Goal: Task Accomplishment & Management: Complete application form

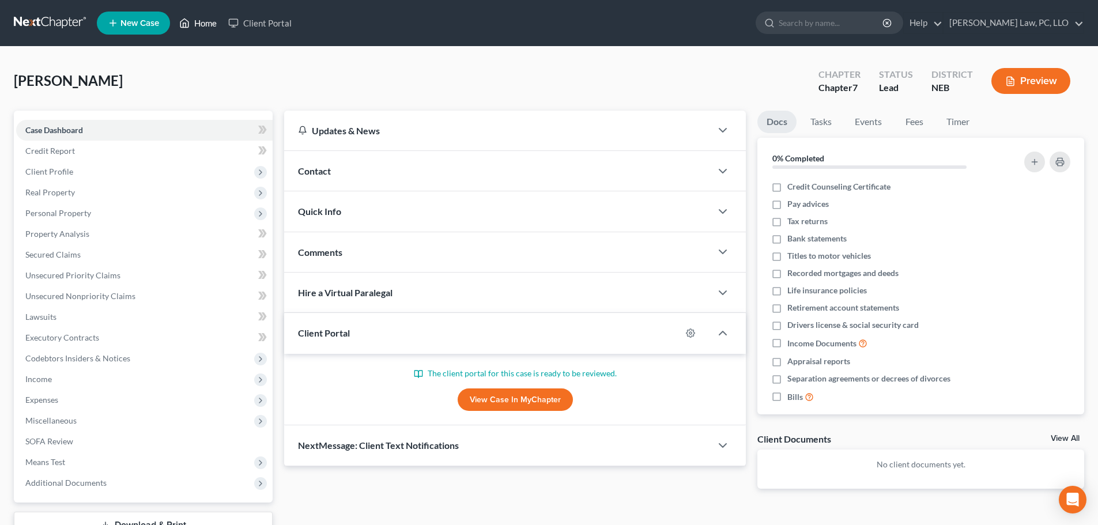
click at [202, 24] on link "Home" at bounding box center [198, 23] width 49 height 21
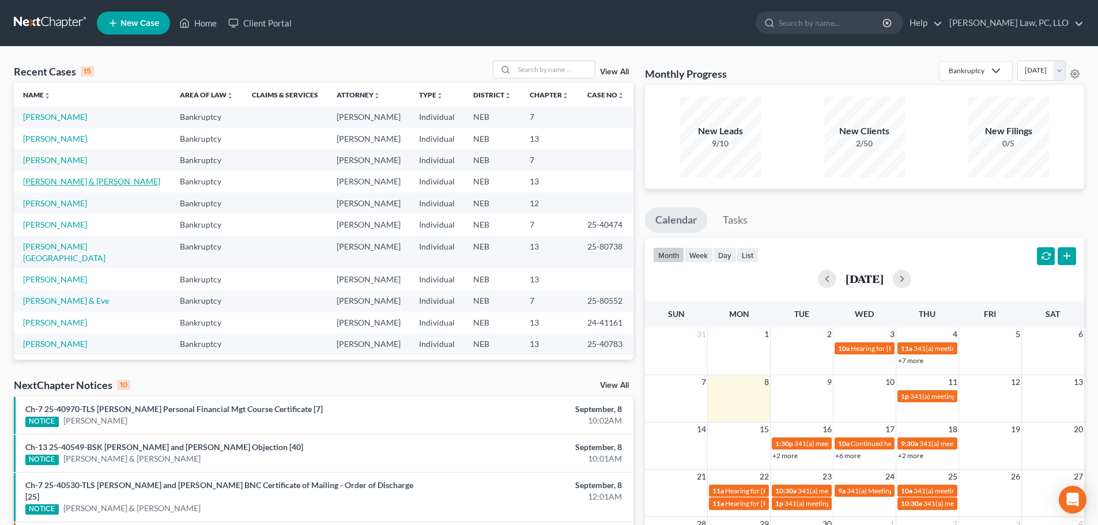
click at [85, 179] on link "[PERSON_NAME] & [PERSON_NAME]" at bounding box center [91, 181] width 137 height 10
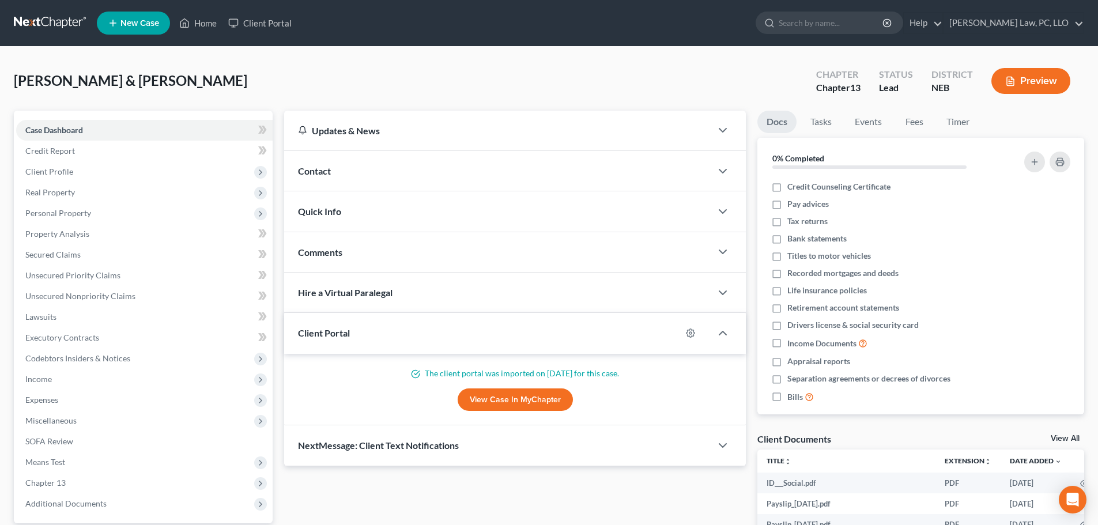
click at [325, 172] on span "Contact" at bounding box center [314, 170] width 33 height 11
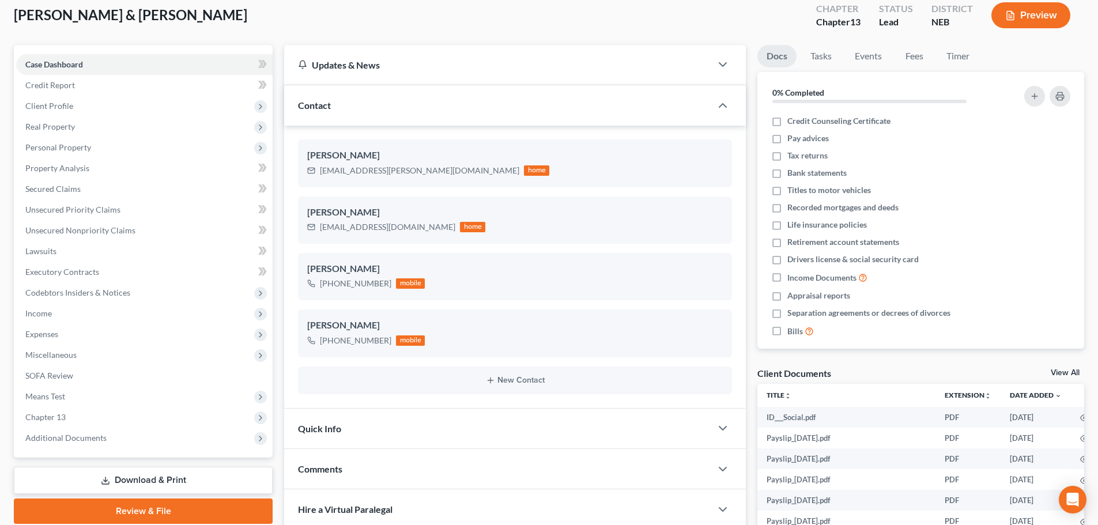
scroll to position [268, 0]
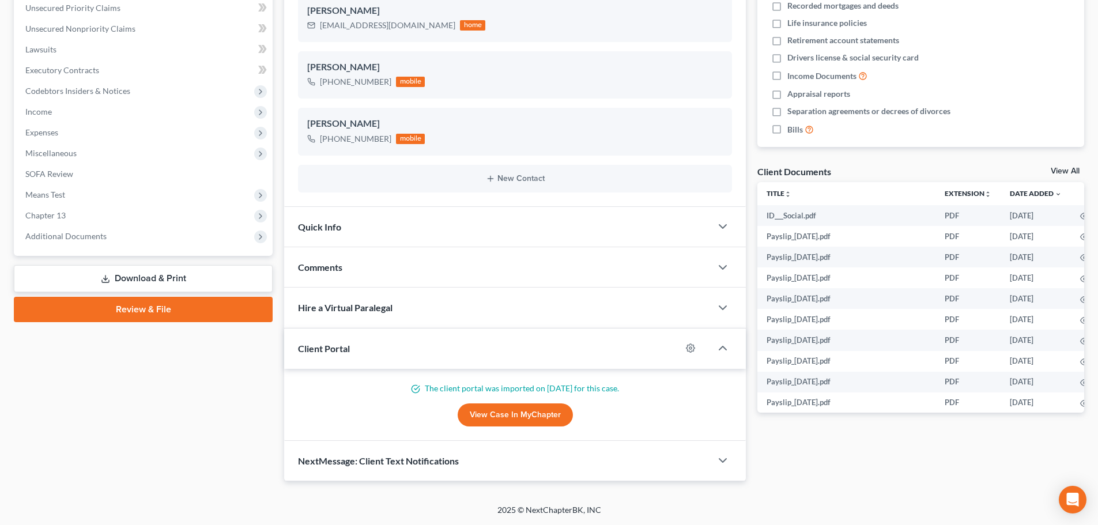
drag, startPoint x: 374, startPoint y: 461, endPoint x: 386, endPoint y: 452, distance: 16.0
click at [374, 461] on span "NextMessage: Client Text Notifications" at bounding box center [378, 461] width 161 height 11
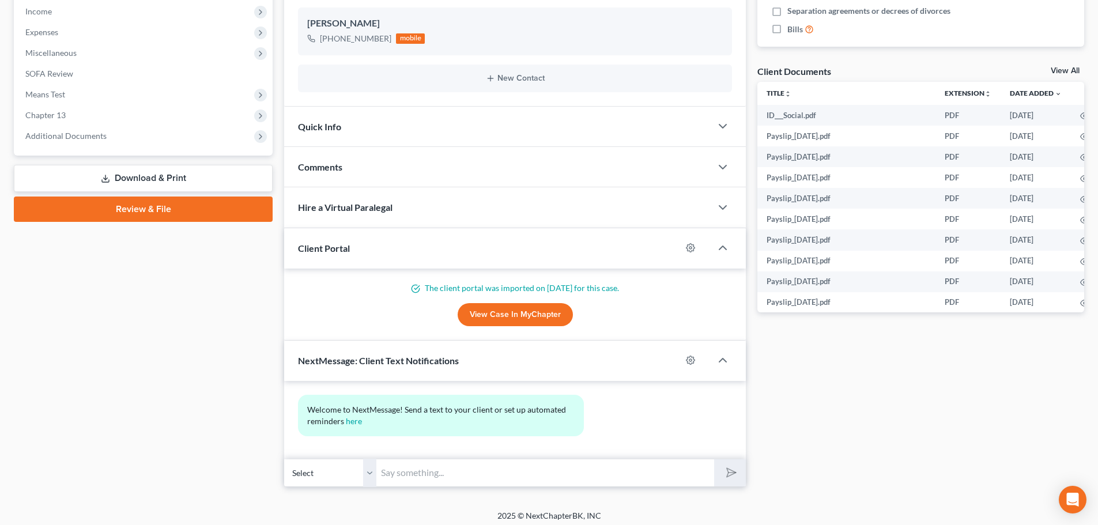
scroll to position [374, 0]
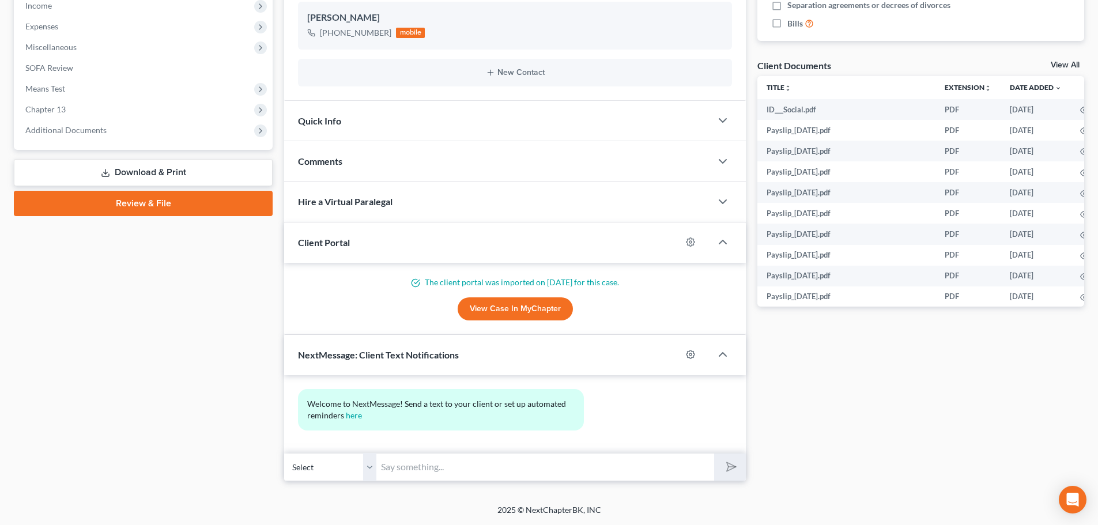
click at [372, 469] on select "Select +1 (907) 290-4535 - Keon O'brien +1 (907) 201-6802 - Laura O'brien" at bounding box center [330, 467] width 92 height 28
click at [284, 453] on select "Select +1 (907) 290-4535 - Keon O'brien +1 (907) 201-6802 - Laura O'brien" at bounding box center [330, 467] width 92 height 28
click at [402, 472] on input "text" at bounding box center [546, 467] width 338 height 28
paste input "I should update balances for the accounts. Can you tell me balances for Centris…"
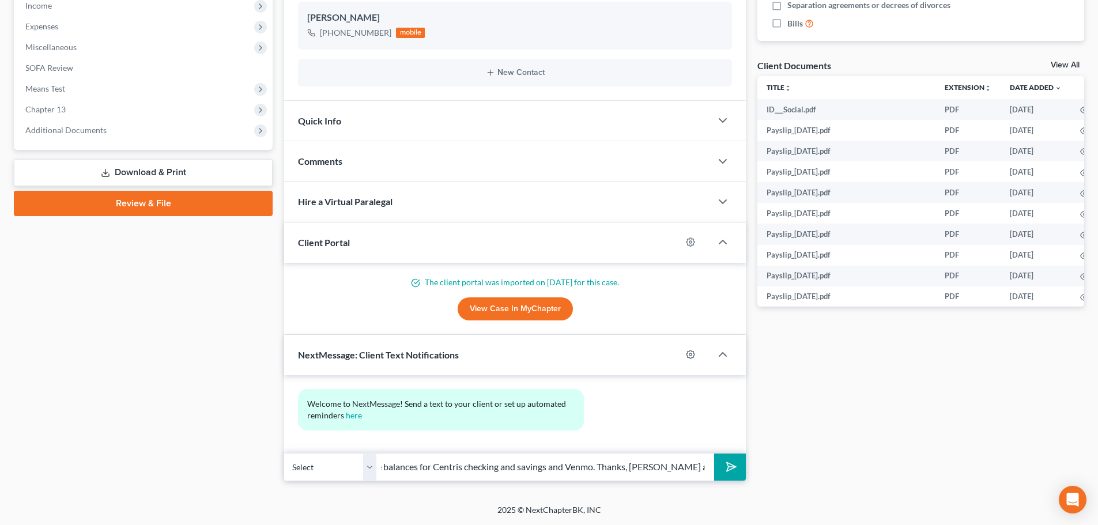
scroll to position [0, 239]
type input "I should update balances for the accounts. Can you tell me balances for Centris…"
click at [714, 454] on button "submit" at bounding box center [730, 467] width 32 height 27
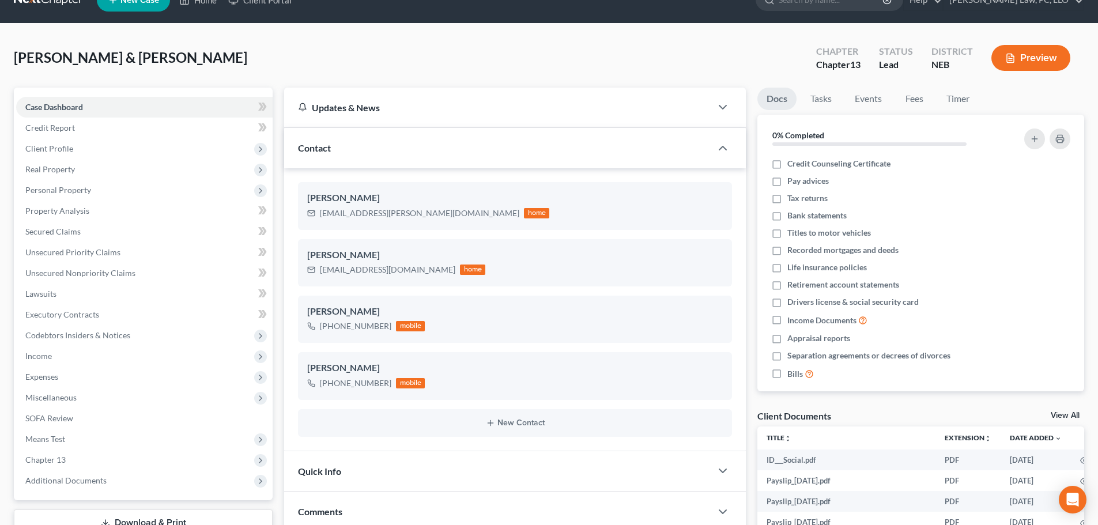
scroll to position [0, 0]
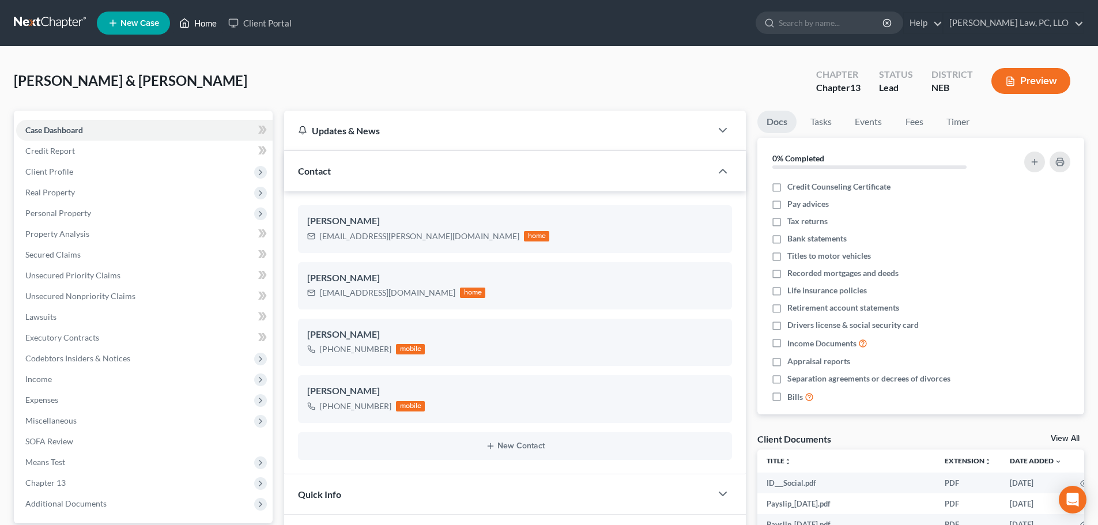
click at [195, 27] on link "Home" at bounding box center [198, 23] width 49 height 21
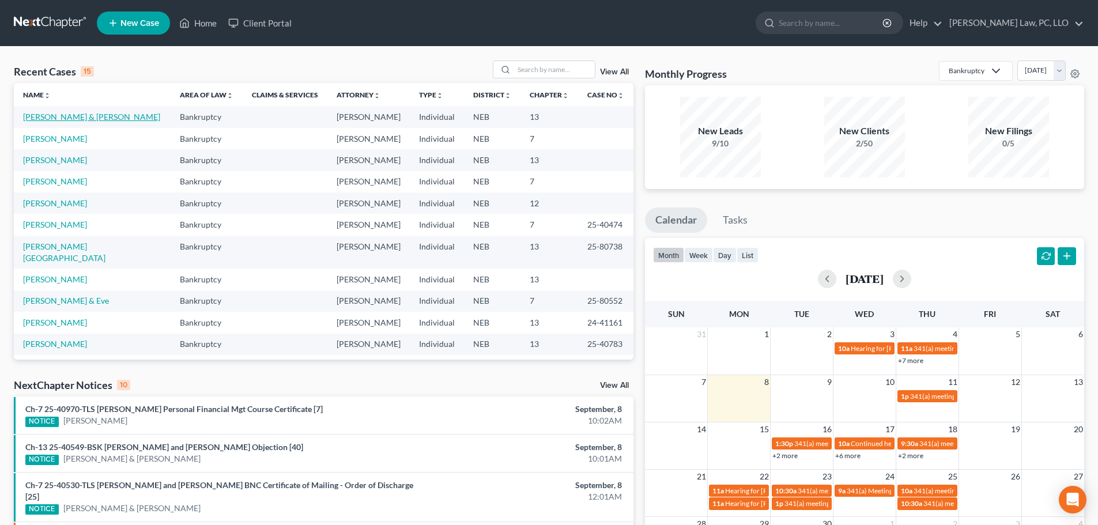
click at [78, 121] on link "[PERSON_NAME] & [PERSON_NAME]" at bounding box center [91, 117] width 137 height 10
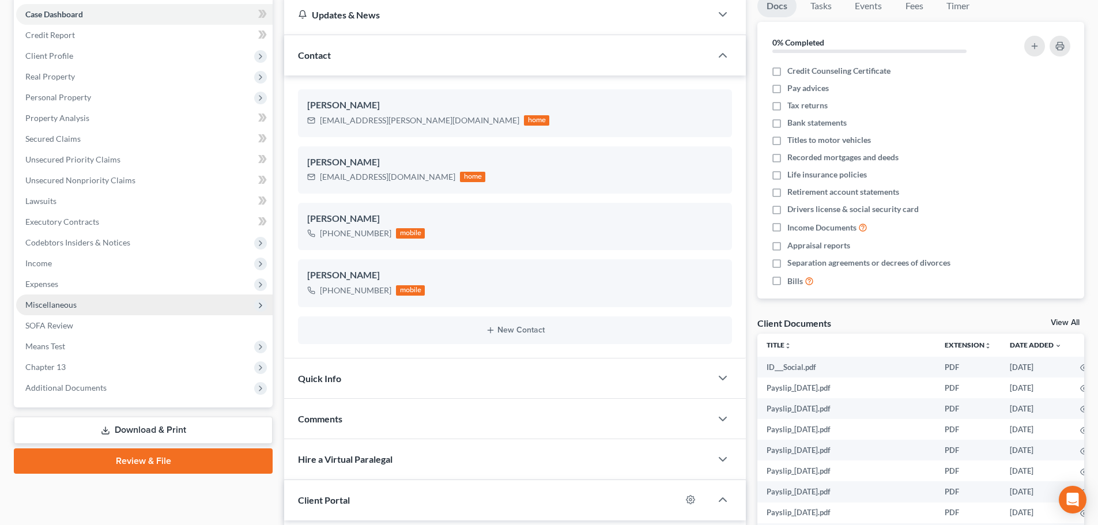
scroll to position [115, 0]
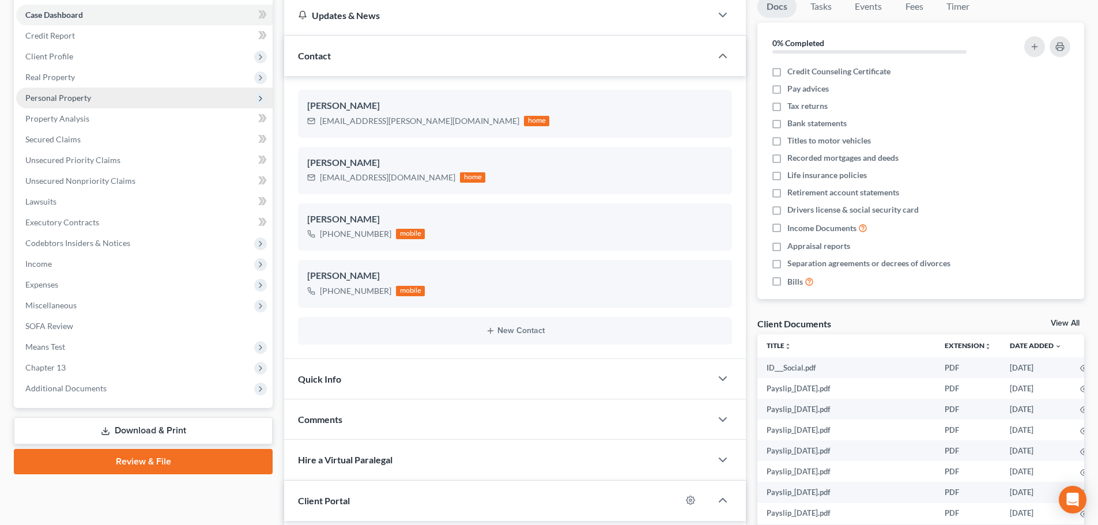
click at [82, 97] on span "Personal Property" at bounding box center [58, 98] width 66 height 10
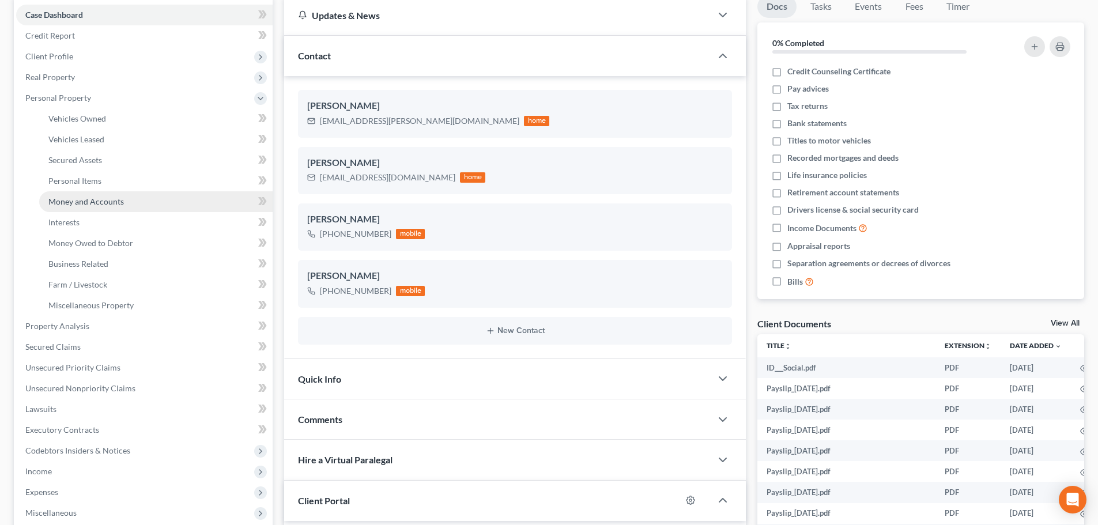
drag, startPoint x: 99, startPoint y: 204, endPoint x: 125, endPoint y: 206, distance: 26.1
click at [99, 204] on span "Money and Accounts" at bounding box center [86, 202] width 76 height 10
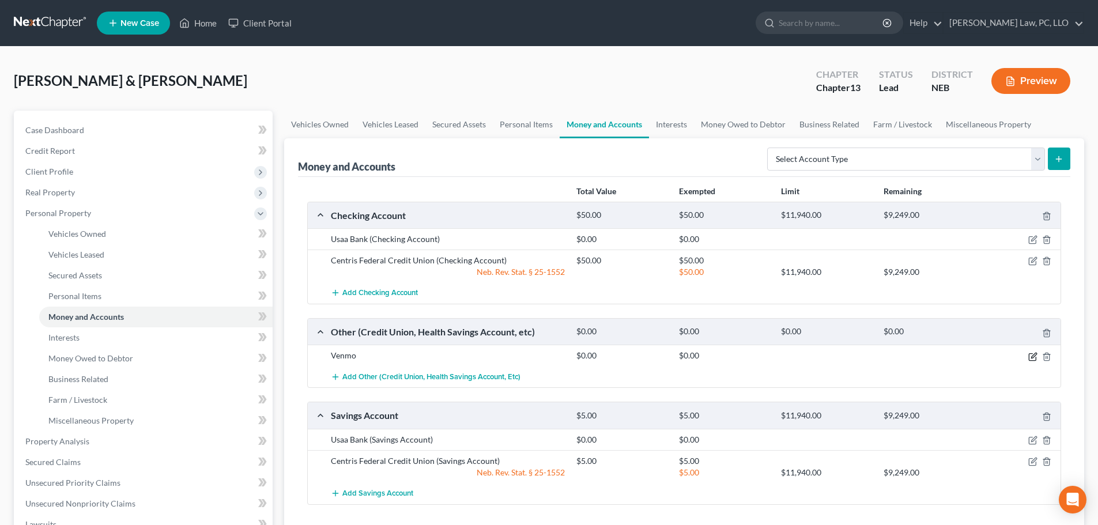
click at [1034, 357] on icon "button" at bounding box center [1034, 355] width 5 height 5
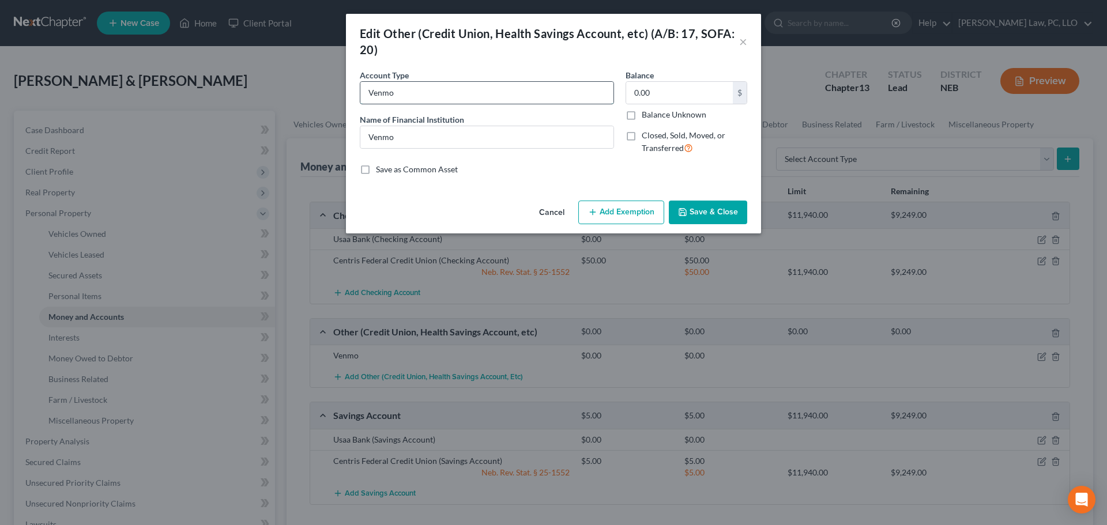
click at [443, 85] on input "Venmo" at bounding box center [486, 93] width 253 height 22
type input "Venmo Debtor 1"
click at [449, 141] on input "Venmo" at bounding box center [486, 137] width 253 height 22
type input "Venmo Debtor 1"
click at [722, 209] on button "Save & Close" at bounding box center [708, 213] width 78 height 24
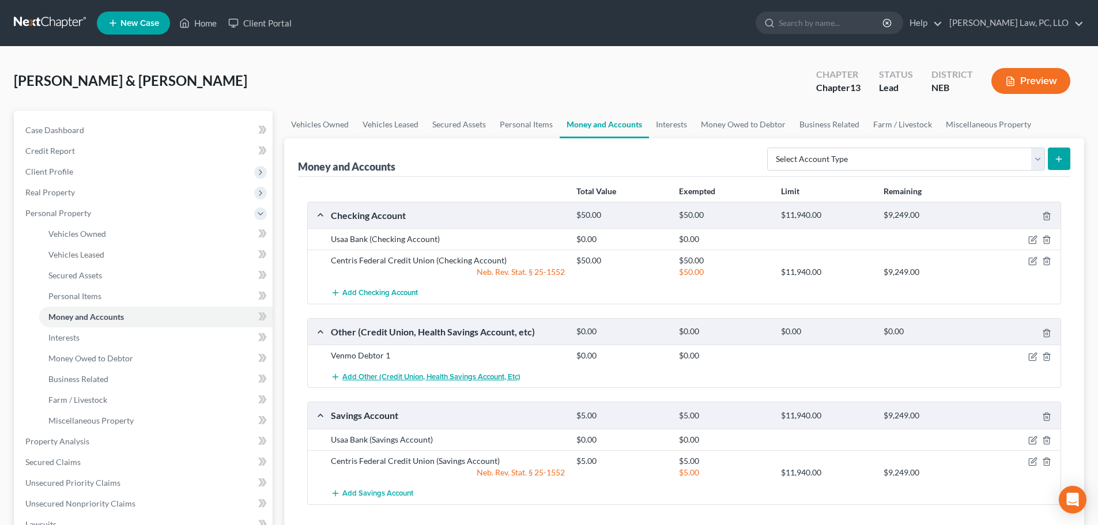
click at [369, 379] on span "Add Other (Credit Union, Health Savings Account, etc)" at bounding box center [432, 377] width 178 height 9
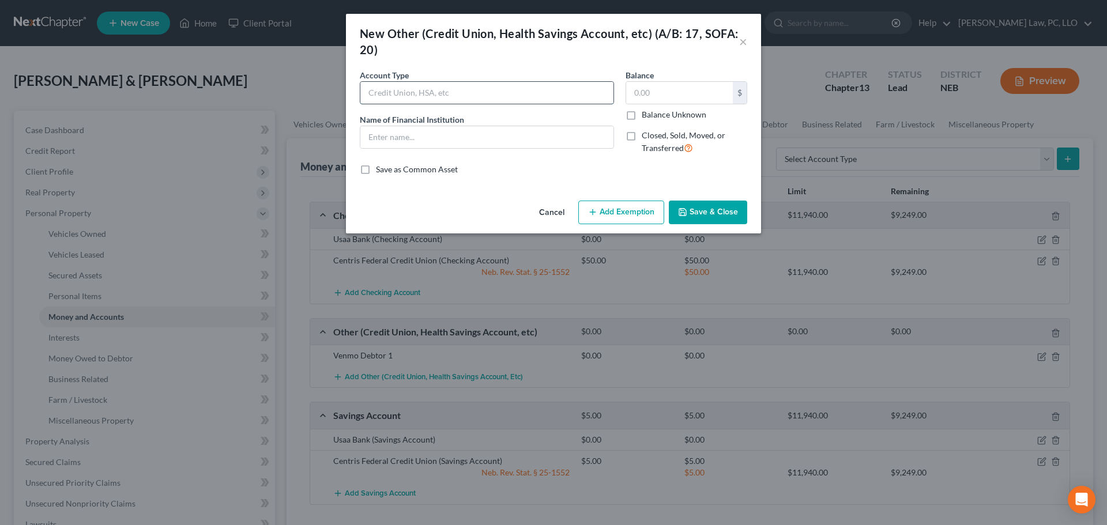
click at [456, 91] on input "text" at bounding box center [486, 93] width 253 height 22
type input "Venmo Debtor 2"
click at [445, 137] on input "text" at bounding box center [486, 137] width 253 height 22
type input "Venmo Debtor 2"
click at [659, 88] on input "text" at bounding box center [679, 93] width 107 height 22
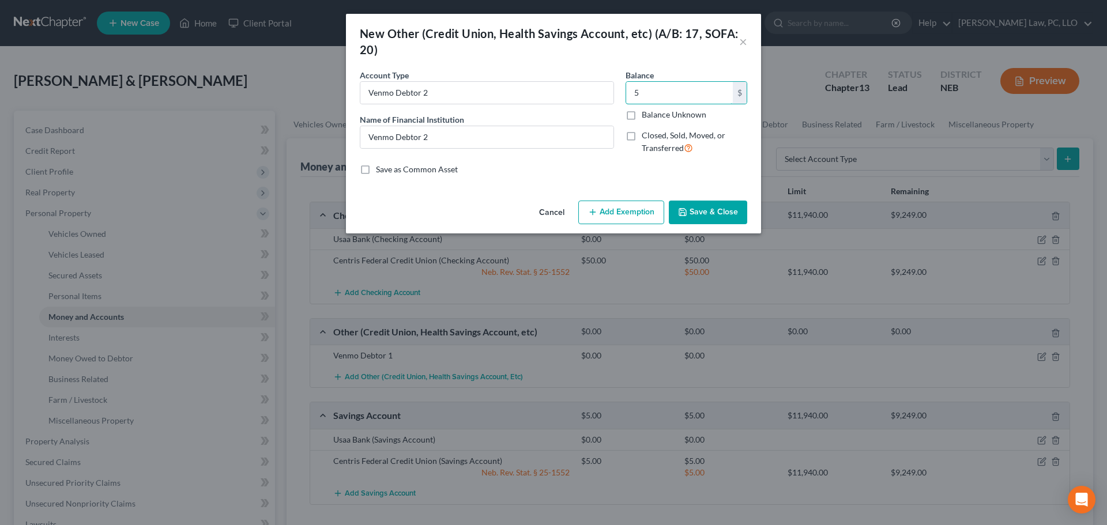
type input "5"
click at [630, 208] on button "Add Exemption" at bounding box center [621, 213] width 86 height 24
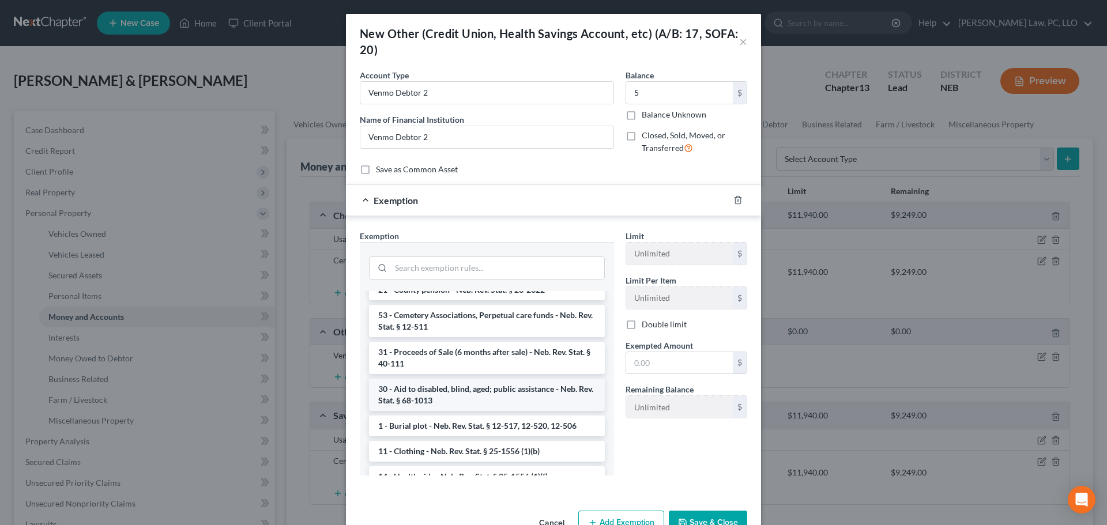
scroll to position [346, 0]
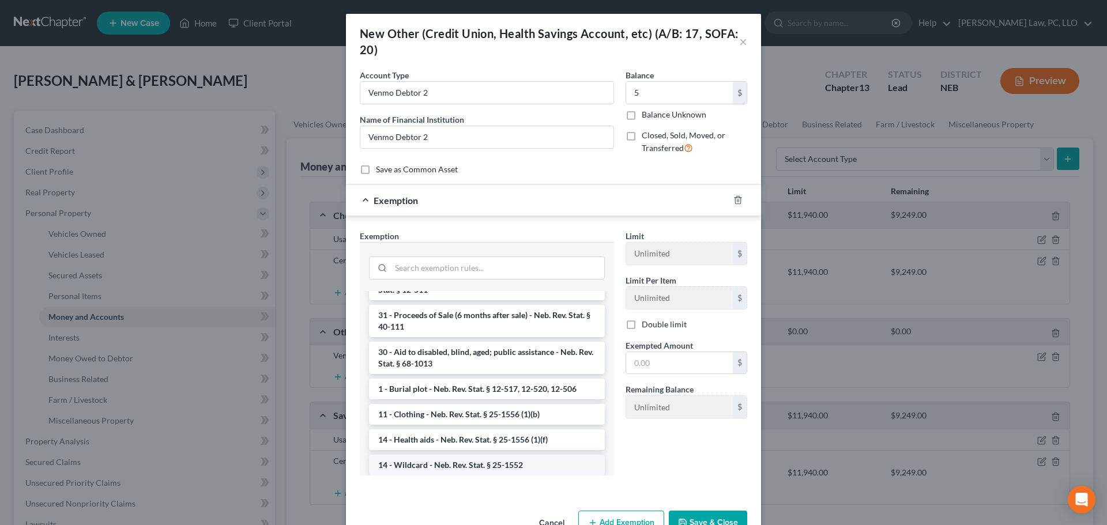
click at [487, 466] on li "14 - Wildcard - Neb. Rev. Stat. § 25-1552" at bounding box center [487, 465] width 236 height 21
checkbox input "true"
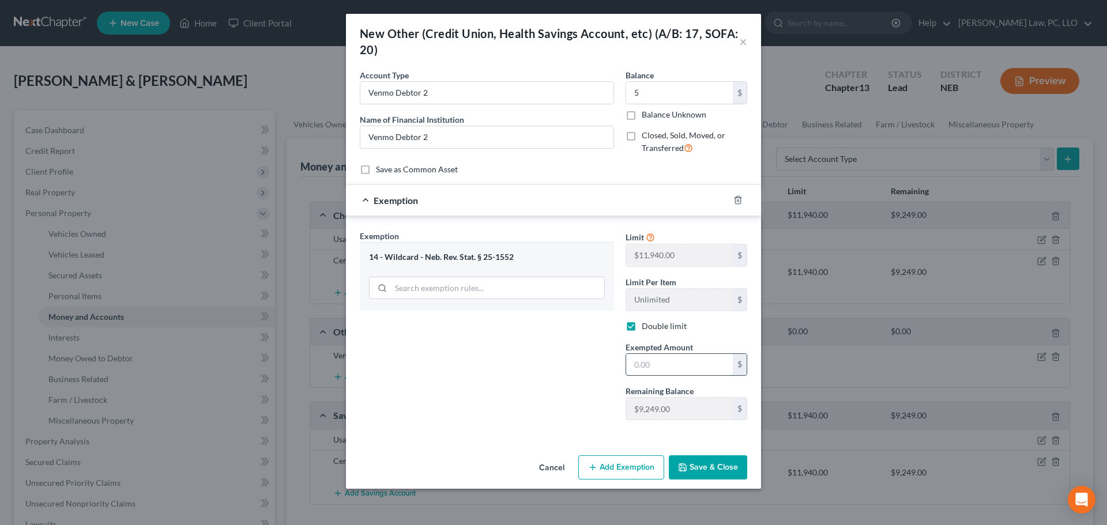
click at [653, 373] on input "text" at bounding box center [679, 365] width 107 height 22
type input "5"
click at [570, 398] on div "Exemption Set must be selected for CA. Exemption * 14 - Wildcard - Neb. Rev. St…" at bounding box center [487, 330] width 266 height 200
click at [730, 468] on button "Save & Close" at bounding box center [708, 468] width 78 height 24
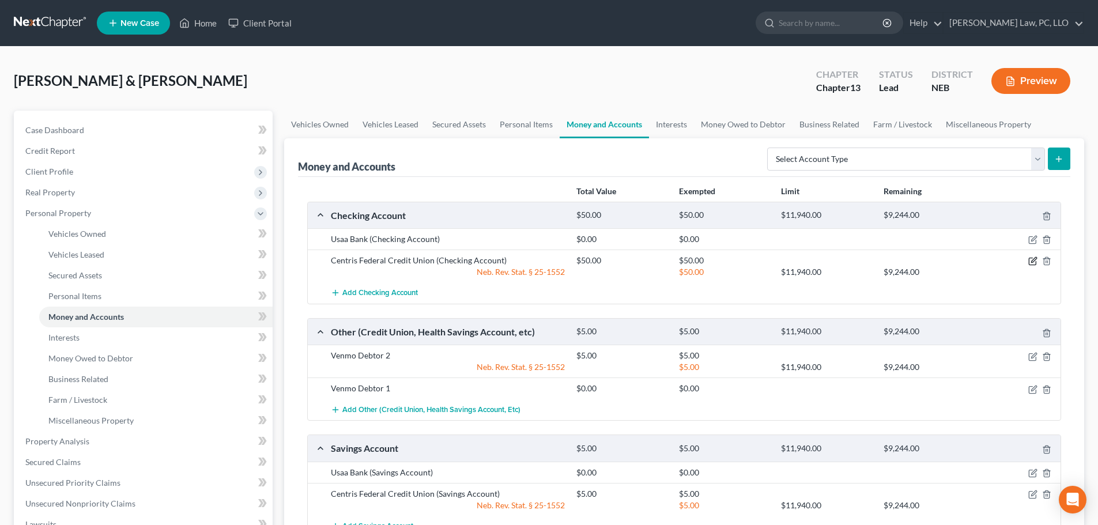
click at [1030, 261] on icon "button" at bounding box center [1033, 261] width 9 height 9
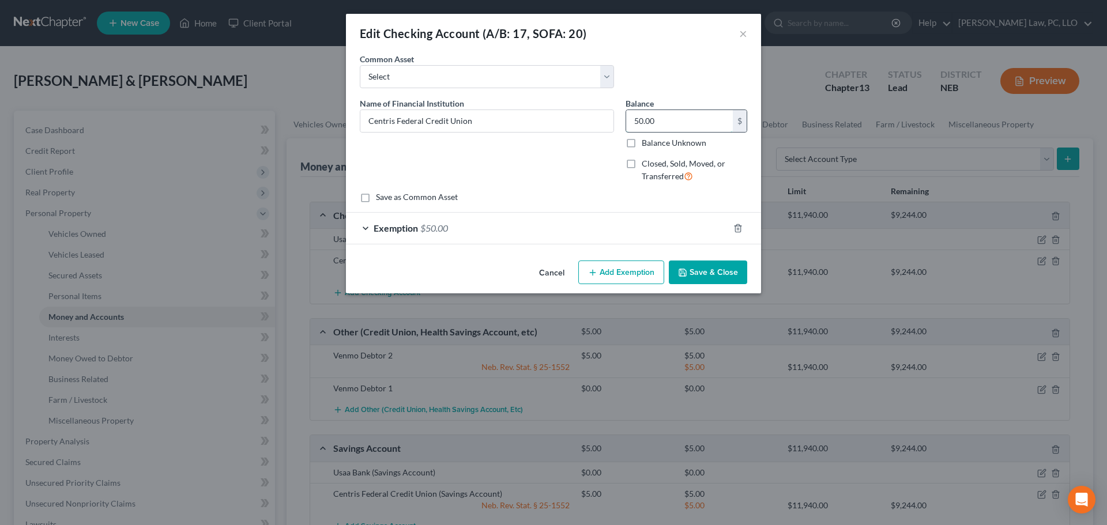
click at [664, 118] on input "50.00" at bounding box center [679, 121] width 107 height 22
type input "5"
type input "2,266"
click at [610, 240] on div "Exemption $50.00" at bounding box center [537, 228] width 383 height 31
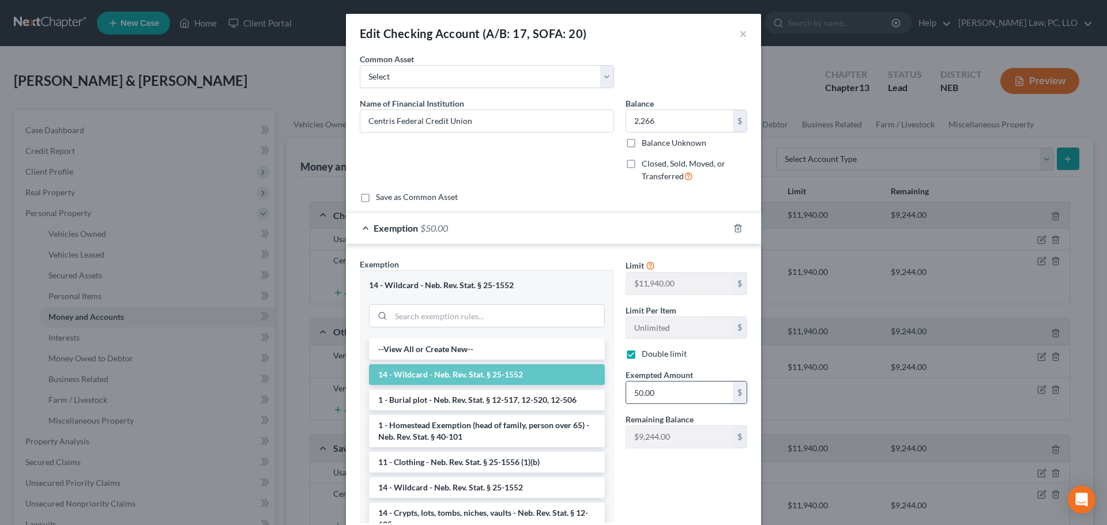
click at [649, 394] on input "50.00" at bounding box center [679, 393] width 107 height 22
type input "2,266"
click at [702, 488] on div "Limit $11,940.00 $ Limit Per Item Unlimited $ Double limit Exempted Amount * 2,…" at bounding box center [686, 395] width 133 height 274
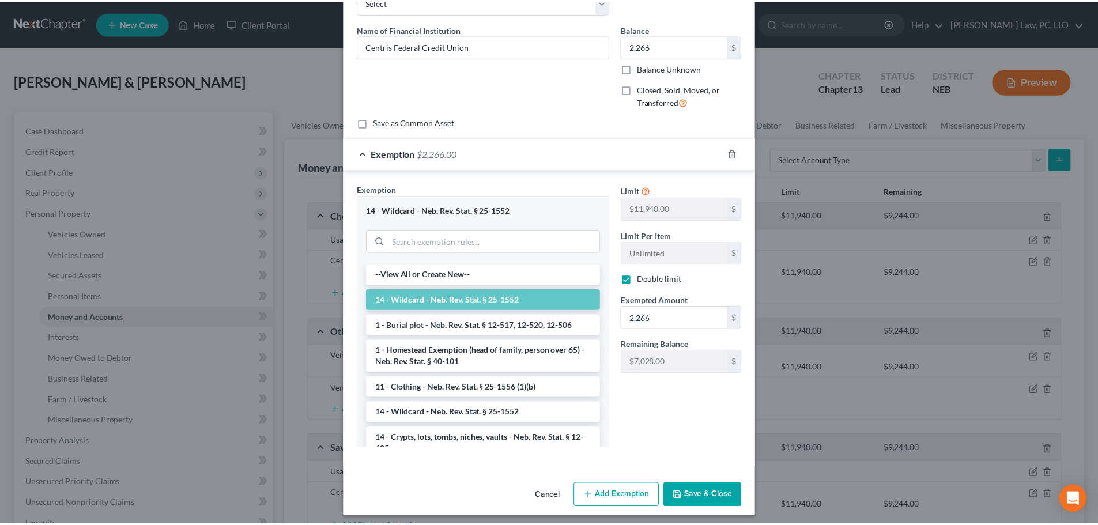
scroll to position [81, 0]
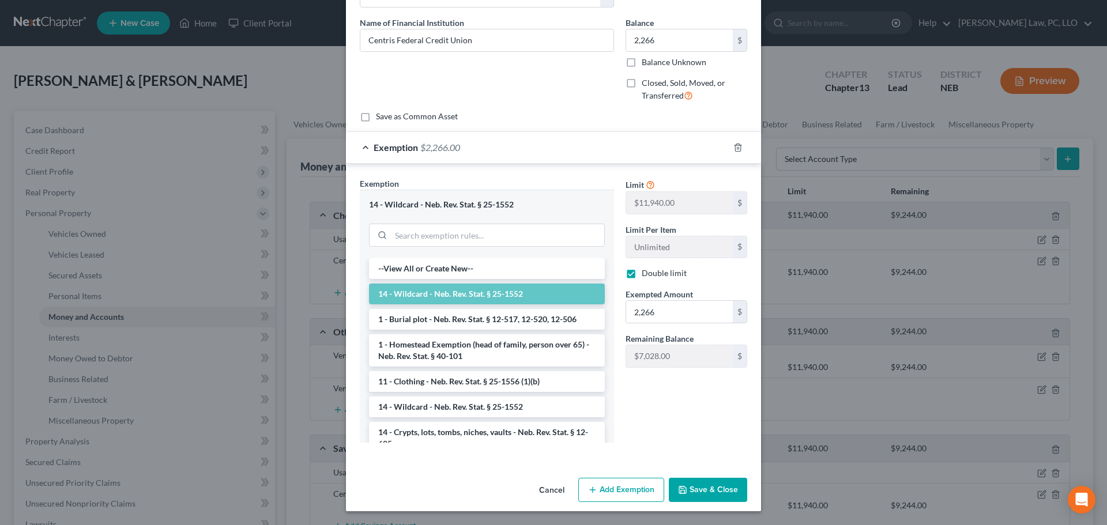
click at [709, 492] on button "Save & Close" at bounding box center [708, 490] width 78 height 24
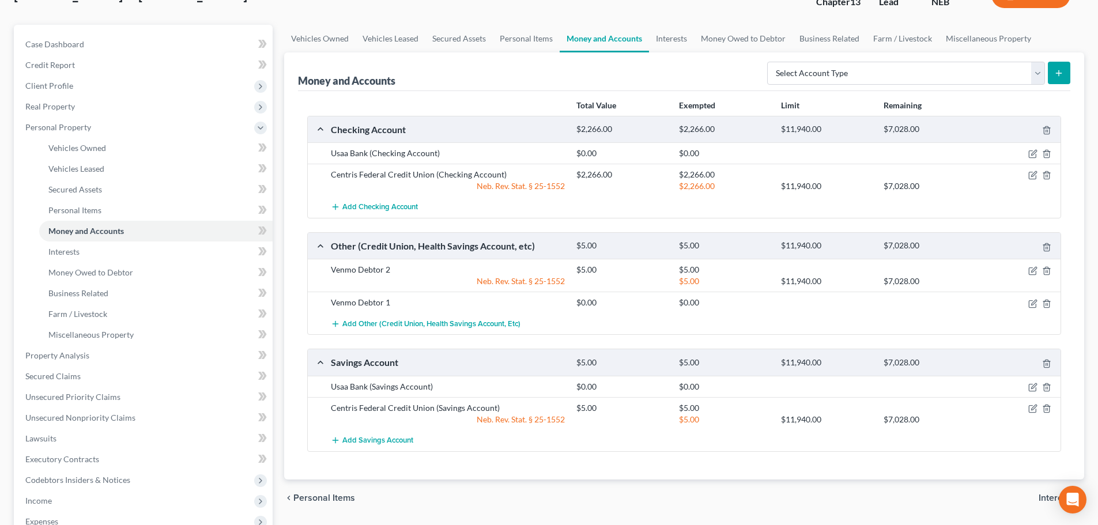
scroll to position [115, 0]
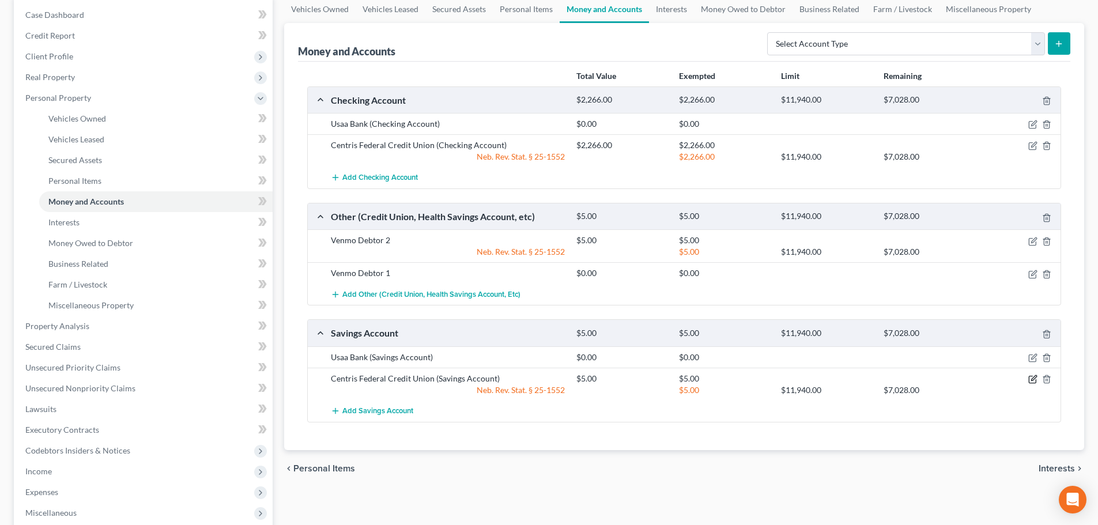
click at [1032, 381] on icon "button" at bounding box center [1034, 377] width 5 height 5
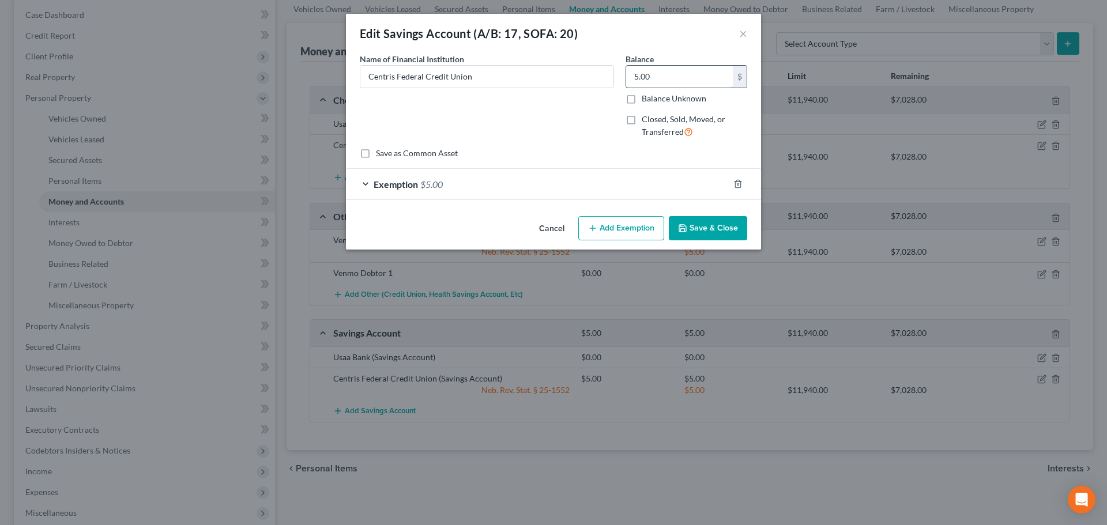
click at [691, 75] on input "5.00" at bounding box center [679, 77] width 107 height 22
type input "2,022"
click at [570, 189] on div "Exemption $5.00" at bounding box center [537, 184] width 383 height 31
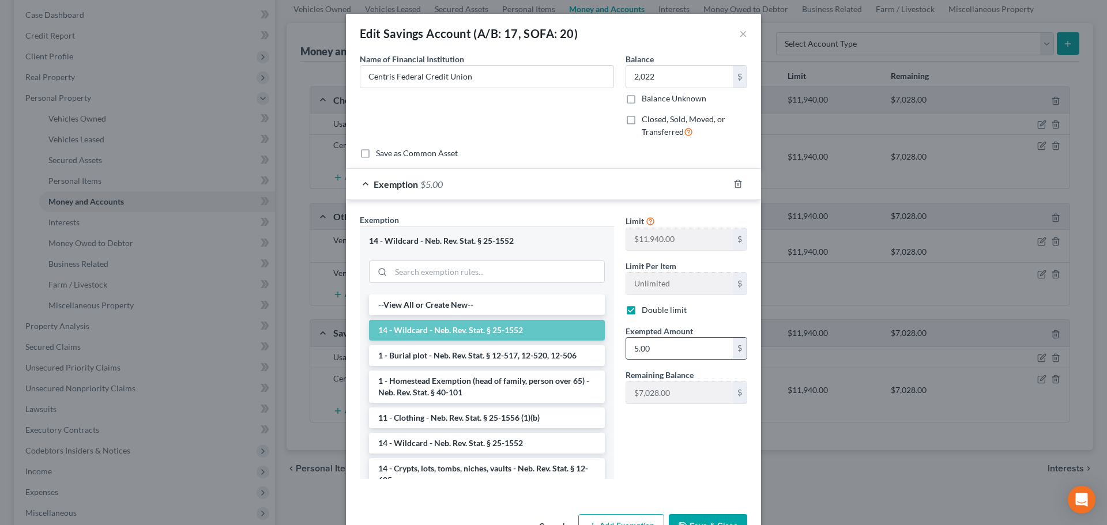
click at [650, 352] on input "5.00" at bounding box center [679, 349] width 107 height 22
type input "2,022"
click at [642, 453] on div "Limit $11,940.00 $ Limit Per Item Unlimited $ Double limit Exempted Amount * 2,…" at bounding box center [686, 351] width 133 height 274
click at [705, 520] on button "Save & Close" at bounding box center [708, 526] width 78 height 24
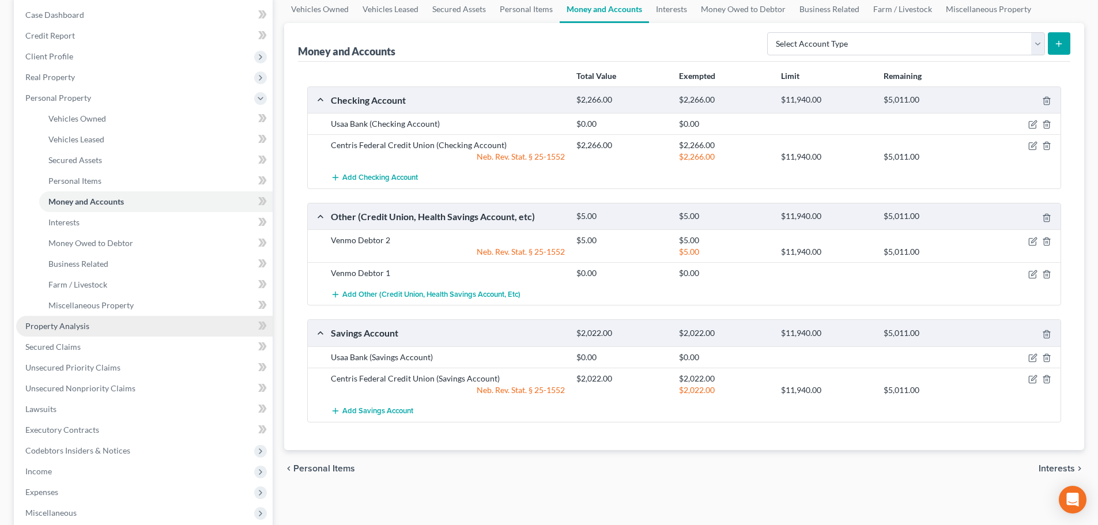
click at [126, 332] on link "Property Analysis" at bounding box center [144, 326] width 257 height 21
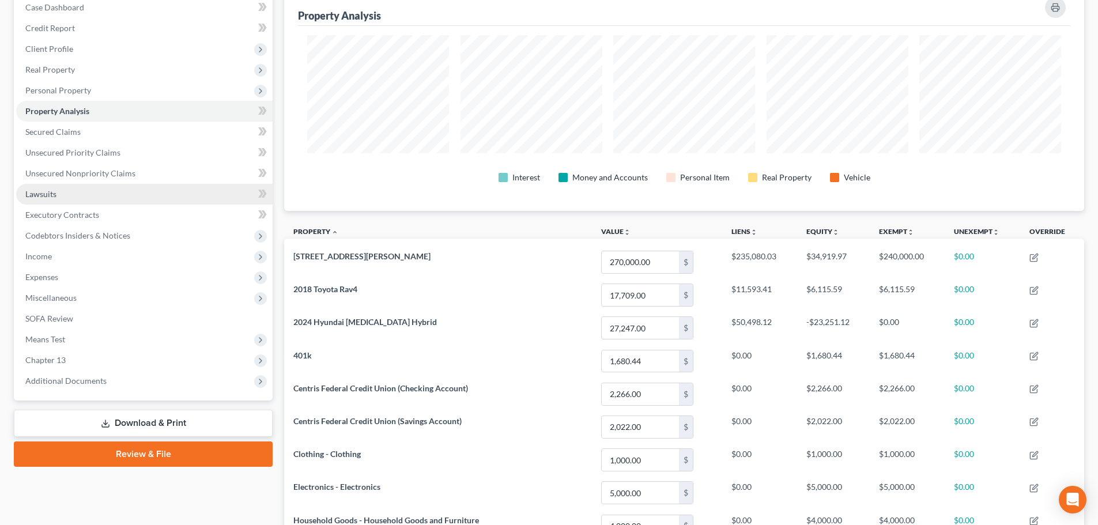
scroll to position [56, 0]
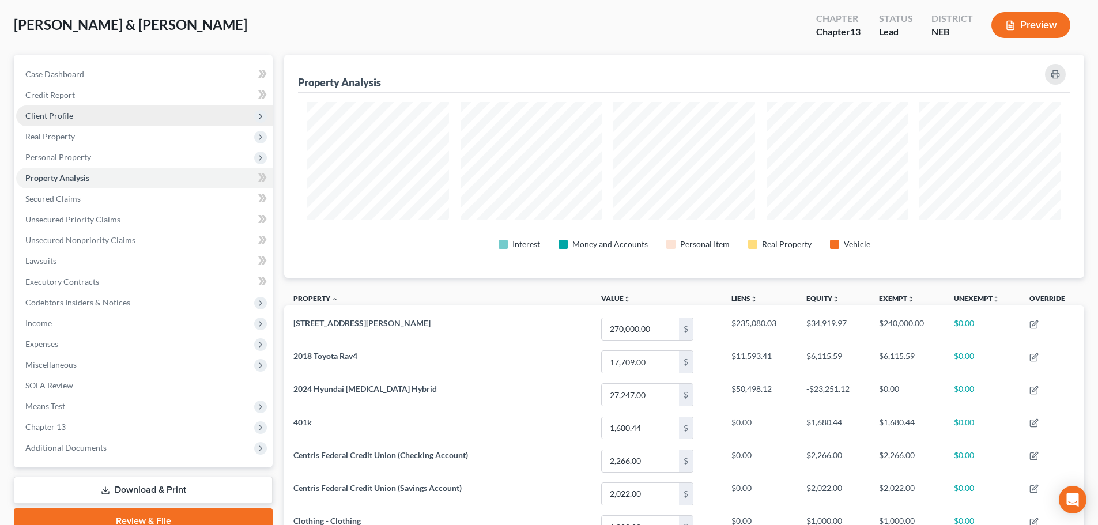
click at [73, 116] on span "Client Profile" at bounding box center [144, 116] width 257 height 21
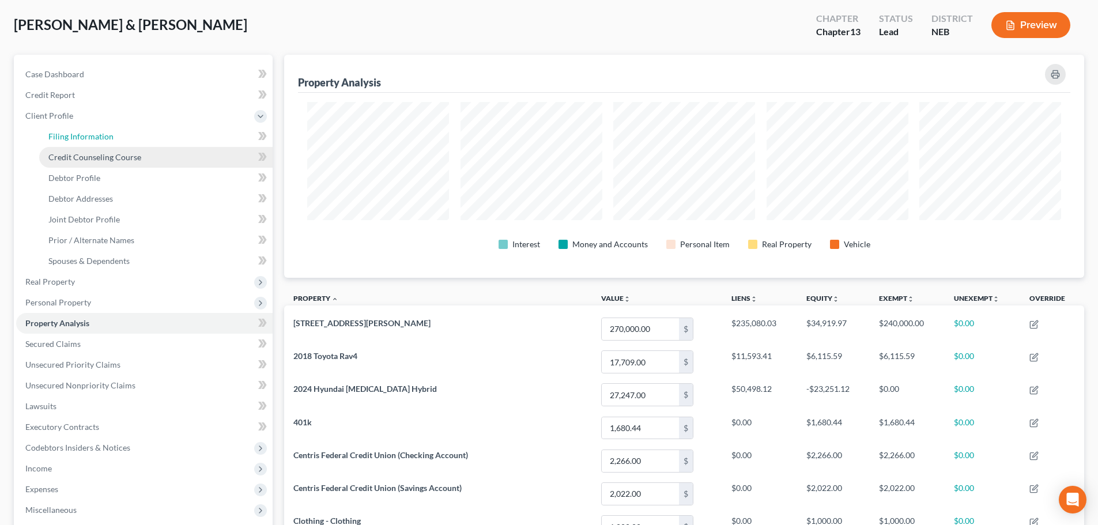
click at [73, 130] on link "Filing Information" at bounding box center [156, 136] width 234 height 21
select select "1"
select select "3"
select select "30"
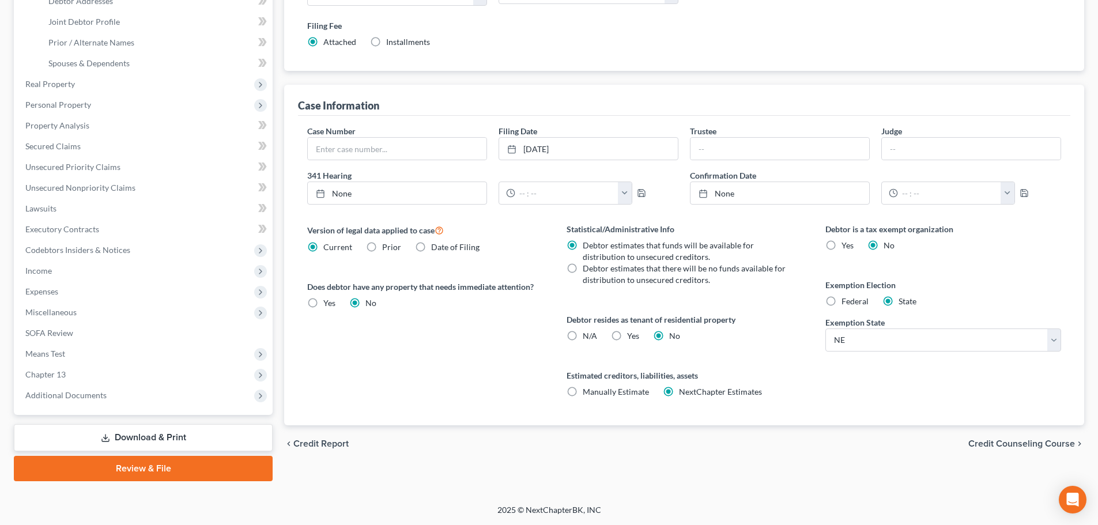
click at [159, 475] on link "Review & File" at bounding box center [143, 468] width 259 height 25
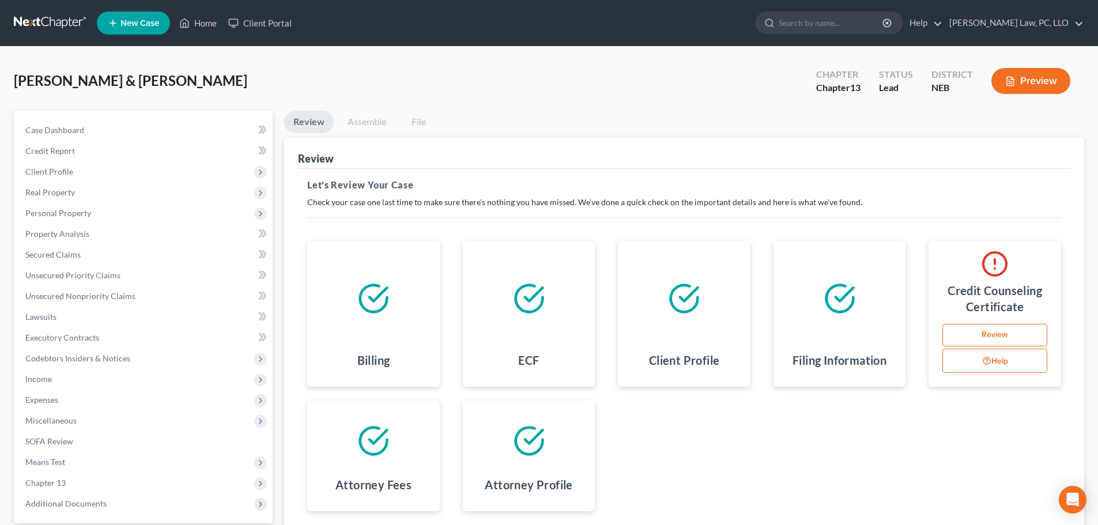
click at [989, 337] on link "Review" at bounding box center [995, 335] width 105 height 23
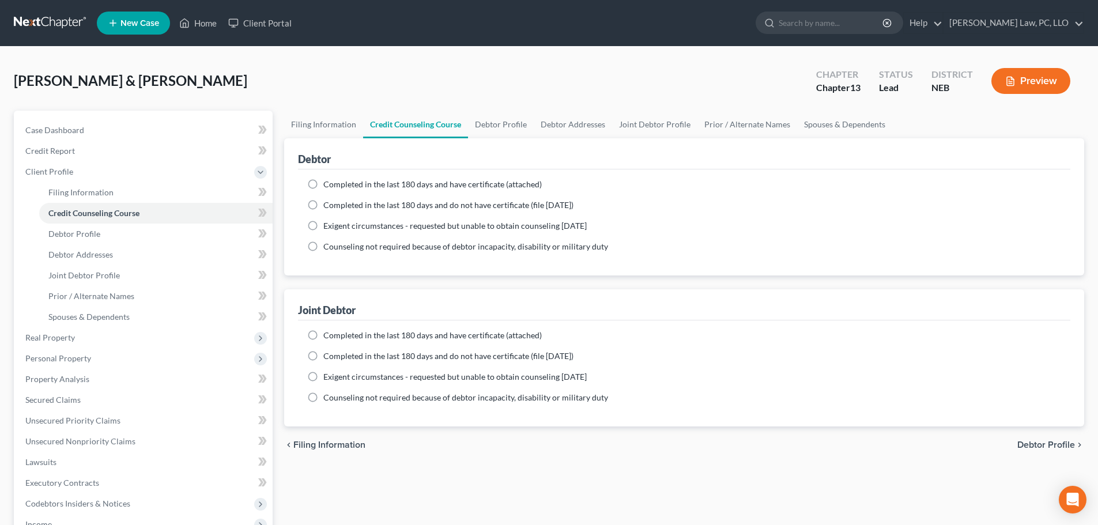
drag, startPoint x: 710, startPoint y: 461, endPoint x: 555, endPoint y: 399, distance: 167.5
click at [709, 460] on div "chevron_left Filing Information Debtor Profile chevron_right" at bounding box center [684, 445] width 800 height 37
click at [345, 185] on span "Completed in the last 180 days and have certificate (attached)" at bounding box center [432, 184] width 219 height 10
click at [336, 185] on input "Completed in the last 180 days and have certificate (attached)" at bounding box center [331, 182] width 7 height 7
radio input "true"
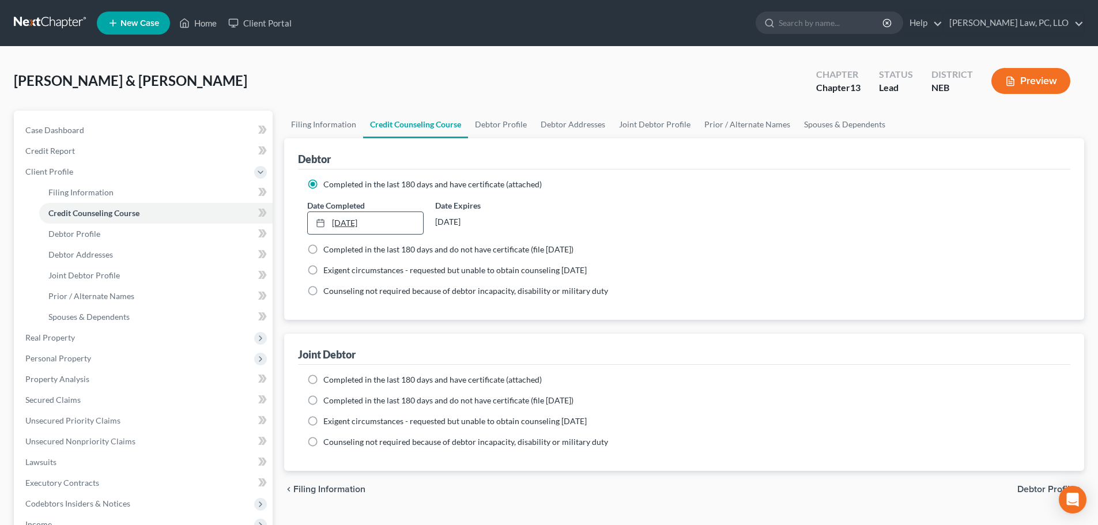
click at [401, 223] on link "9/8/2025" at bounding box center [365, 223] width 115 height 22
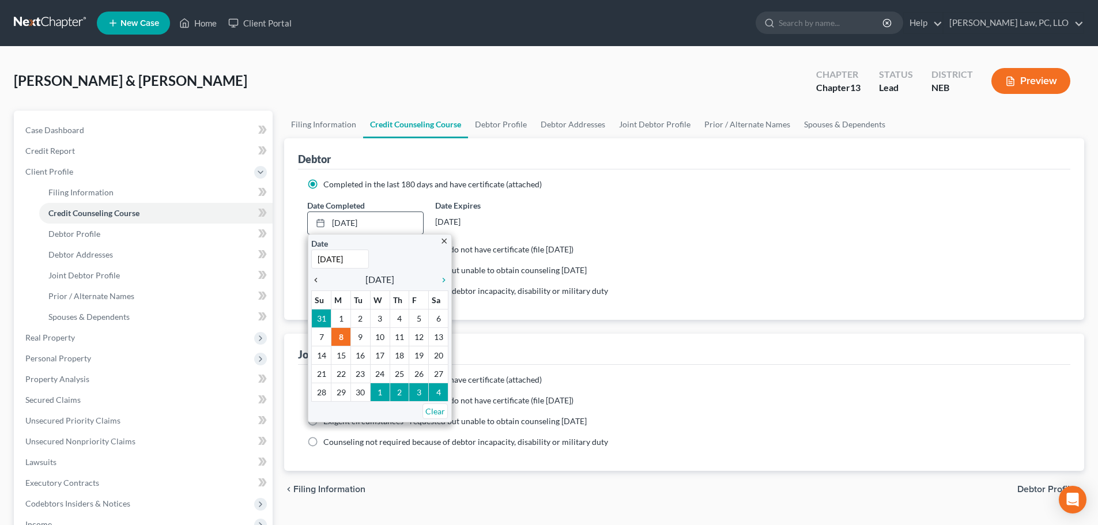
click at [314, 279] on icon "chevron_left" at bounding box center [318, 280] width 15 height 9
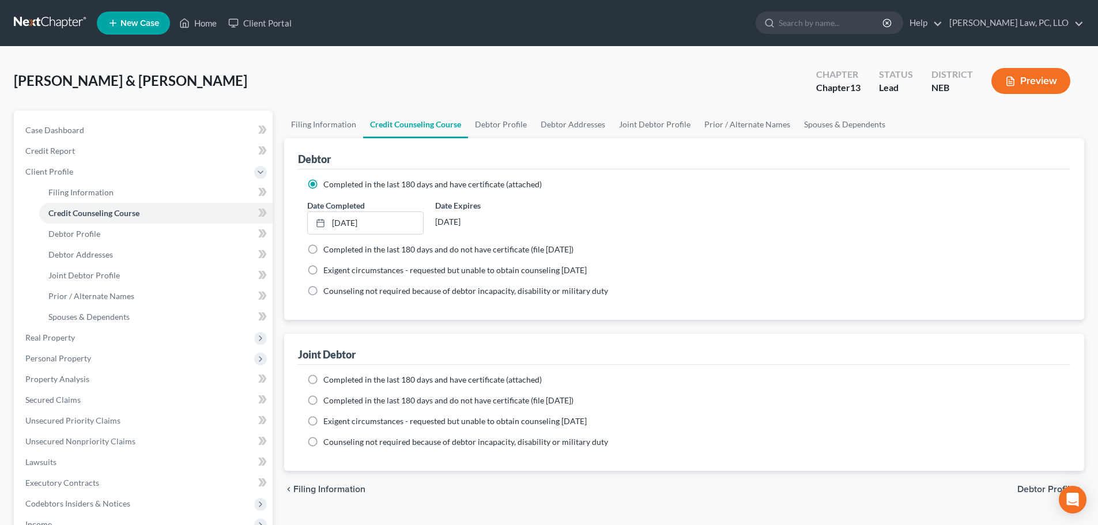
click at [359, 379] on span "Completed in the last 180 days and have certificate (attached)" at bounding box center [432, 380] width 219 height 10
click at [336, 379] on input "Completed in the last 180 days and have certificate (attached)" at bounding box center [331, 377] width 7 height 7
radio input "true"
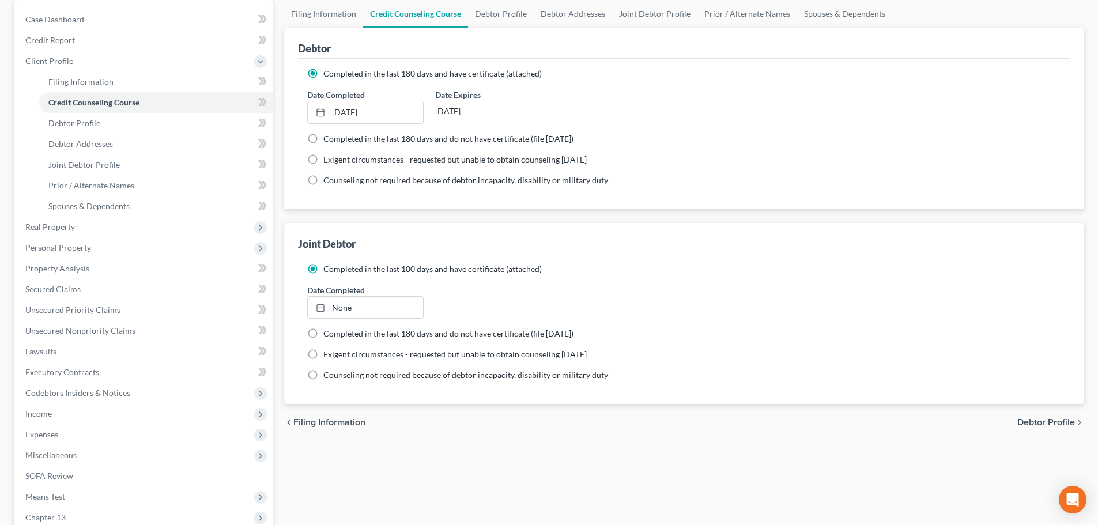
scroll to position [115, 0]
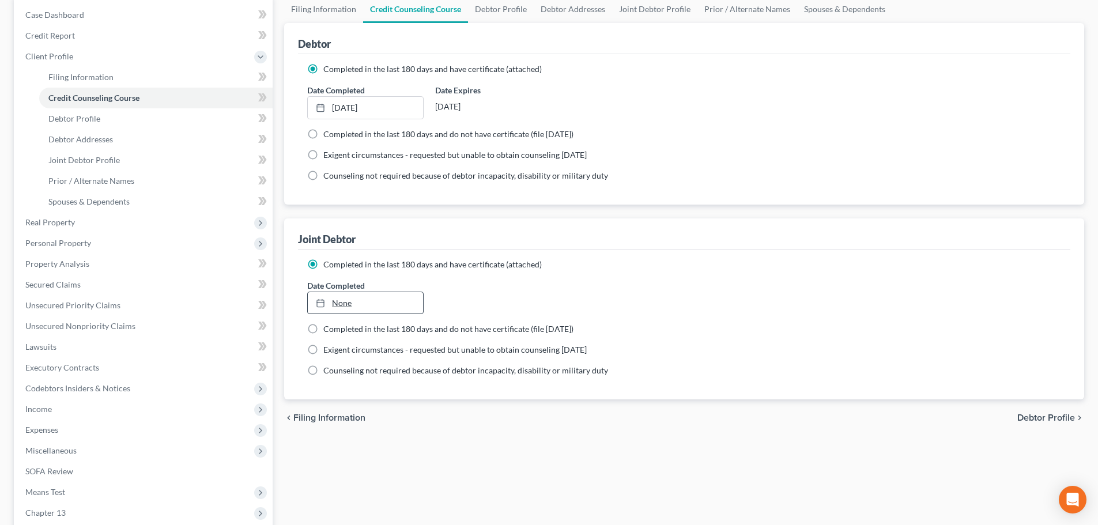
type input "9/8/2025"
click at [386, 298] on link "9/8/2025" at bounding box center [365, 303] width 115 height 22
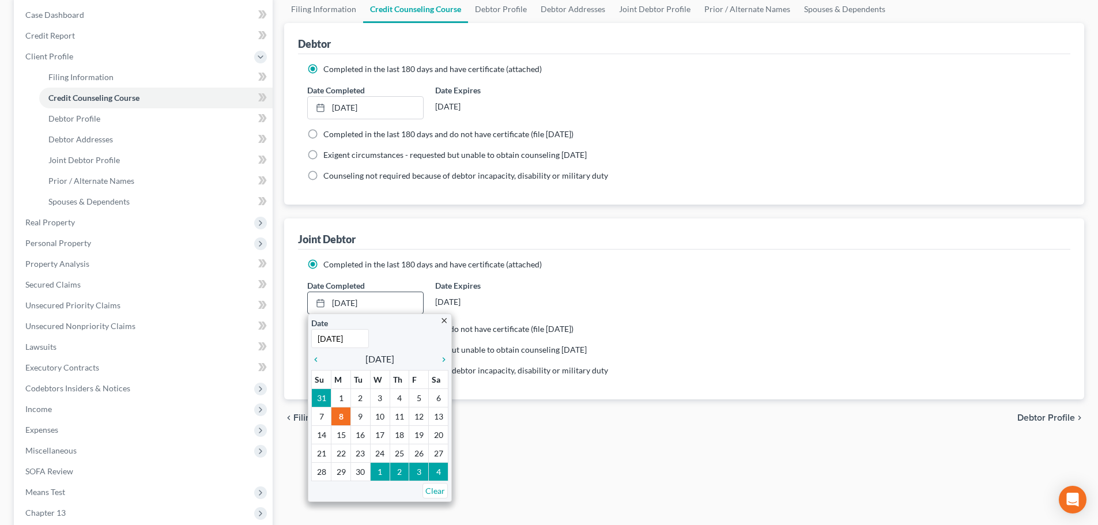
drag, startPoint x: 314, startPoint y: 356, endPoint x: 380, endPoint y: 373, distance: 68.0
click at [315, 356] on icon "chevron_left" at bounding box center [318, 359] width 15 height 9
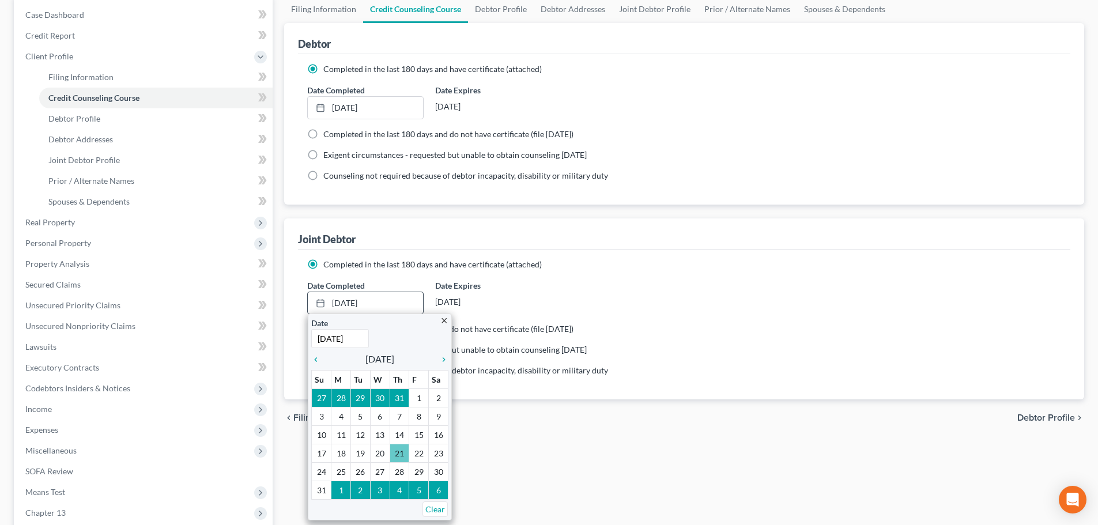
scroll to position [173, 0]
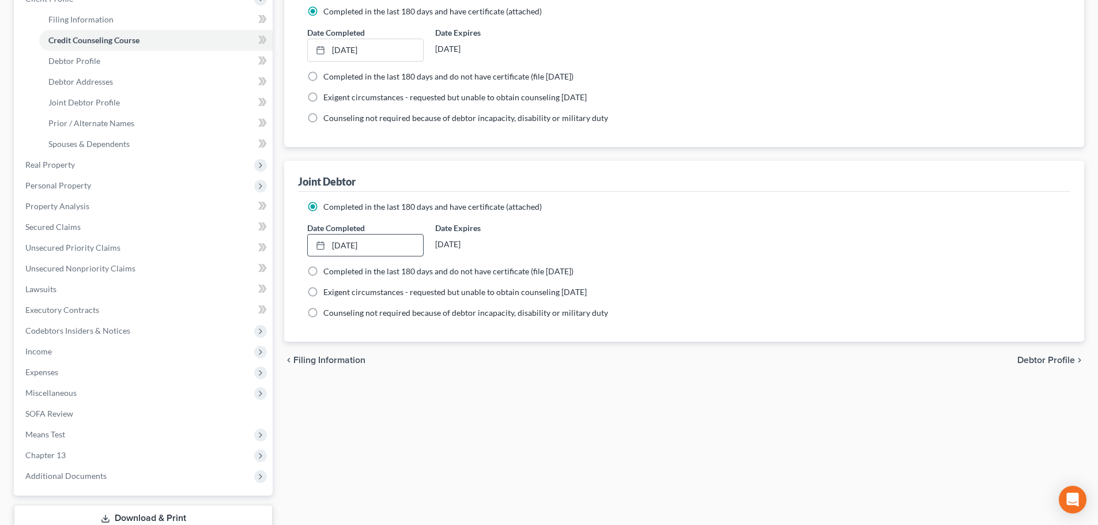
click at [432, 420] on div "Filing Information Credit Counseling Course Debtor Profile Debtor Addresses Joi…" at bounding box center [685, 250] width 812 height 624
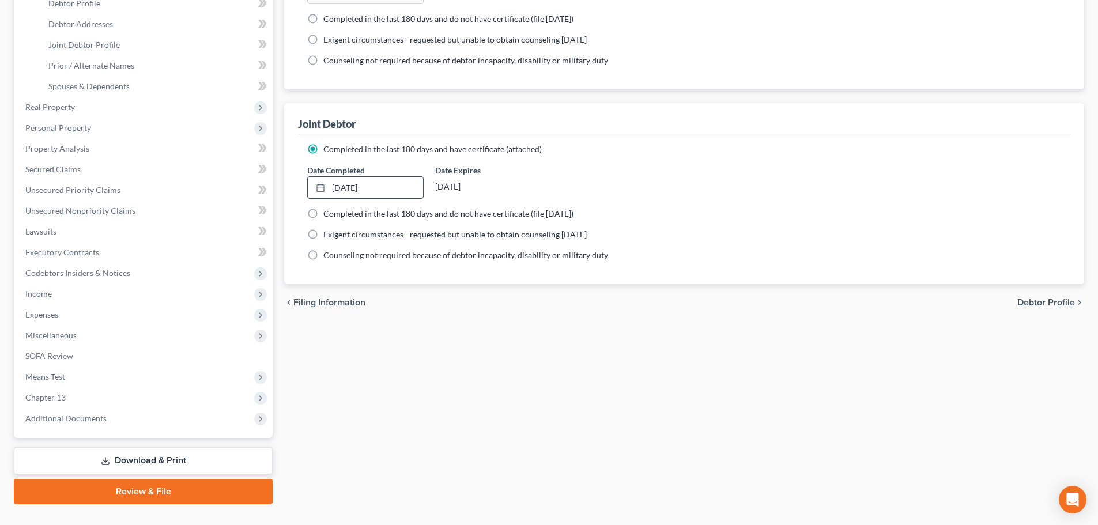
click at [144, 489] on link "Review & File" at bounding box center [143, 491] width 259 height 25
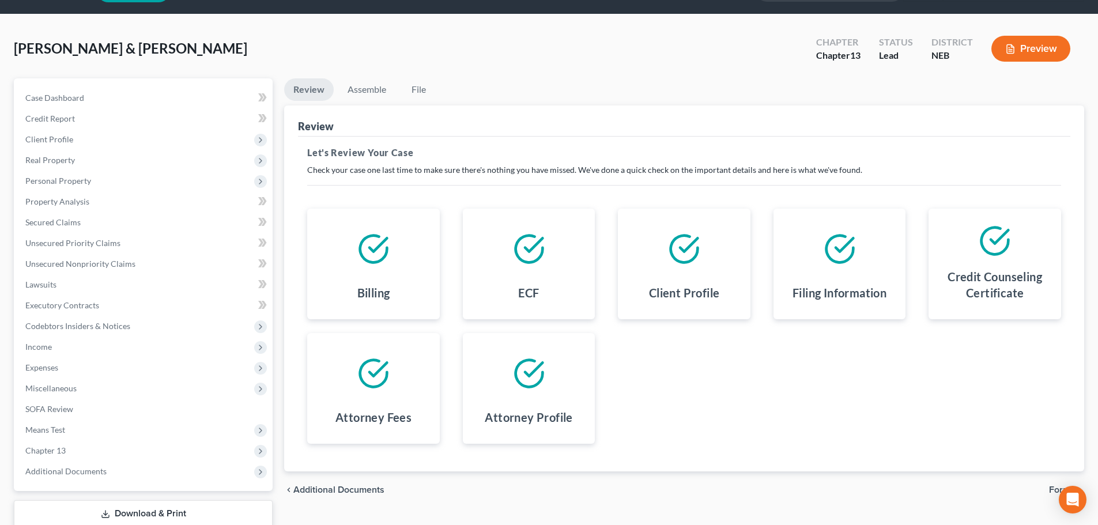
scroll to position [108, 0]
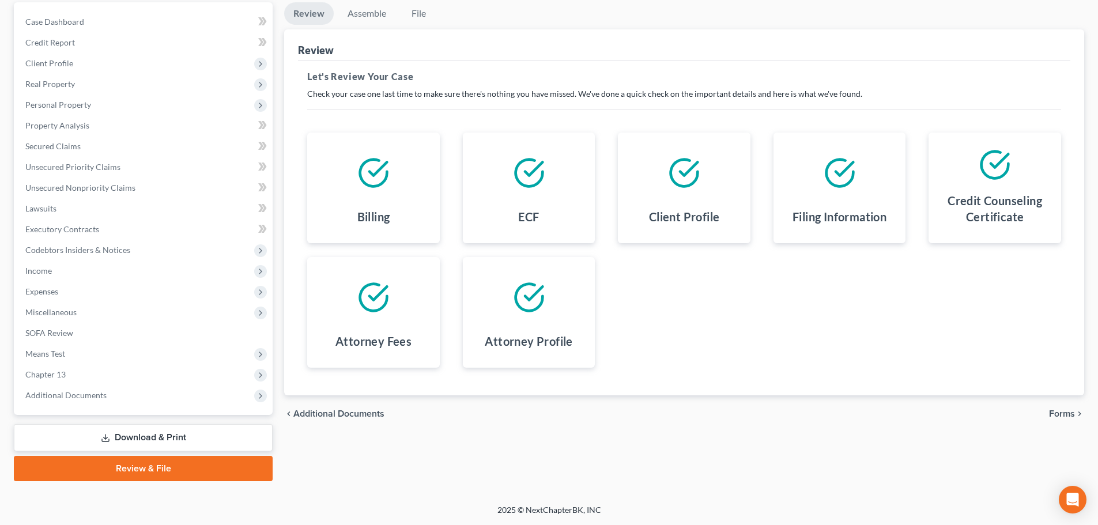
click at [1064, 410] on span "Forms" at bounding box center [1062, 413] width 26 height 9
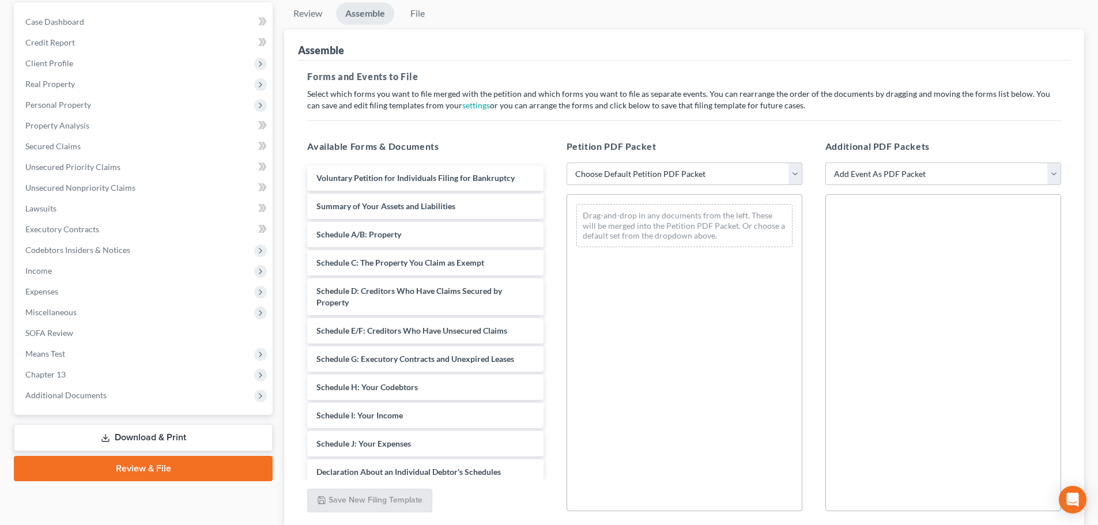
click at [675, 180] on select "Choose Default Petition PDF Packet Complete Bankruptcy Petition (all forms and …" at bounding box center [685, 174] width 236 height 23
select select "2"
click at [567, 163] on select "Choose Default Petition PDF Packet Complete Bankruptcy Petition (all forms and …" at bounding box center [685, 174] width 236 height 23
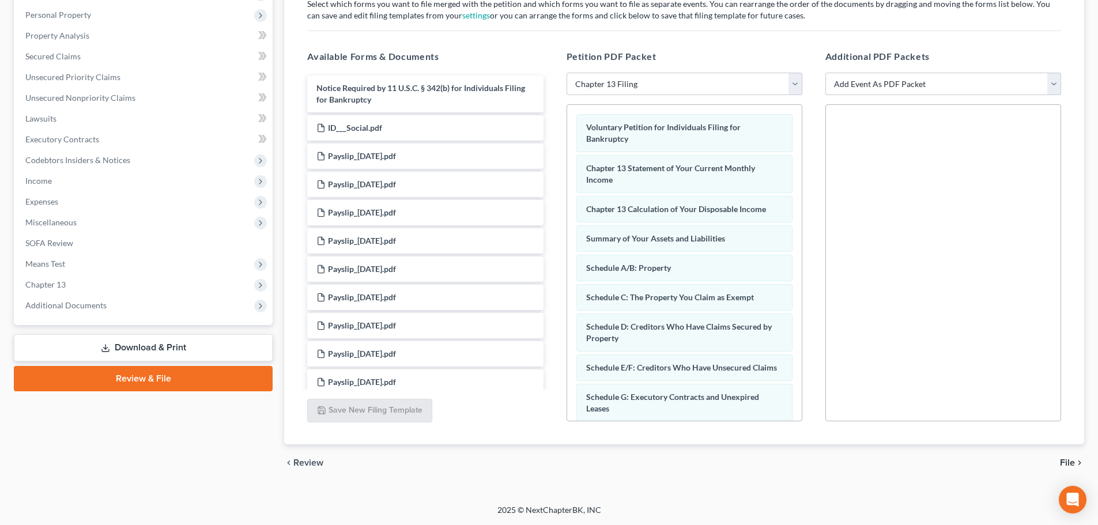
click at [1066, 461] on span "File" at bounding box center [1067, 462] width 15 height 9
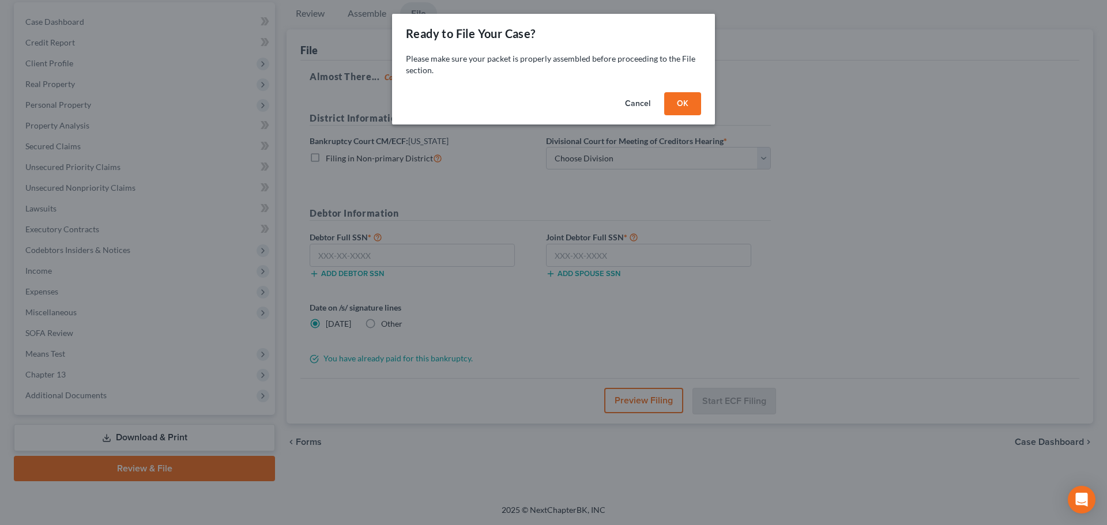
click at [680, 96] on button "OK" at bounding box center [682, 103] width 37 height 23
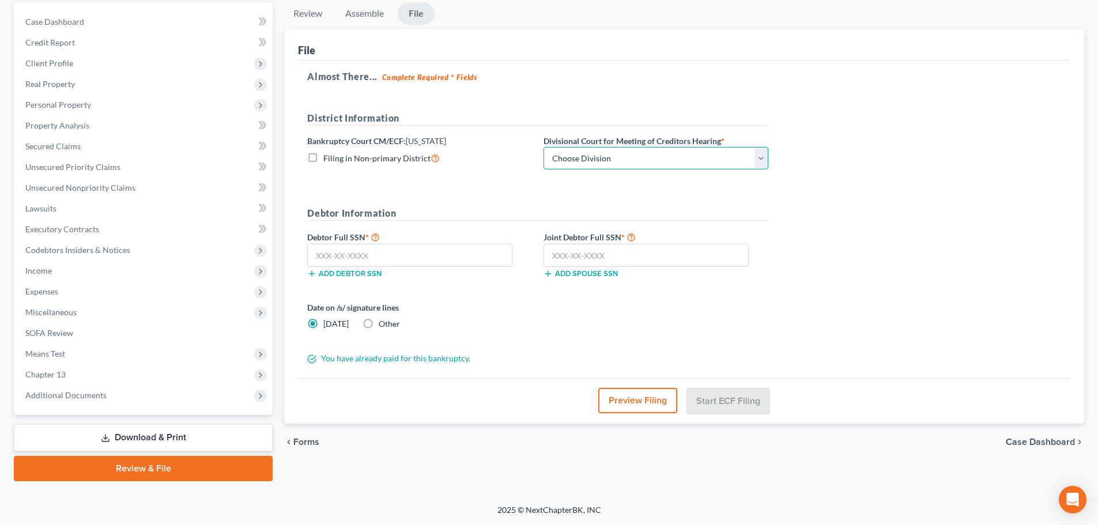
click at [592, 155] on select "Choose Division Lincoln Omaha" at bounding box center [656, 158] width 225 height 23
select select "1"
click at [544, 147] on select "Choose Division Lincoln Omaha" at bounding box center [656, 158] width 225 height 23
click at [464, 259] on input "text" at bounding box center [409, 255] width 205 height 23
type input "220-59-4979"
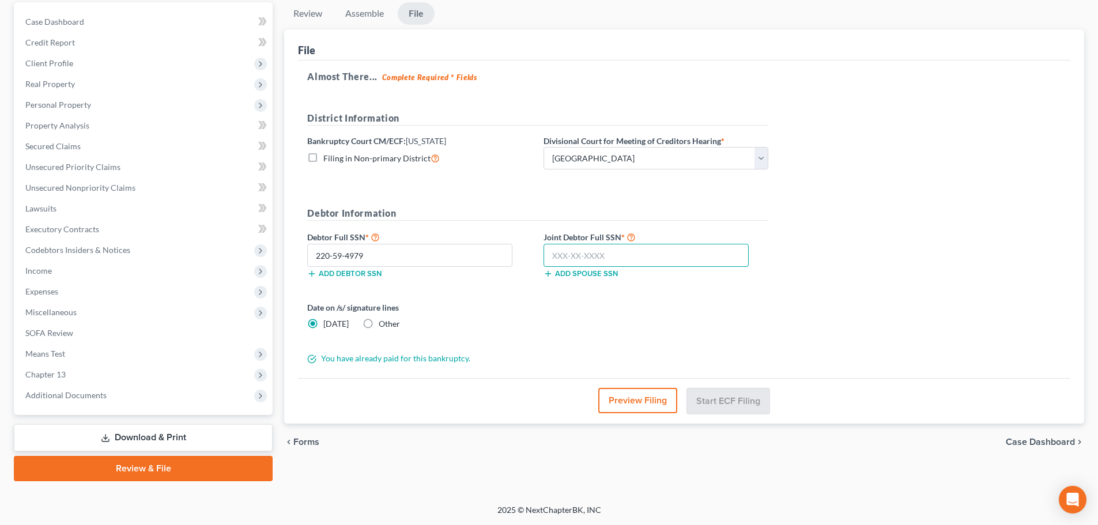
click at [665, 260] on input "text" at bounding box center [646, 255] width 205 height 23
type input "574-31-2090"
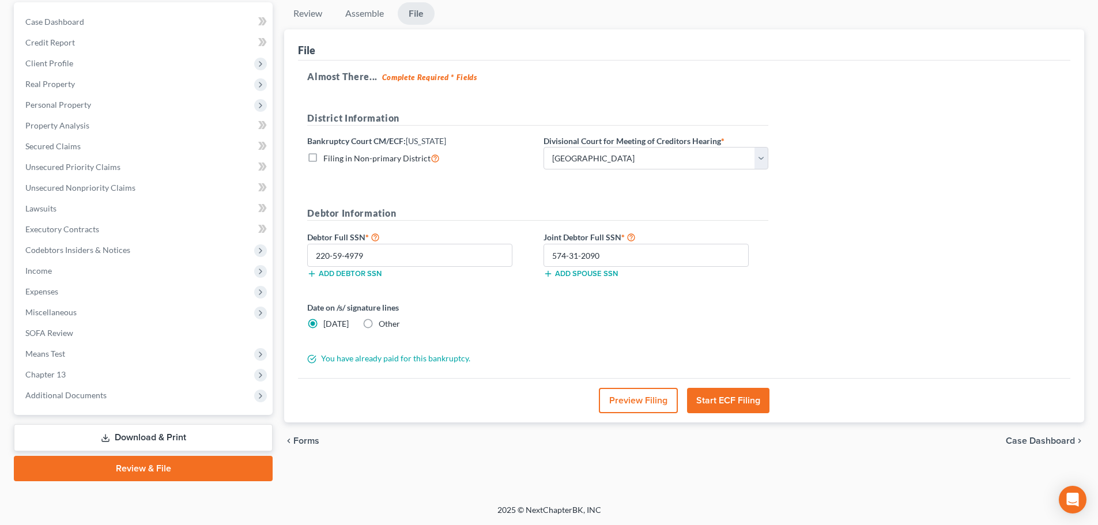
click at [379, 323] on label "Other" at bounding box center [389, 324] width 21 height 12
click at [383, 323] on input "Other" at bounding box center [386, 321] width 7 height 7
radio input "true"
radio input "false"
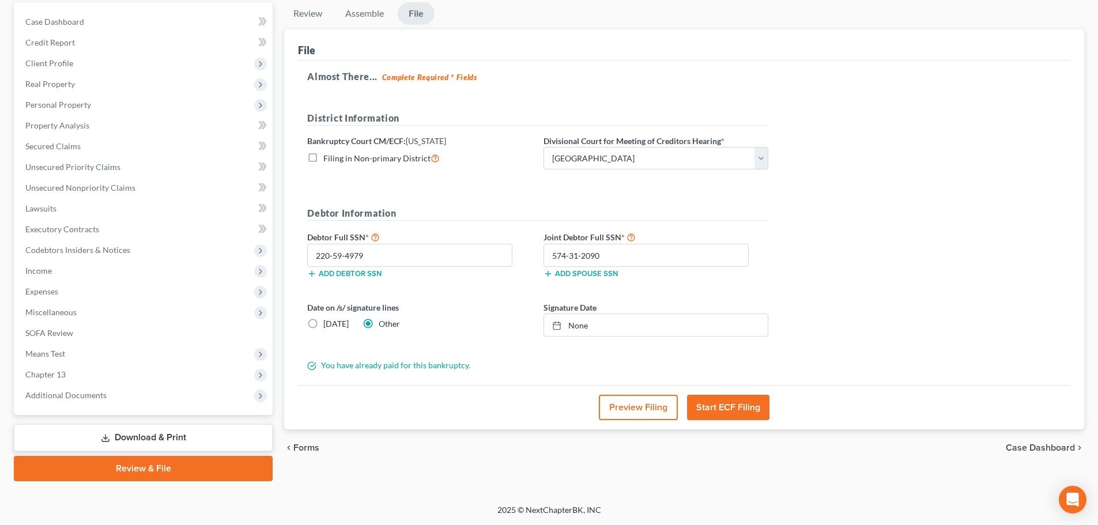
click at [481, 466] on div "chevron_left Forms Case Dashboard chevron_right" at bounding box center [684, 448] width 800 height 37
type input "9/8/2025"
click at [624, 329] on link "None" at bounding box center [656, 325] width 224 height 22
click at [713, 413] on button "Start ECF Filing" at bounding box center [728, 407] width 82 height 25
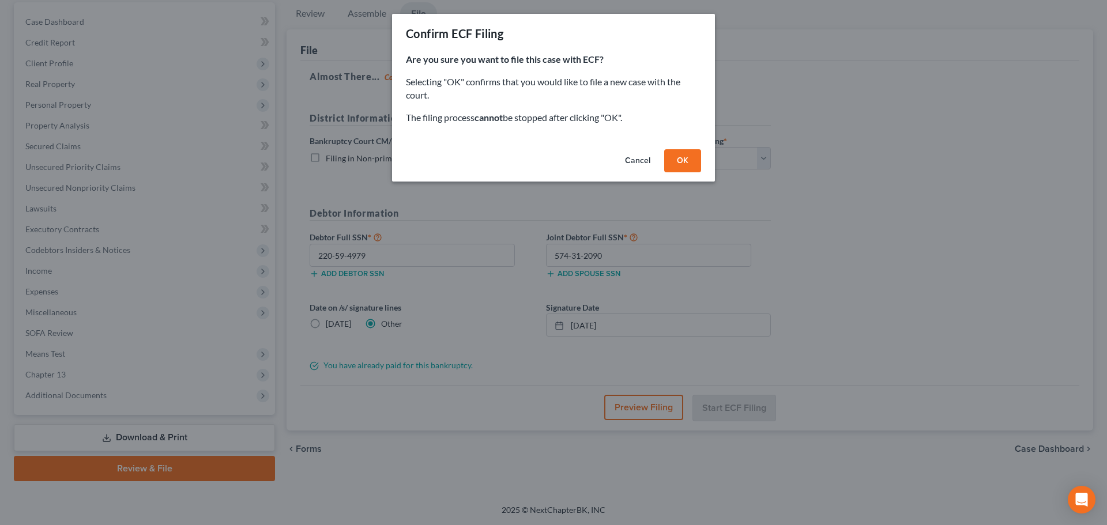
click at [678, 170] on button "OK" at bounding box center [682, 160] width 37 height 23
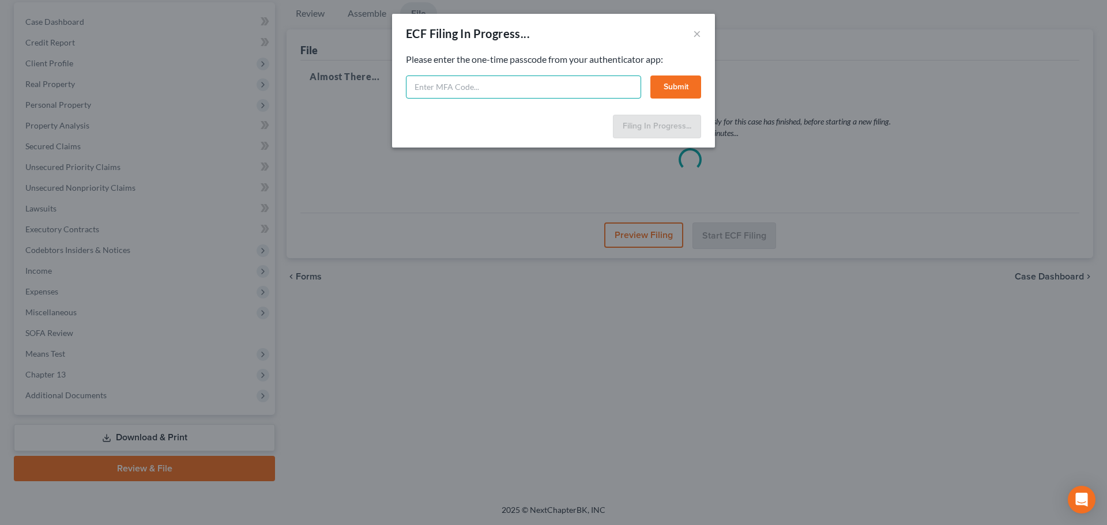
click at [490, 94] on input "text" at bounding box center [523, 87] width 235 height 23
paste input "696882"
type input "696882"
click at [674, 91] on button "Submit" at bounding box center [675, 87] width 51 height 23
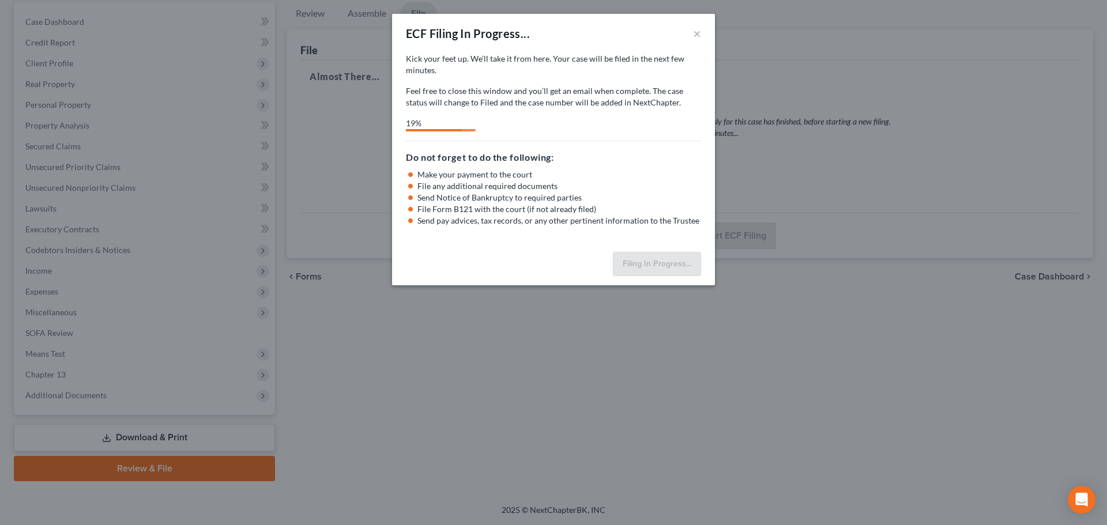
select select "1"
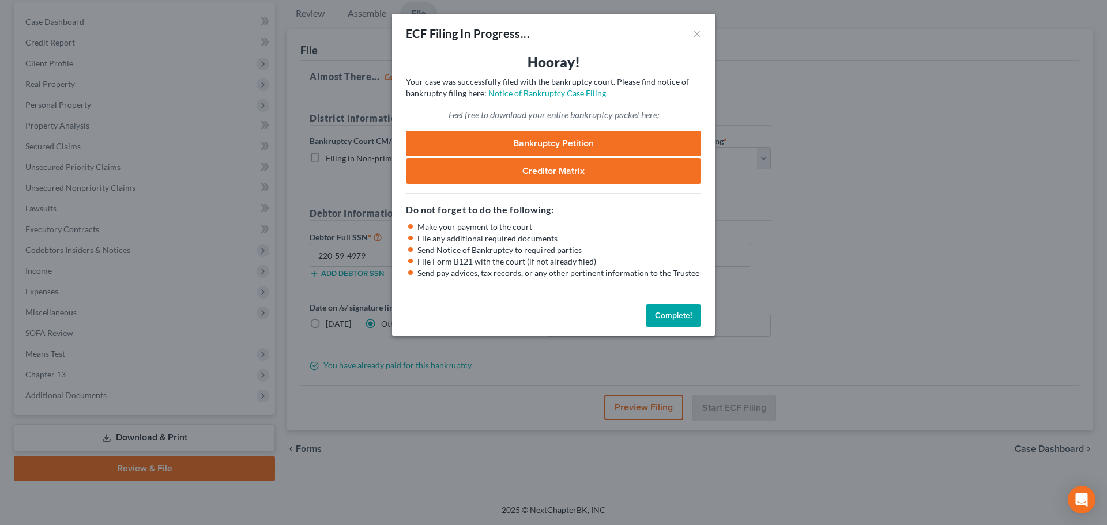
click at [661, 319] on button "Complete!" at bounding box center [673, 315] width 55 height 23
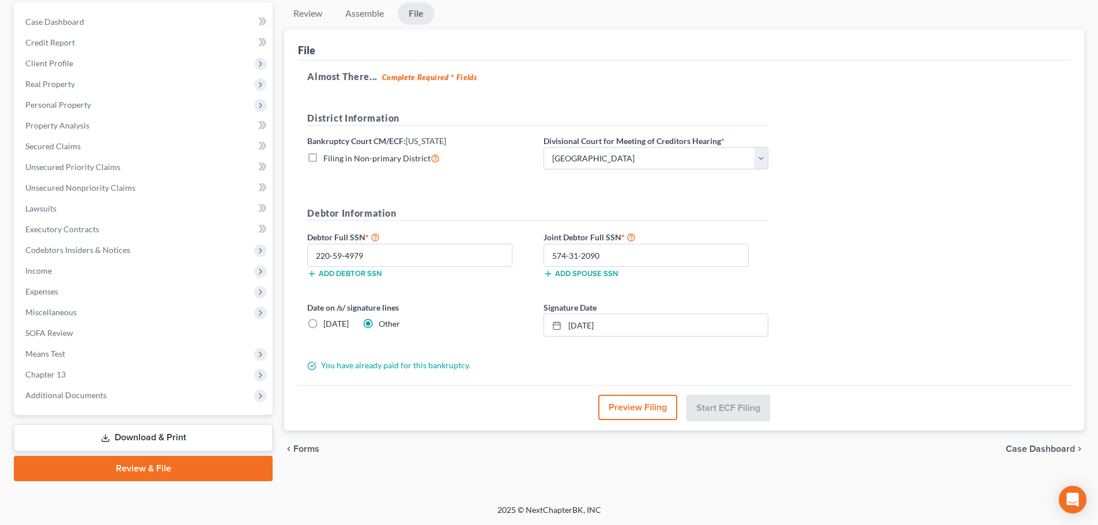
click at [915, 330] on div "Almost There... Complete Required * Fields District Information Bankruptcy Cour…" at bounding box center [684, 223] width 773 height 325
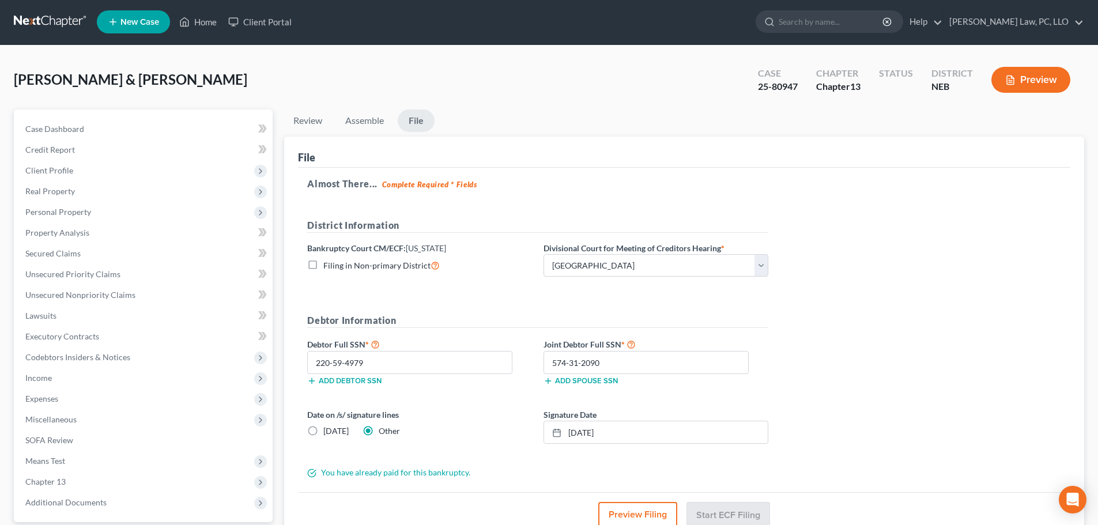
scroll to position [0, 0]
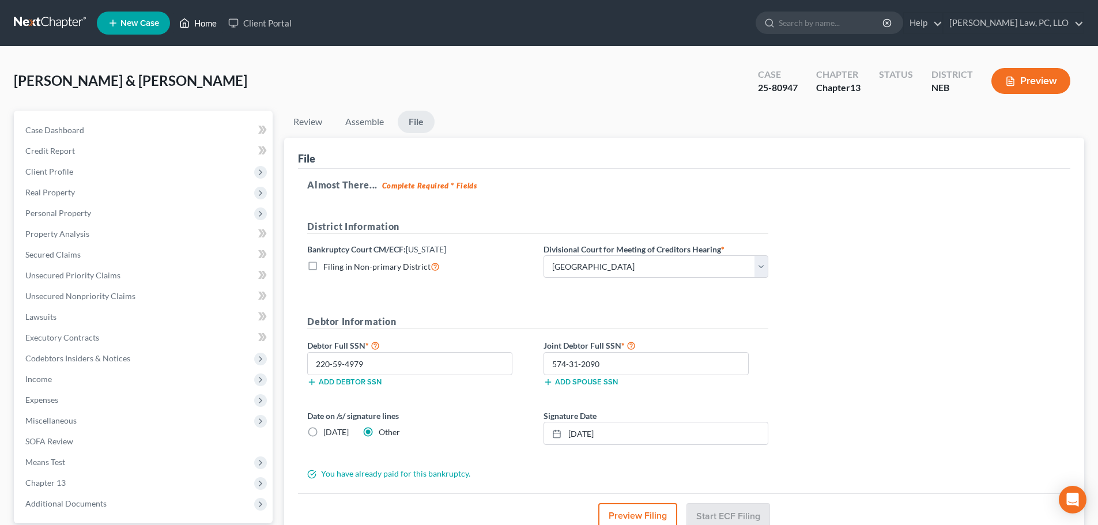
click at [183, 16] on icon at bounding box center [184, 23] width 10 height 14
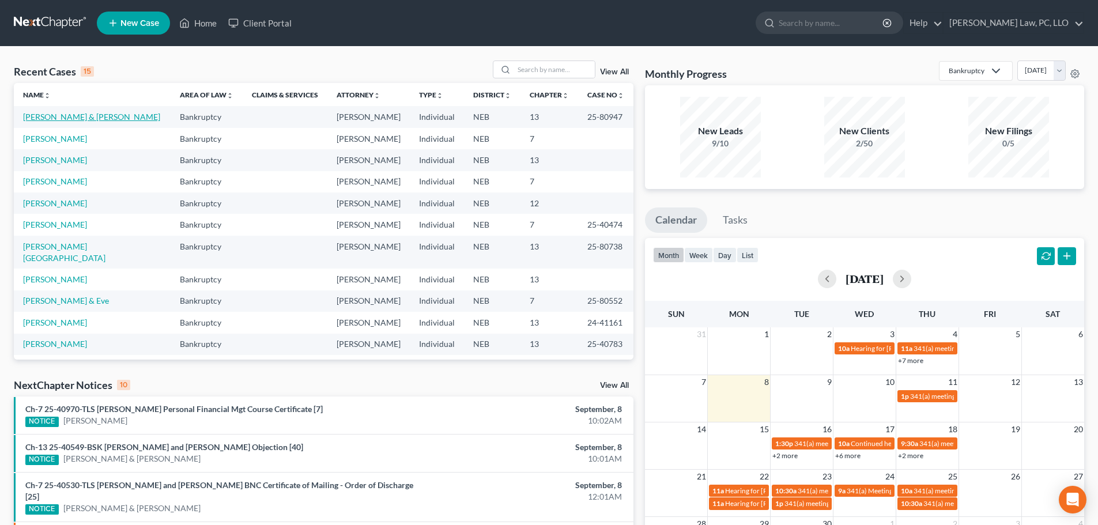
click at [74, 117] on link "[PERSON_NAME] & [PERSON_NAME]" at bounding box center [91, 117] width 137 height 10
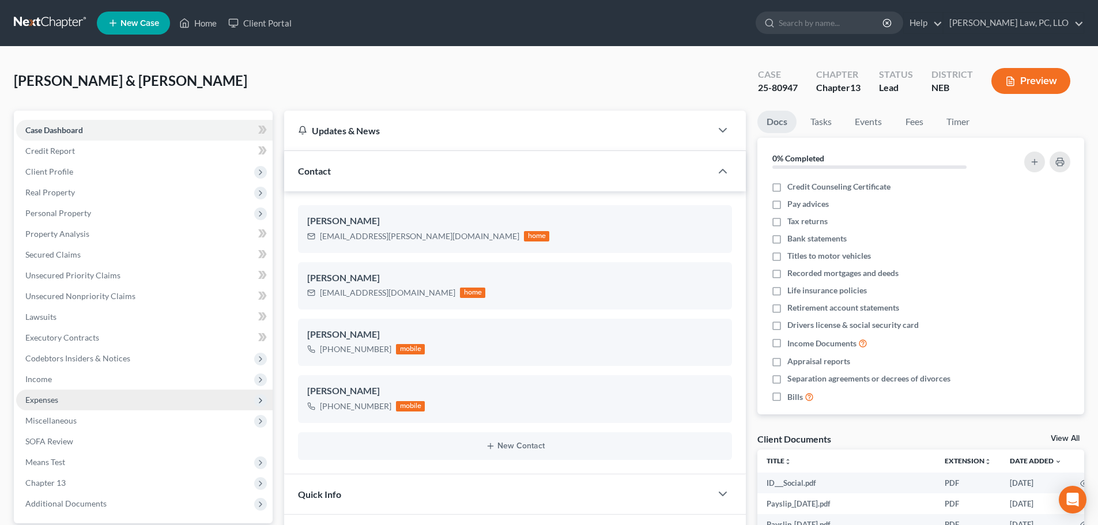
scroll to position [9, 0]
click at [45, 403] on span "Expenses" at bounding box center [41, 400] width 33 height 10
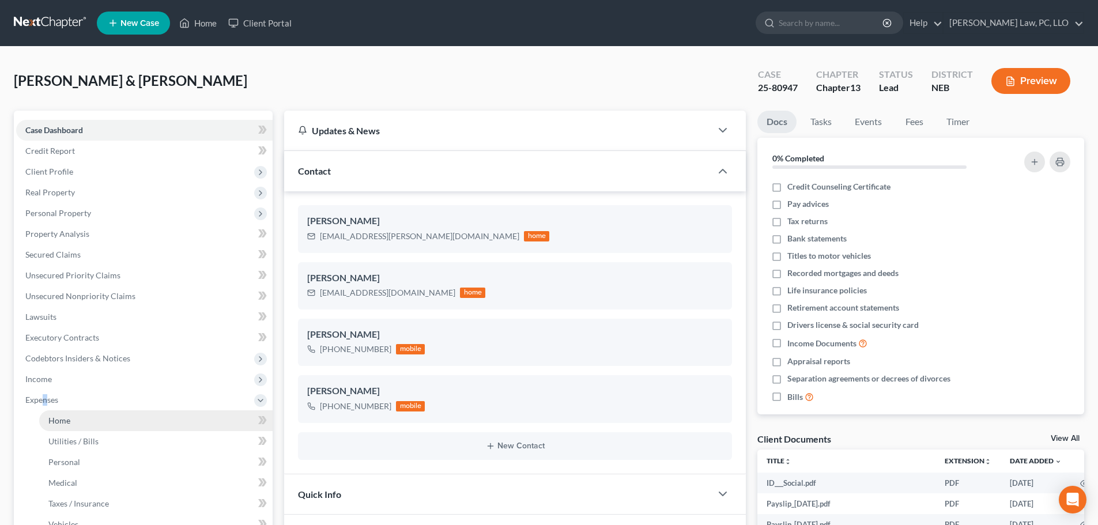
click at [62, 423] on span "Home" at bounding box center [59, 421] width 22 height 10
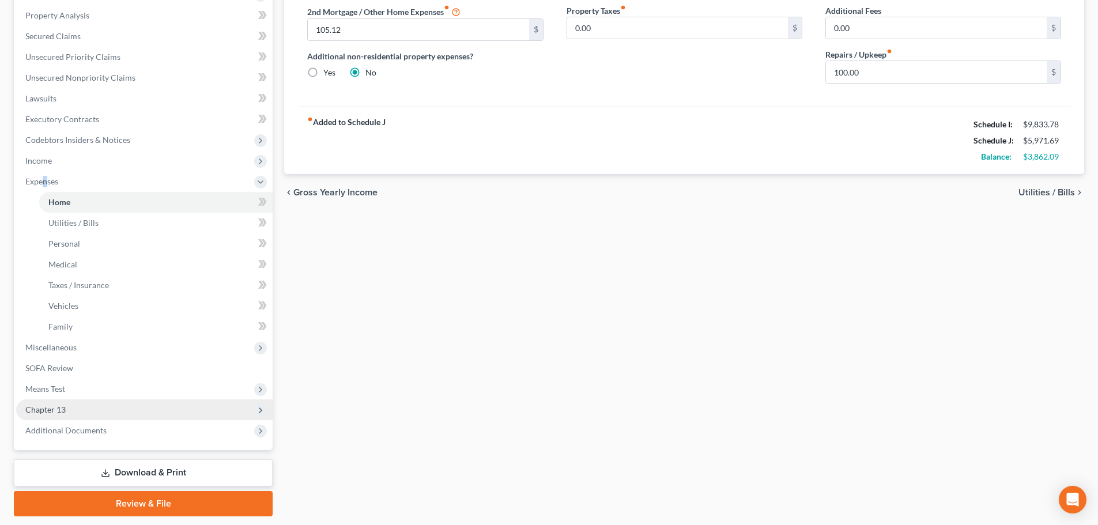
scroll to position [231, 0]
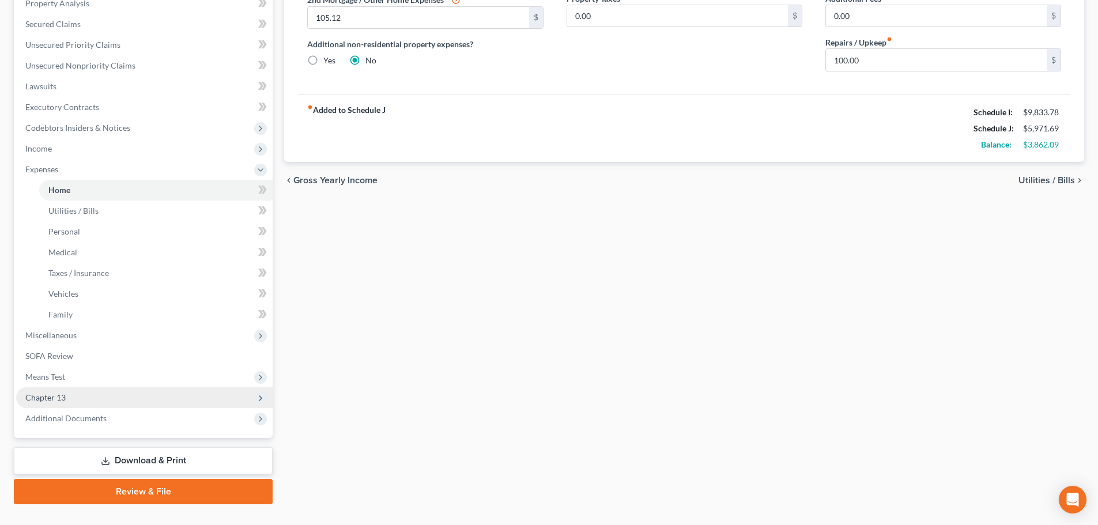
click at [74, 401] on span "Chapter 13" at bounding box center [144, 397] width 257 height 21
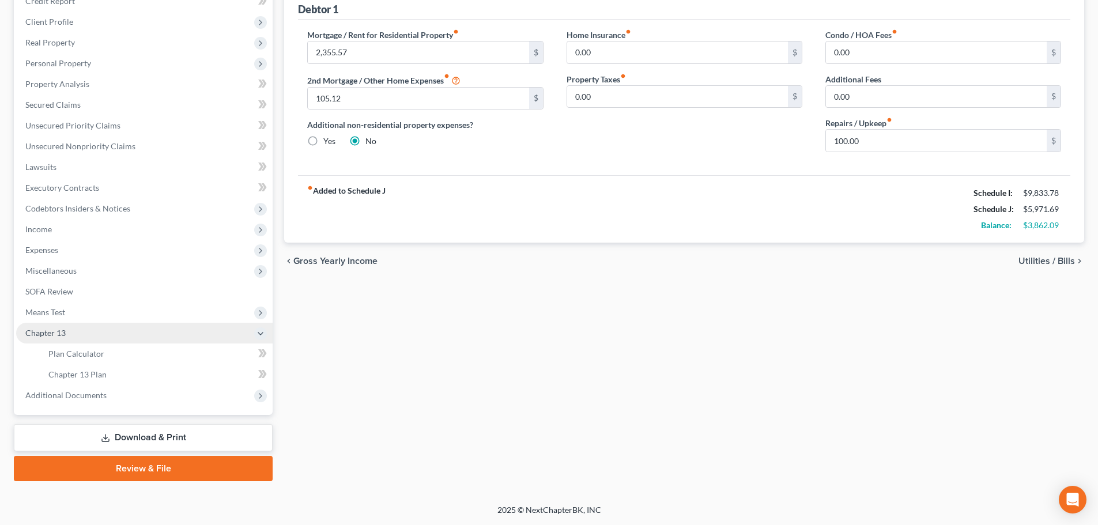
scroll to position [150, 0]
click at [70, 315] on span "Means Test" at bounding box center [144, 312] width 257 height 21
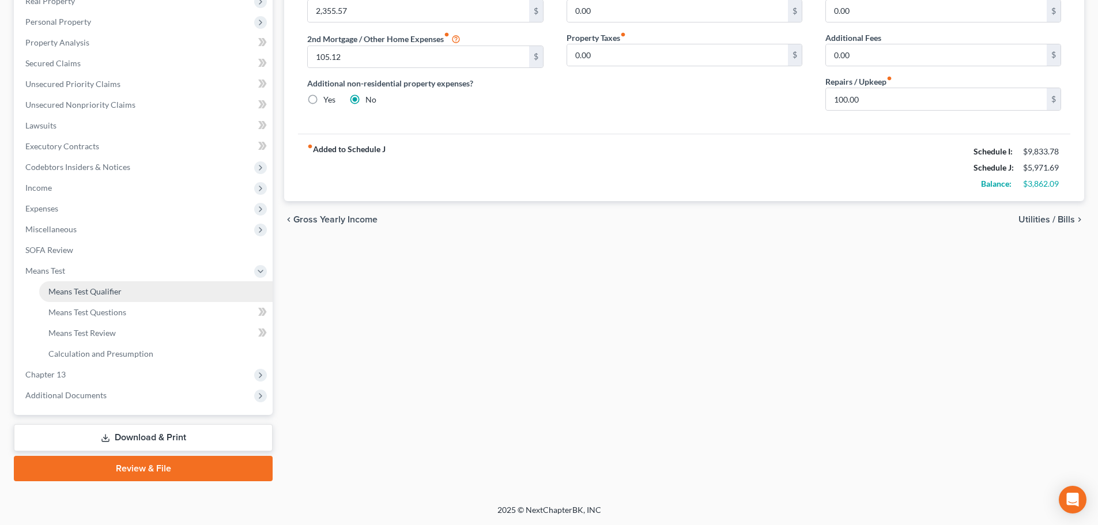
click at [77, 291] on span "Means Test Qualifier" at bounding box center [84, 292] width 73 height 10
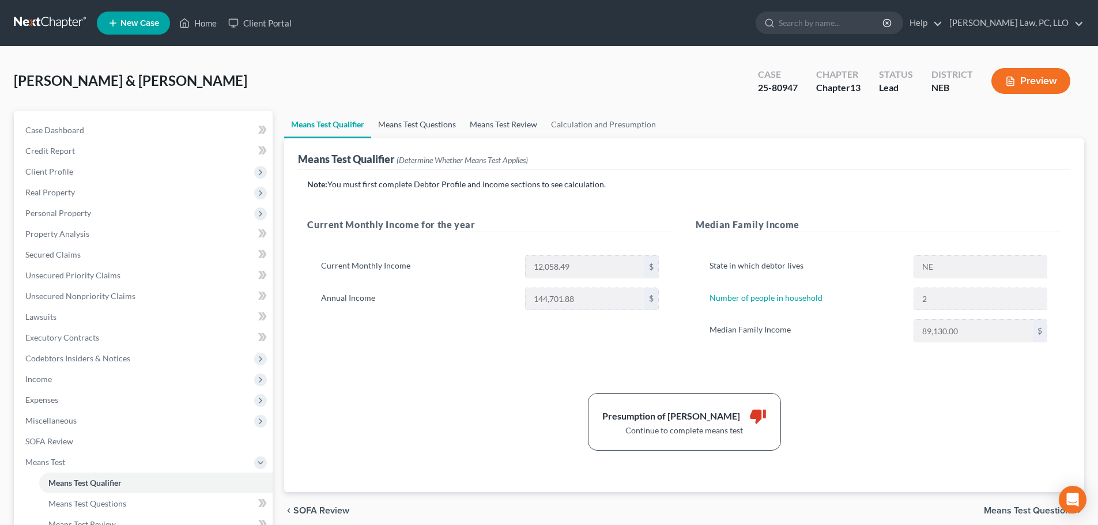
drag, startPoint x: 434, startPoint y: 123, endPoint x: 464, endPoint y: 124, distance: 29.4
click at [434, 124] on link "Means Test Questions" at bounding box center [417, 125] width 92 height 28
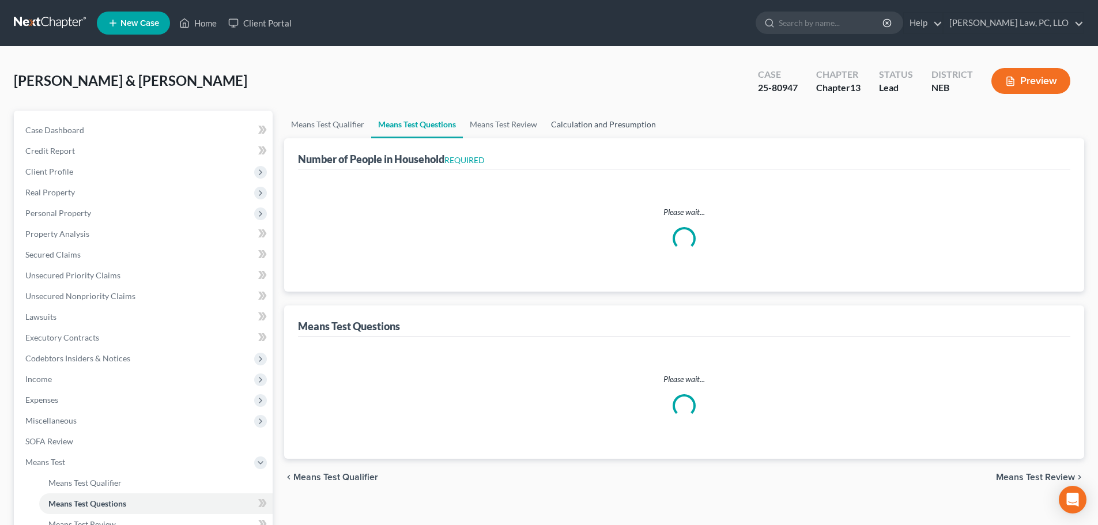
select select "1"
select select "60"
select select "0"
select select "60"
select select "0"
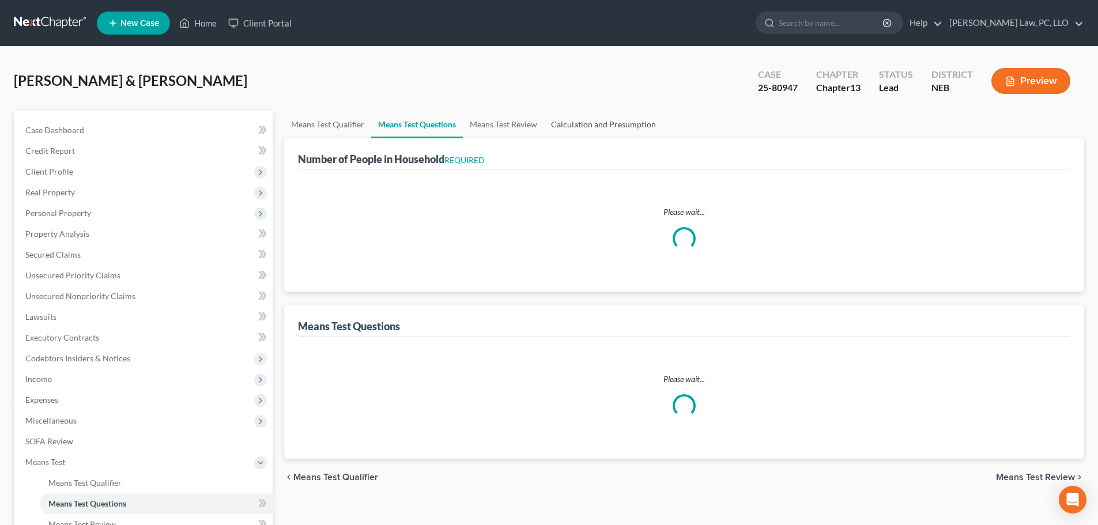
select select "60"
select select "1"
select select "60"
select select "2"
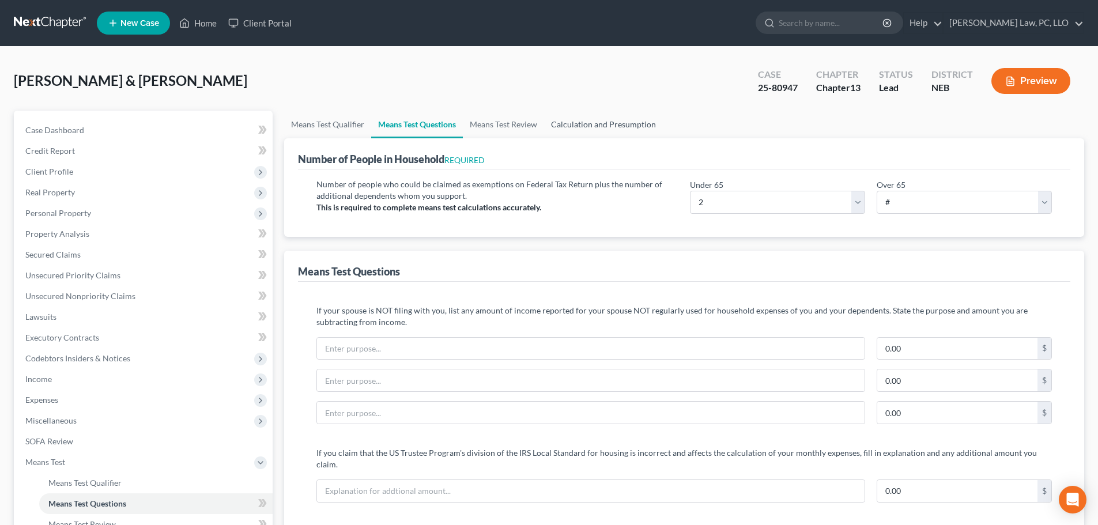
click at [590, 125] on link "Calculation and Presumption" at bounding box center [603, 125] width 119 height 28
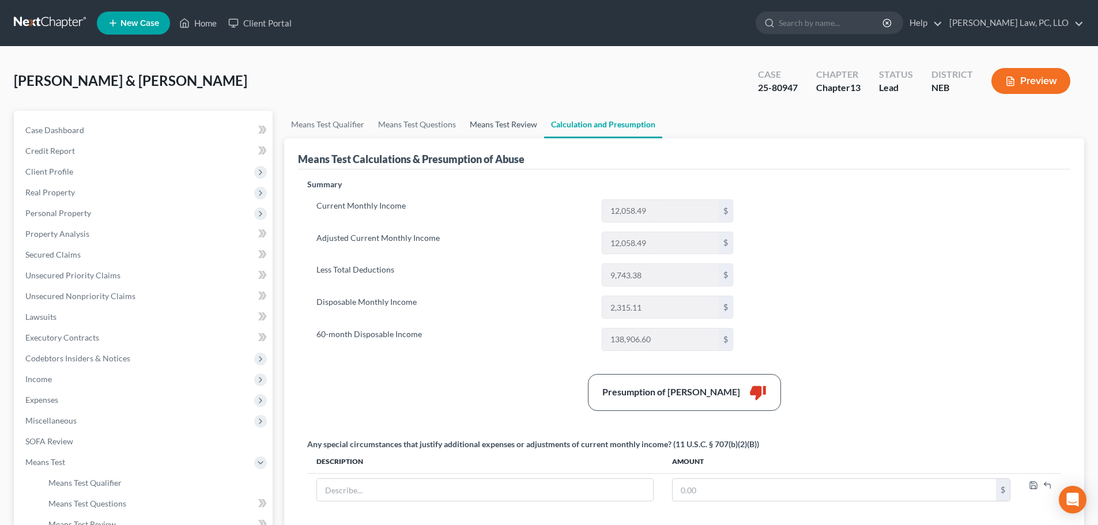
click at [486, 128] on link "Means Test Review" at bounding box center [503, 125] width 81 height 28
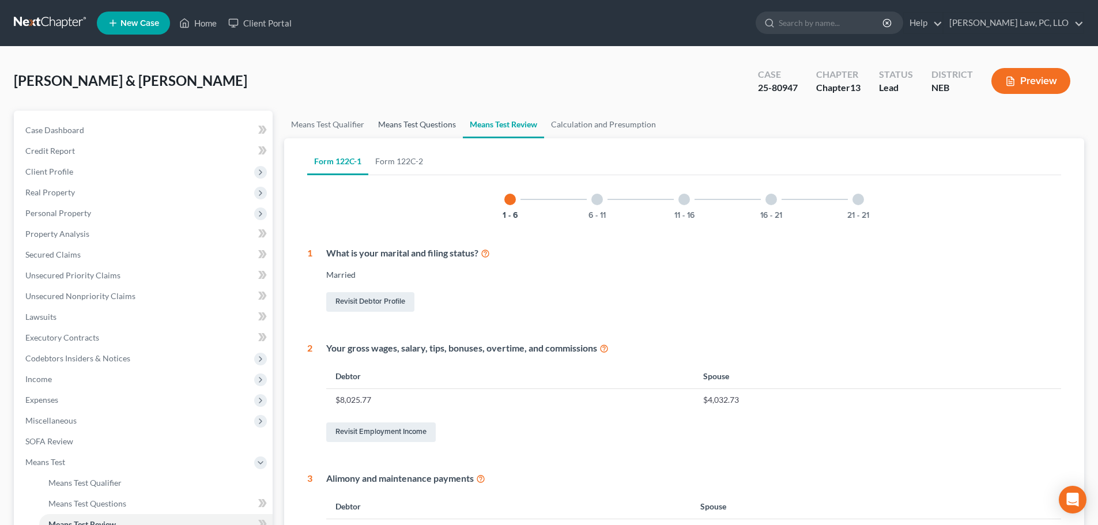
click at [418, 127] on link "Means Test Questions" at bounding box center [417, 125] width 92 height 28
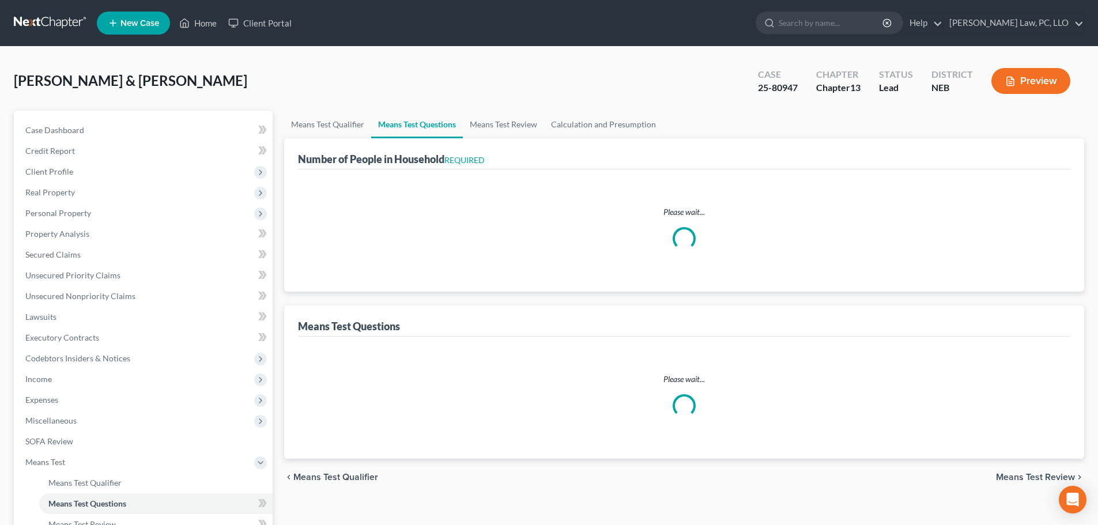
select select "1"
select select "60"
select select "0"
select select "60"
select select "0"
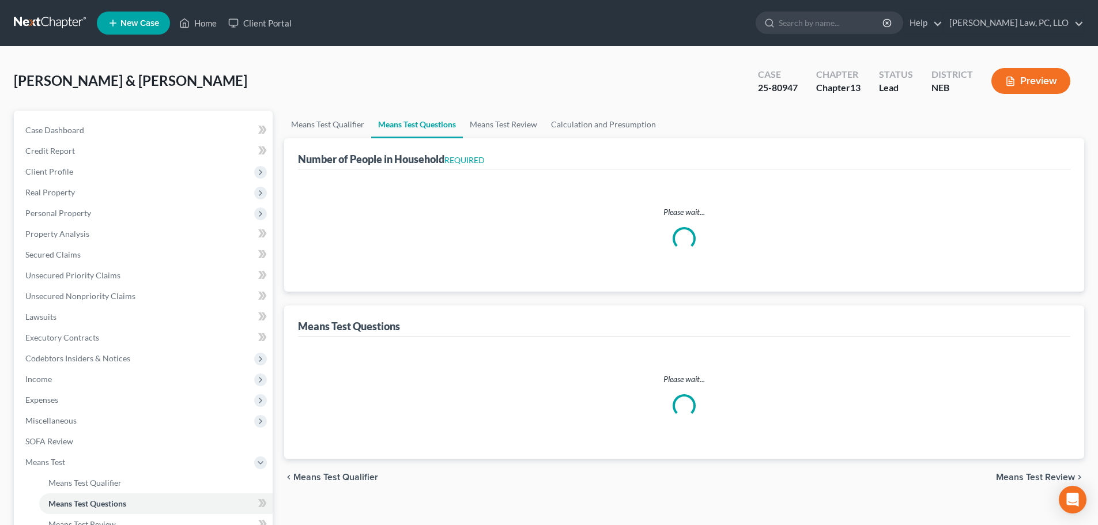
select select "60"
select select "1"
select select "60"
select select "2"
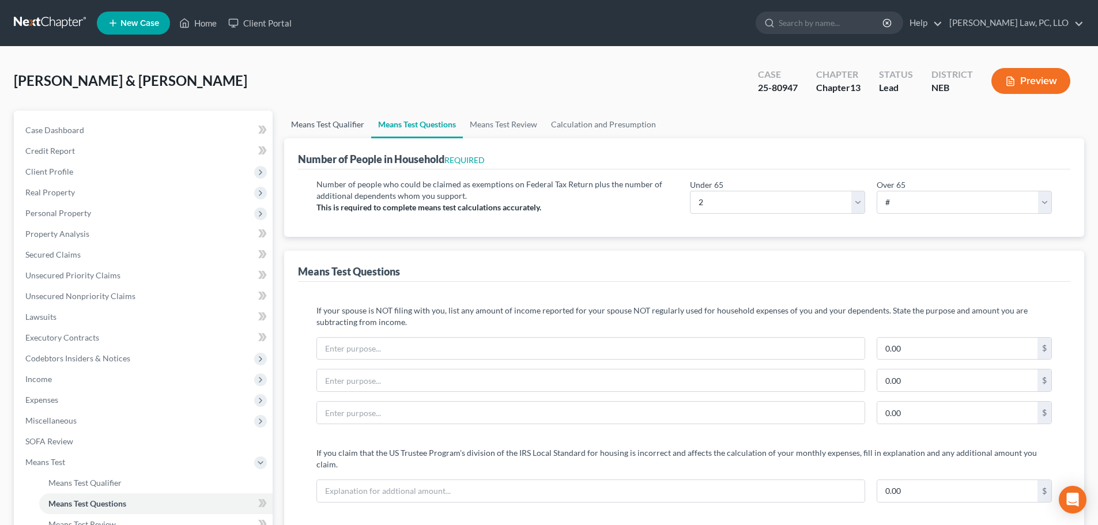
click at [330, 130] on link "Means Test Qualifier" at bounding box center [327, 125] width 87 height 28
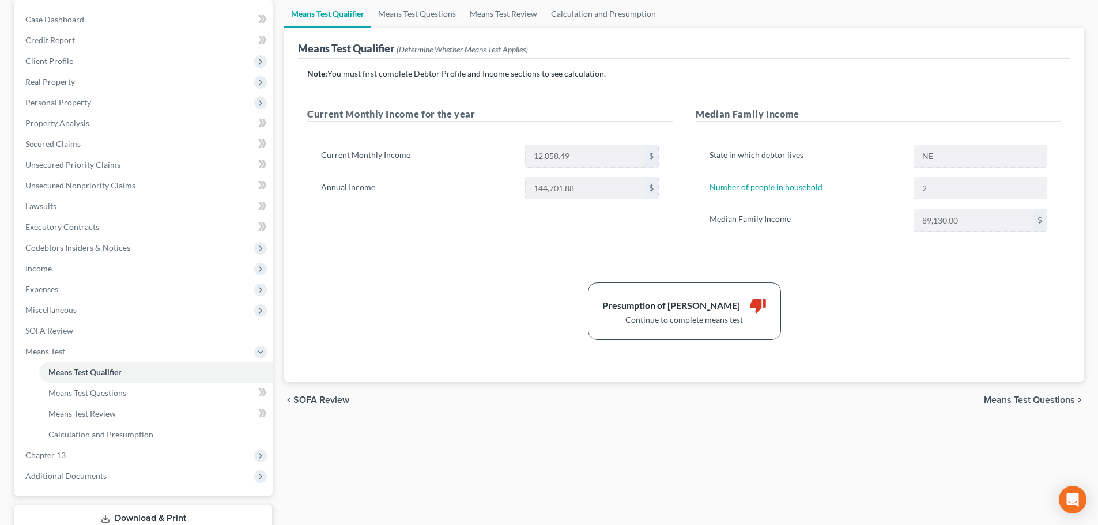
scroll to position [115, 0]
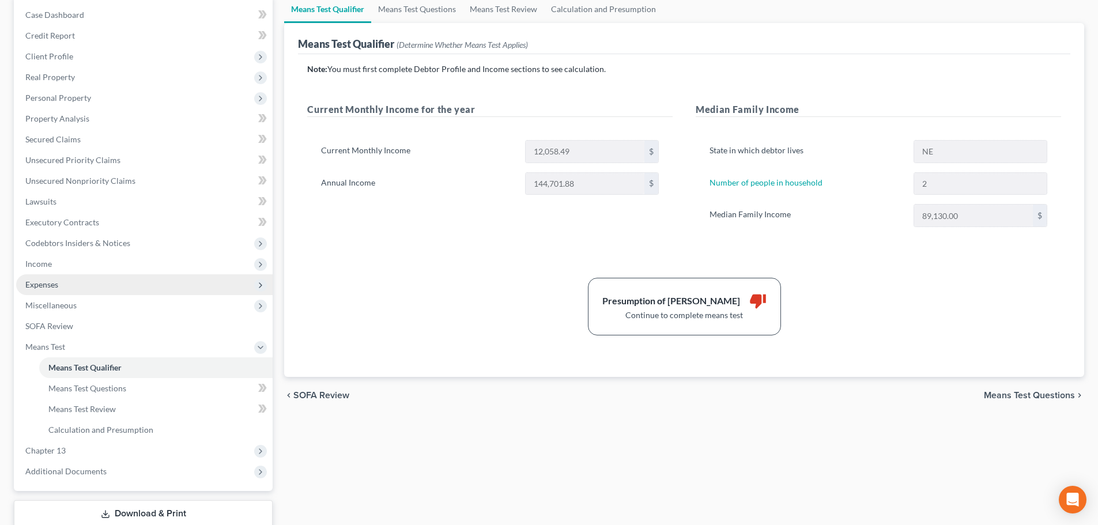
click at [59, 289] on span "Expenses" at bounding box center [144, 284] width 257 height 21
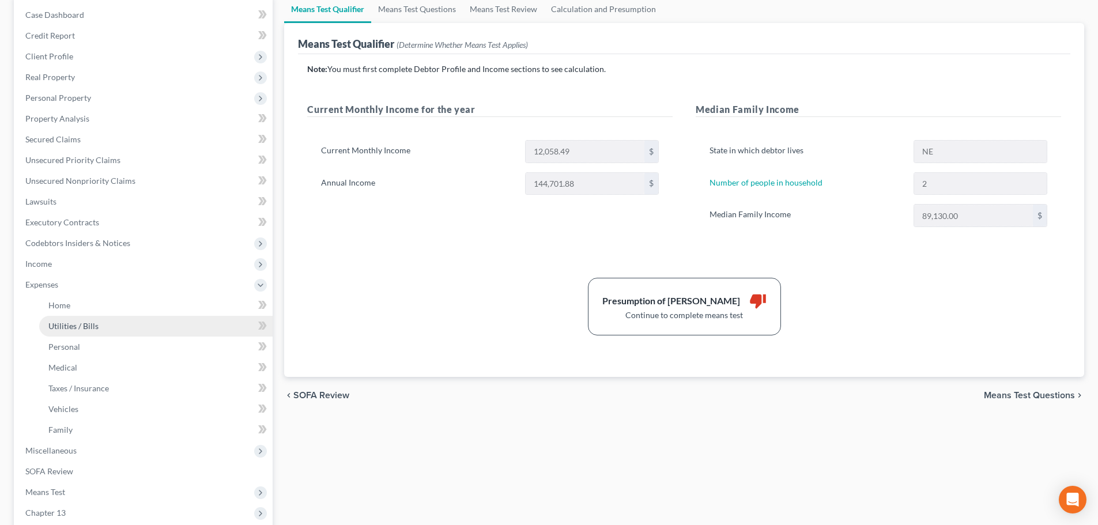
click at [61, 318] on link "Utilities / Bills" at bounding box center [156, 326] width 234 height 21
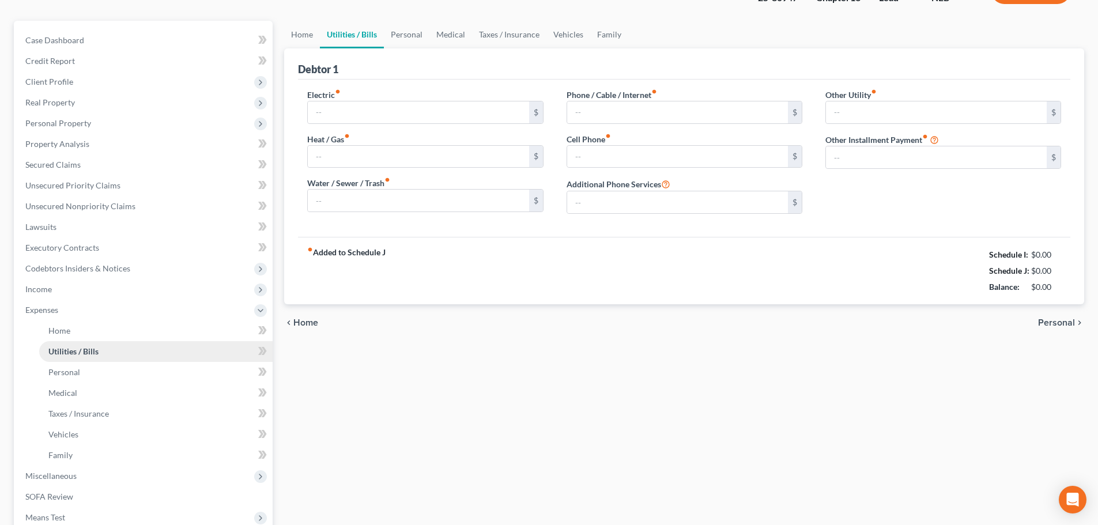
type input "200.00"
type input "80.00"
type input "130.00"
type input "160.00"
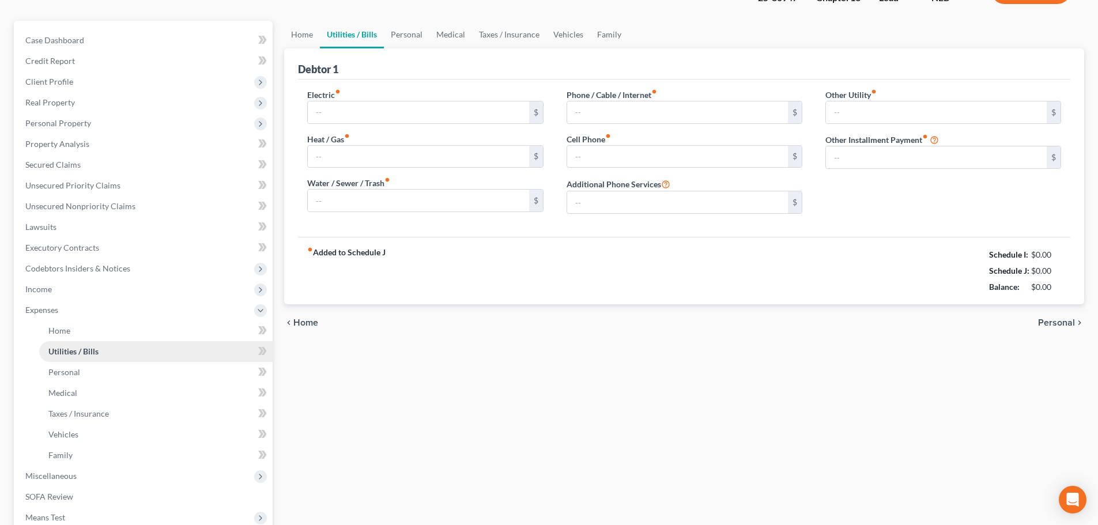
type input "0.00"
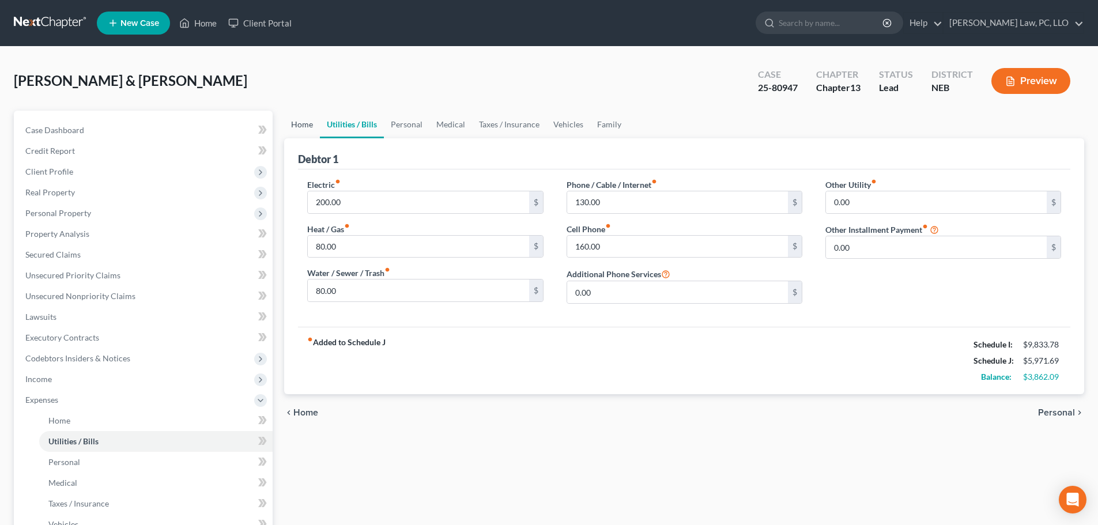
click at [296, 124] on link "Home" at bounding box center [302, 125] width 36 height 28
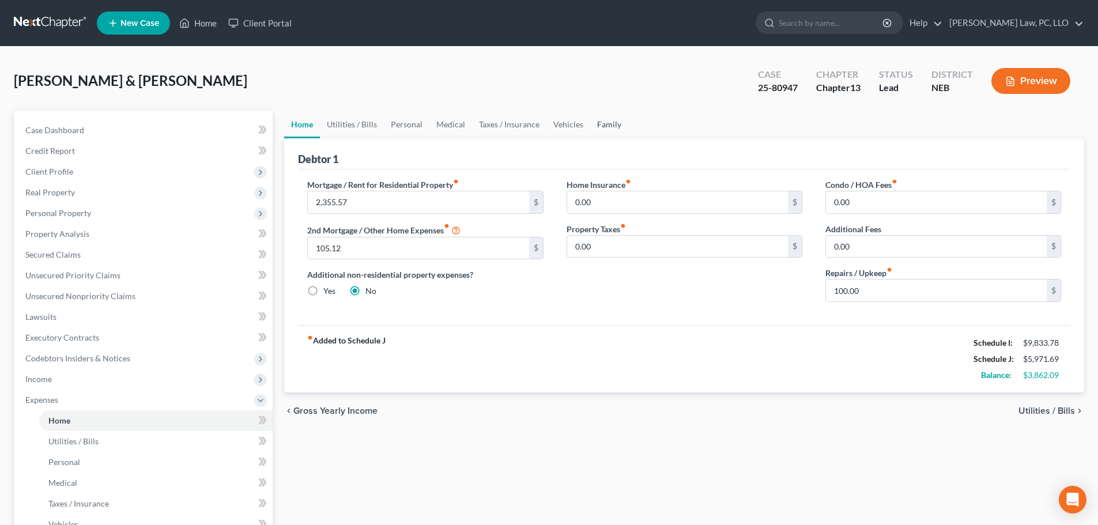
click at [611, 131] on link "Family" at bounding box center [609, 125] width 38 height 28
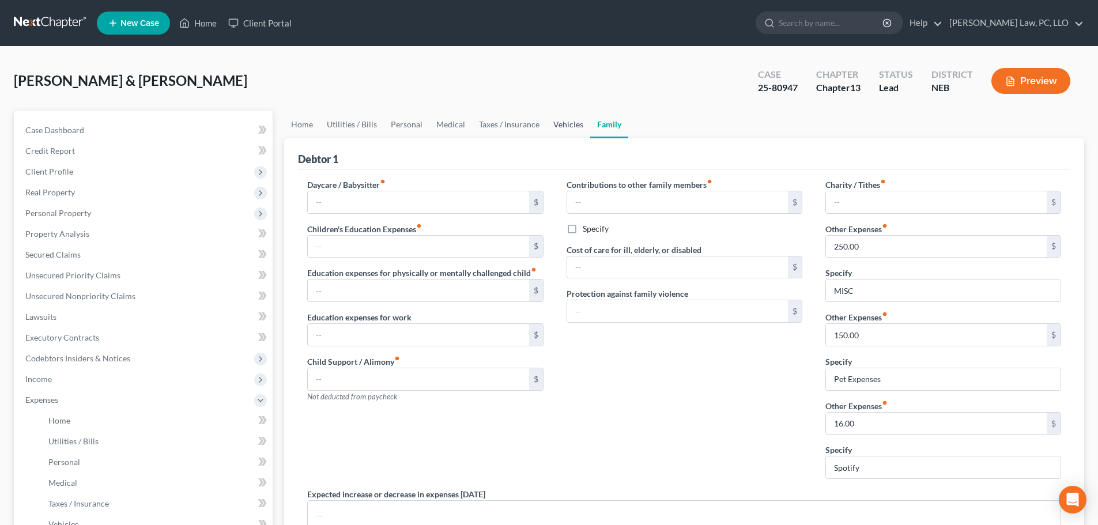
click at [559, 134] on link "Vehicles" at bounding box center [569, 125] width 44 height 28
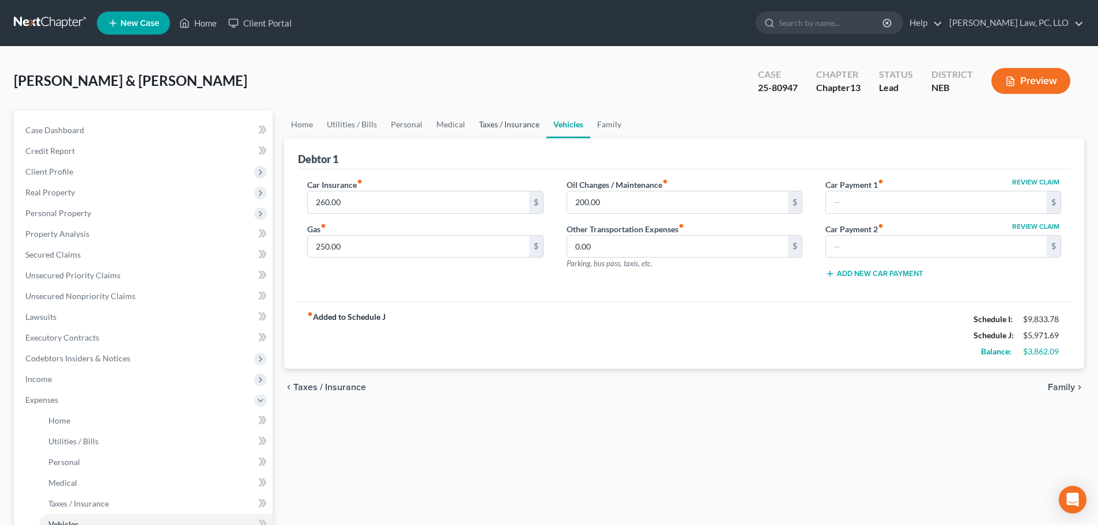
click at [521, 127] on link "Taxes / Insurance" at bounding box center [509, 125] width 74 height 28
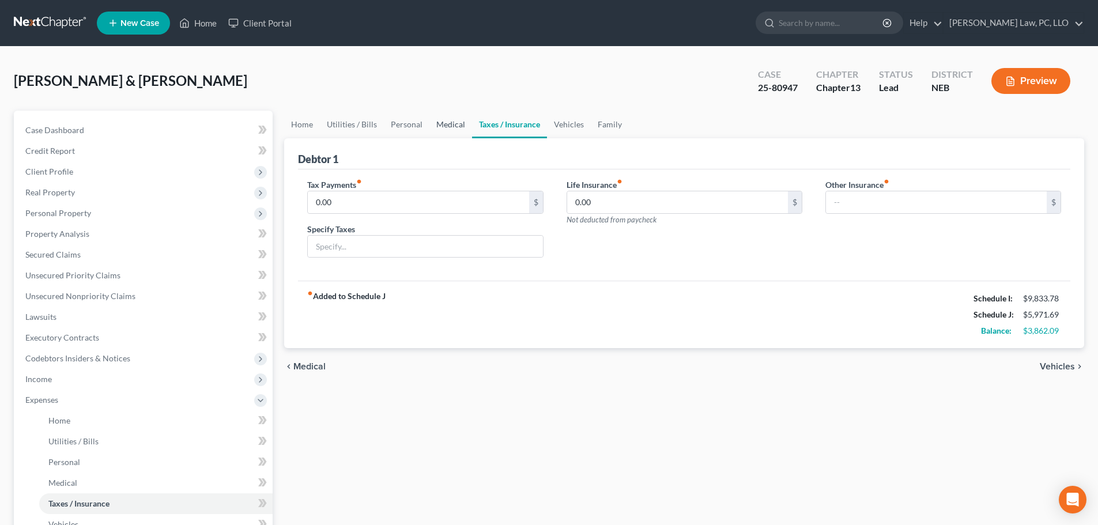
click at [452, 125] on link "Medical" at bounding box center [451, 125] width 43 height 28
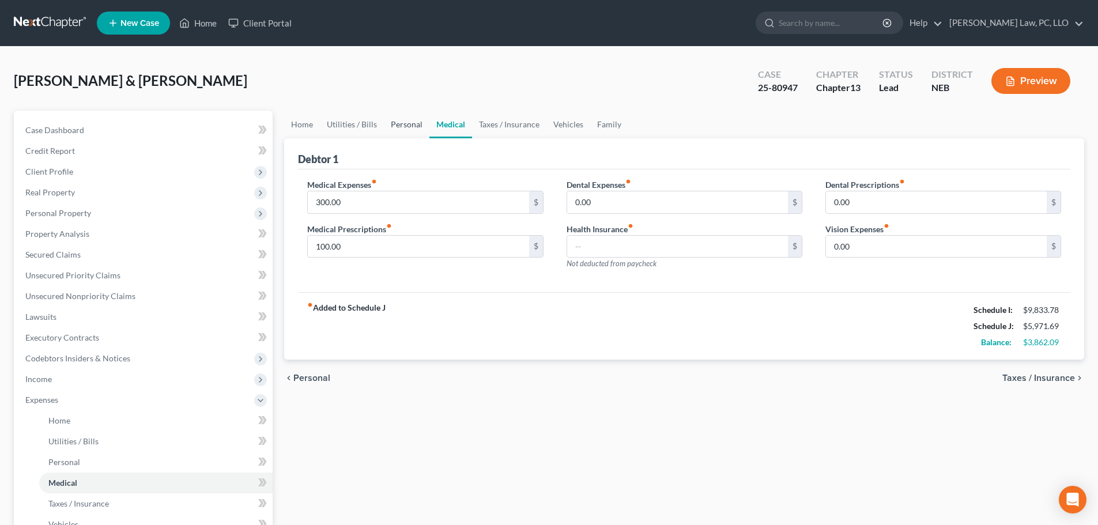
click at [389, 125] on link "Personal" at bounding box center [407, 125] width 46 height 28
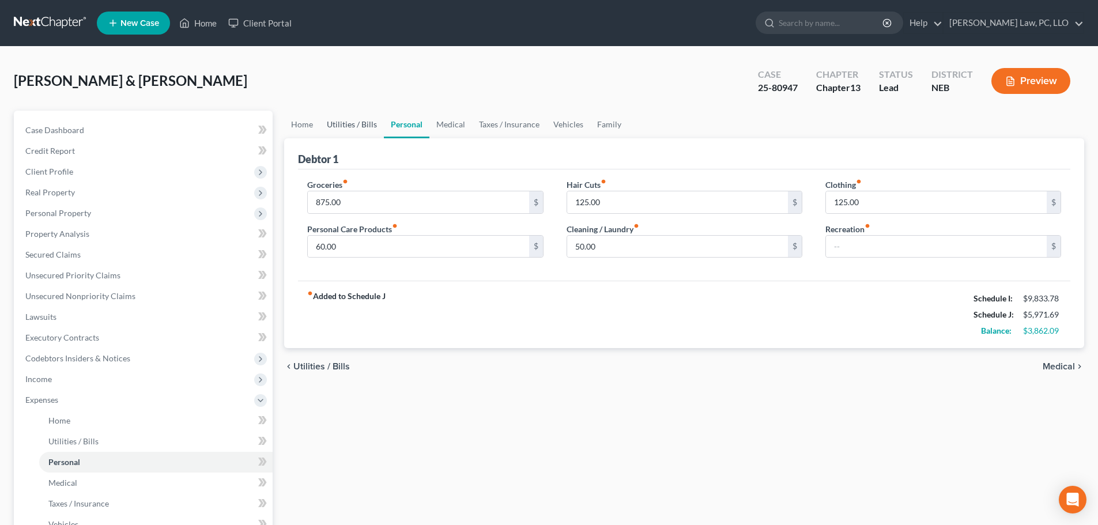
click at [353, 123] on link "Utilities / Bills" at bounding box center [352, 125] width 64 height 28
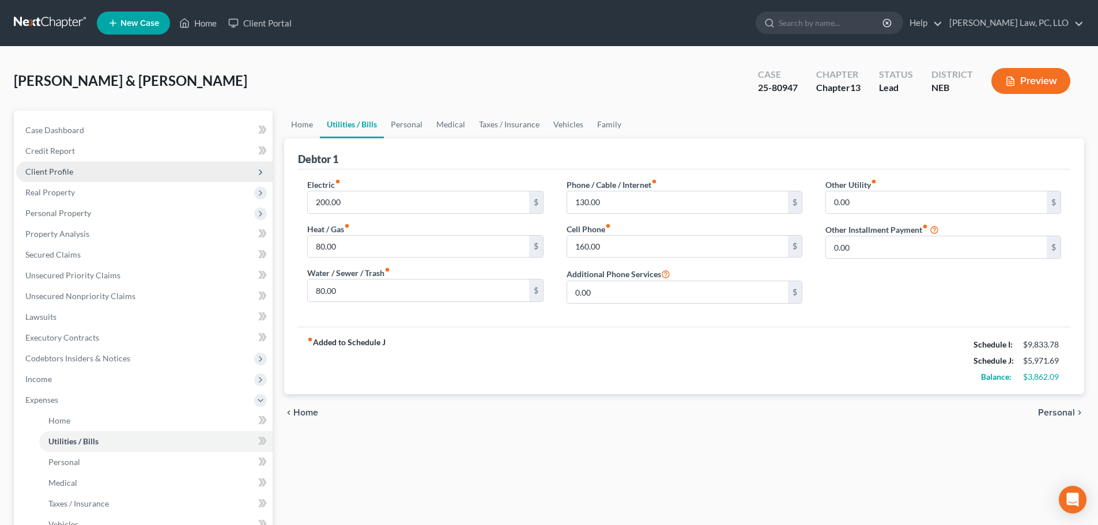
click at [120, 181] on ul "Case Dashboard Payments Invoices Payments Payments Credit Report Client Profile" at bounding box center [144, 390] width 257 height 540
click at [115, 173] on span "Client Profile" at bounding box center [144, 171] width 257 height 21
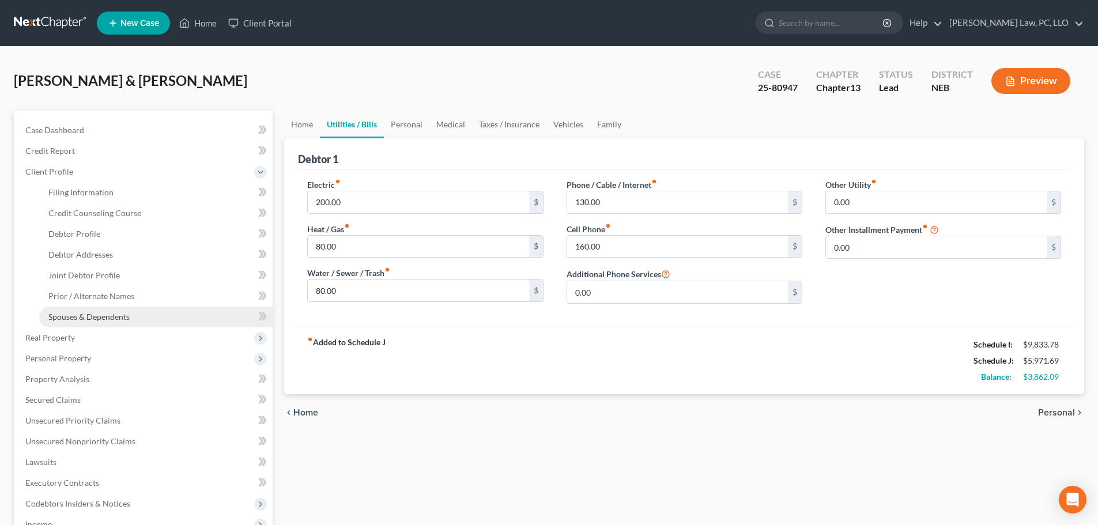
click at [56, 313] on span "Spouses & Dependents" at bounding box center [88, 317] width 81 height 10
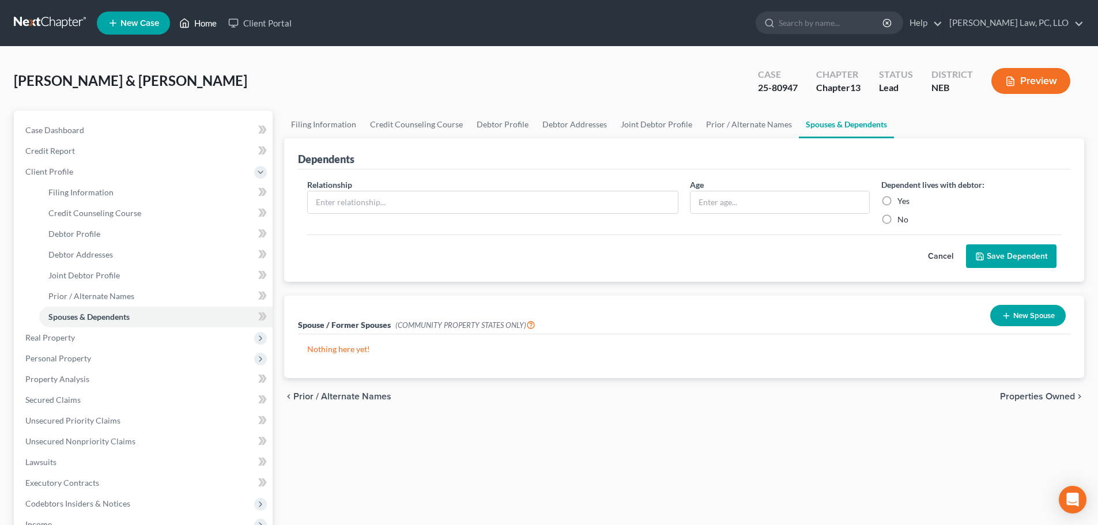
click at [209, 28] on link "Home" at bounding box center [198, 23] width 49 height 21
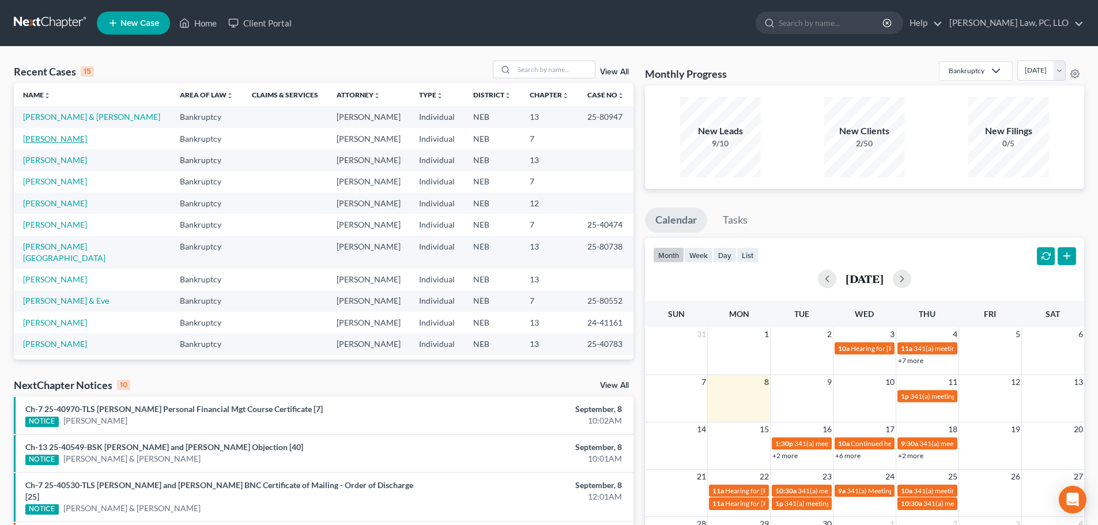
click at [53, 141] on link "[PERSON_NAME]" at bounding box center [55, 139] width 64 height 10
click at [54, 141] on link "[PERSON_NAME]" at bounding box center [55, 139] width 64 height 10
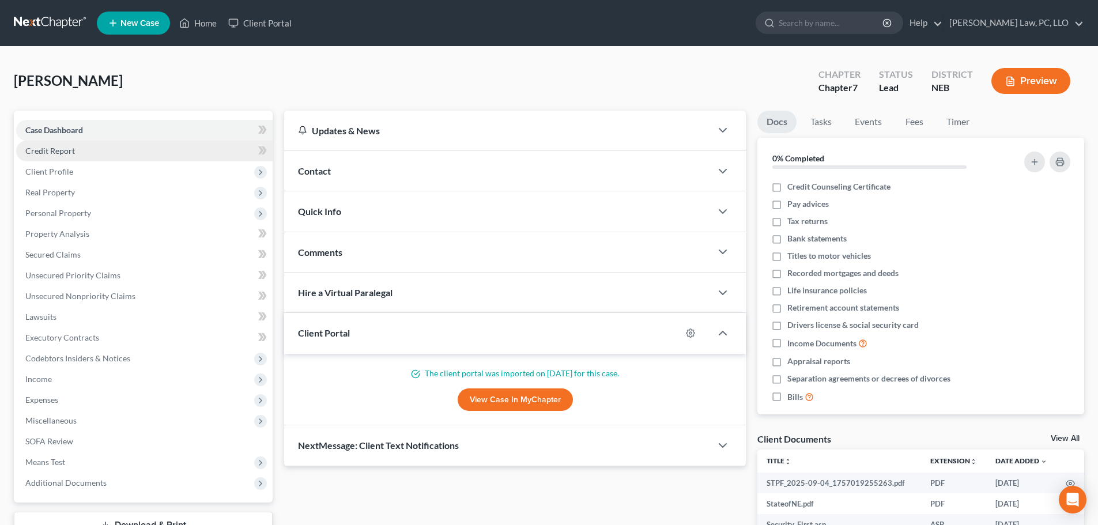
click at [90, 153] on link "Credit Report" at bounding box center [144, 151] width 257 height 21
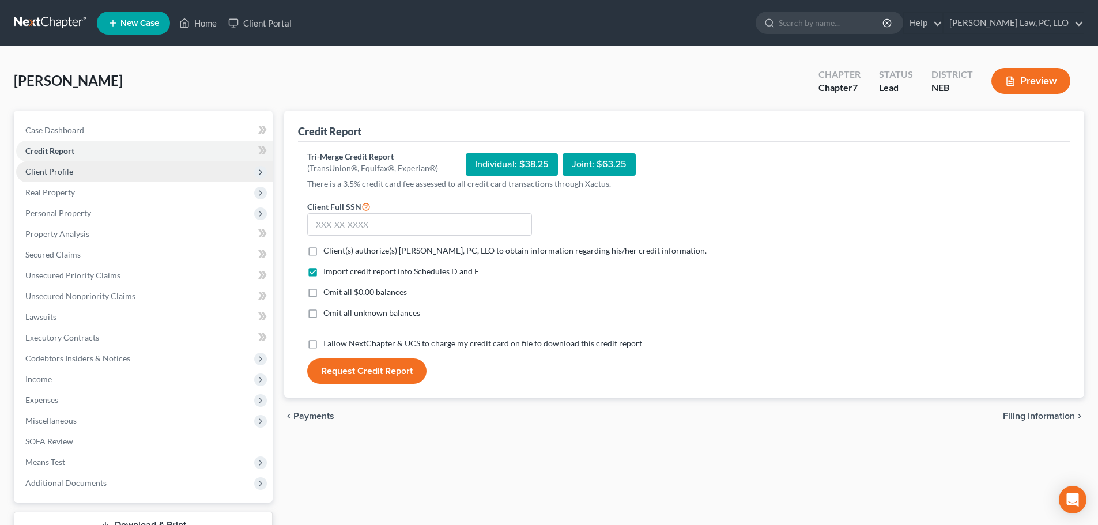
click at [62, 172] on span "Client Profile" at bounding box center [49, 172] width 48 height 10
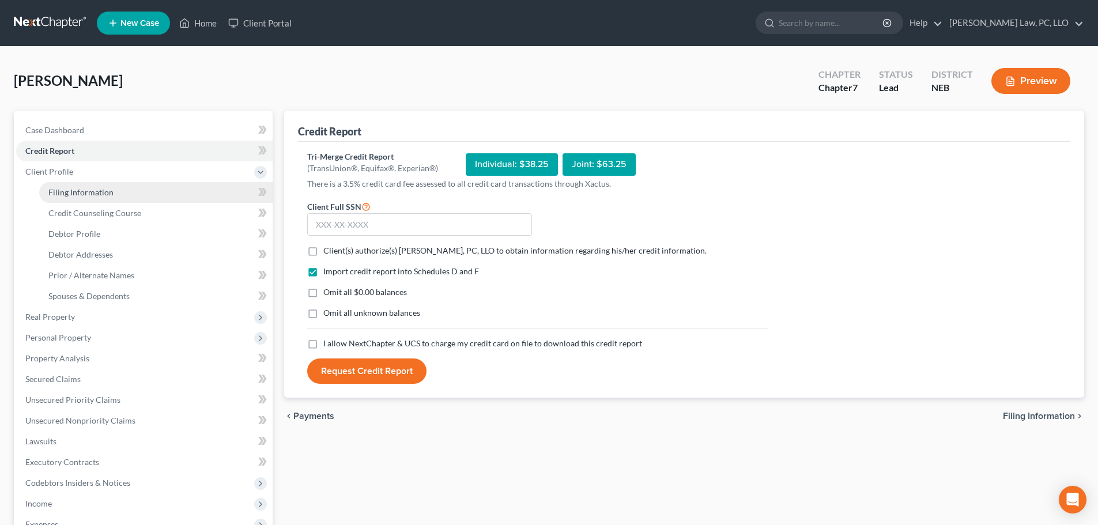
click at [62, 192] on span "Filing Information" at bounding box center [80, 192] width 65 height 10
select select "1"
select select "0"
select select "48"
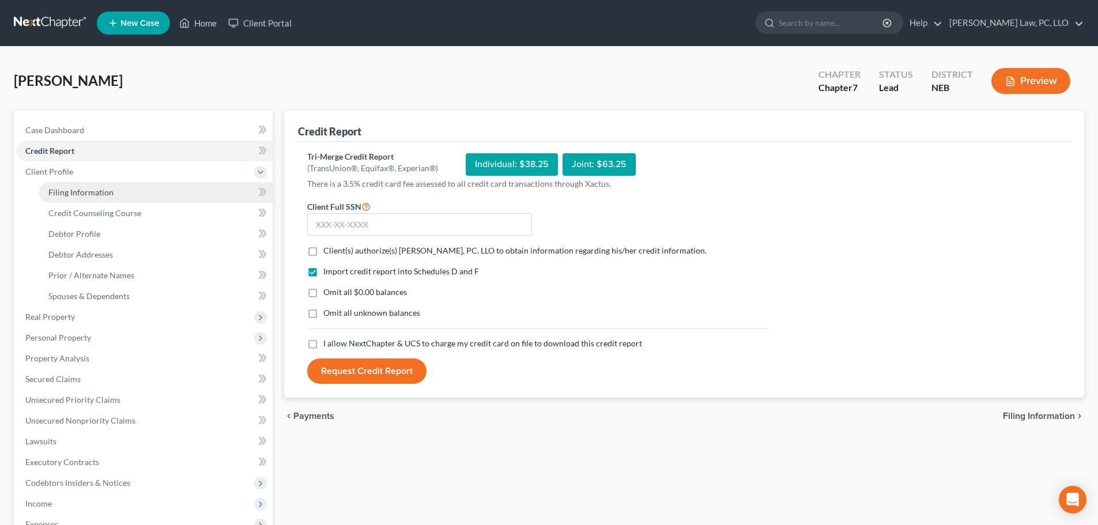
select select "0"
select select "30"
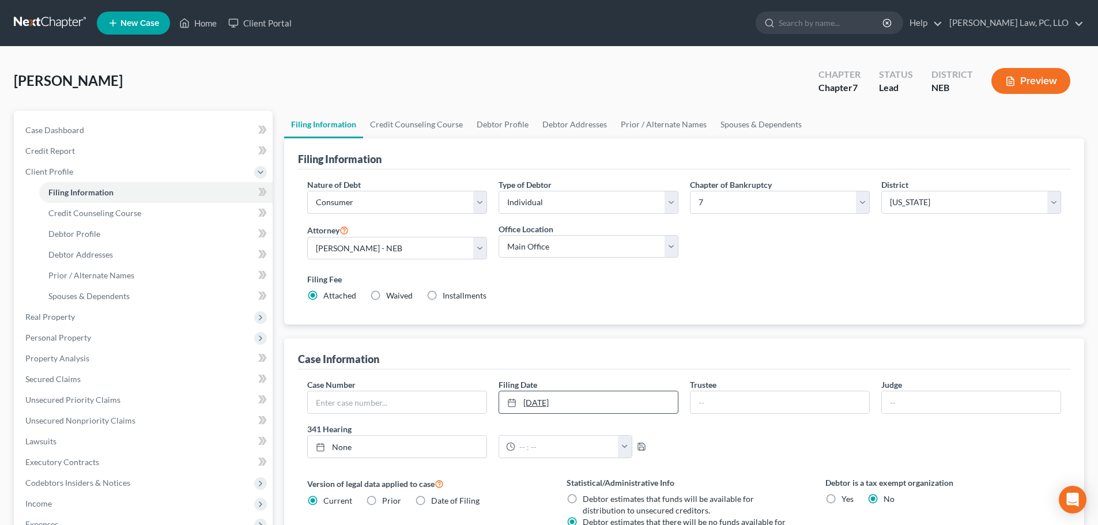
click at [627, 409] on link "9/8/2025" at bounding box center [588, 403] width 179 height 22
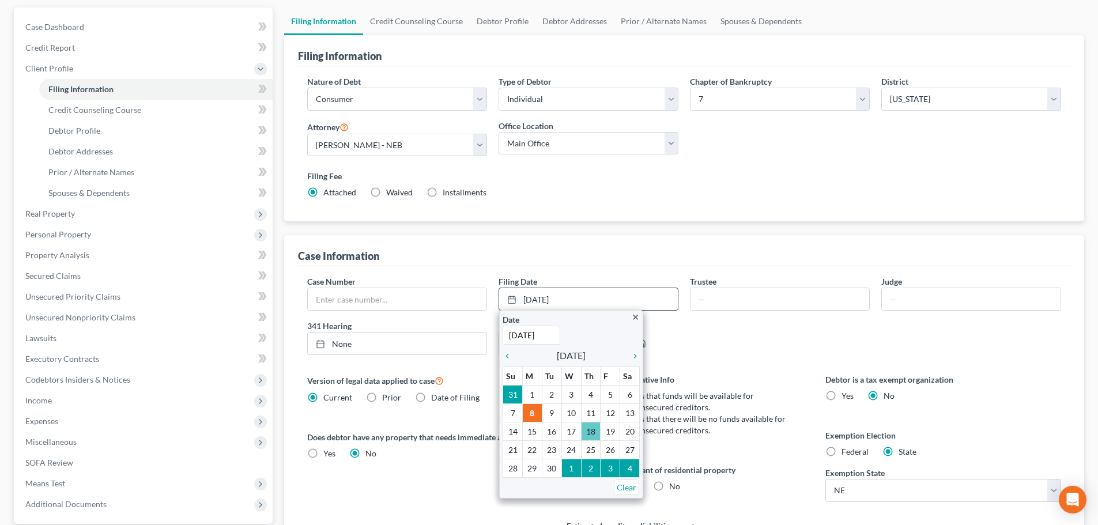
scroll to position [115, 0]
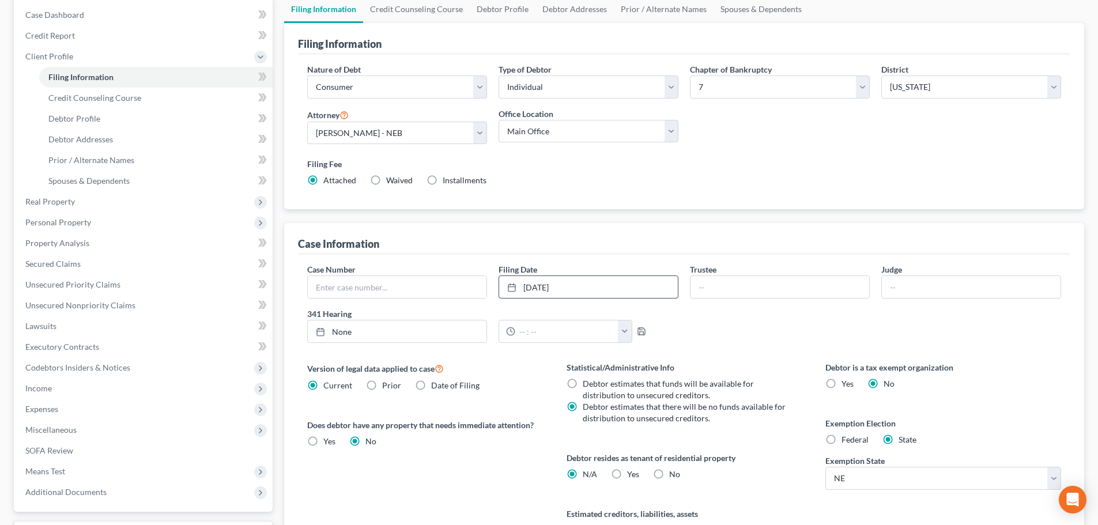
click at [627, 479] on label "Yes Yes" at bounding box center [633, 475] width 12 height 12
click at [632, 476] on input "Yes Yes" at bounding box center [635, 472] width 7 height 7
radio input "true"
radio input "false"
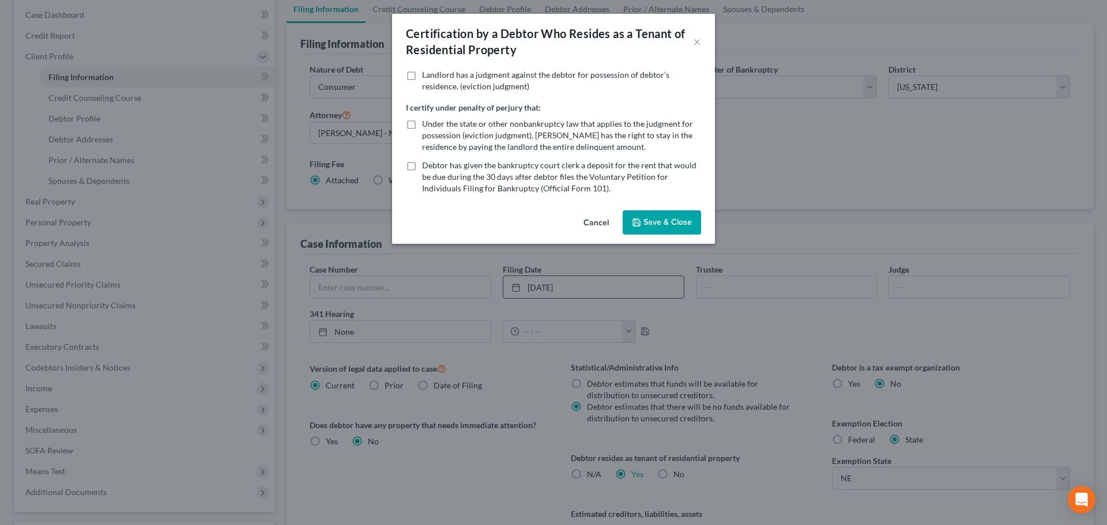
click at [649, 228] on button "Save & Close" at bounding box center [662, 222] width 78 height 24
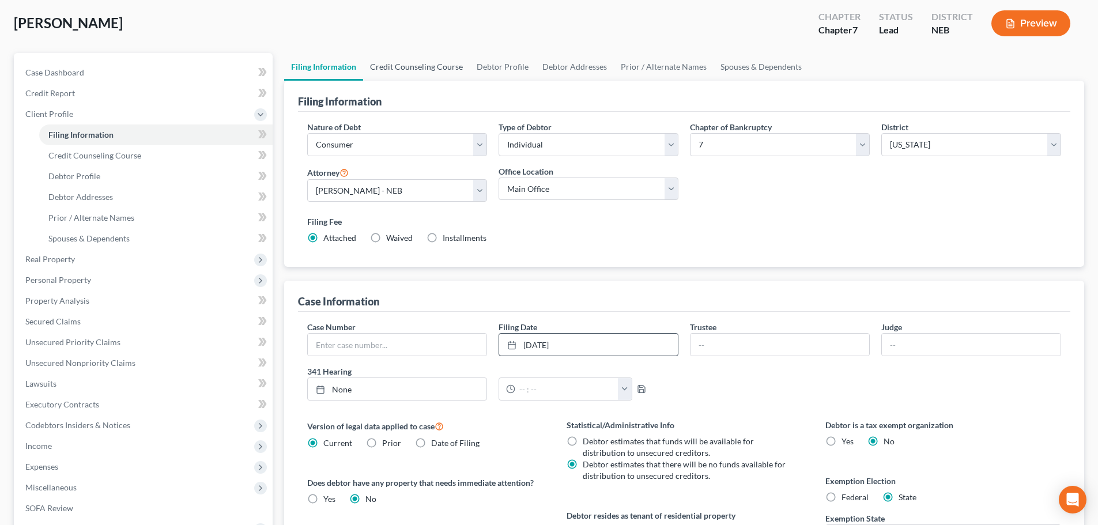
drag, startPoint x: 396, startPoint y: 74, endPoint x: 407, endPoint y: 74, distance: 11.0
click at [396, 74] on link "Credit Counseling Course" at bounding box center [416, 67] width 107 height 28
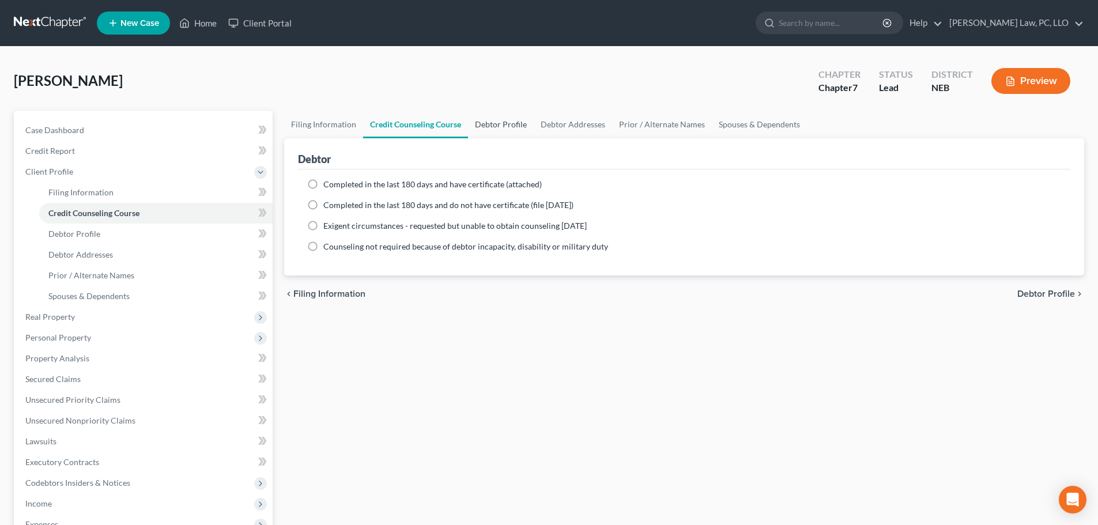
click at [492, 130] on link "Debtor Profile" at bounding box center [501, 125] width 66 height 28
select select "0"
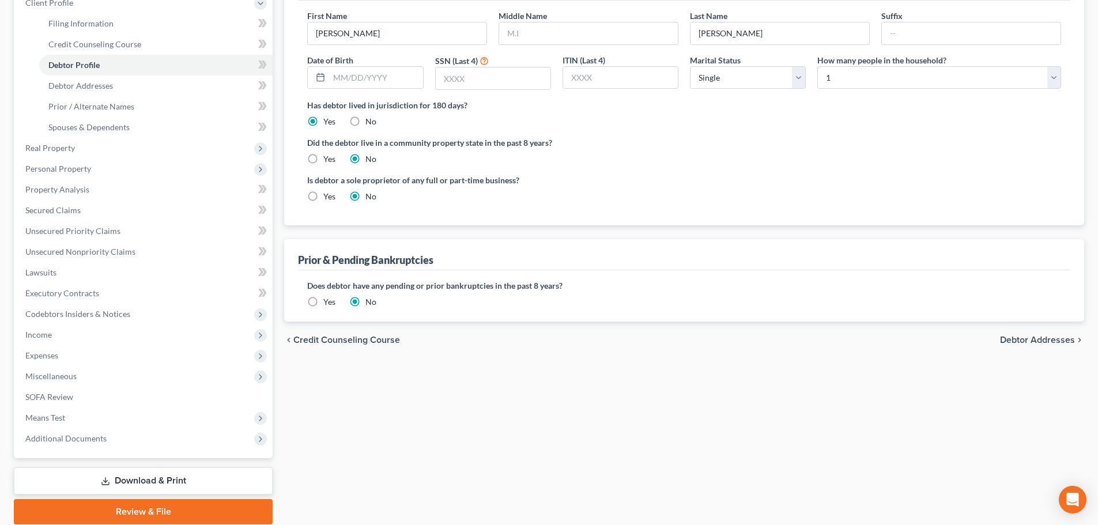
scroll to position [173, 0]
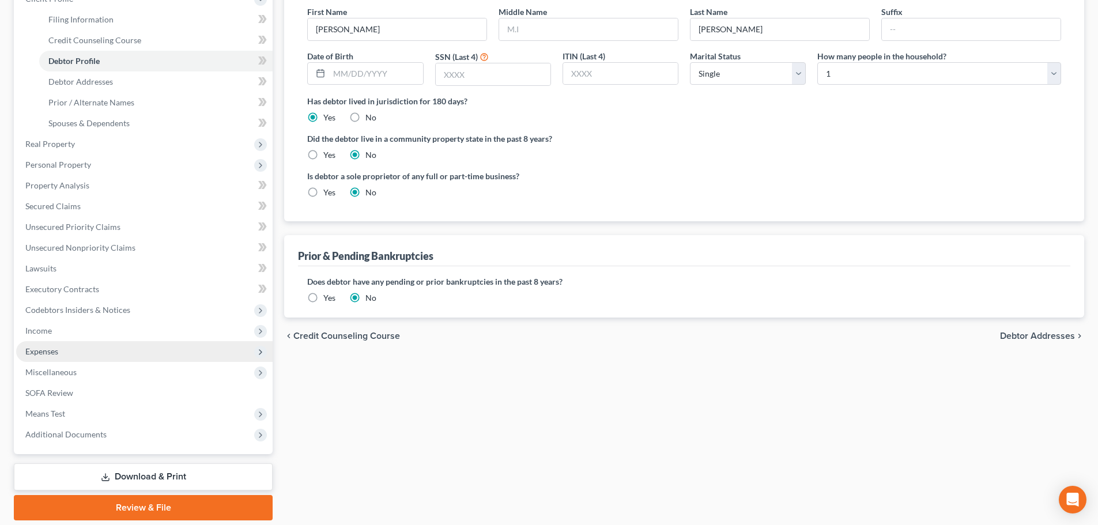
click at [69, 356] on span "Expenses" at bounding box center [144, 351] width 257 height 21
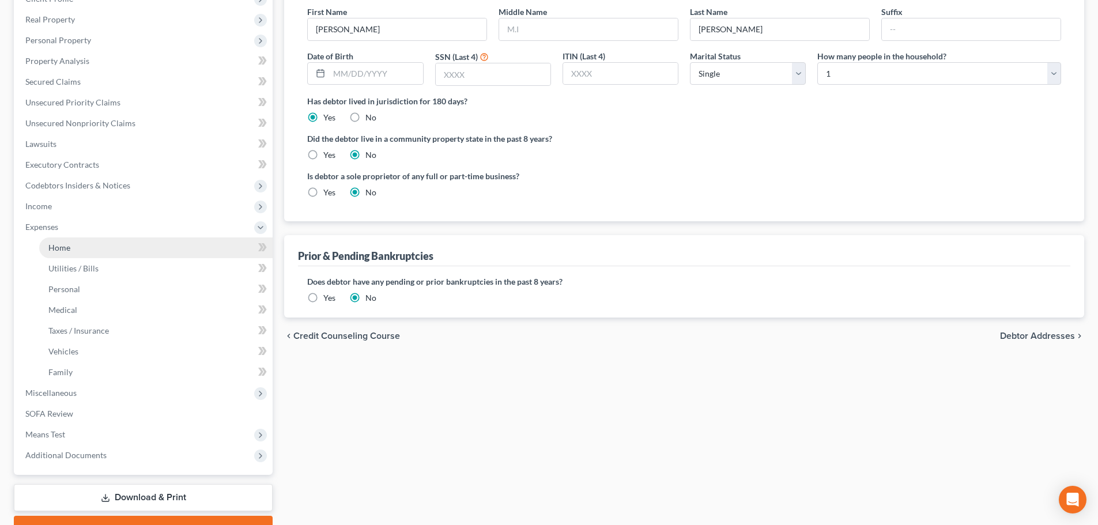
click at [60, 251] on span "Home" at bounding box center [59, 248] width 22 height 10
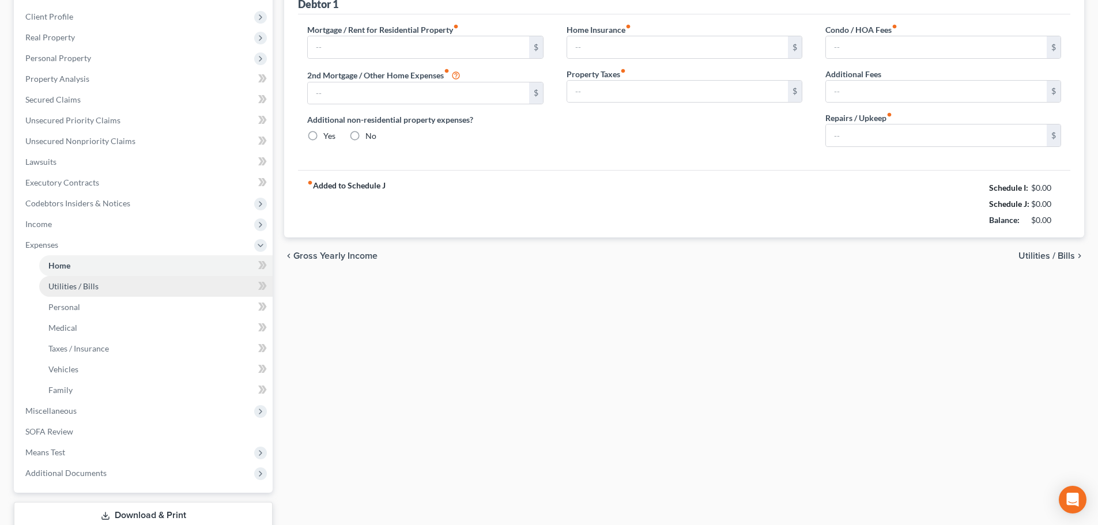
type input "650.00"
type input "0.00"
radio input "true"
type input "0.00"
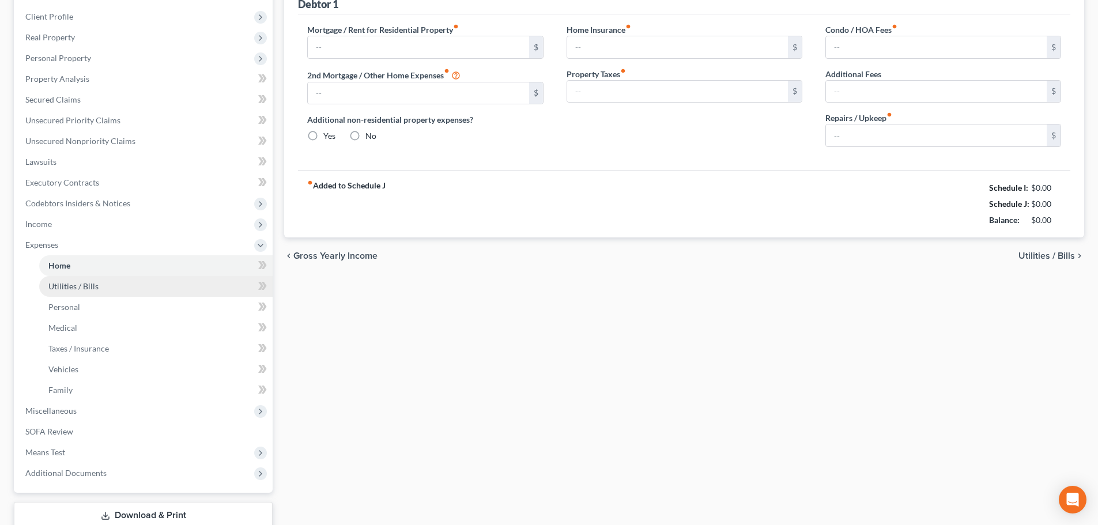
type input "0.00"
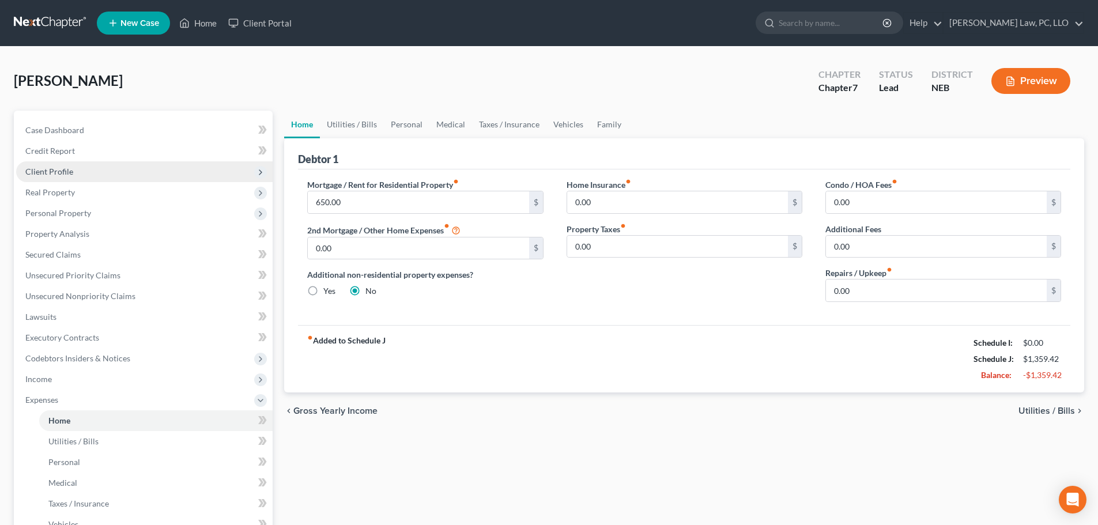
click at [68, 174] on span "Client Profile" at bounding box center [49, 172] width 48 height 10
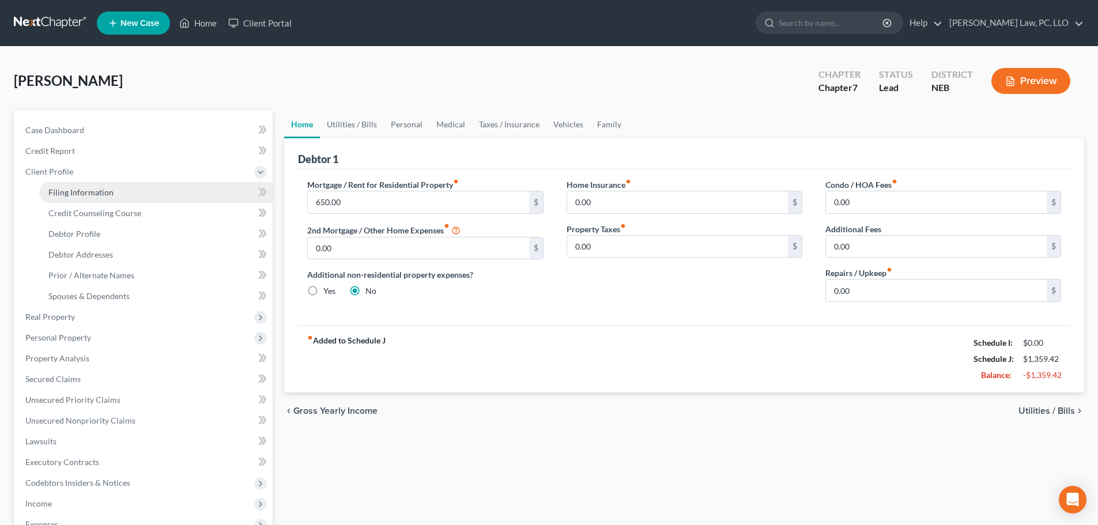
click at [80, 191] on span "Filing Information" at bounding box center [80, 192] width 65 height 10
select select "1"
select select "0"
select select "48"
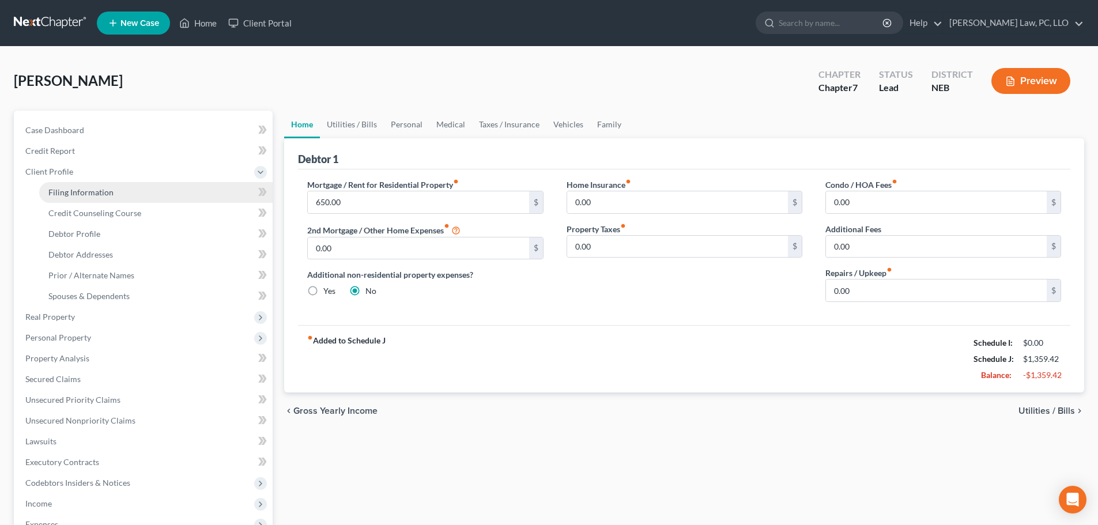
select select "0"
select select "30"
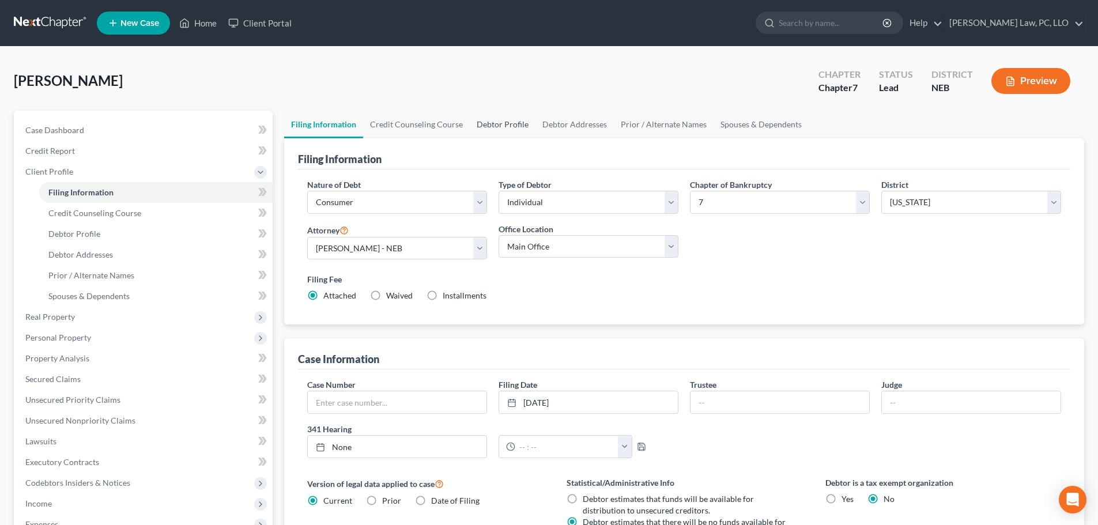
click at [490, 130] on link "Debtor Profile" at bounding box center [503, 125] width 66 height 28
select select "0"
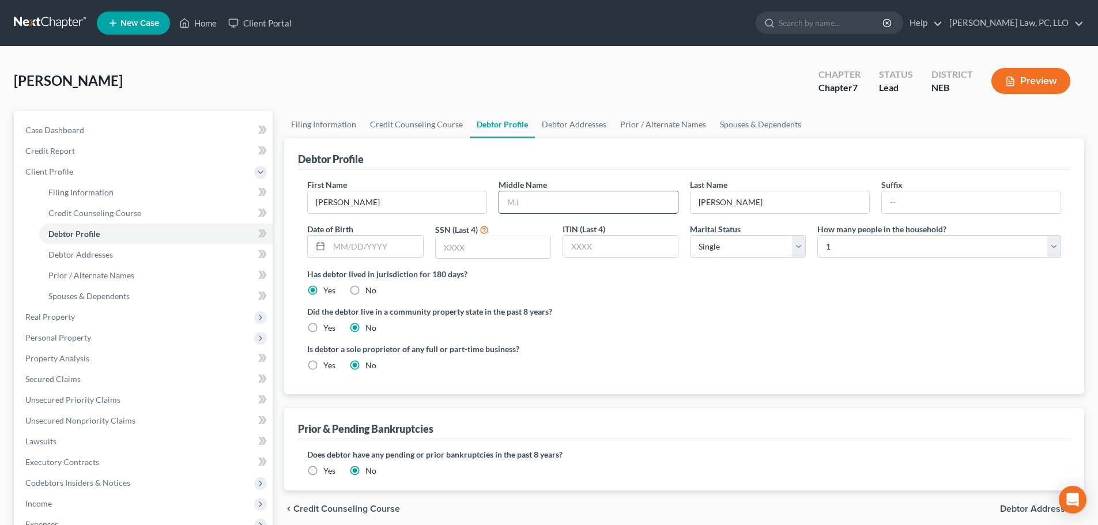
click at [503, 202] on input "text" at bounding box center [588, 202] width 179 height 22
type input "W."
click at [473, 241] on input "text" at bounding box center [493, 247] width 115 height 22
type input "2509"
click at [323, 475] on label "Yes" at bounding box center [329, 471] width 12 height 12
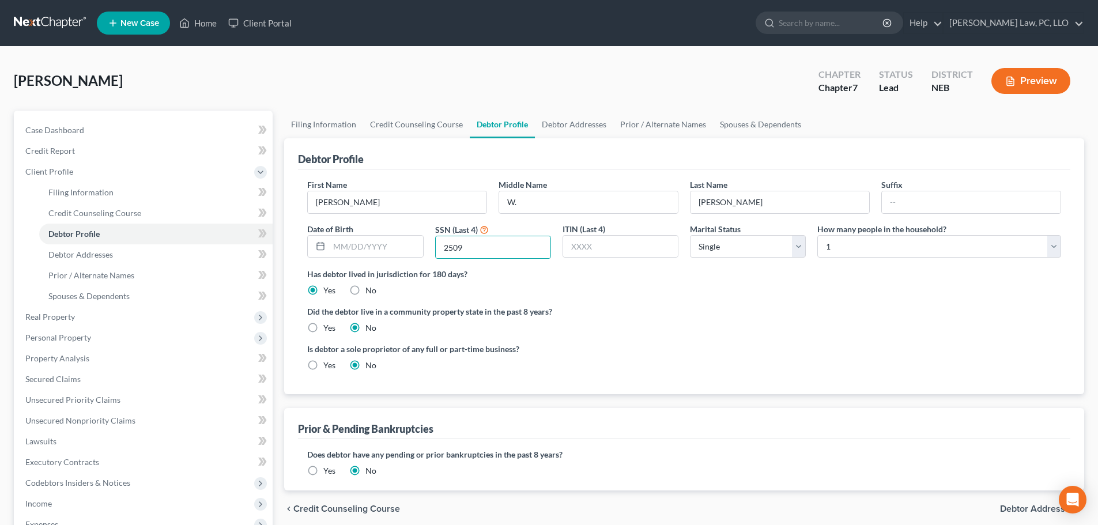
click at [328, 473] on input "Yes" at bounding box center [331, 468] width 7 height 7
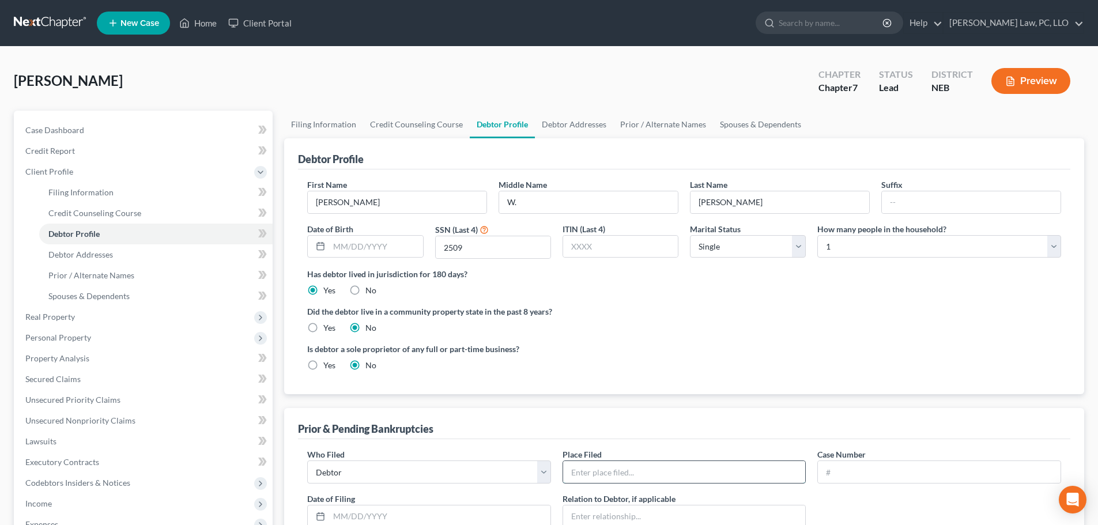
click at [625, 470] on input "text" at bounding box center [684, 472] width 243 height 22
type input "[US_STATE]"
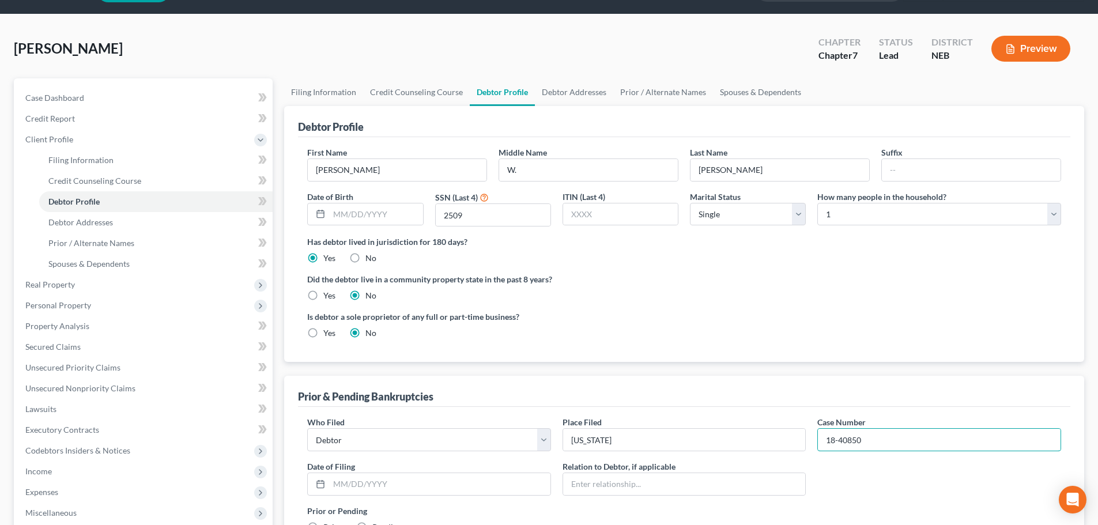
scroll to position [58, 0]
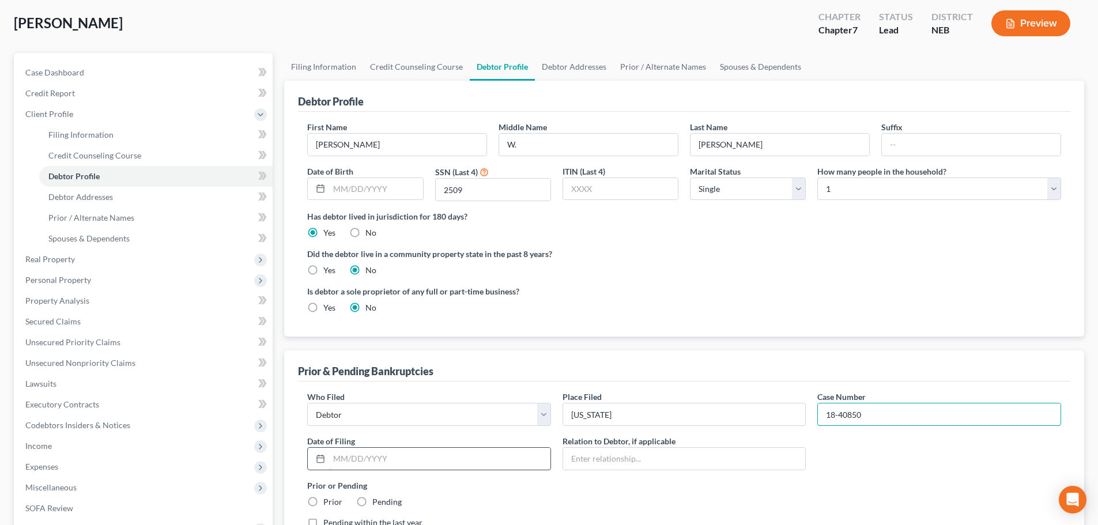
type input "18-40850"
click at [419, 463] on input "text" at bounding box center [439, 459] width 221 height 22
type input "05/15/2018"
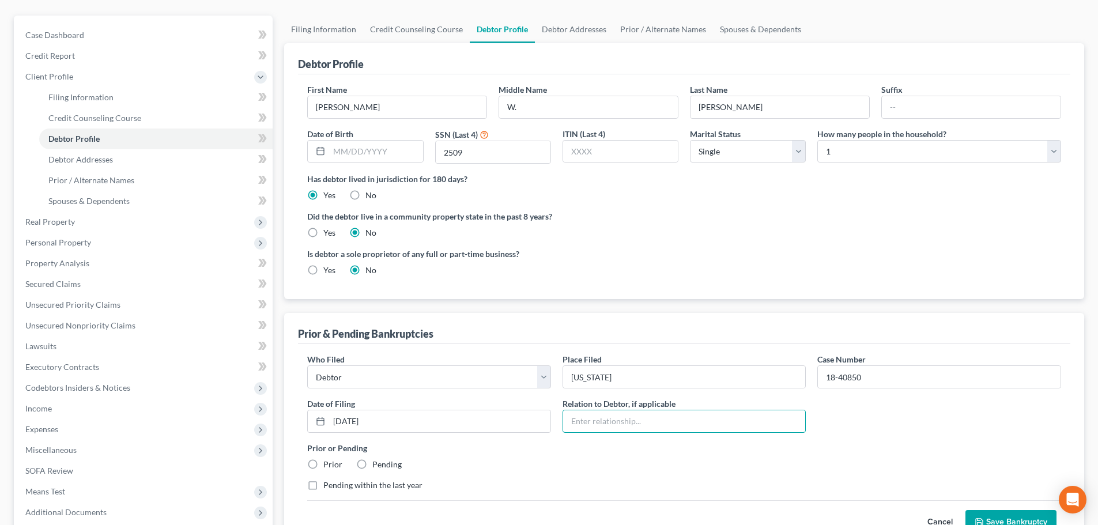
scroll to position [115, 0]
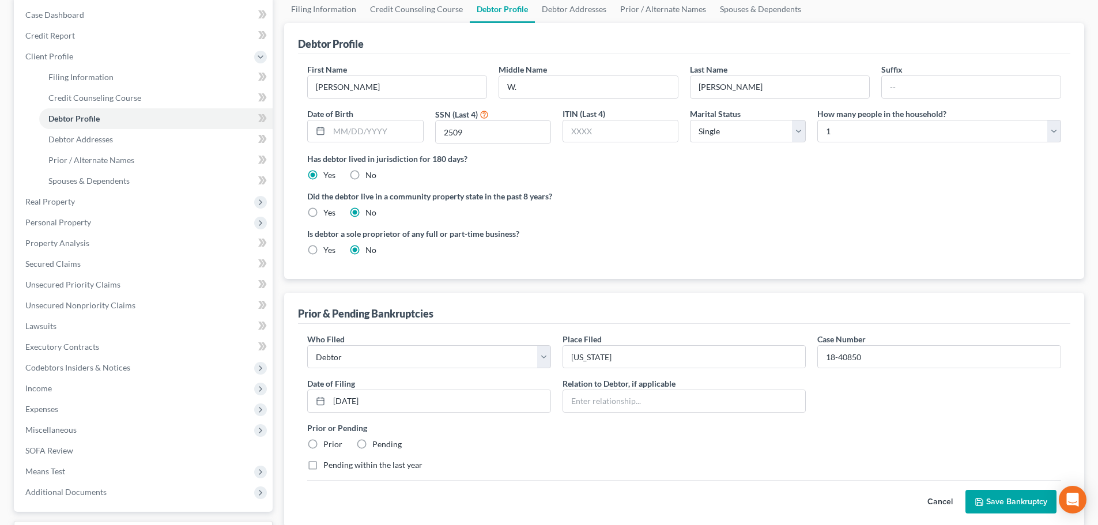
click at [323, 443] on label "Prior" at bounding box center [332, 445] width 19 height 12
click at [328, 443] on input "Prior" at bounding box center [331, 442] width 7 height 7
radio input "true"
click at [1010, 499] on button "Save Bankruptcy" at bounding box center [1011, 502] width 91 height 24
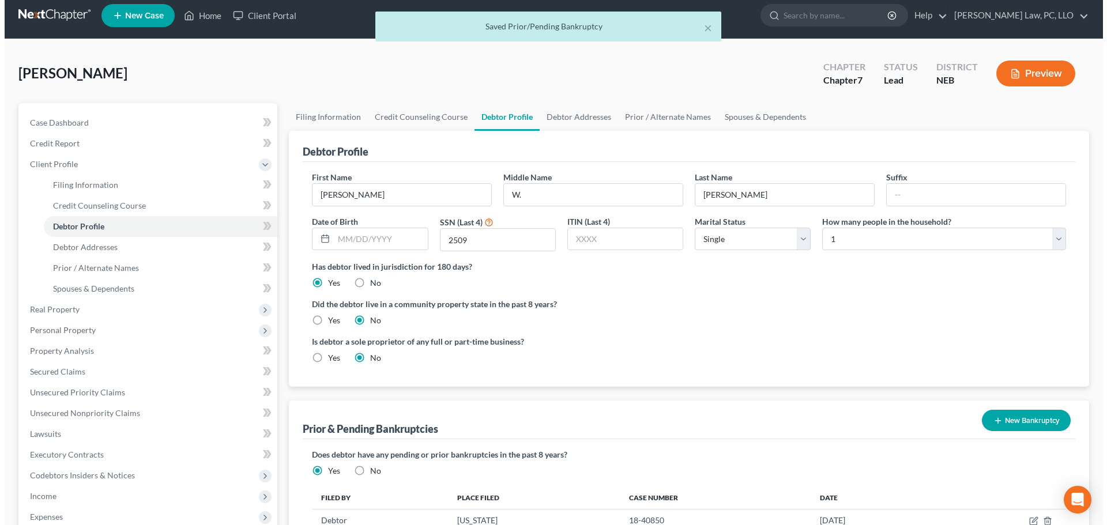
scroll to position [0, 0]
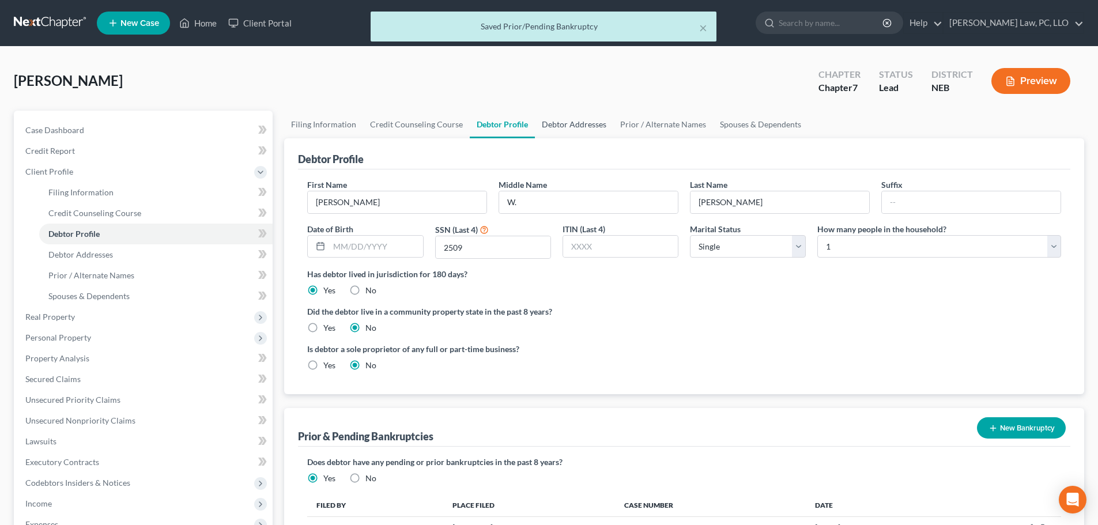
click at [564, 129] on link "Debtor Addresses" at bounding box center [574, 125] width 78 height 28
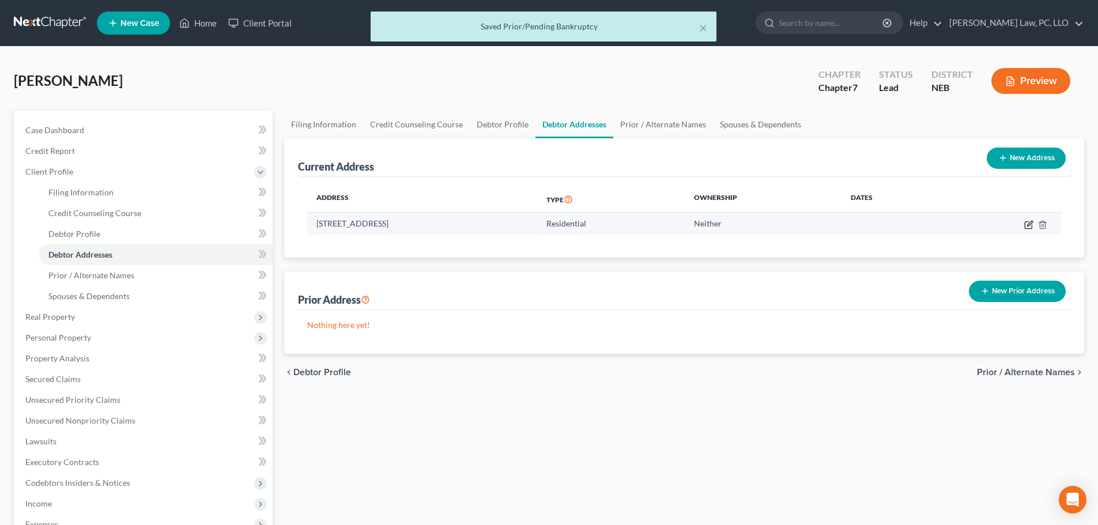
click at [1029, 222] on icon "button" at bounding box center [1029, 224] width 9 height 9
select select "30"
select select "22"
select select "0"
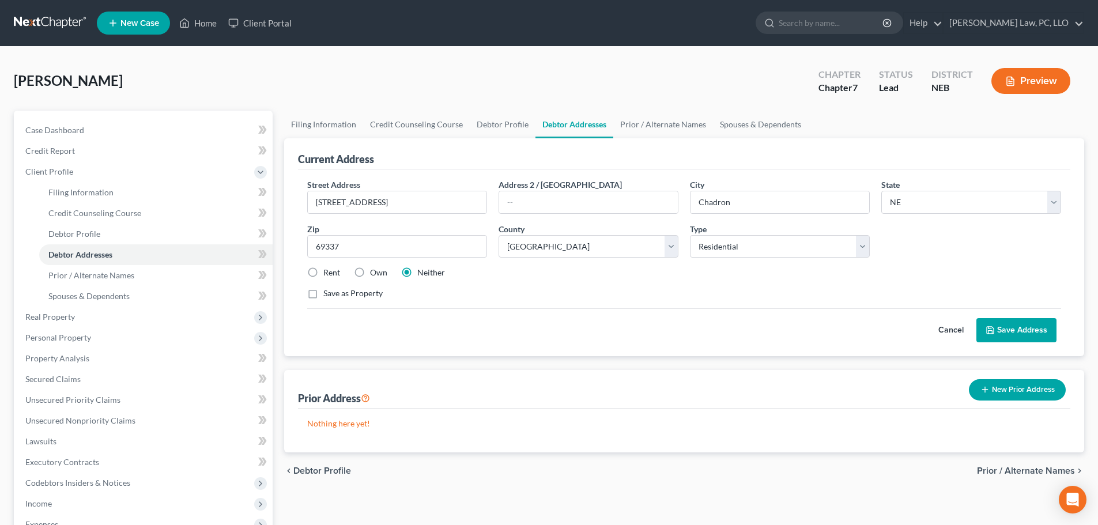
drag, startPoint x: 310, startPoint y: 275, endPoint x: 334, endPoint y: 279, distance: 24.0
click at [323, 274] on label "Rent" at bounding box center [331, 273] width 17 height 12
click at [328, 274] on input "Rent" at bounding box center [331, 270] width 7 height 7
radio input "true"
click at [991, 325] on button "Save Address" at bounding box center [1017, 330] width 80 height 24
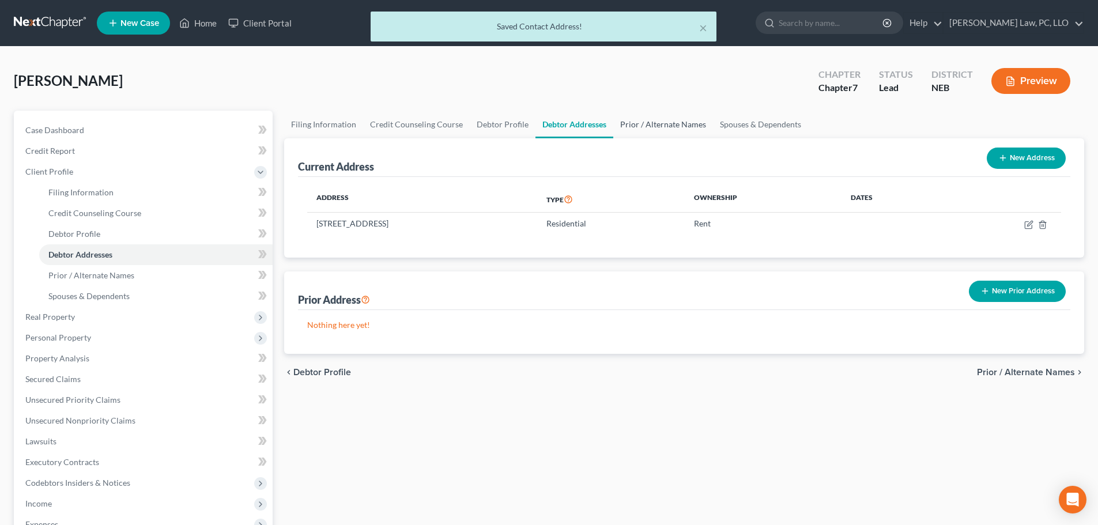
click at [650, 126] on link "Prior / Alternate Names" at bounding box center [664, 125] width 100 height 28
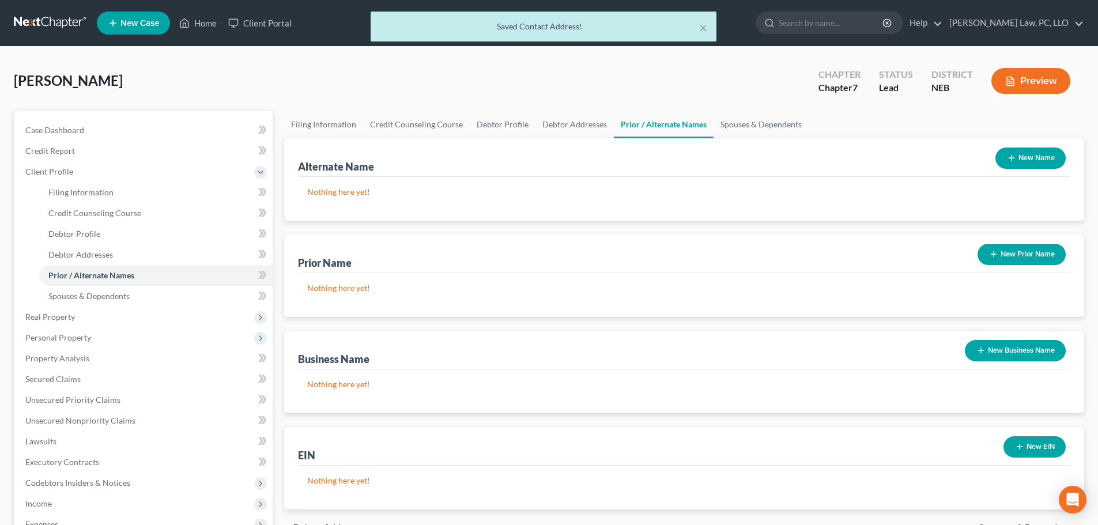
click at [1037, 164] on button "New Name" at bounding box center [1031, 158] width 70 height 21
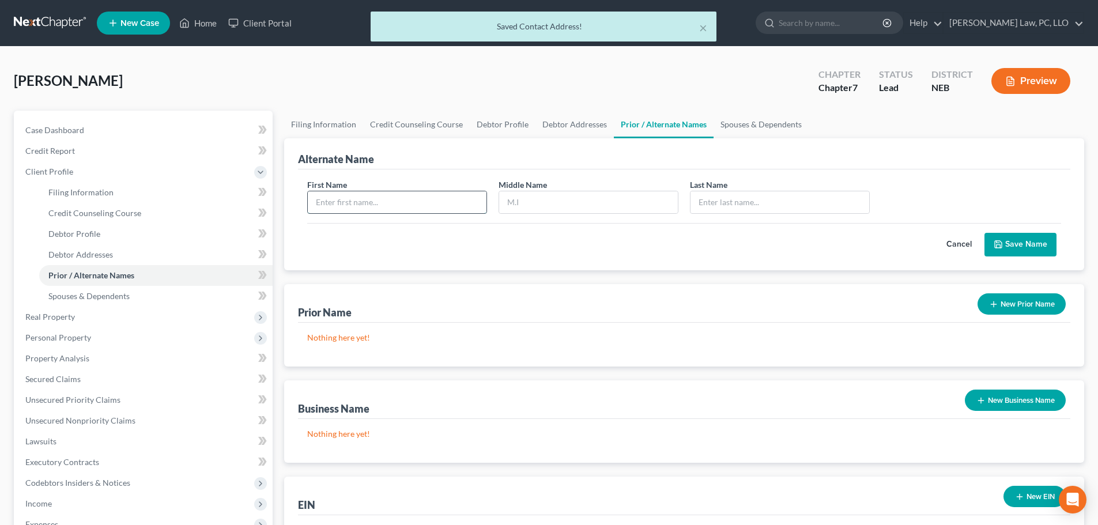
click at [356, 205] on input "text" at bounding box center [397, 202] width 179 height 22
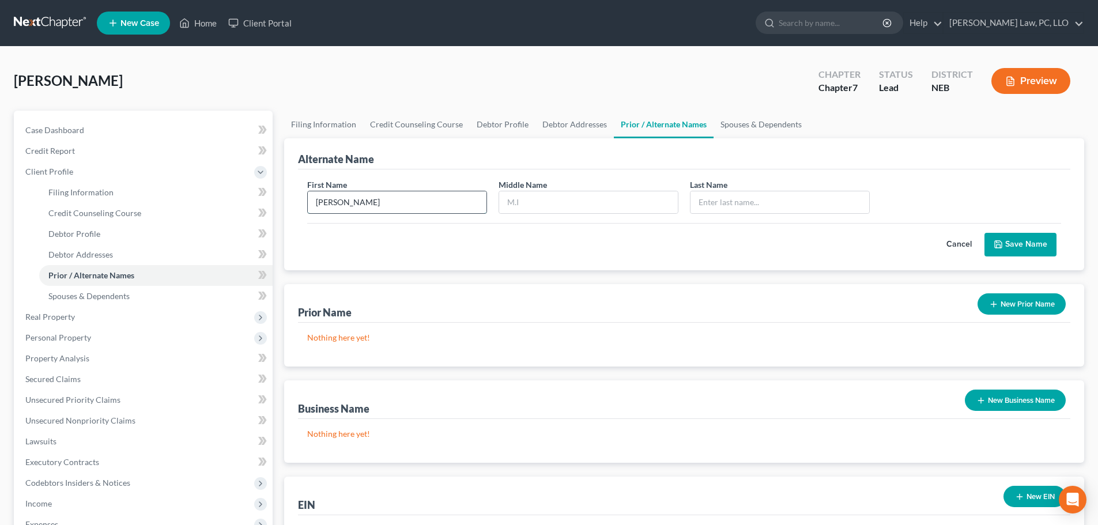
type input "John"
type input "William"
type input "Burkett"
click at [1020, 250] on button "Save Name" at bounding box center [1021, 245] width 72 height 24
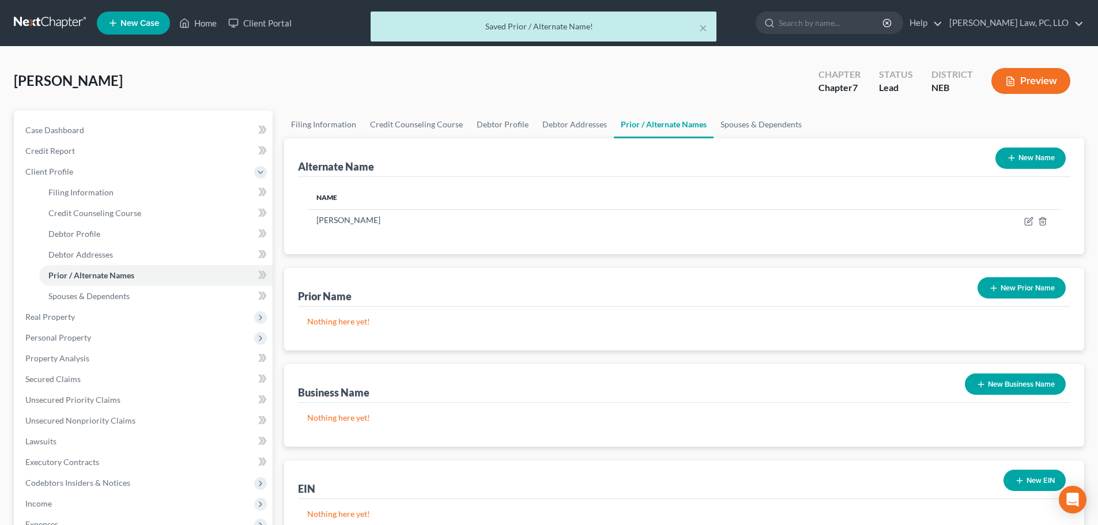
click at [1024, 162] on button "New Name" at bounding box center [1031, 158] width 70 height 21
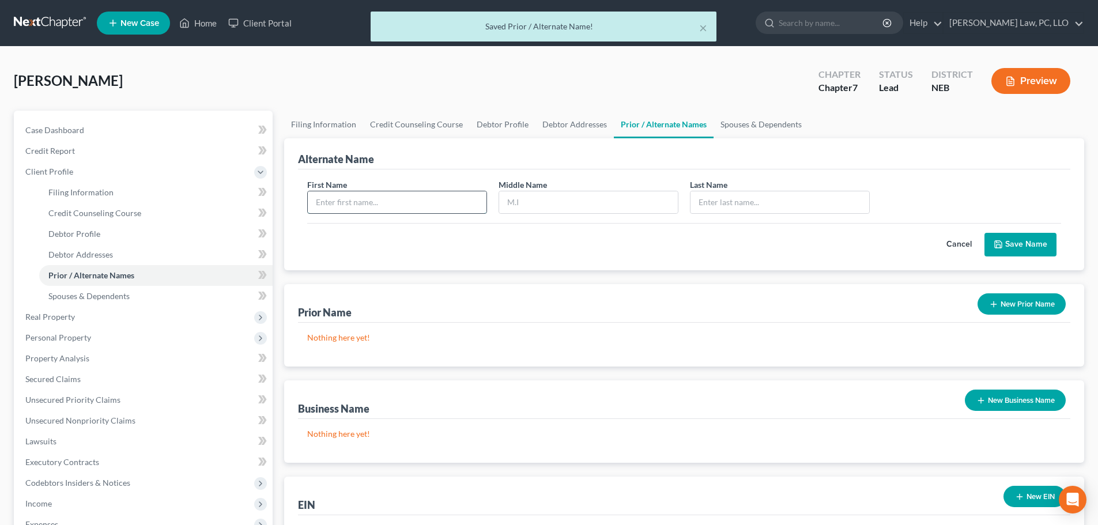
click at [402, 199] on input "text" at bounding box center [397, 202] width 179 height 22
type input "John"
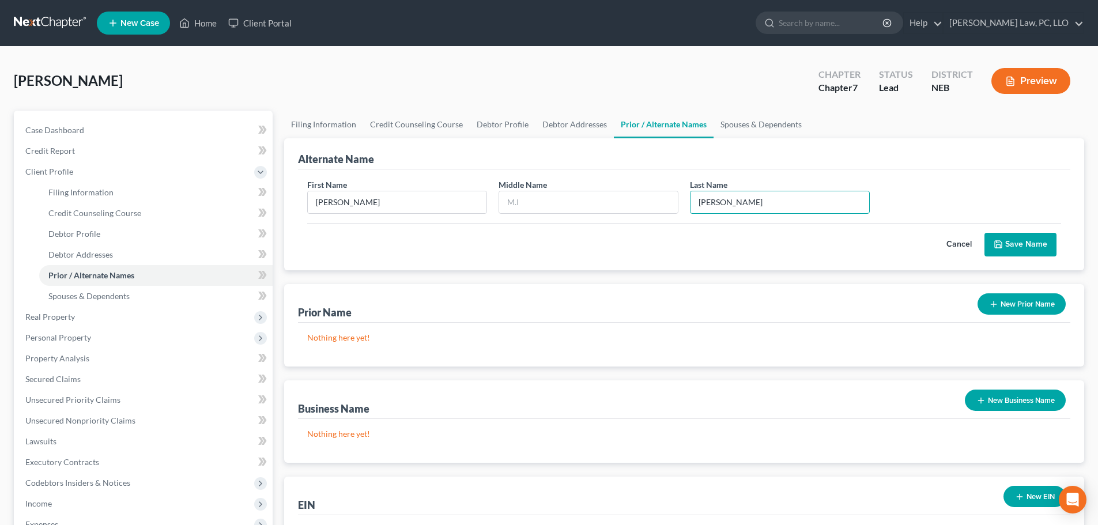
type input "Burkett"
click at [1021, 238] on button "Save Name" at bounding box center [1021, 245] width 72 height 24
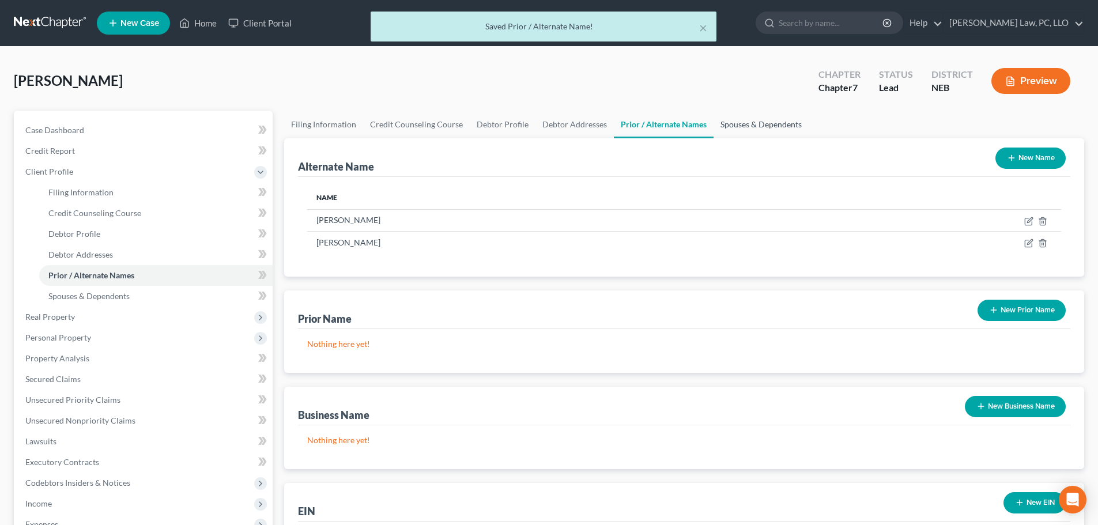
click at [733, 133] on link "Spouses & Dependents" at bounding box center [761, 125] width 95 height 28
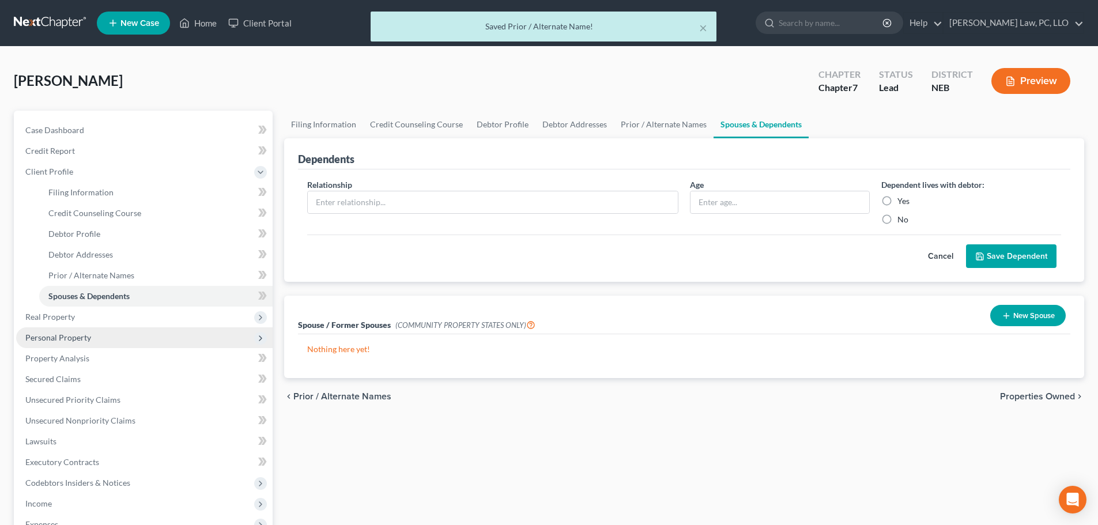
click at [83, 337] on span "Personal Property" at bounding box center [58, 338] width 66 height 10
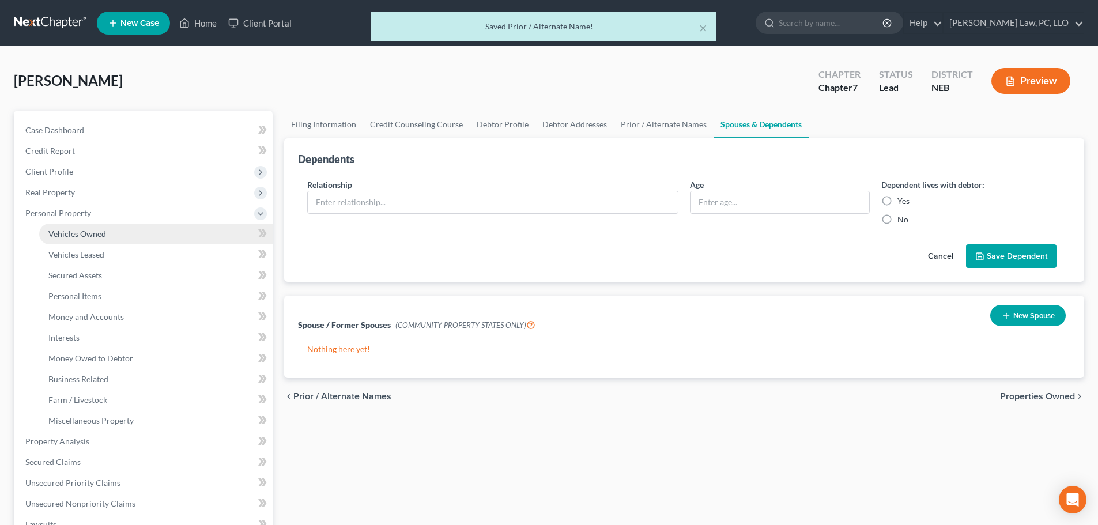
click at [85, 234] on span "Vehicles Owned" at bounding box center [77, 234] width 58 height 10
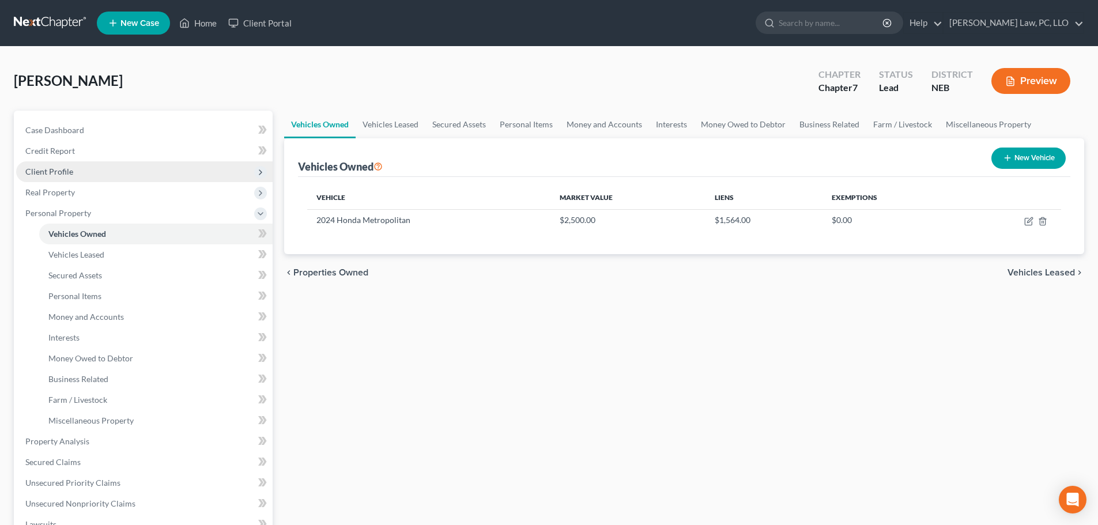
click at [78, 178] on span "Client Profile" at bounding box center [144, 171] width 257 height 21
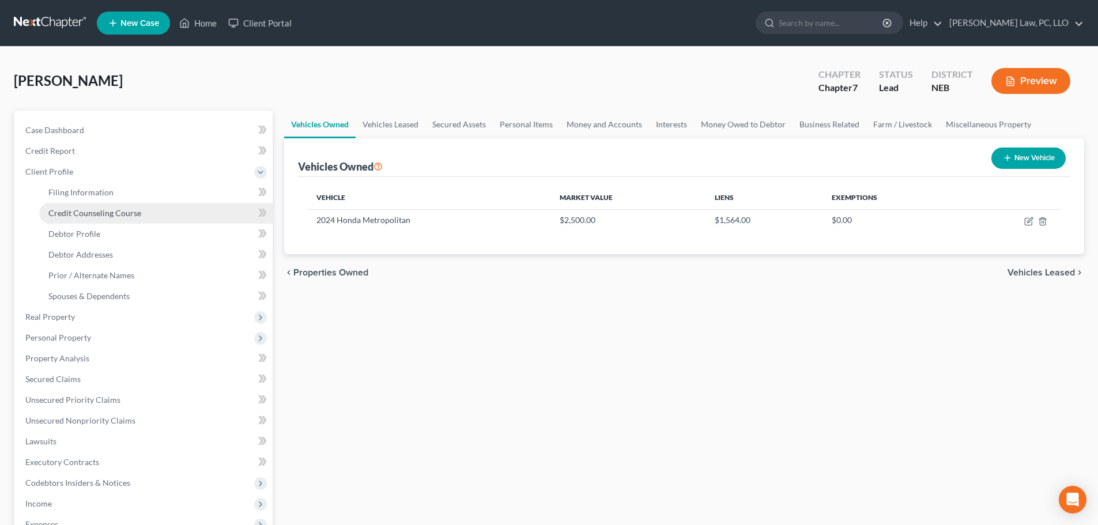
click at [82, 217] on span "Credit Counseling Course" at bounding box center [94, 213] width 93 height 10
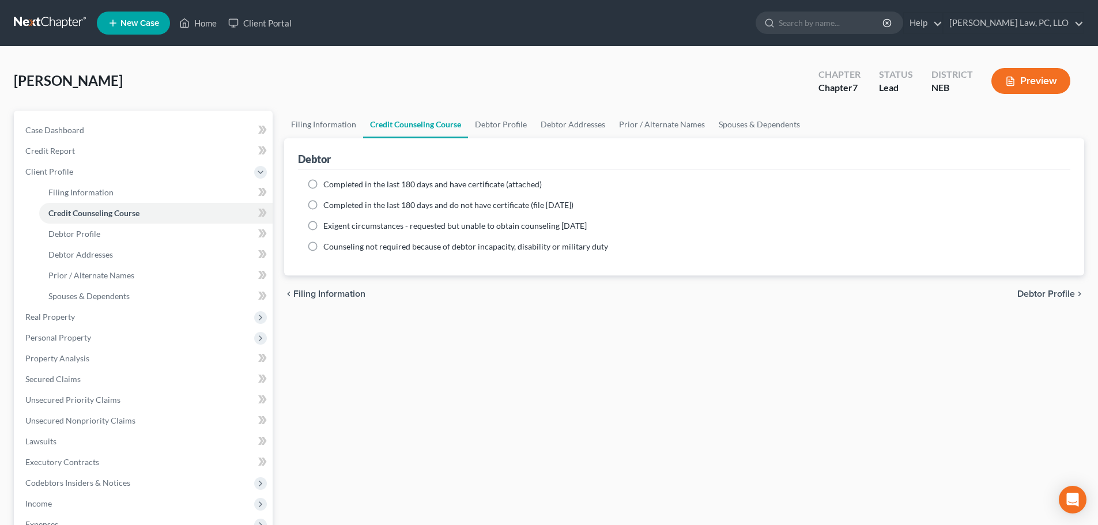
click at [422, 182] on span "Completed in the last 180 days and have certificate (attached)" at bounding box center [432, 184] width 219 height 10
click at [336, 182] on input "Completed in the last 180 days and have certificate (attached)" at bounding box center [331, 182] width 7 height 7
radio input "true"
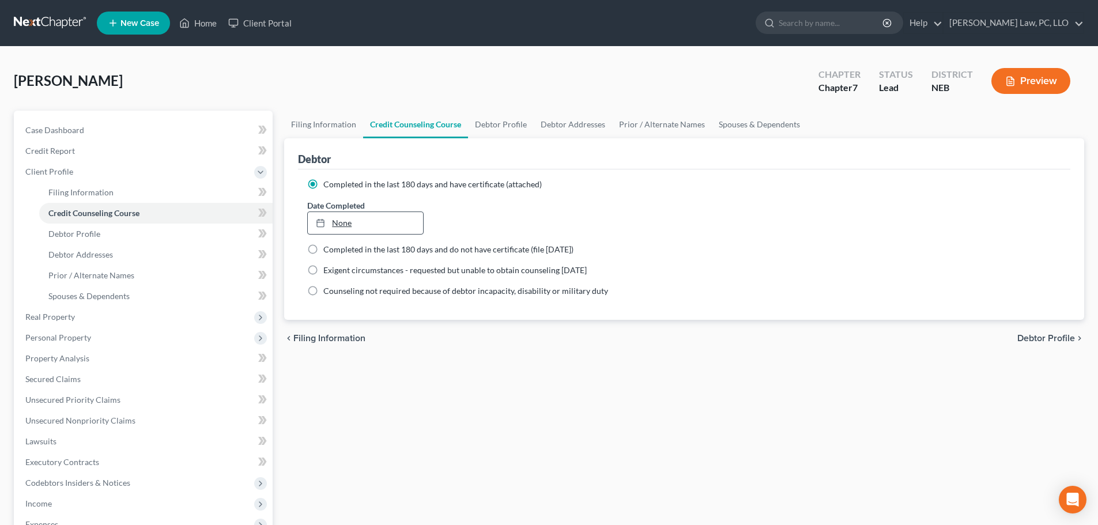
click at [409, 232] on link "None" at bounding box center [365, 223] width 115 height 22
click at [494, 125] on link "Debtor Profile" at bounding box center [501, 125] width 66 height 28
select select "0"
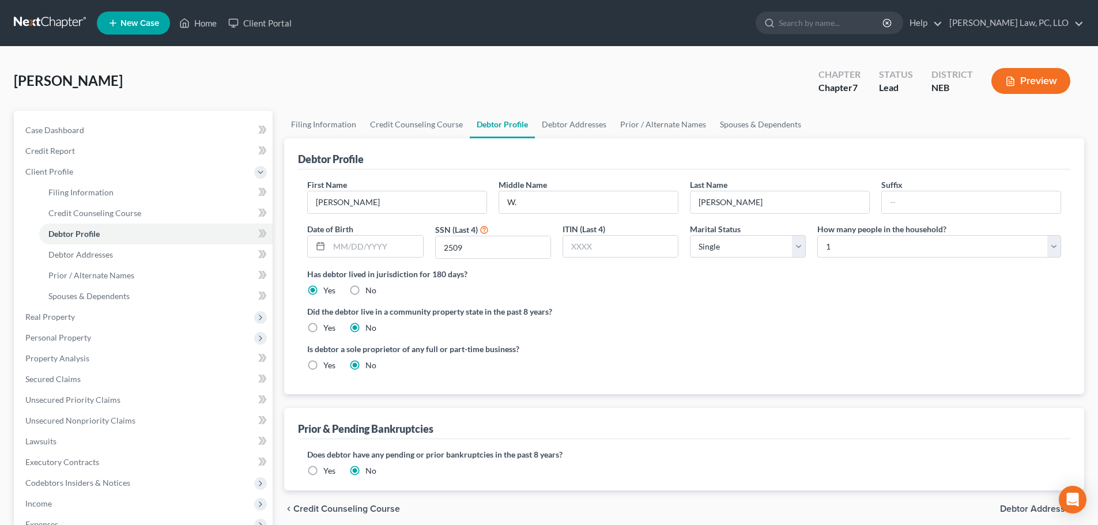
radio input "true"
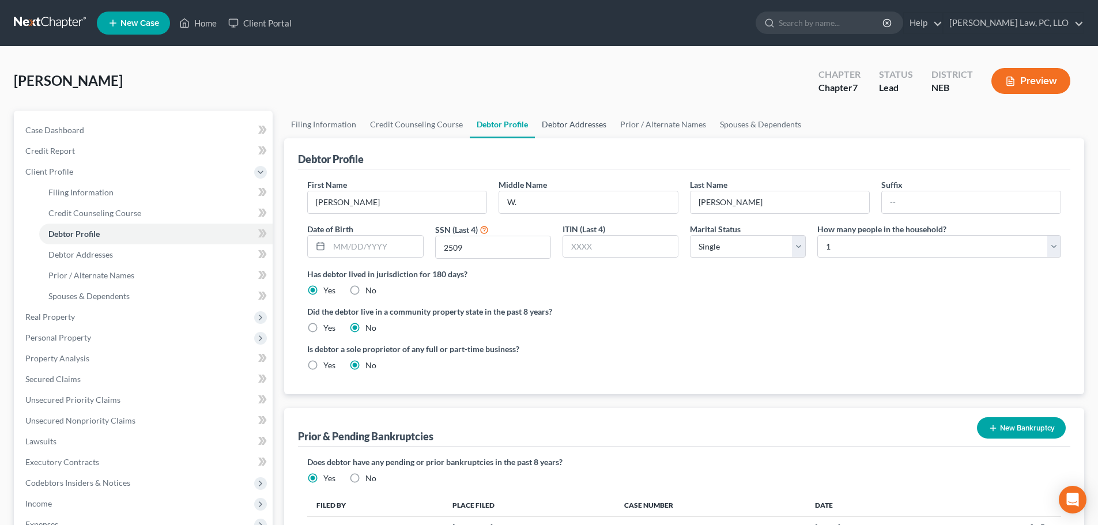
click at [565, 126] on link "Debtor Addresses" at bounding box center [574, 125] width 78 height 28
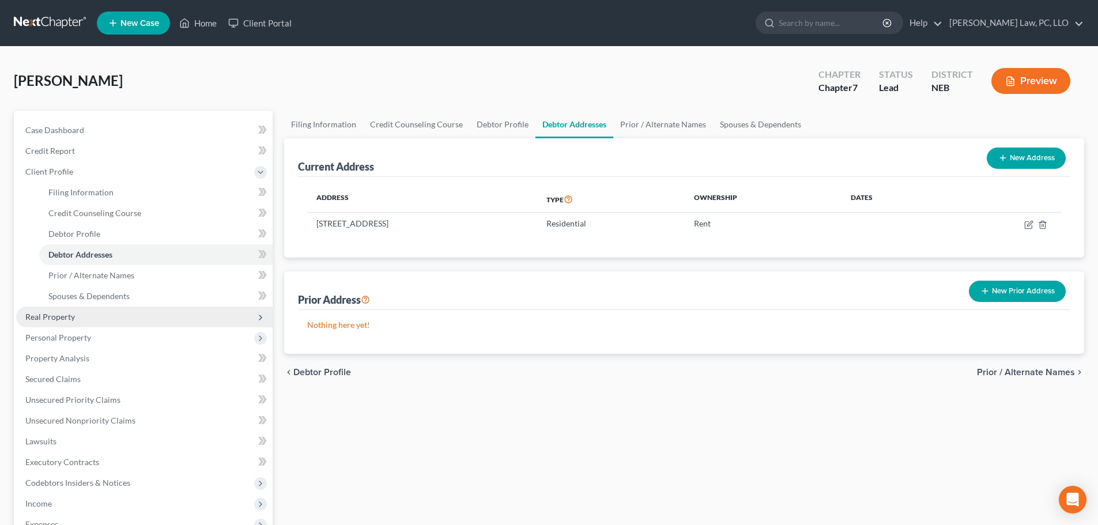
click at [79, 319] on span "Real Property" at bounding box center [144, 317] width 257 height 21
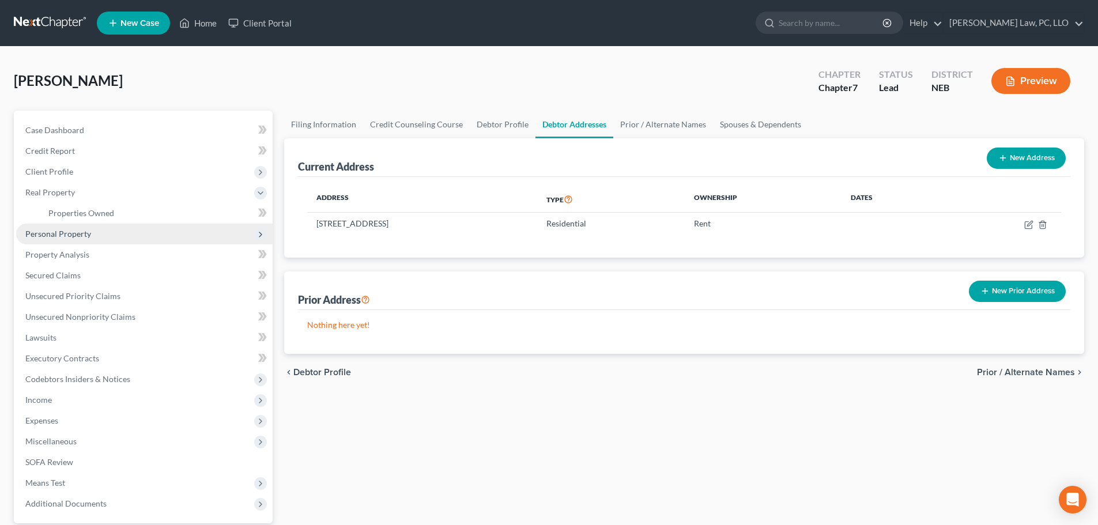
click at [77, 235] on span "Personal Property" at bounding box center [58, 234] width 66 height 10
click at [83, 236] on span "Vehicles Owned" at bounding box center [77, 234] width 58 height 10
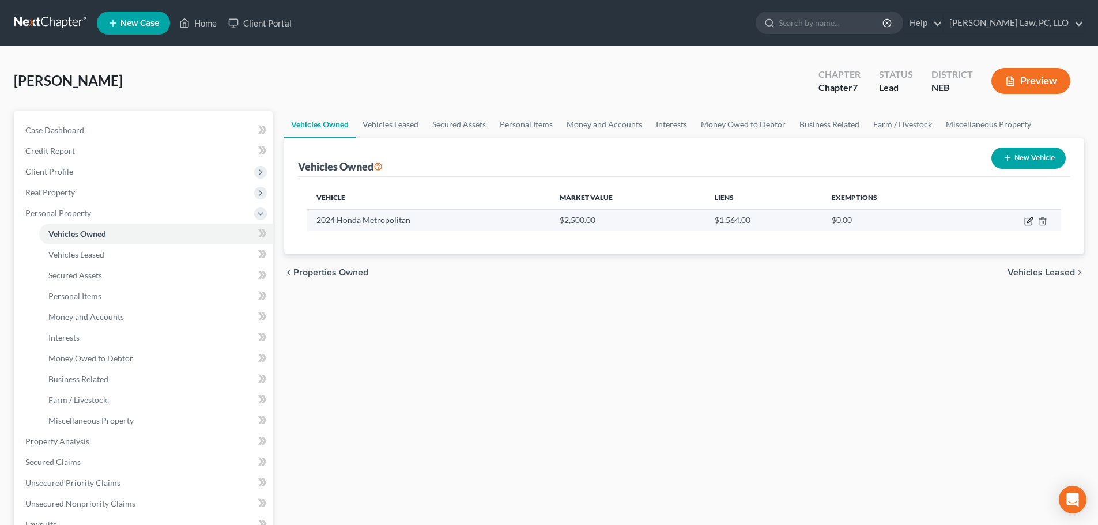
click at [1026, 221] on icon "button" at bounding box center [1029, 221] width 9 height 9
select select "0"
select select "2"
select select "0"
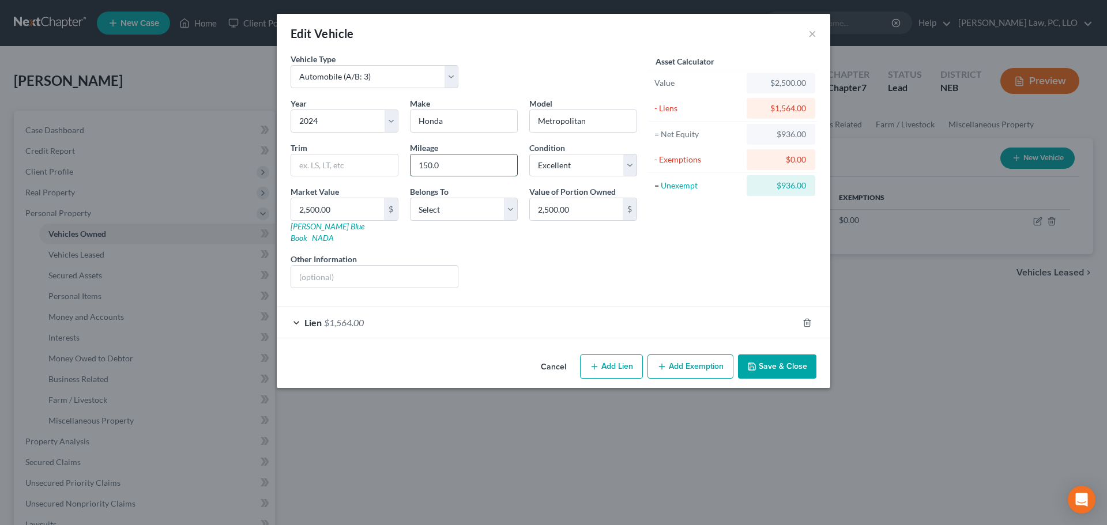
click at [465, 167] on input "150.0" at bounding box center [464, 166] width 107 height 22
type input "150"
click at [344, 171] on input "text" at bounding box center [344, 166] width 107 height 22
type input "NCW50"
click at [345, 219] on input "2,500.00" at bounding box center [337, 209] width 93 height 22
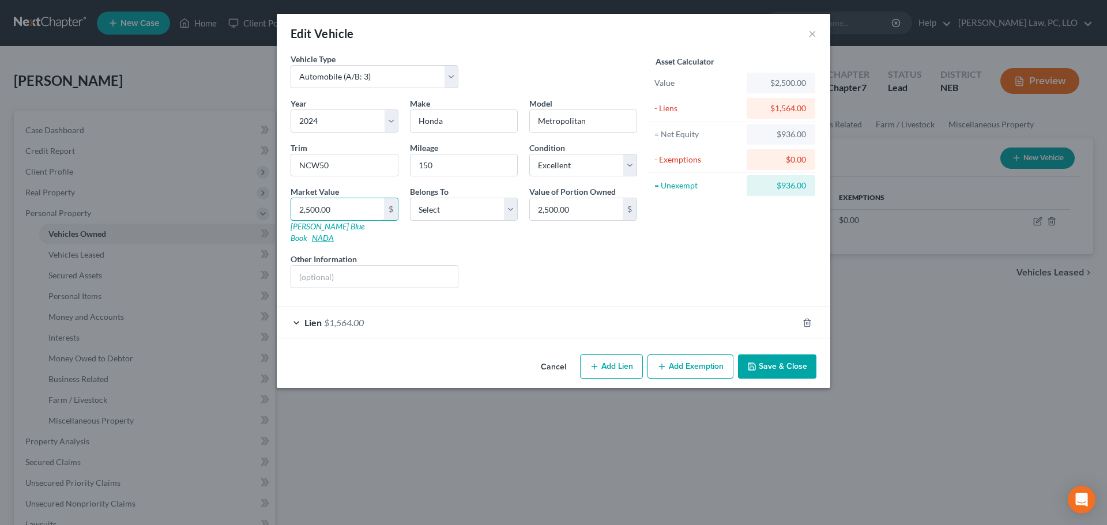
type input "2"
type input "2.00"
type input "26"
type input "26.00"
type input "264"
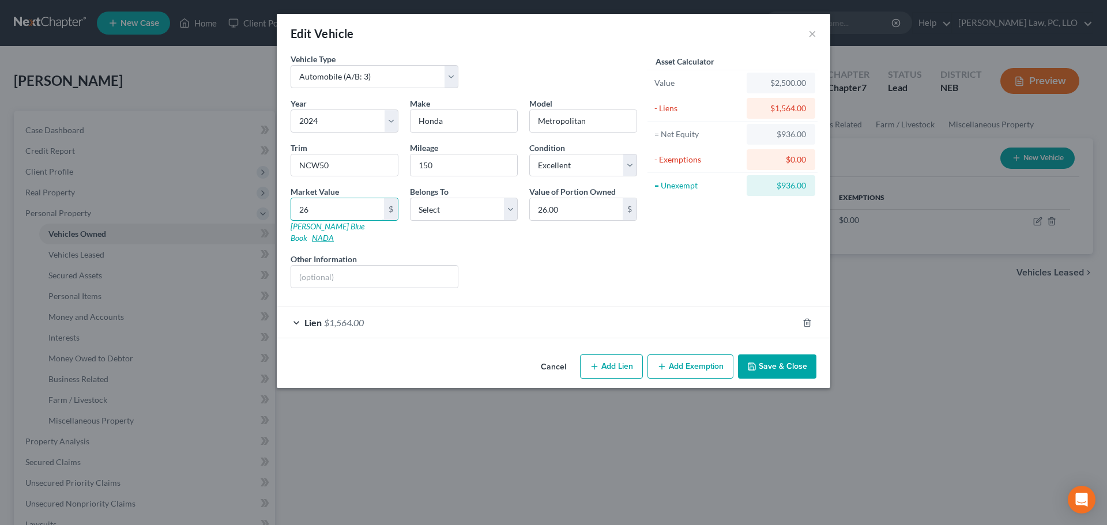
type input "264.00"
type input "2649"
type input "2,649.00"
type input "2,649"
click at [682, 358] on button "Add Exemption" at bounding box center [691, 367] width 86 height 24
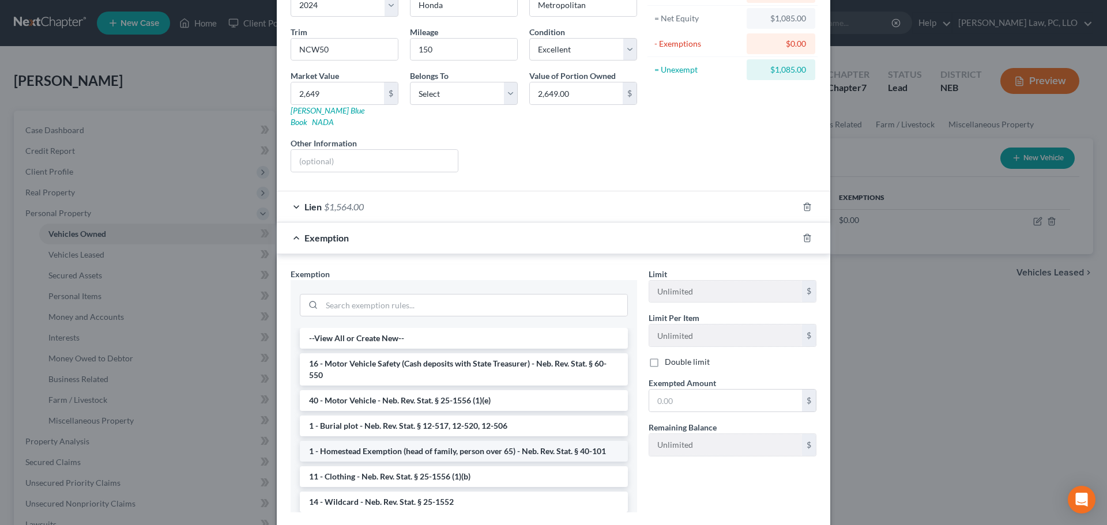
scroll to position [173, 0]
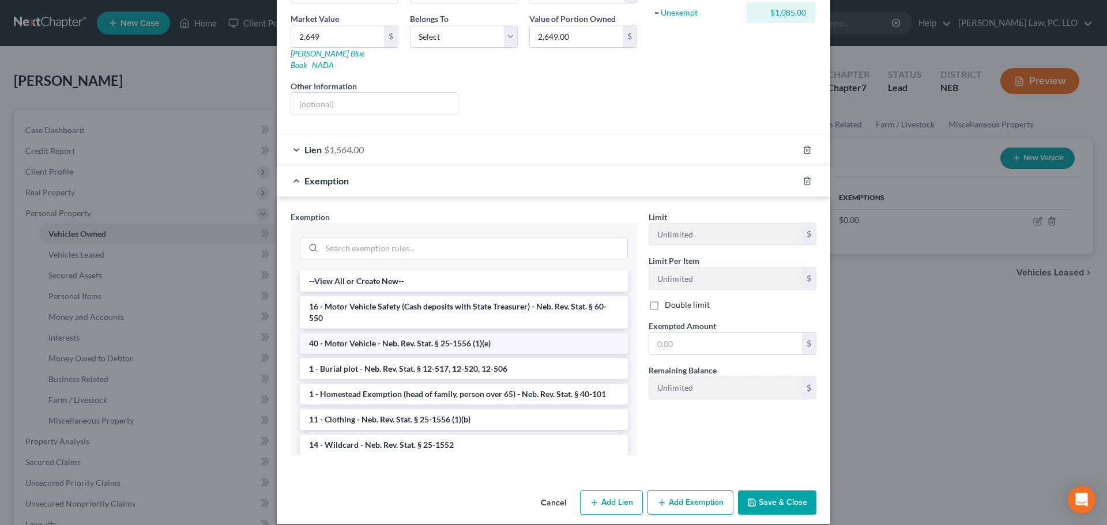
click at [424, 337] on li "40 - Motor Vehicle - Neb. Rev. Stat. § 25-1556 (1)(e)" at bounding box center [464, 343] width 328 height 21
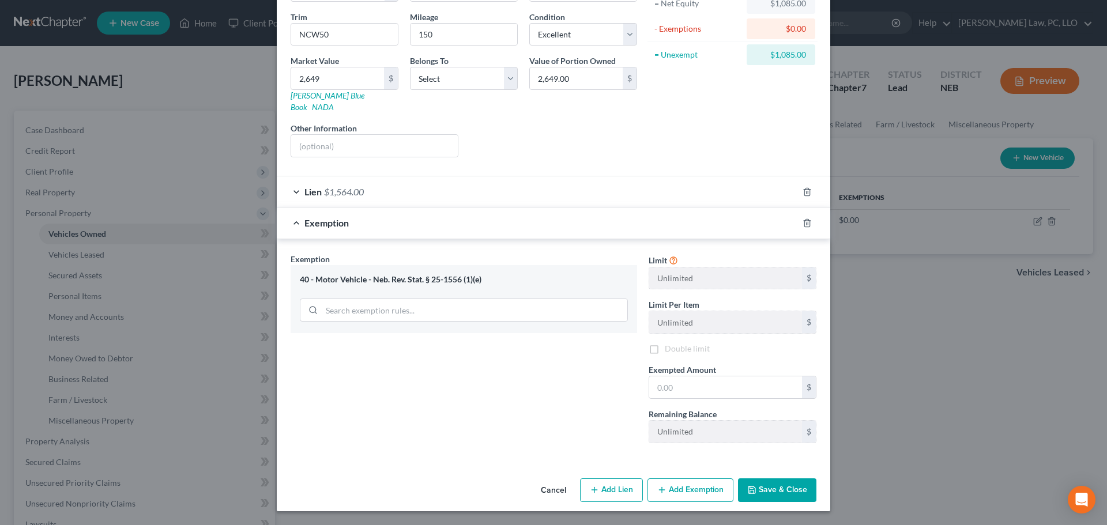
scroll to position [119, 0]
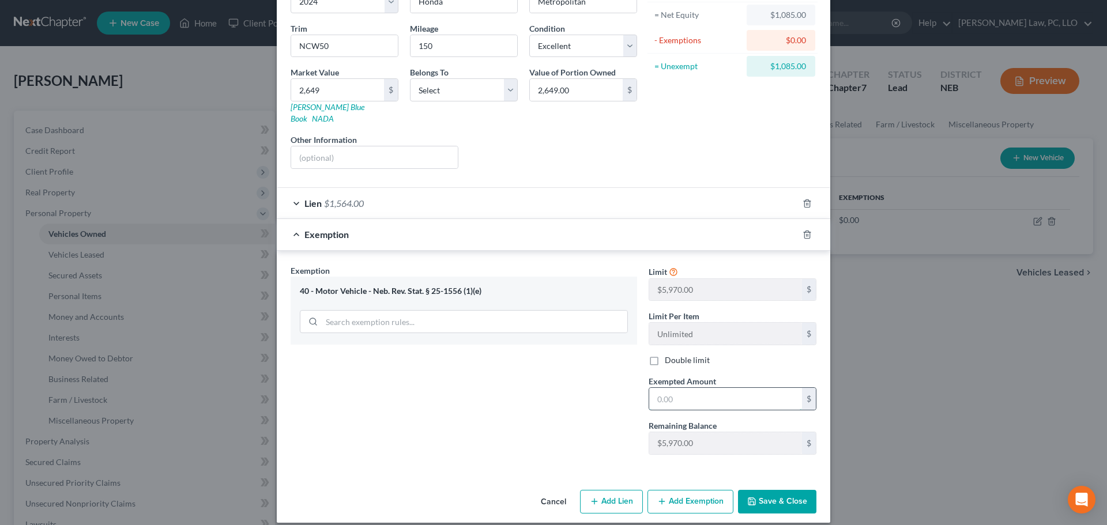
click at [686, 388] on input "text" at bounding box center [725, 399] width 153 height 22
type input "1,085.00"
click at [499, 192] on div "Lien $1,564.00" at bounding box center [537, 203] width 521 height 31
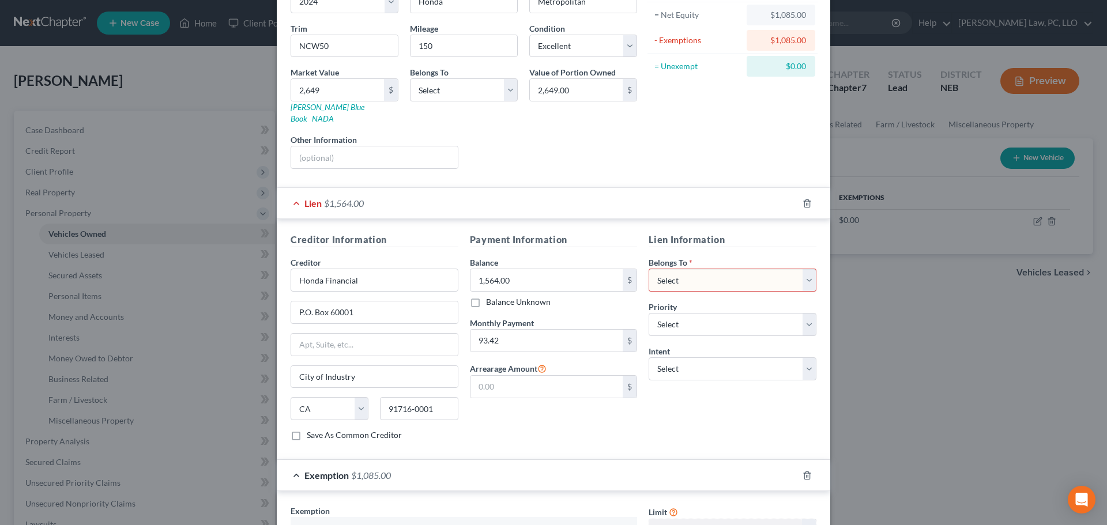
click at [755, 274] on select "Select Debtor 1 Only Debtor 2 Only Debtor 1 And Debtor 2 Only At Least One Of T…" at bounding box center [733, 280] width 168 height 23
select select "0"
click at [649, 269] on select "Select Debtor 1 Only Debtor 2 Only Debtor 1 And Debtor 2 Only At Least One Of T…" at bounding box center [733, 280] width 168 height 23
drag, startPoint x: 428, startPoint y: 86, endPoint x: 436, endPoint y: 101, distance: 17.0
click at [428, 86] on select "Select Debtor 1 Only Debtor 2 Only Debtor 1 And Debtor 2 Only At Least One Of T…" at bounding box center [464, 89] width 108 height 23
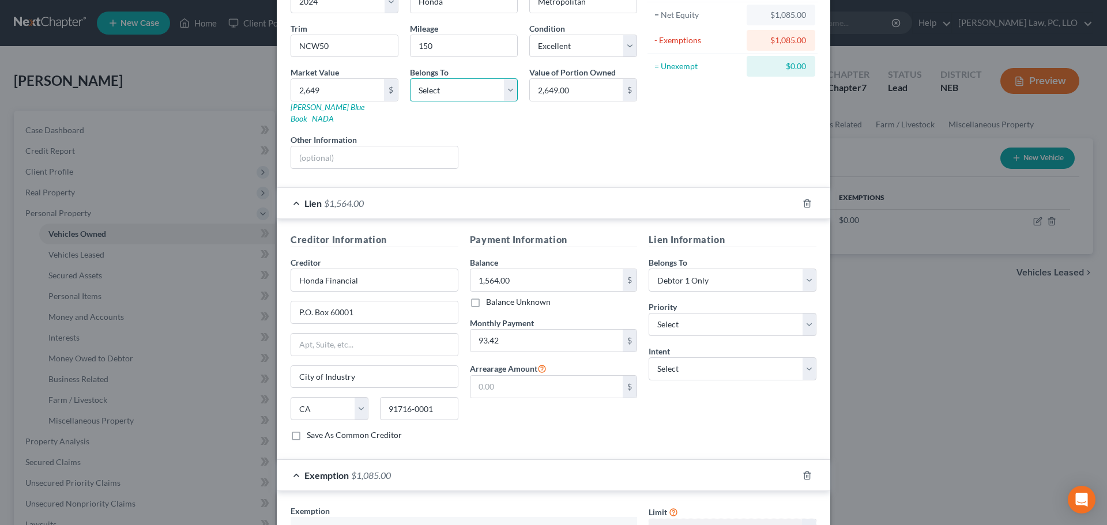
select select "0"
click at [410, 78] on select "Select Debtor 1 Only Debtor 2 Only Debtor 1 And Debtor 2 Only At Least One Of T…" at bounding box center [464, 89] width 108 height 23
click at [717, 367] on select "Select Surrender Redeem Reaffirm Avoid Other" at bounding box center [733, 369] width 168 height 23
select select "2"
click at [649, 358] on select "Select Surrender Redeem Reaffirm Avoid Other" at bounding box center [733, 369] width 168 height 23
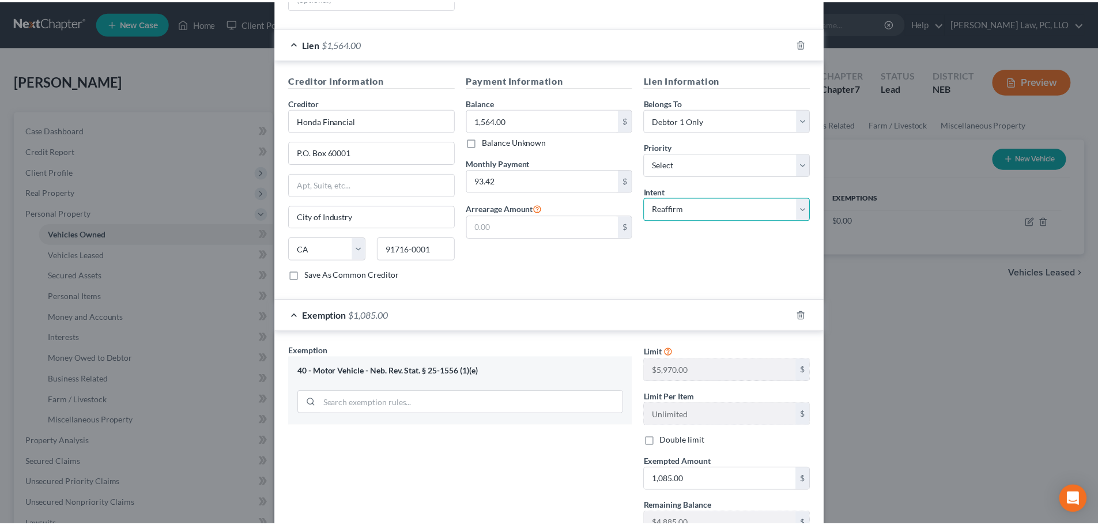
scroll to position [350, 0]
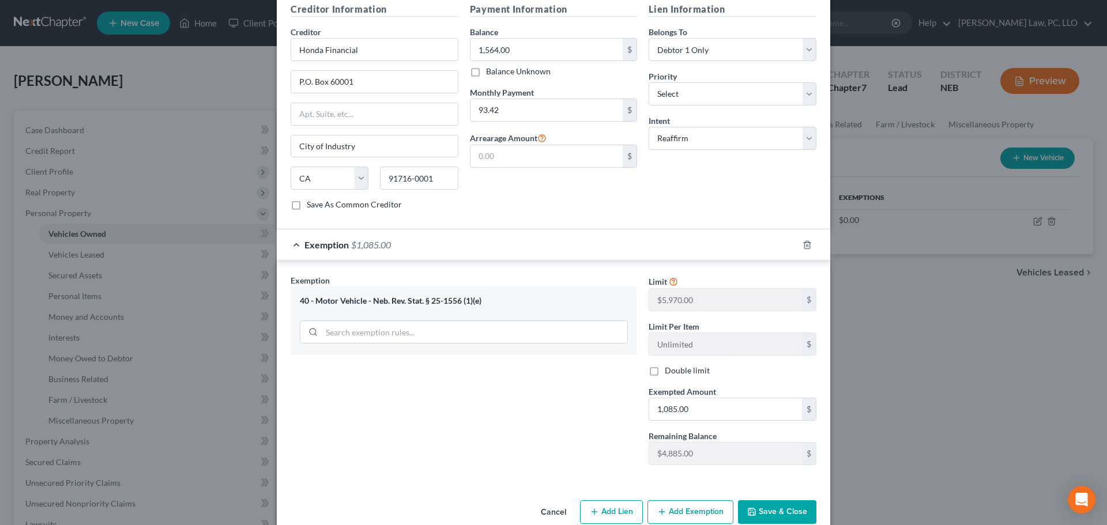
click at [770, 506] on button "Save & Close" at bounding box center [777, 513] width 78 height 24
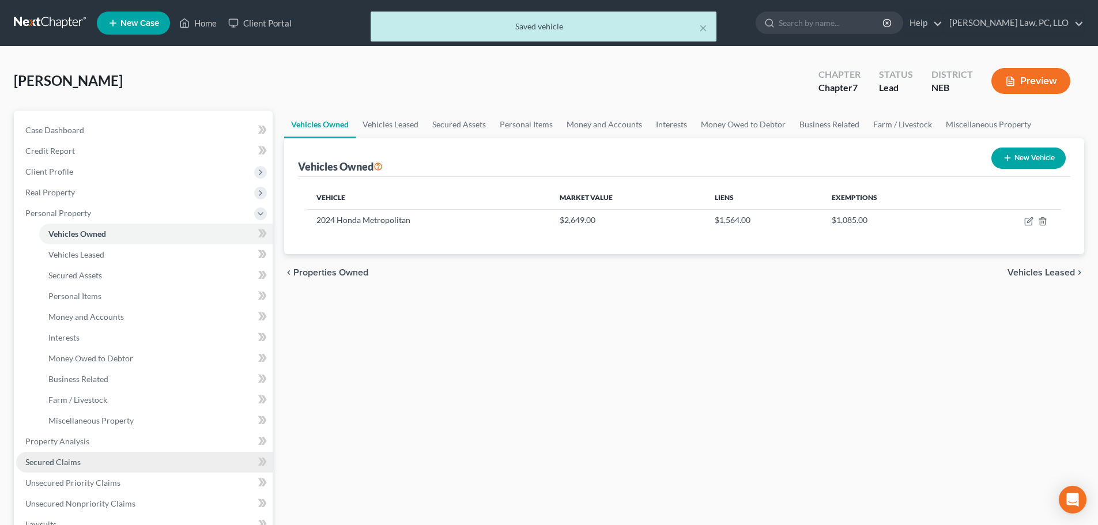
click at [81, 461] on link "Secured Claims" at bounding box center [144, 462] width 257 height 21
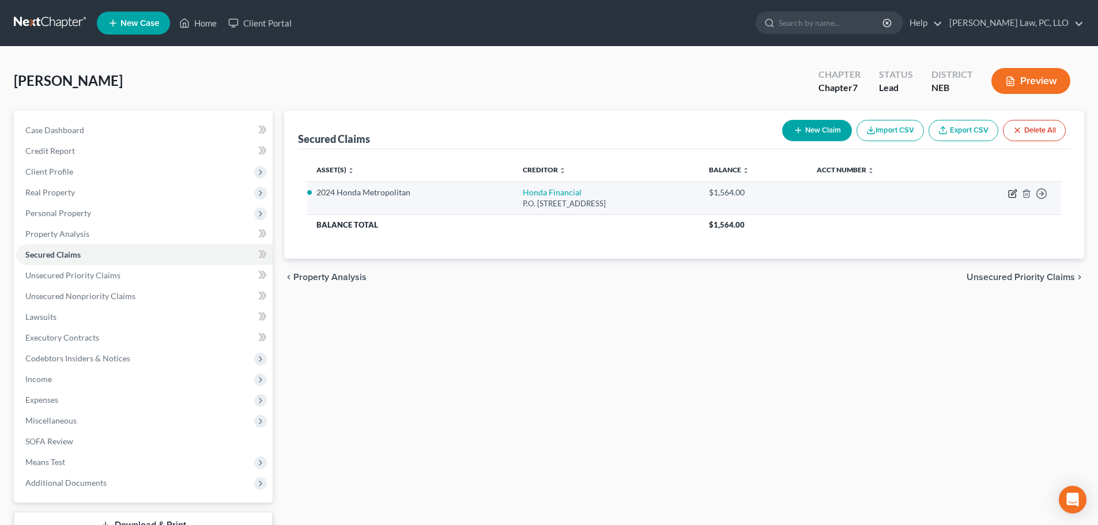
click at [1015, 193] on icon "button" at bounding box center [1013, 193] width 9 height 9
select select "4"
select select "2"
select select "0"
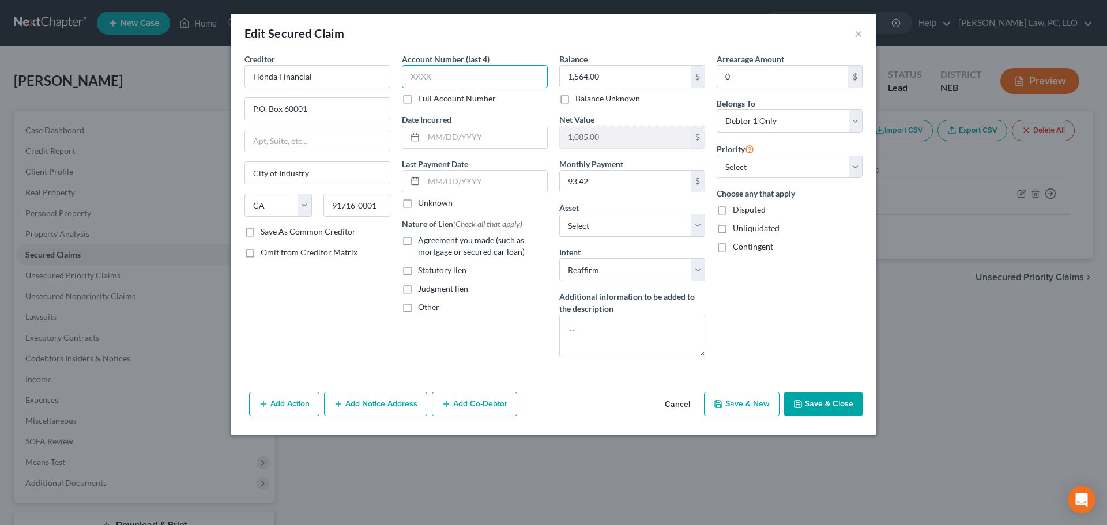
click at [501, 80] on input "text" at bounding box center [475, 76] width 146 height 23
click at [438, 101] on label "Full Account Number" at bounding box center [457, 99] width 78 height 12
click at [430, 100] on input "Full Account Number" at bounding box center [426, 96] width 7 height 7
click at [442, 82] on input "text" at bounding box center [475, 76] width 146 height 23
type input "479930651"
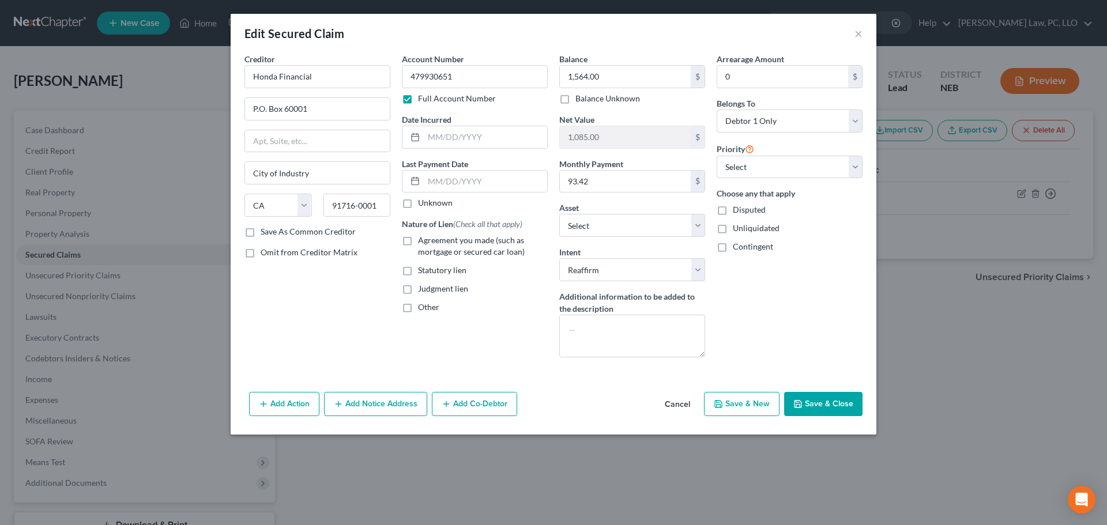
click at [434, 250] on span "Agreement you made (such as mortgage or secured car loan)" at bounding box center [471, 245] width 107 height 21
click at [430, 242] on input "Agreement you made (such as mortgage or secured car loan)" at bounding box center [426, 238] width 7 height 7
checkbox input "true"
click at [821, 404] on button "Save & Close" at bounding box center [823, 404] width 78 height 24
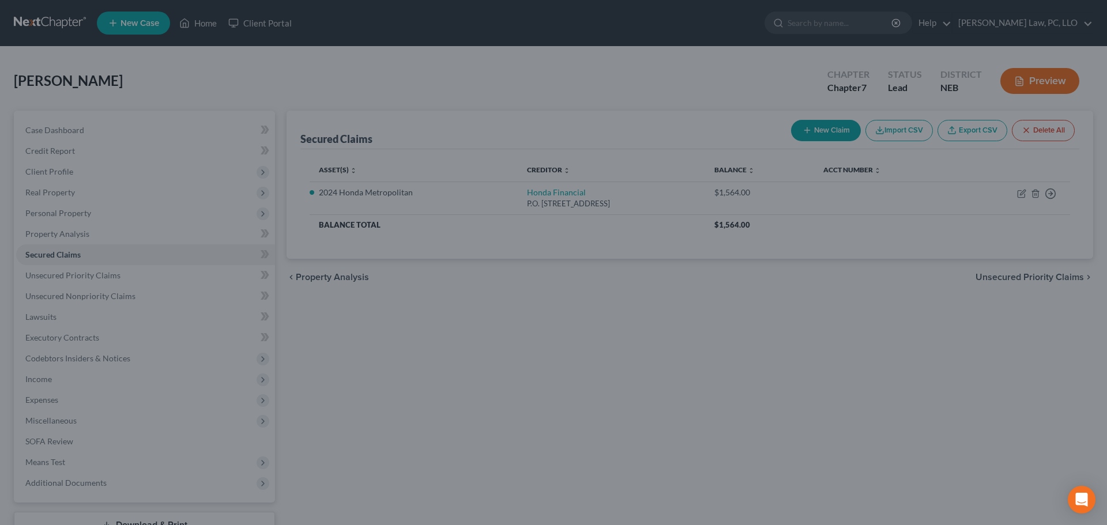
select select "4"
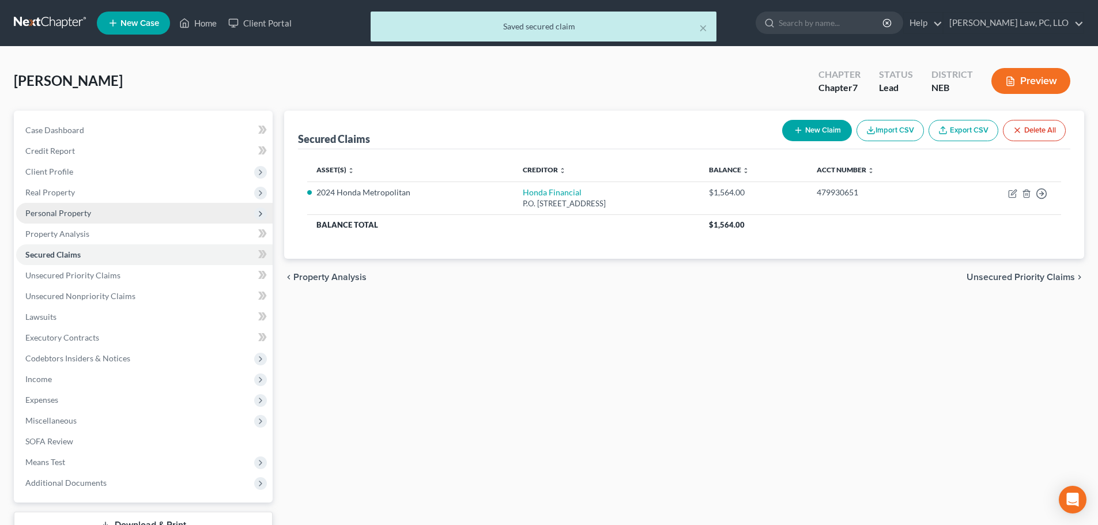
click at [101, 216] on span "Personal Property" at bounding box center [144, 213] width 257 height 21
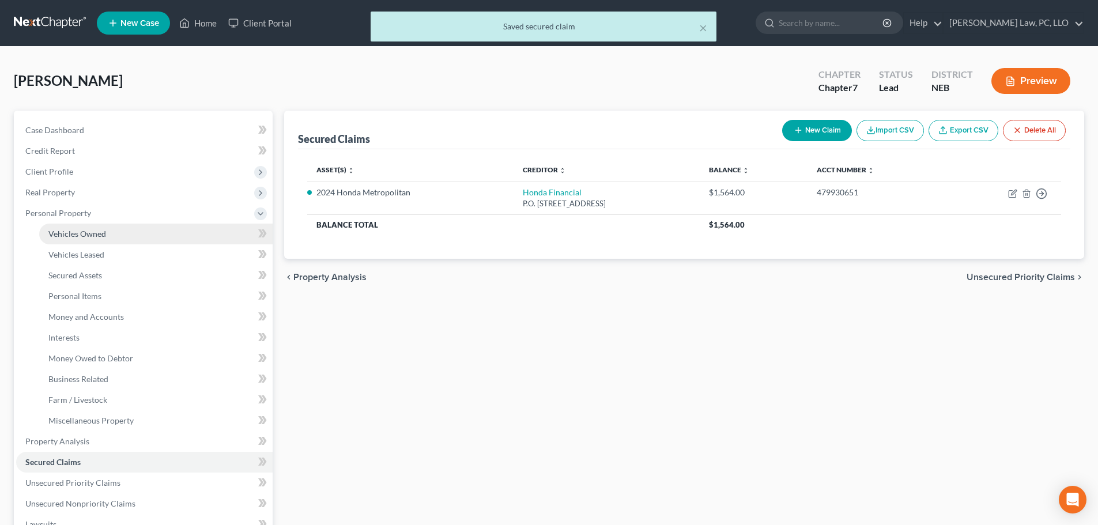
click at [92, 235] on span "Vehicles Owned" at bounding box center [77, 234] width 58 height 10
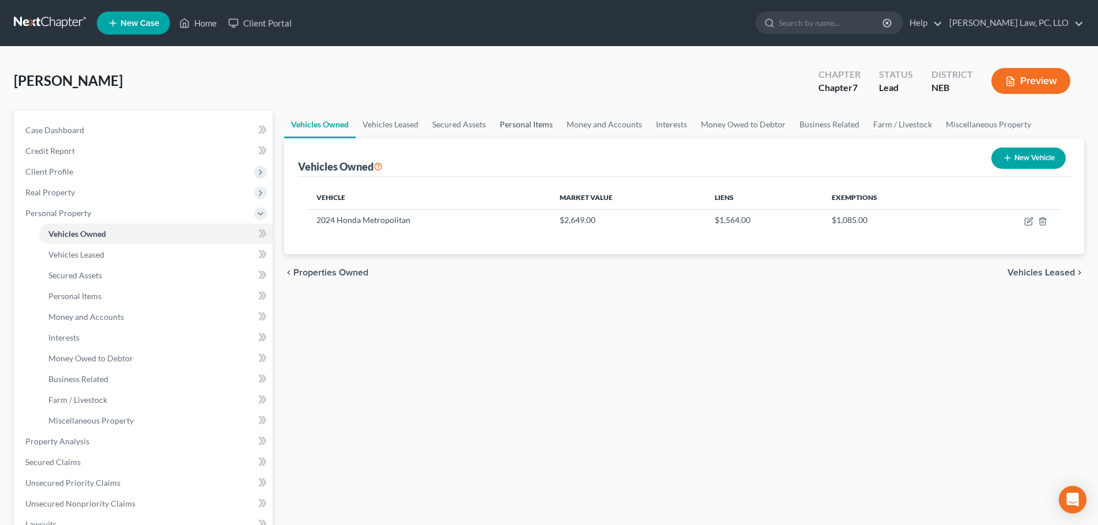
click at [541, 126] on link "Personal Items" at bounding box center [526, 125] width 67 height 28
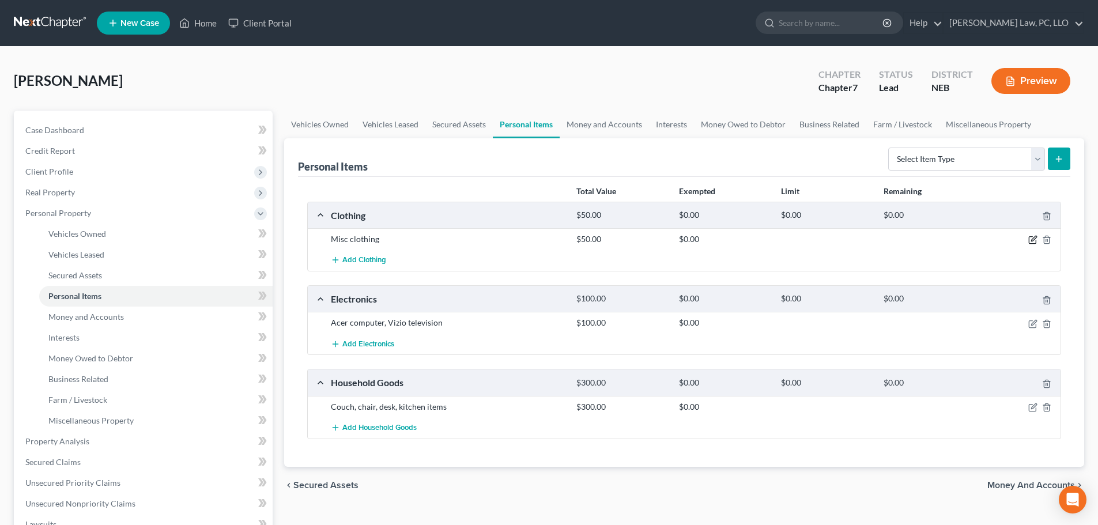
click at [1035, 239] on icon "button" at bounding box center [1033, 239] width 9 height 9
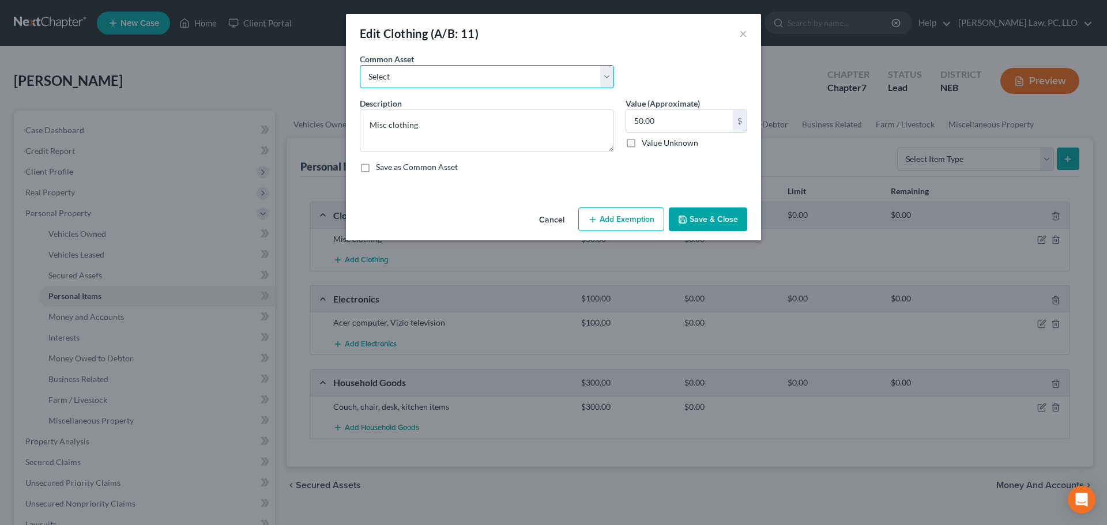
click at [451, 77] on select "Select Clothing" at bounding box center [487, 76] width 254 height 23
select select "0"
click at [360, 65] on select "Select Clothing" at bounding box center [487, 76] width 254 height 23
type textarea "Clothing"
click at [656, 118] on input "text" at bounding box center [679, 121] width 107 height 22
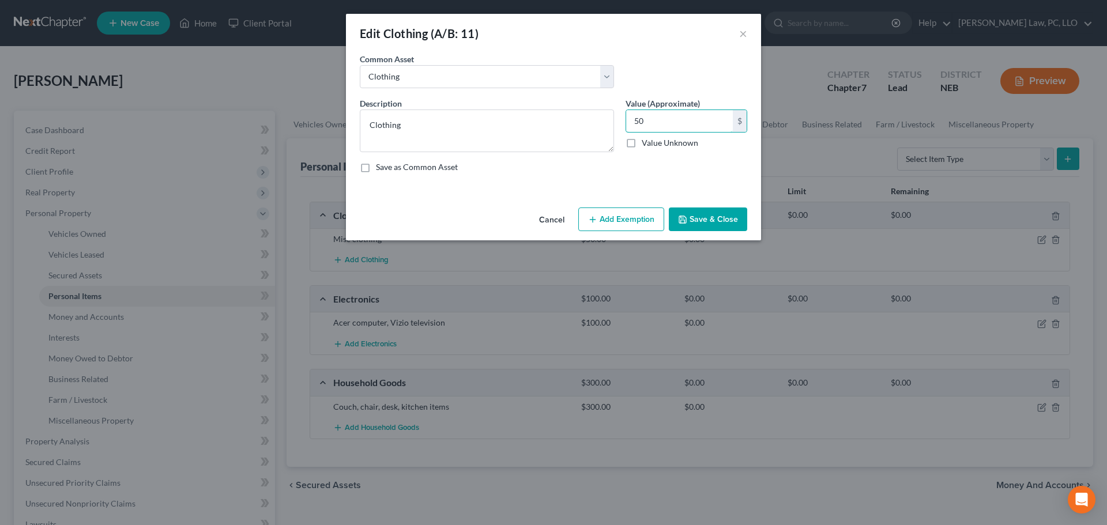
type input "50"
click at [605, 220] on button "Add Exemption" at bounding box center [621, 220] width 86 height 24
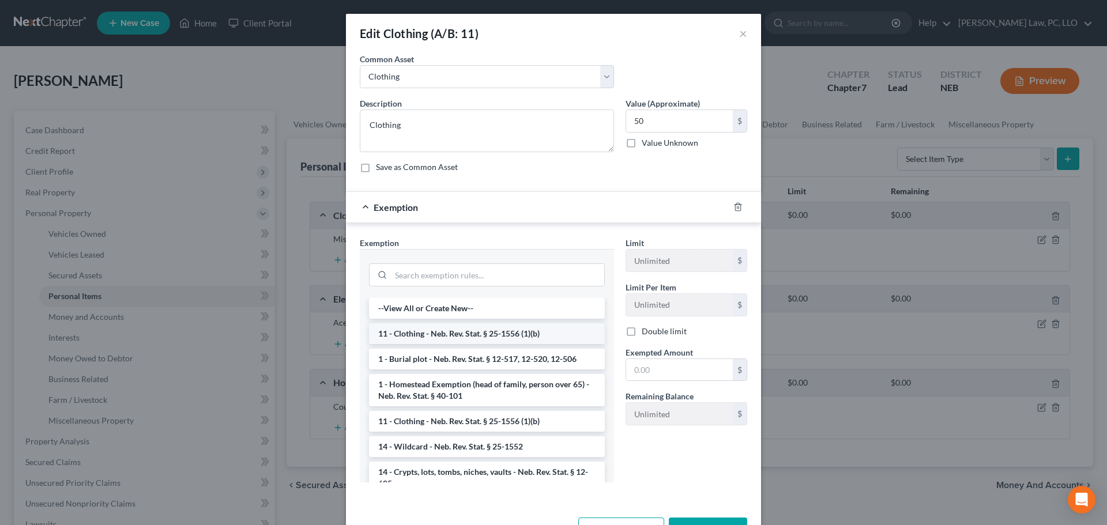
click at [503, 333] on li "11 - Clothing - Neb. Rev. Stat. § 25-1556 (1)(b)" at bounding box center [487, 333] width 236 height 21
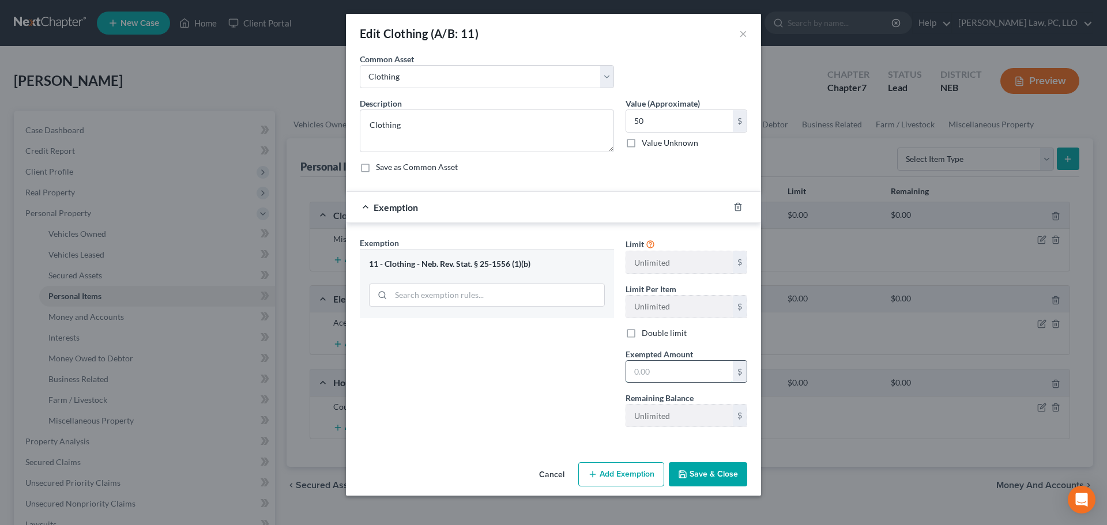
click at [643, 371] on input "text" at bounding box center [679, 372] width 107 height 22
type input "50"
drag, startPoint x: 513, startPoint y: 407, endPoint x: 644, endPoint y: 439, distance: 134.8
click at [513, 407] on div "Exemption Set must be selected for CA. Exemption * 11 - Clothing - Neb. Rev. St…" at bounding box center [487, 337] width 266 height 200
click at [687, 475] on icon "button" at bounding box center [682, 474] width 9 height 9
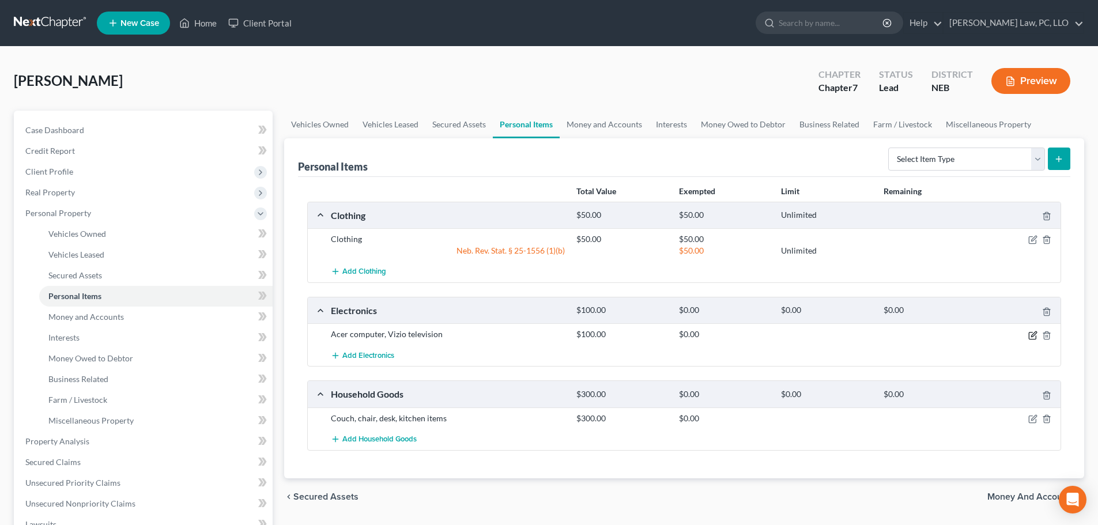
click at [1030, 335] on icon "button" at bounding box center [1033, 335] width 9 height 9
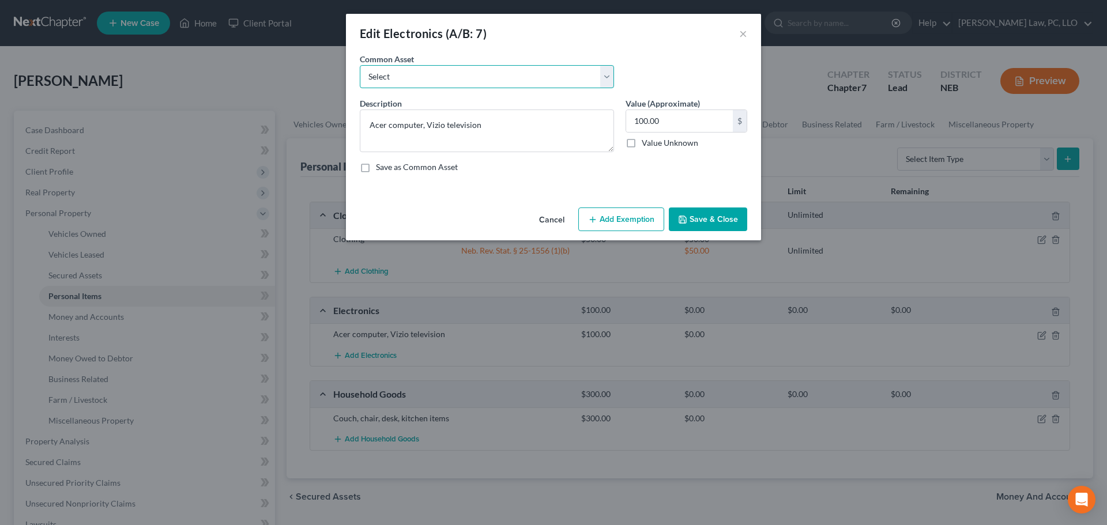
drag, startPoint x: 441, startPoint y: 74, endPoint x: 441, endPoint y: 80, distance: 5.8
click at [441, 74] on select "Select Electronics" at bounding box center [487, 76] width 254 height 23
select select "0"
click at [360, 65] on select "Select Electronics" at bounding box center [487, 76] width 254 height 23
type textarea "Electronics"
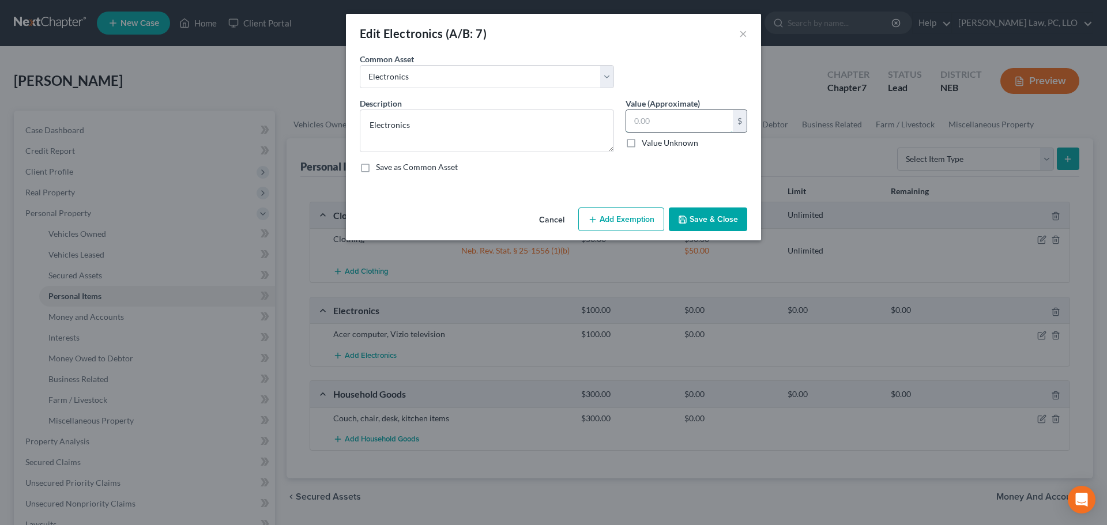
click at [669, 126] on input "text" at bounding box center [679, 121] width 107 height 22
type input "100"
click at [619, 216] on button "Add Exemption" at bounding box center [621, 220] width 86 height 24
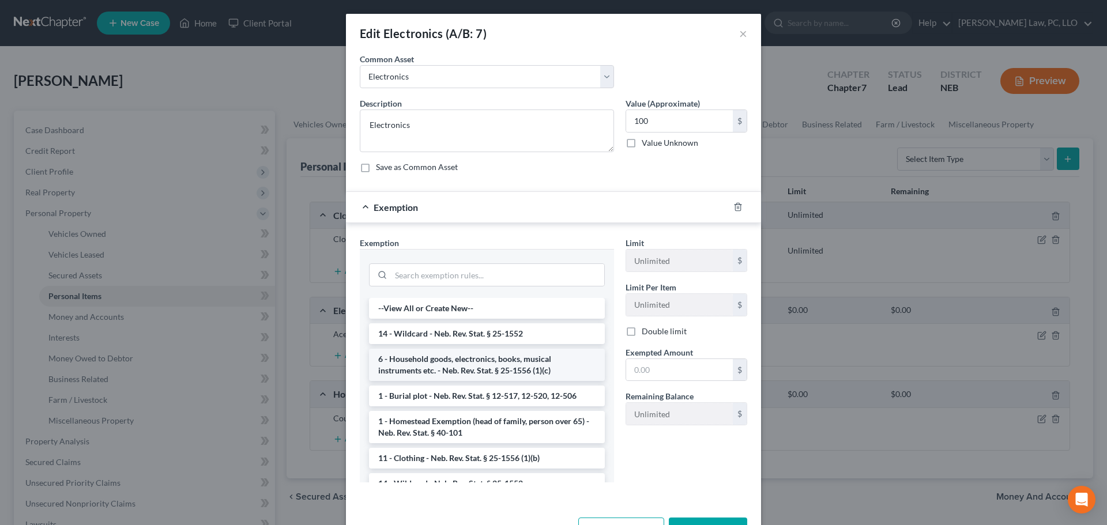
click at [488, 353] on li "6 - Household goods, electronics, books, musical instruments etc. - Neb. Rev. S…" at bounding box center [487, 365] width 236 height 32
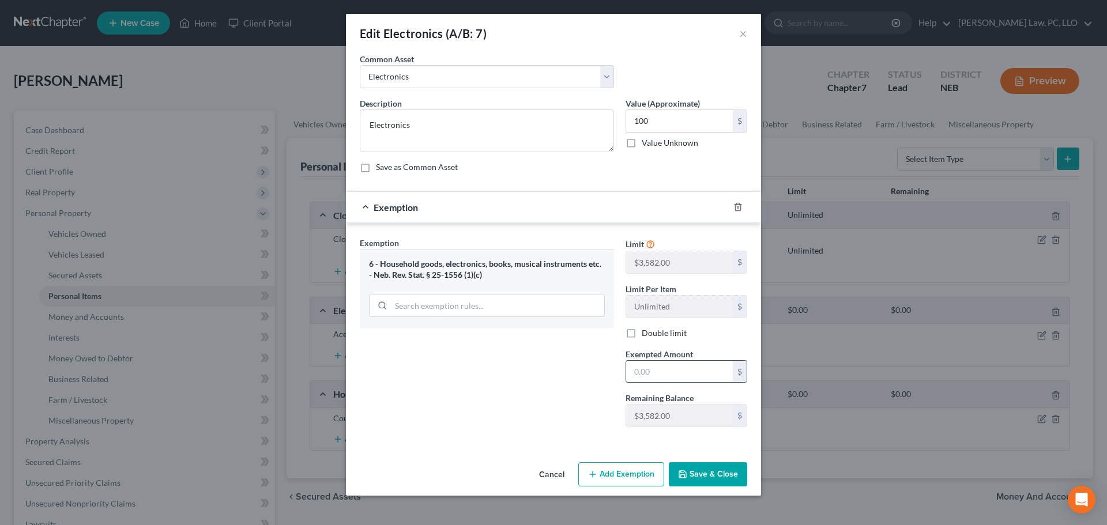
click at [659, 375] on input "text" at bounding box center [679, 372] width 107 height 22
type input "100"
click at [541, 392] on div "Exemption Set must be selected for CA. Exemption * 6 - Household goods, electro…" at bounding box center [487, 337] width 266 height 200
click at [721, 475] on button "Save & Close" at bounding box center [708, 474] width 78 height 24
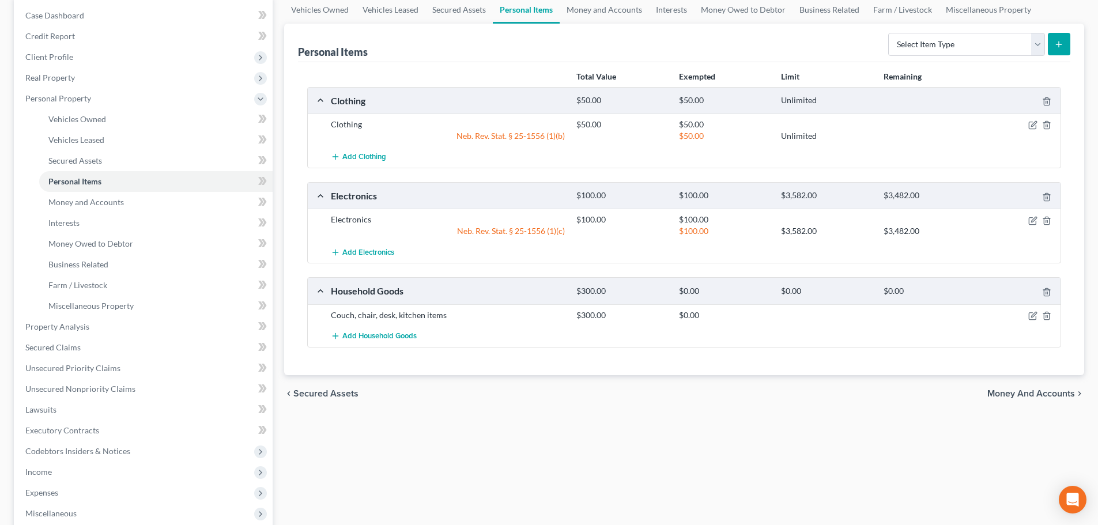
scroll to position [115, 0]
click at [1032, 318] on icon "button" at bounding box center [1033, 315] width 9 height 9
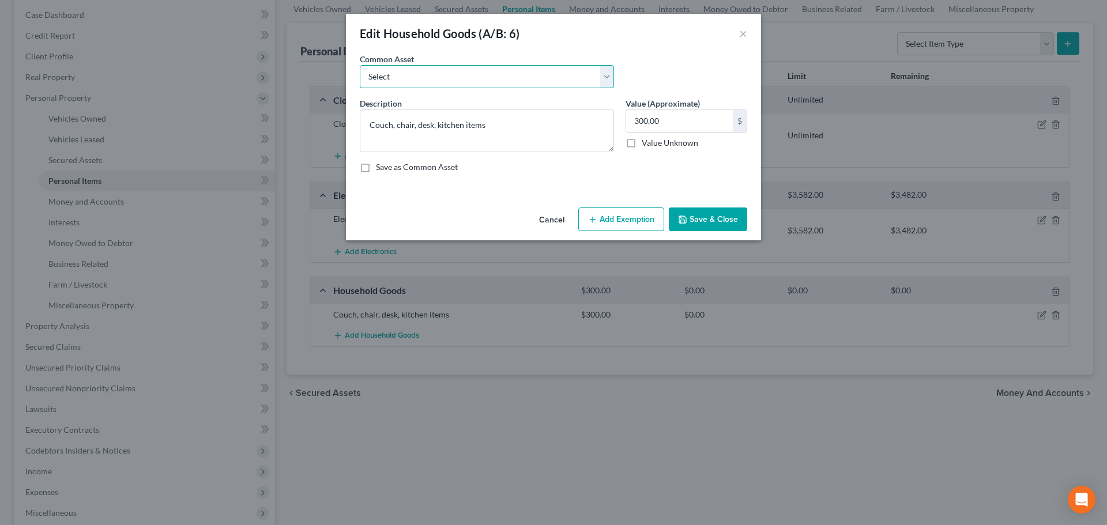
drag, startPoint x: 517, startPoint y: 79, endPoint x: 513, endPoint y: 88, distance: 9.5
click at [517, 79] on select "Select Household Goods and Furniture" at bounding box center [487, 76] width 254 height 23
select select "0"
click at [360, 65] on select "Select Household Goods and Furniture" at bounding box center [487, 76] width 254 height 23
type textarea "Household Goods and Furniture"
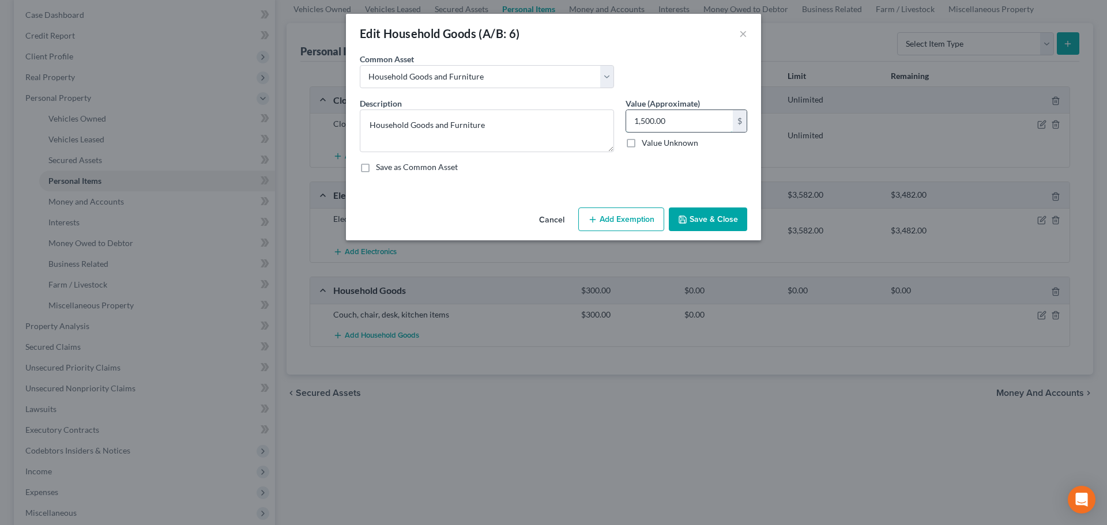
click at [642, 123] on input "1,500.00" at bounding box center [679, 121] width 107 height 22
type input "300"
click at [608, 227] on button "Add Exemption" at bounding box center [621, 220] width 86 height 24
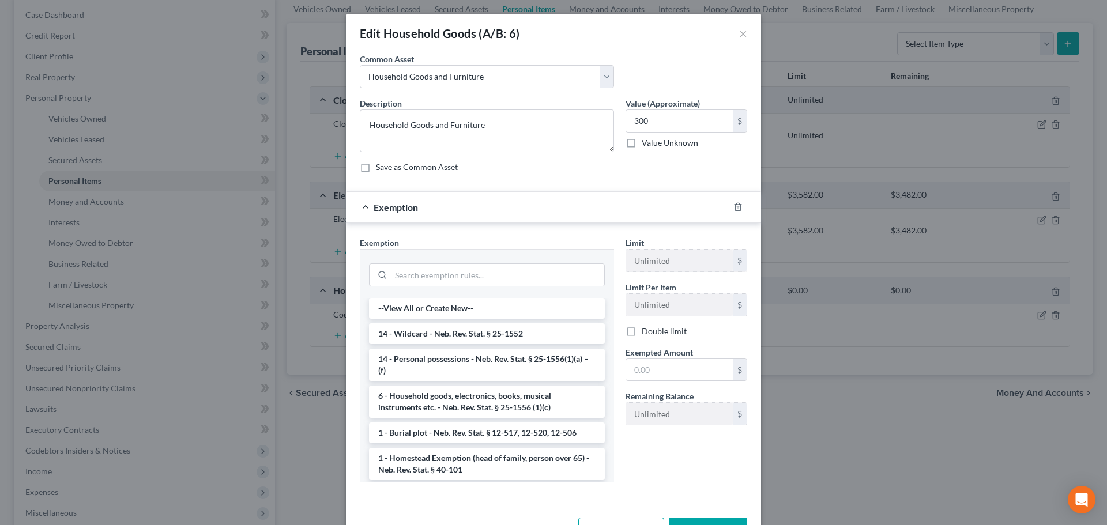
click at [468, 402] on li "6 - Household goods, electronics, books, musical instruments etc. - Neb. Rev. S…" at bounding box center [487, 402] width 236 height 32
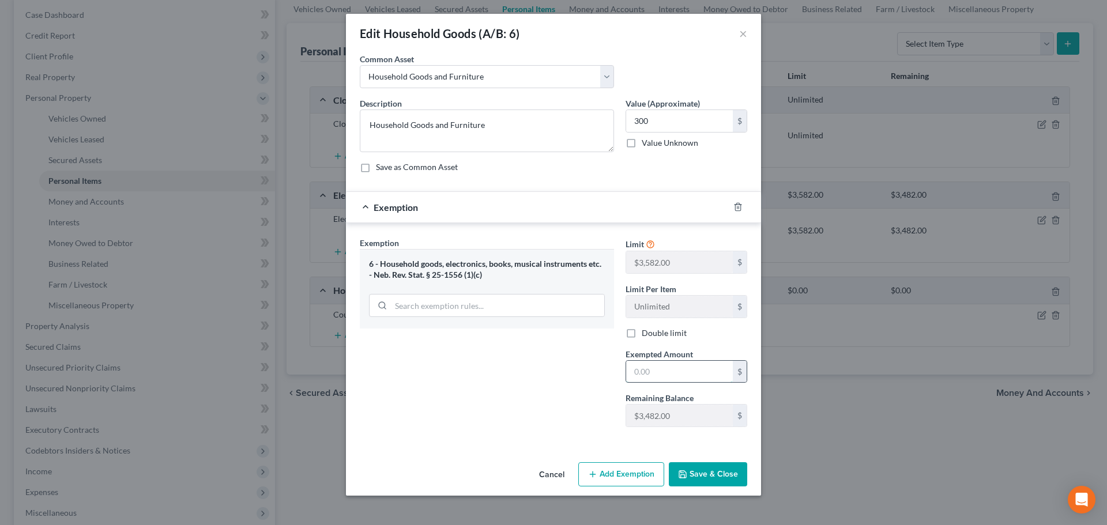
click at [656, 371] on input "text" at bounding box center [679, 372] width 107 height 22
type input "300"
click at [540, 402] on div "Exemption Set must be selected for CA. Exemption * 6 - Household goods, electro…" at bounding box center [487, 337] width 266 height 200
click at [686, 474] on icon "button" at bounding box center [682, 474] width 9 height 9
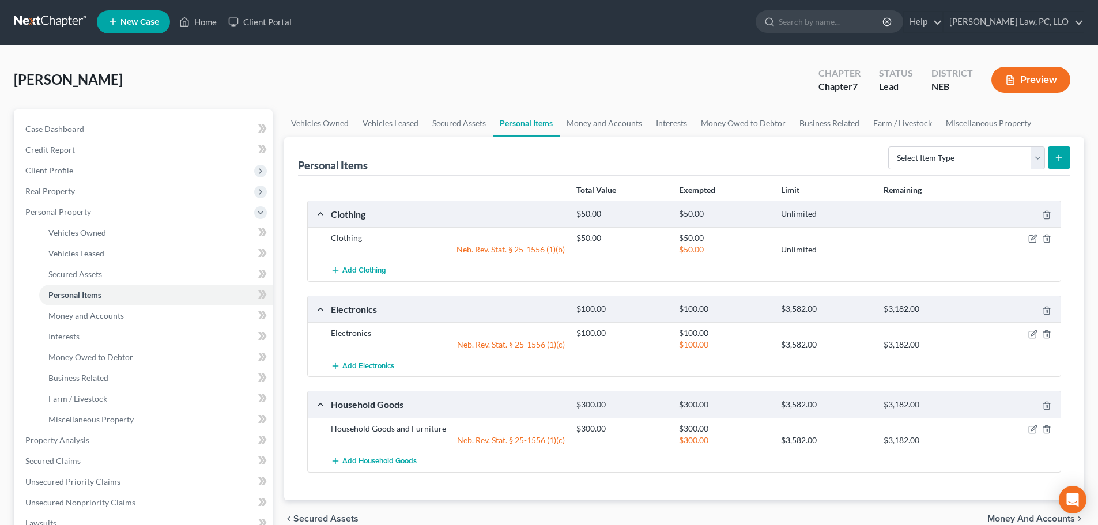
scroll to position [0, 0]
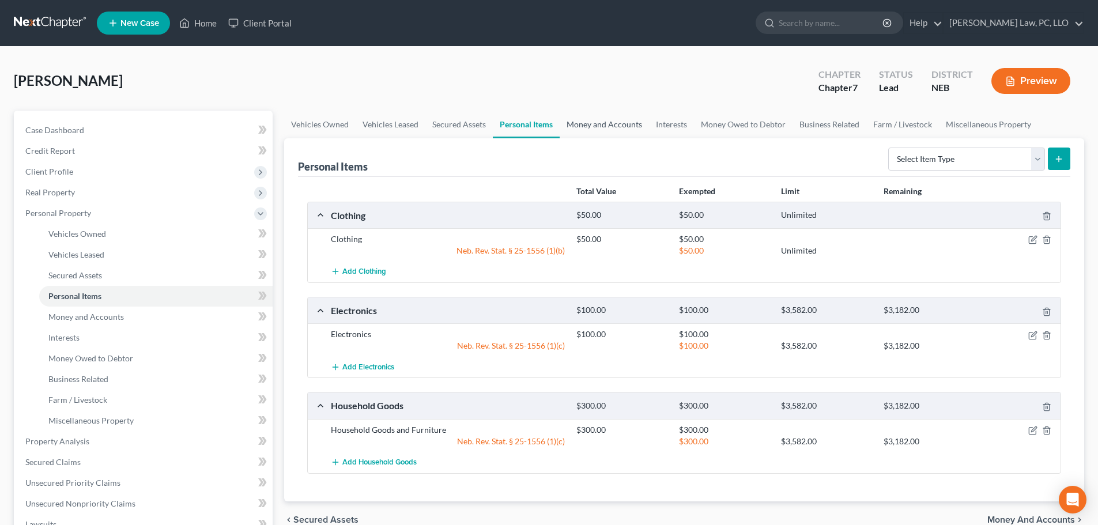
click at [604, 125] on link "Money and Accounts" at bounding box center [604, 125] width 89 height 28
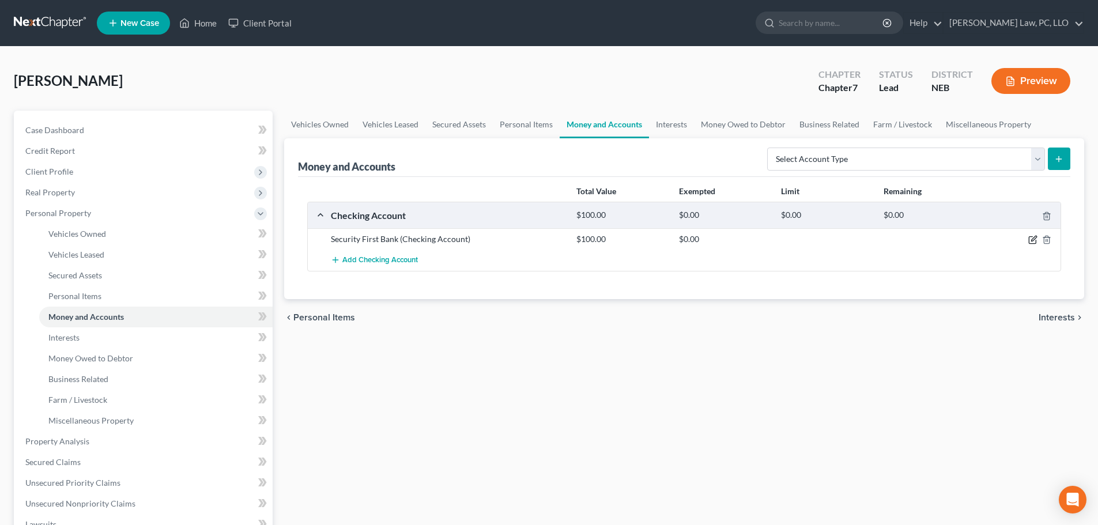
click at [1034, 239] on icon "button" at bounding box center [1034, 238] width 5 height 5
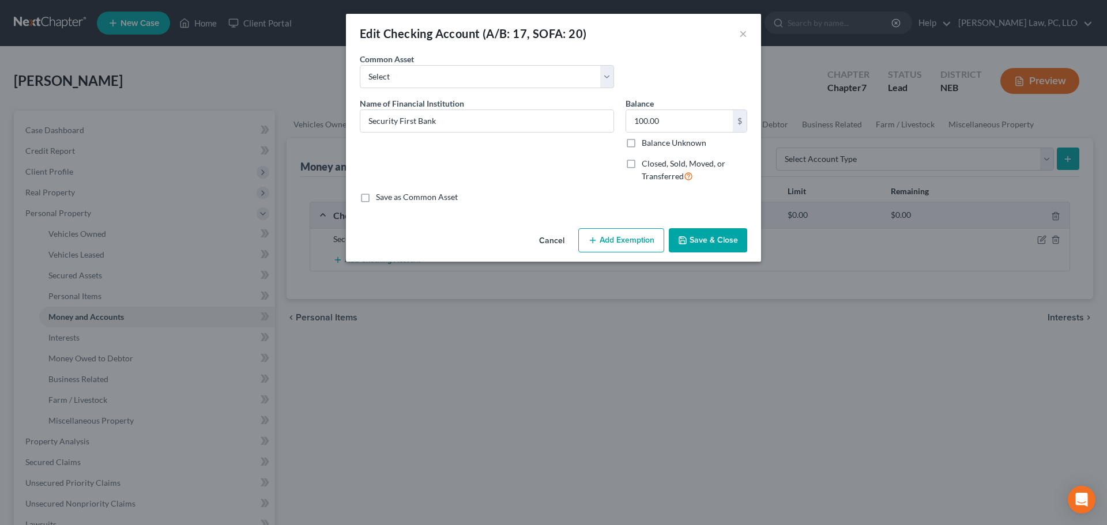
click at [596, 251] on button "Add Exemption" at bounding box center [621, 240] width 86 height 24
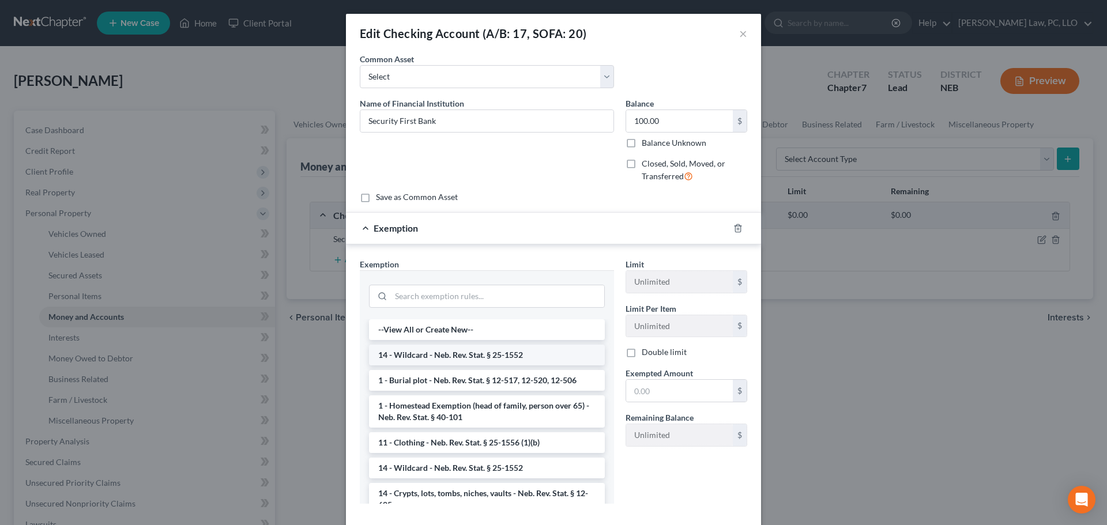
click at [463, 358] on li "14 - Wildcard - Neb. Rev. Stat. § 25-1552" at bounding box center [487, 355] width 236 height 21
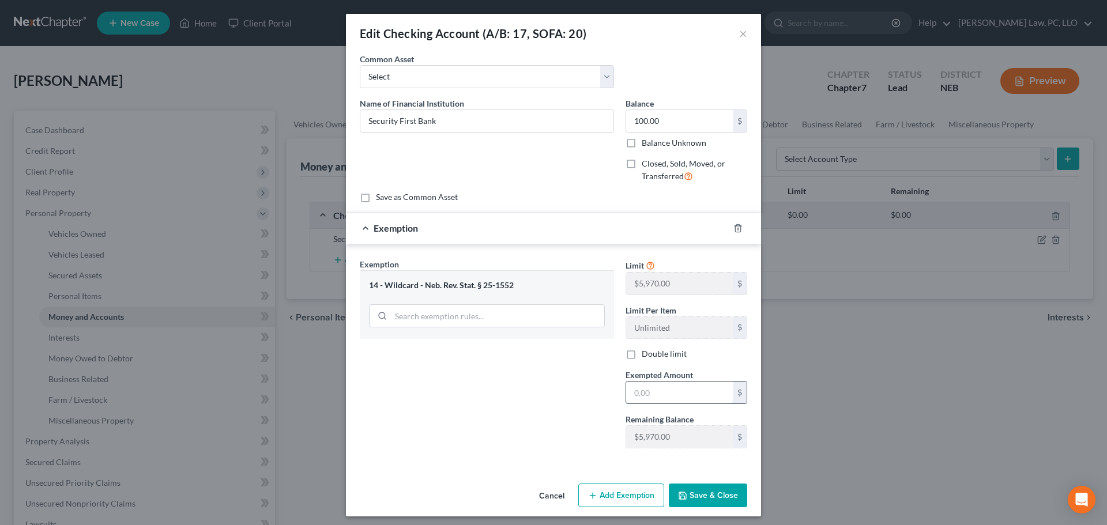
click at [666, 389] on input "text" at bounding box center [679, 393] width 107 height 22
type input "100"
drag, startPoint x: 553, startPoint y: 402, endPoint x: 721, endPoint y: 489, distance: 189.0
click at [553, 402] on div "Exemption Set must be selected for CA. Exemption * 14 - Wildcard - Neb. Rev. St…" at bounding box center [487, 358] width 266 height 200
click at [706, 498] on button "Save & Close" at bounding box center [708, 496] width 78 height 24
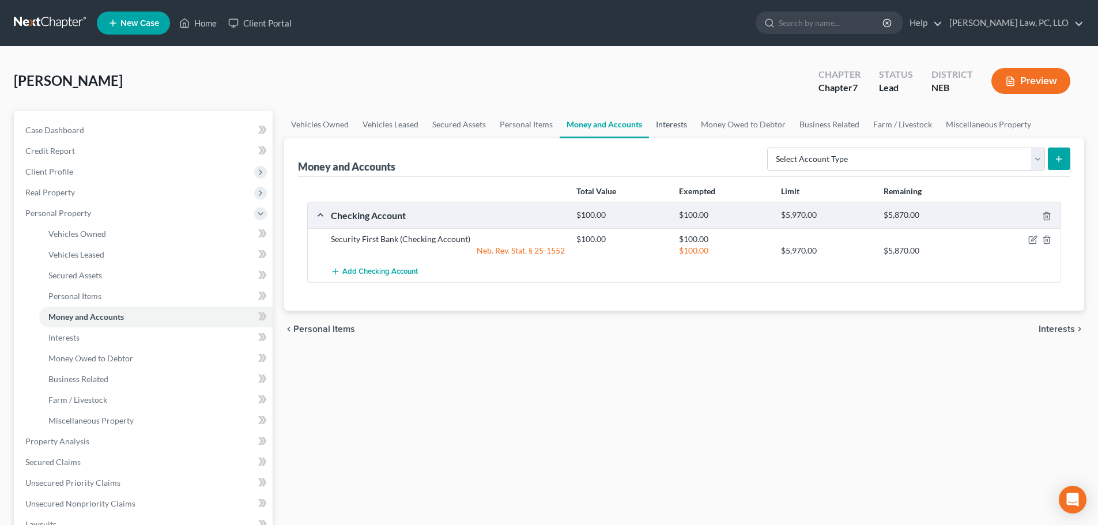
click at [674, 126] on link "Interests" at bounding box center [671, 125] width 45 height 28
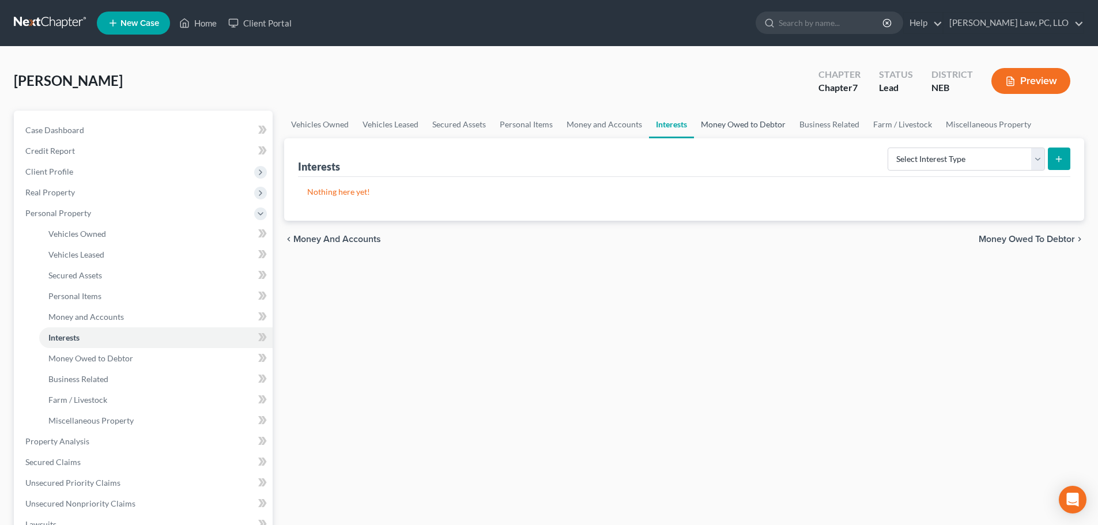
click at [719, 128] on link "Money Owed to Debtor" at bounding box center [743, 125] width 99 height 28
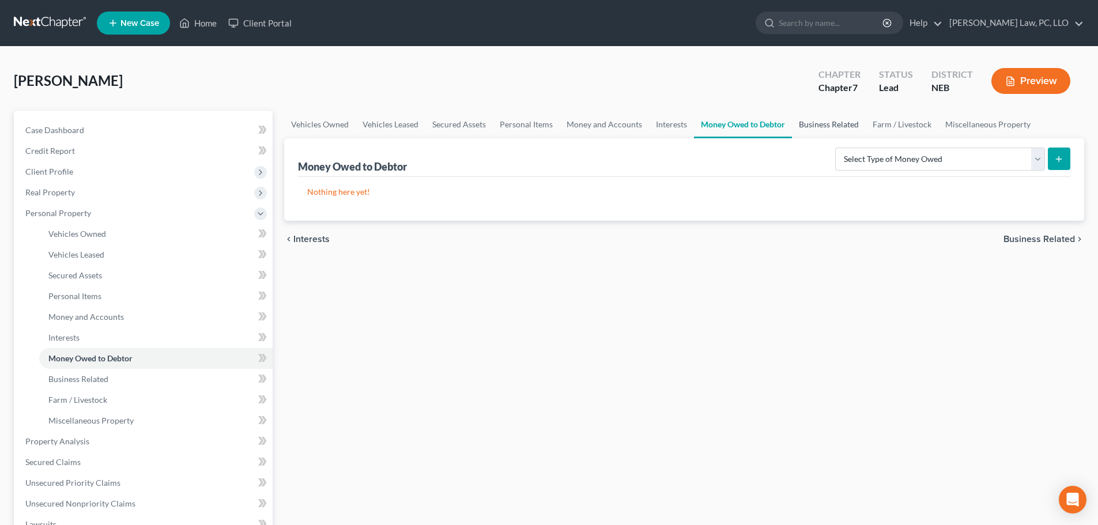
click at [827, 124] on link "Business Related" at bounding box center [829, 125] width 74 height 28
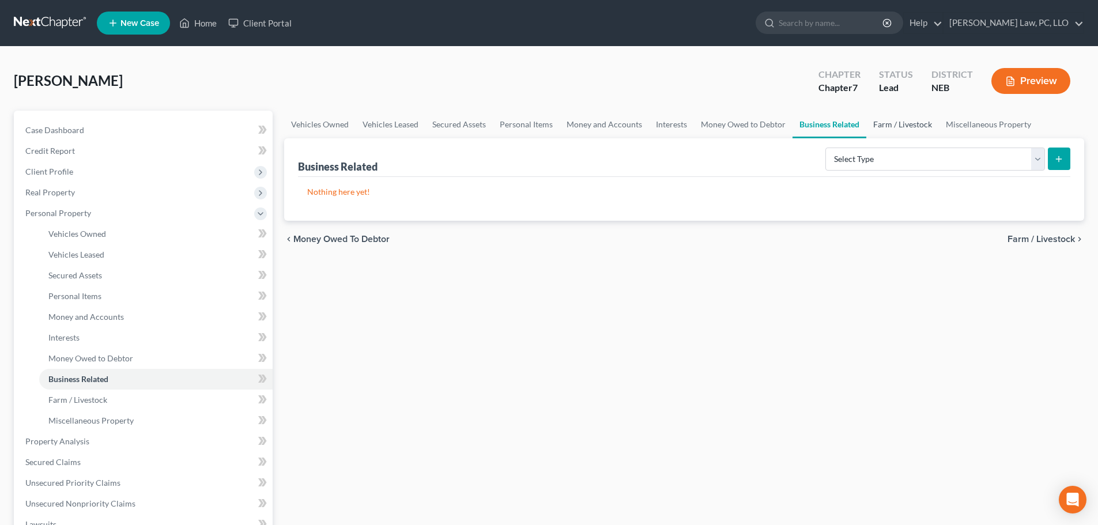
click at [895, 124] on link "Farm / Livestock" at bounding box center [903, 125] width 73 height 28
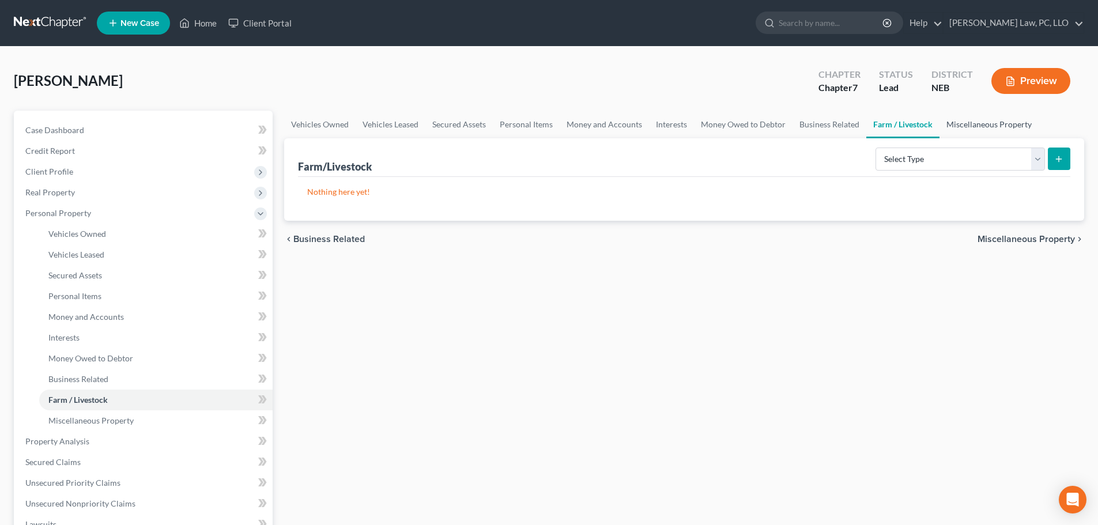
click at [958, 127] on link "Miscellaneous Property" at bounding box center [989, 125] width 99 height 28
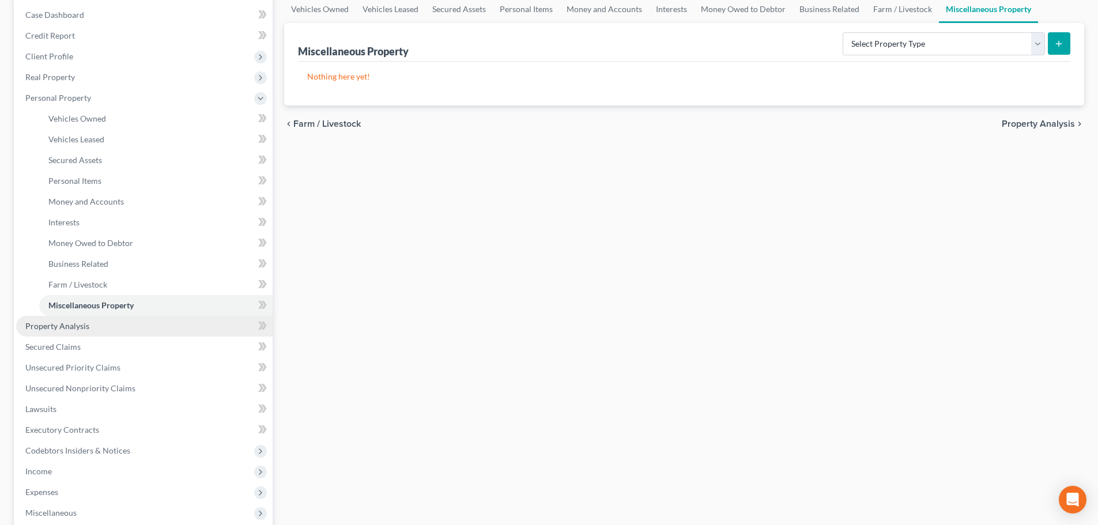
click at [78, 332] on link "Property Analysis" at bounding box center [144, 326] width 257 height 21
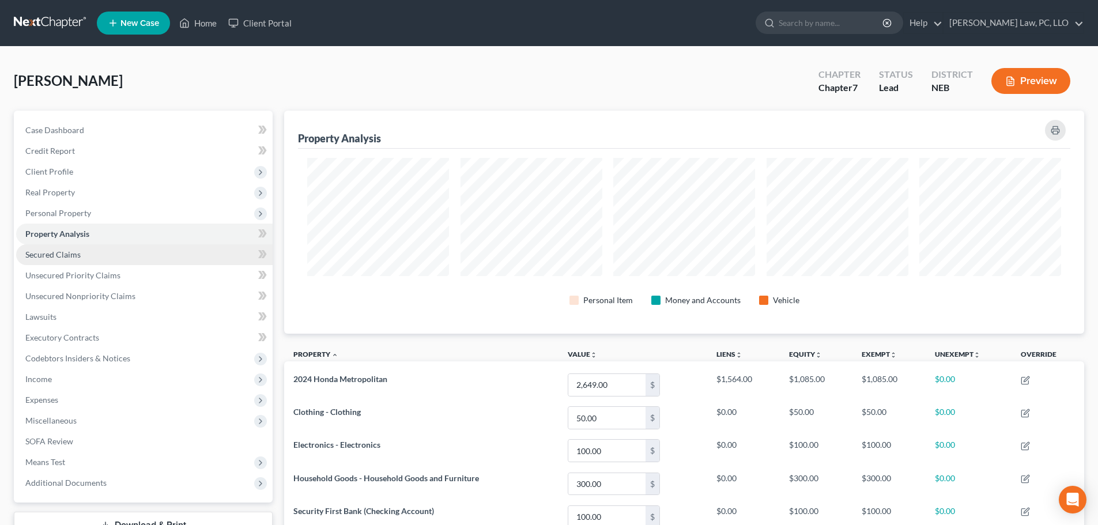
click at [76, 251] on span "Secured Claims" at bounding box center [52, 255] width 55 height 10
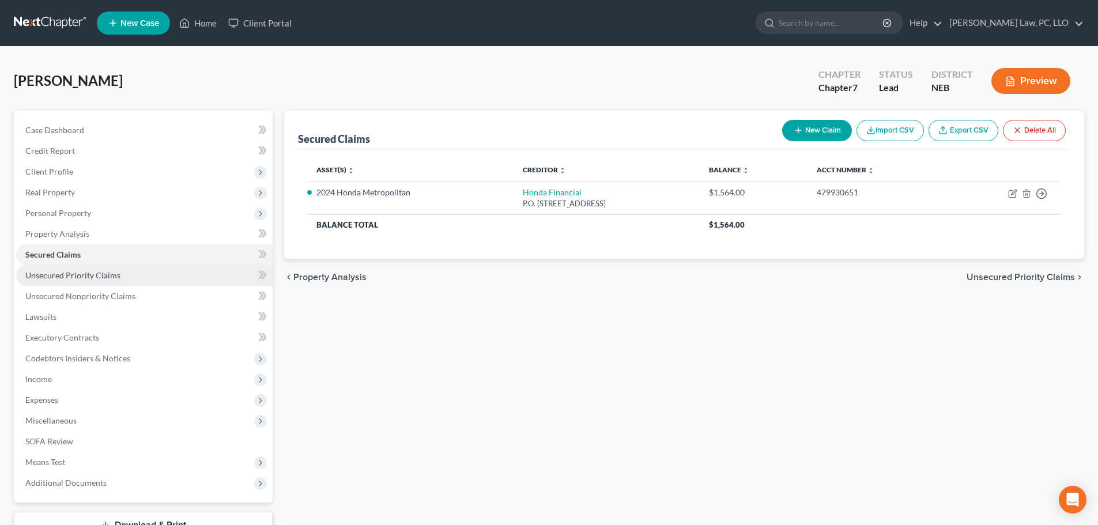
click at [80, 273] on span "Unsecured Priority Claims" at bounding box center [72, 275] width 95 height 10
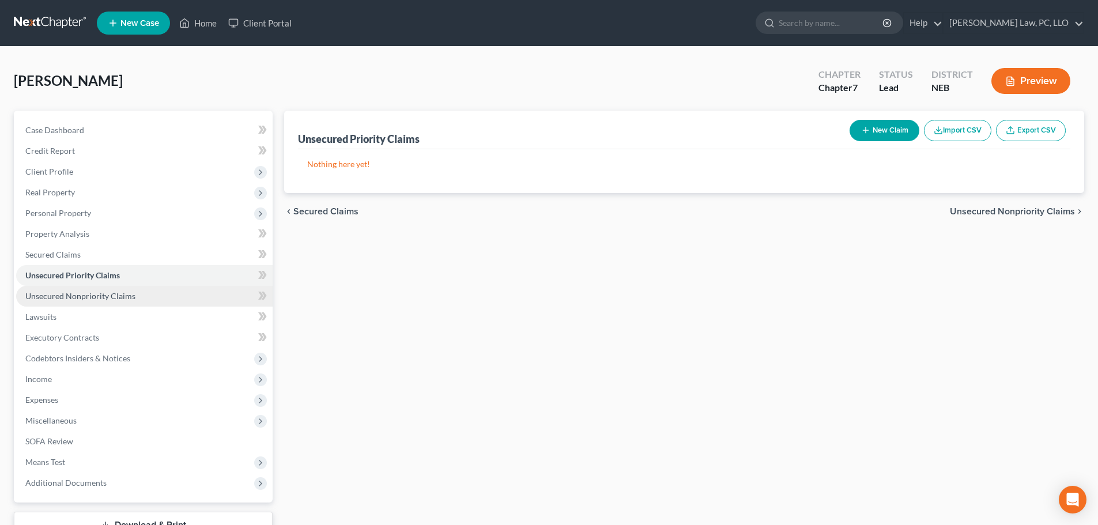
click at [88, 295] on span "Unsecured Nonpriority Claims" at bounding box center [80, 296] width 110 height 10
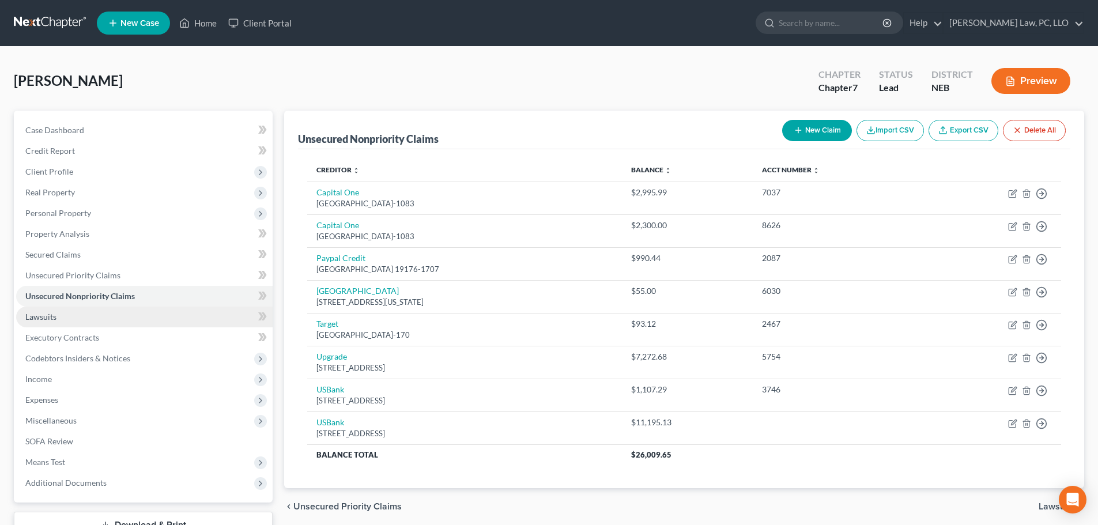
click at [120, 322] on link "Lawsuits" at bounding box center [144, 317] width 257 height 21
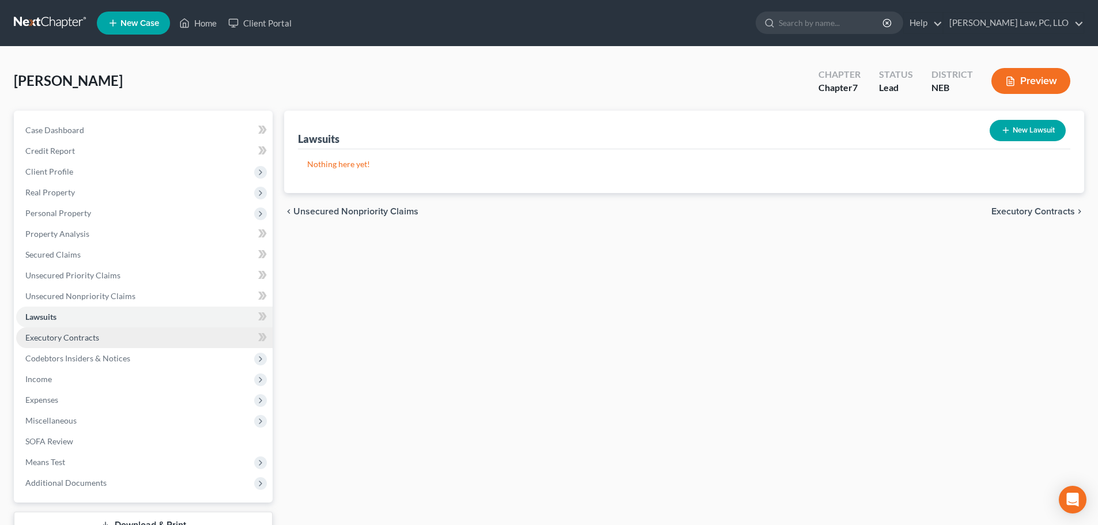
click at [101, 338] on link "Executory Contracts" at bounding box center [144, 338] width 257 height 21
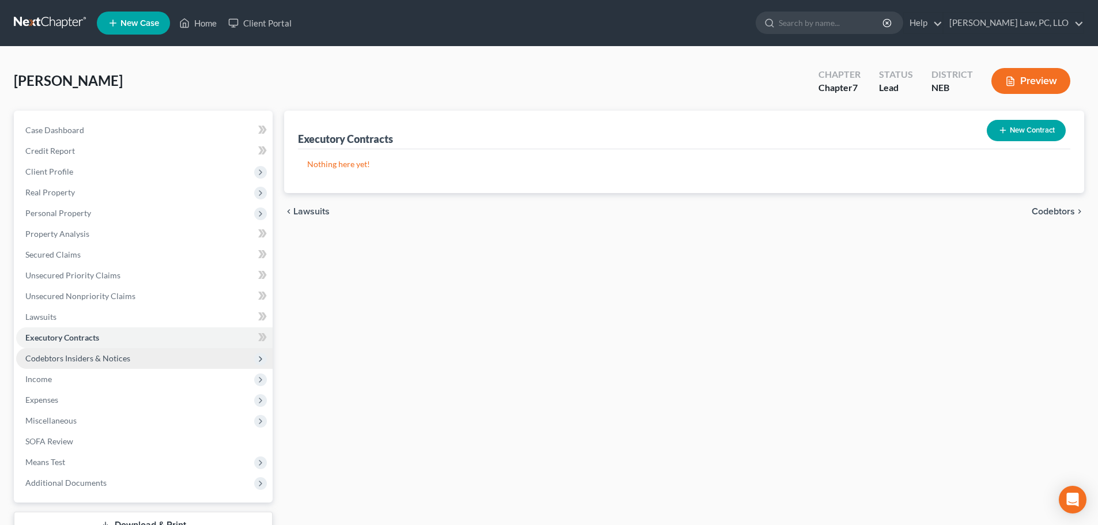
click at [93, 359] on span "Codebtors Insiders & Notices" at bounding box center [77, 358] width 105 height 10
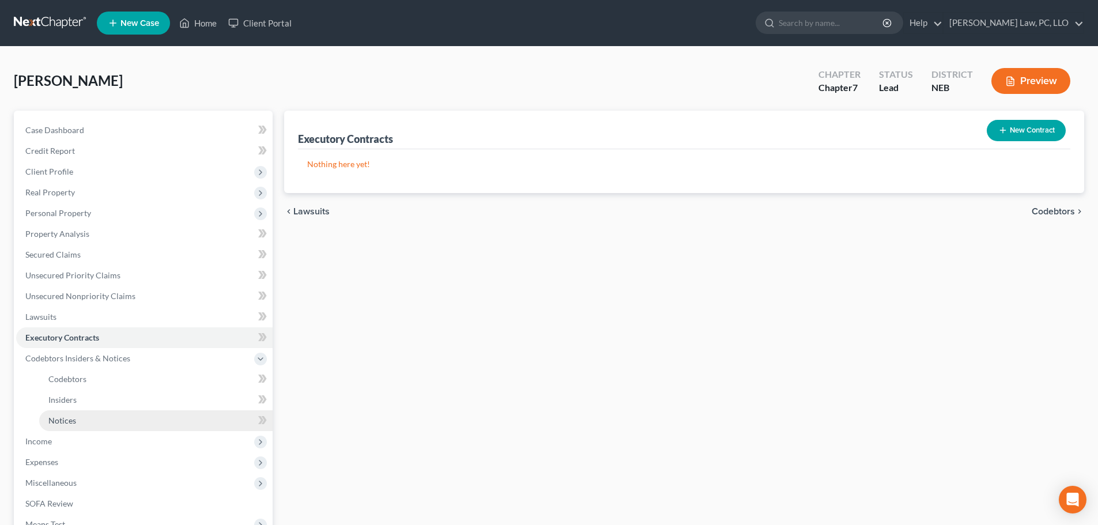
drag, startPoint x: 63, startPoint y: 433, endPoint x: 65, endPoint y: 426, distance: 7.7
click at [62, 432] on span "Income" at bounding box center [144, 441] width 257 height 21
drag, startPoint x: 67, startPoint y: 360, endPoint x: 70, endPoint y: 377, distance: 17.6
click at [67, 359] on span "Codebtors Insiders & Notices" at bounding box center [77, 358] width 105 height 10
click at [66, 416] on span "Notices" at bounding box center [62, 421] width 28 height 10
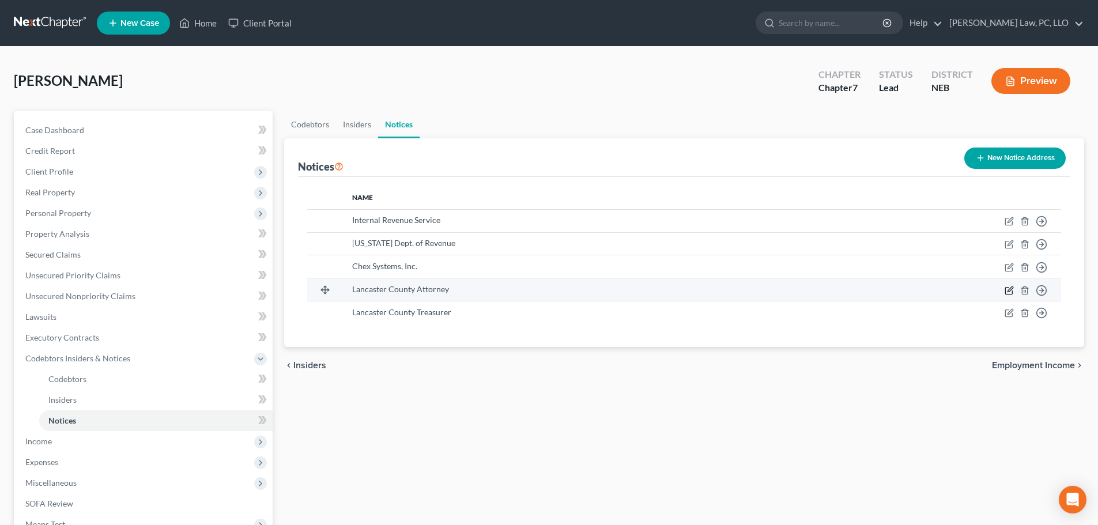
click at [1010, 289] on icon "button" at bounding box center [1010, 289] width 5 height 5
select select "30"
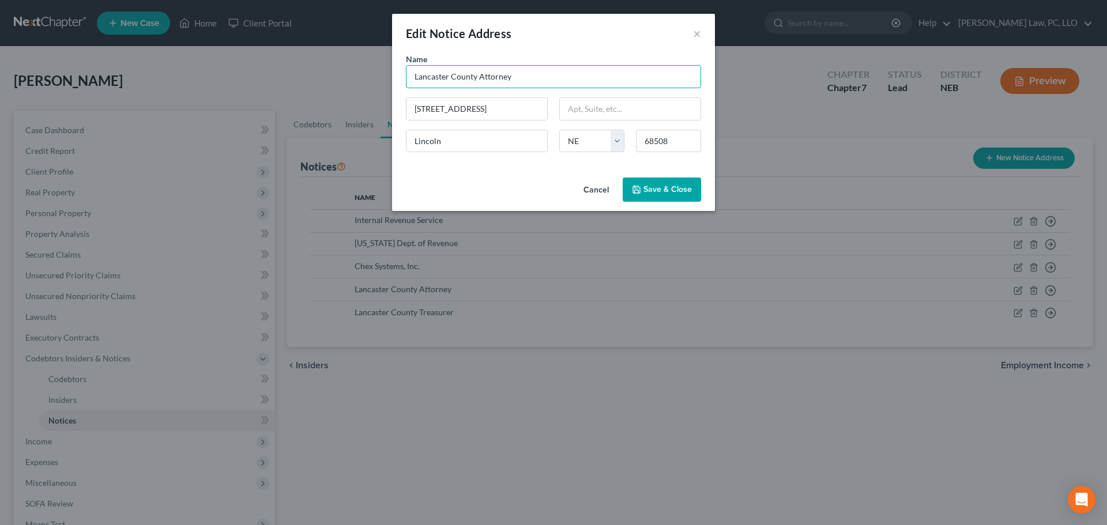
click at [414, 84] on input "Lancaster County Attorney" at bounding box center [553, 76] width 295 height 23
click at [414, 83] on input "Lancaster County Attorney" at bounding box center [553, 76] width 295 height 23
type input "Dawes County Attorney"
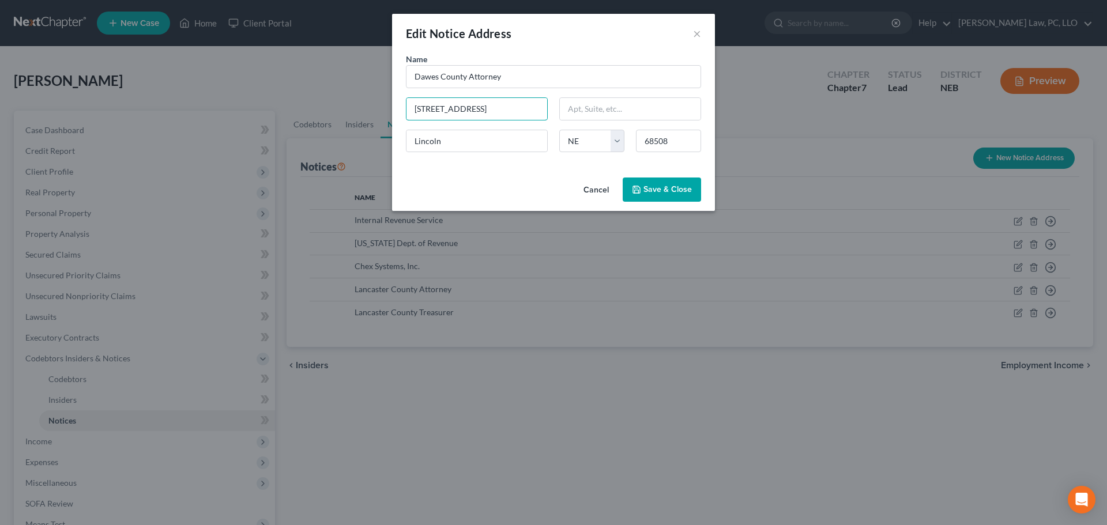
drag, startPoint x: 486, startPoint y: 106, endPoint x: 353, endPoint y: 106, distance: 132.6
click at [353, 106] on div "Edit Notice Address × Name * Dawes County Attorney 575 S. 10th St. Lincoln Stat…" at bounding box center [553, 262] width 1107 height 525
drag, startPoint x: 599, startPoint y: 194, endPoint x: 385, endPoint y: 224, distance: 215.5
click at [599, 193] on button "Cancel" at bounding box center [596, 190] width 44 height 23
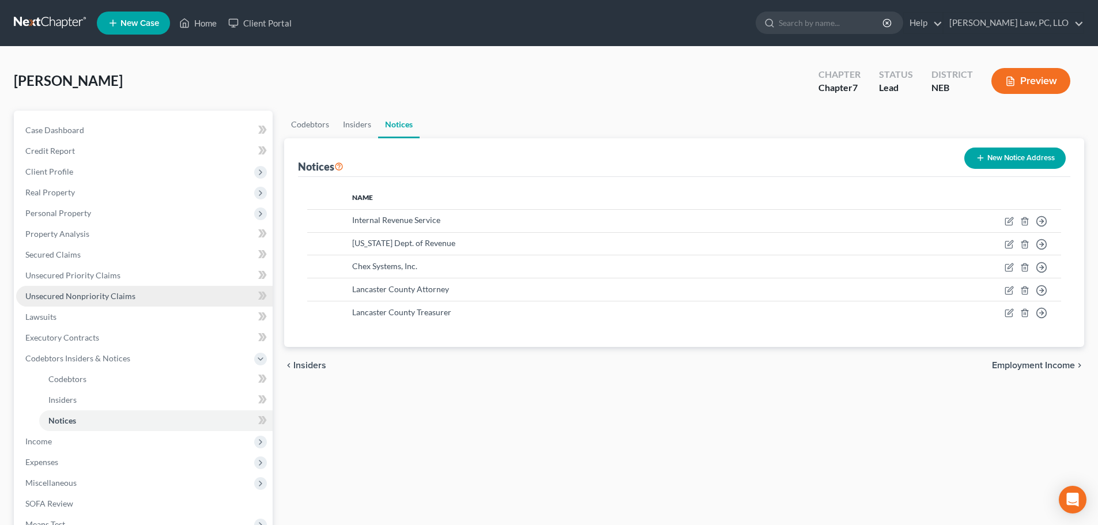
drag, startPoint x: 46, startPoint y: 296, endPoint x: 198, endPoint y: 296, distance: 152.2
click at [46, 296] on span "Unsecured Nonpriority Claims" at bounding box center [80, 296] width 110 height 10
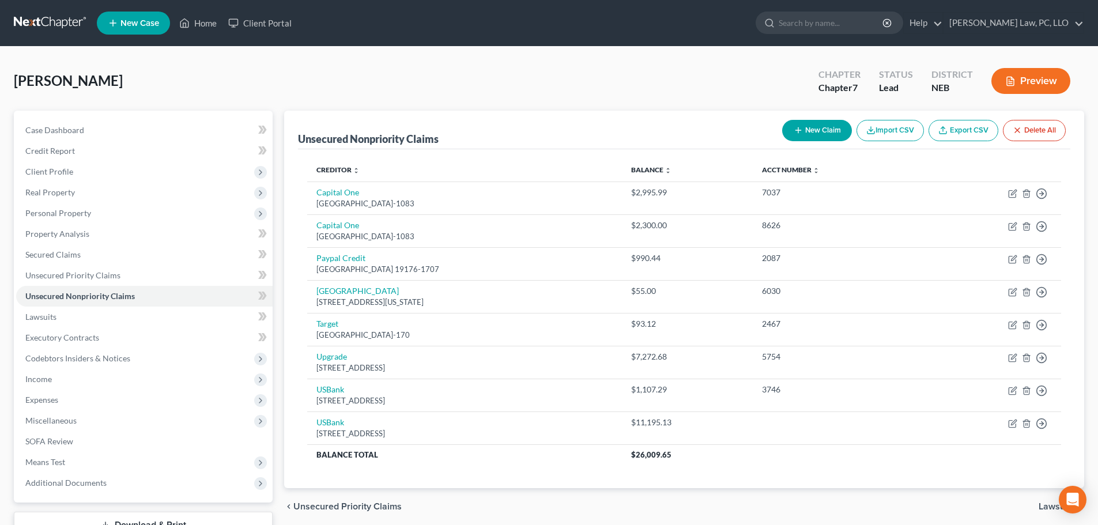
click at [817, 126] on button "New Claim" at bounding box center [817, 130] width 70 height 21
select select "0"
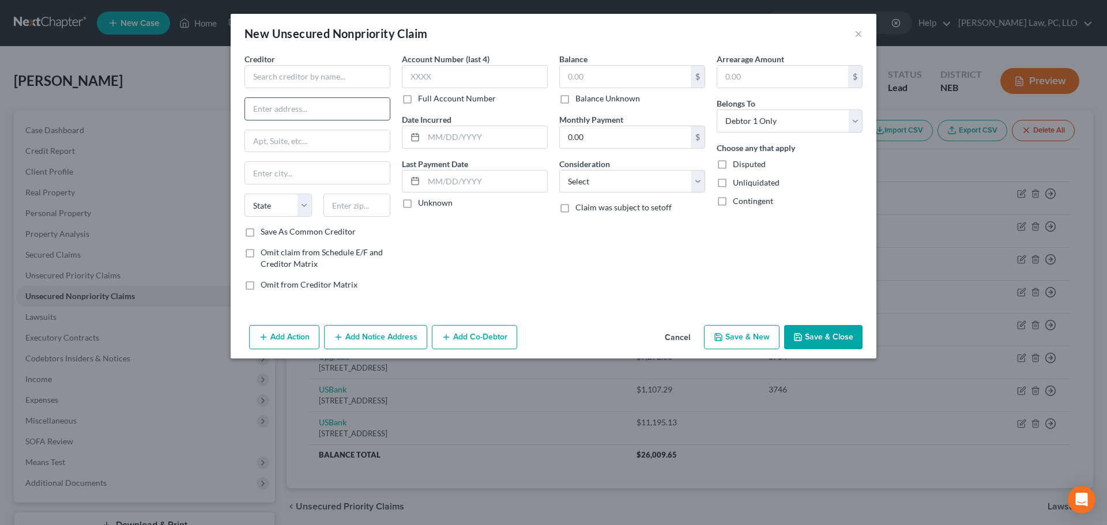
click at [321, 112] on input "text" at bounding box center [317, 109] width 145 height 22
paste input "250 Main Street"
type input "250 Main Street"
click at [345, 203] on input "text" at bounding box center [356, 205] width 67 height 23
type input "69337"
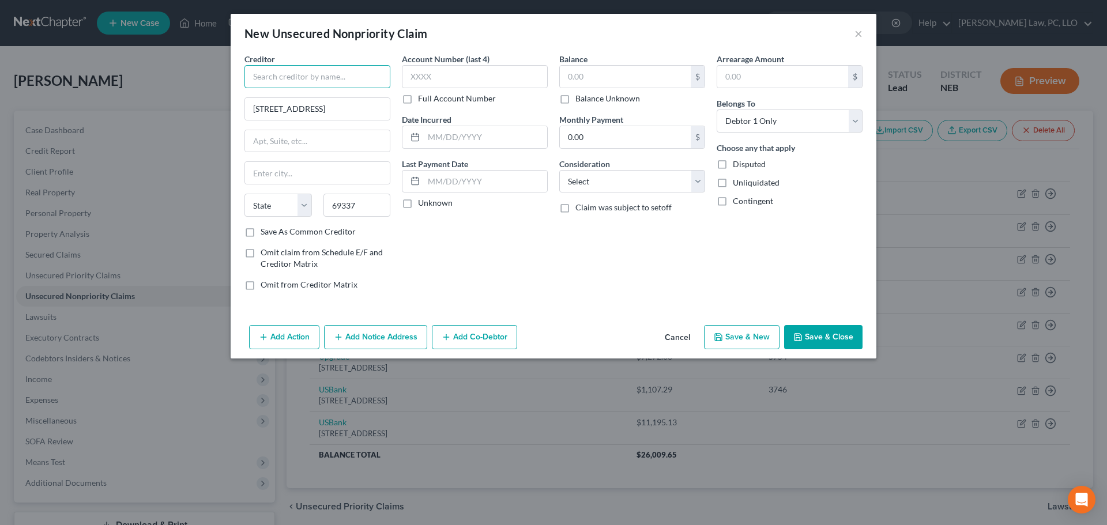
type input "Chadron"
select select "30"
click at [314, 78] on input "text" at bounding box center [317, 76] width 146 height 23
type input "Dawes County Attorney"
click at [317, 232] on label "Save As Common Creditor" at bounding box center [308, 232] width 95 height 12
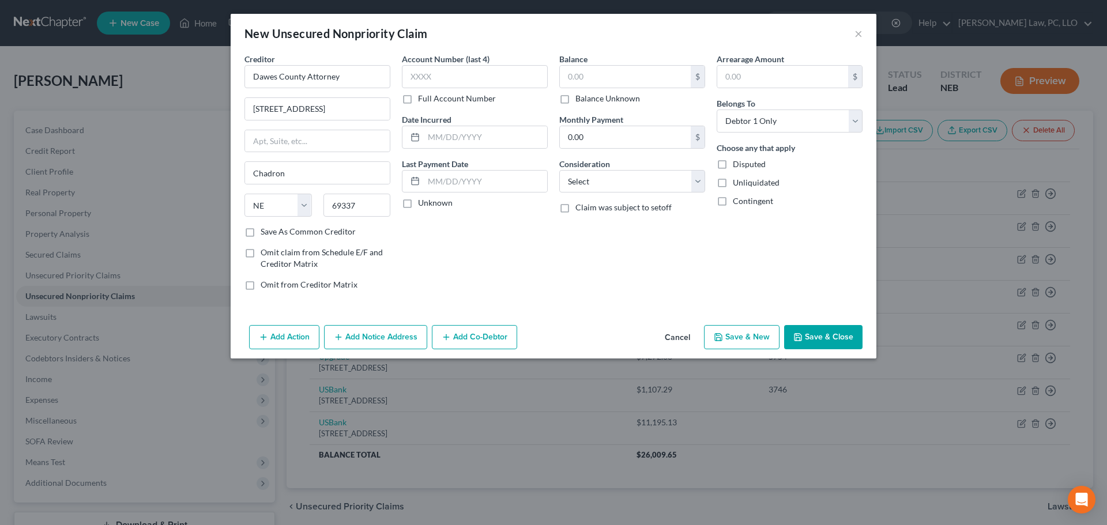
click at [273, 232] on input "Save As Common Creditor" at bounding box center [268, 229] width 7 height 7
click at [802, 339] on icon "button" at bounding box center [797, 337] width 9 height 9
checkbox input "false"
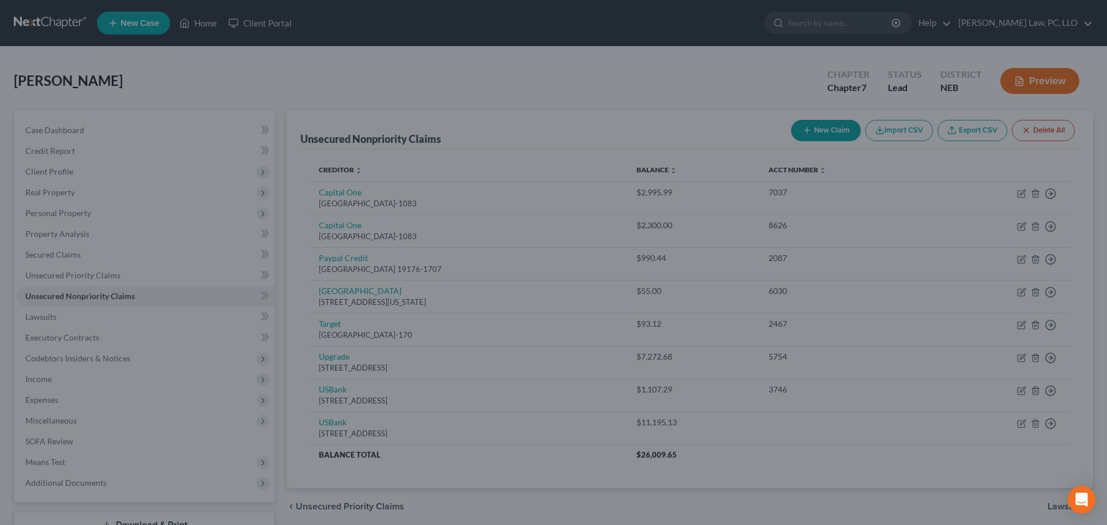
type input "0.00"
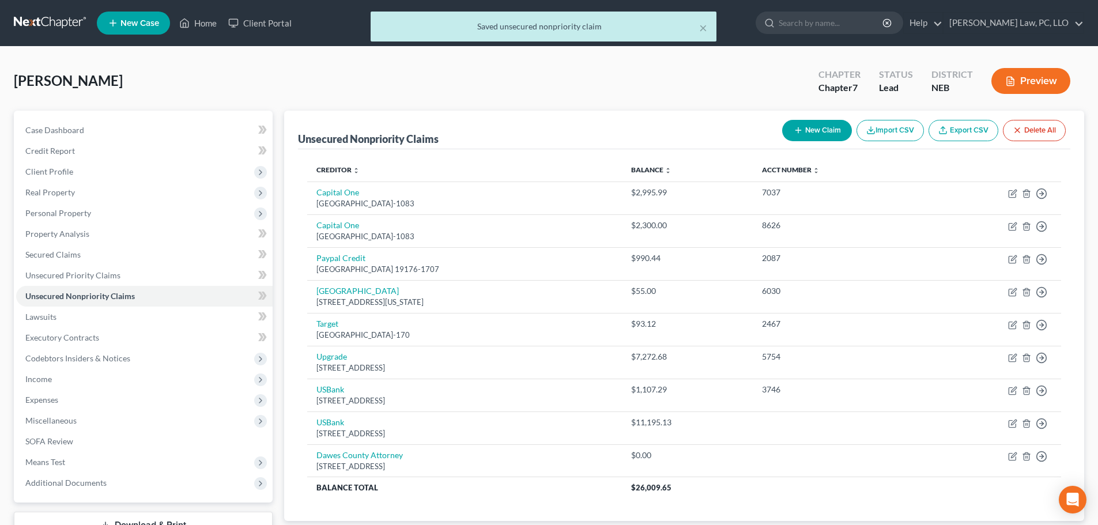
click at [823, 130] on button "New Claim" at bounding box center [817, 130] width 70 height 21
select select "0"
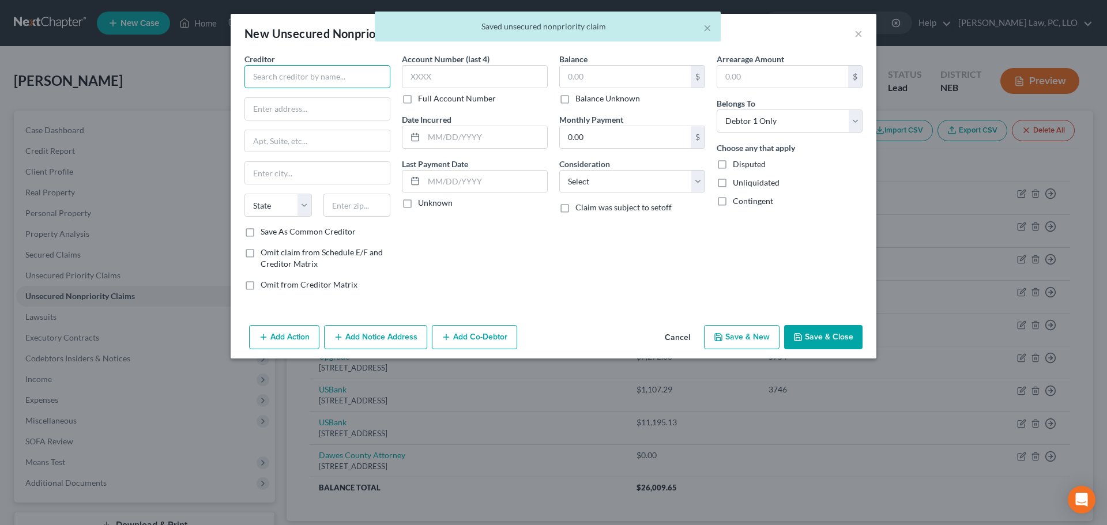
drag, startPoint x: 349, startPoint y: 78, endPoint x: 343, endPoint y: 81, distance: 7.0
click at [347, 80] on input "text" at bounding box center [317, 76] width 146 height 23
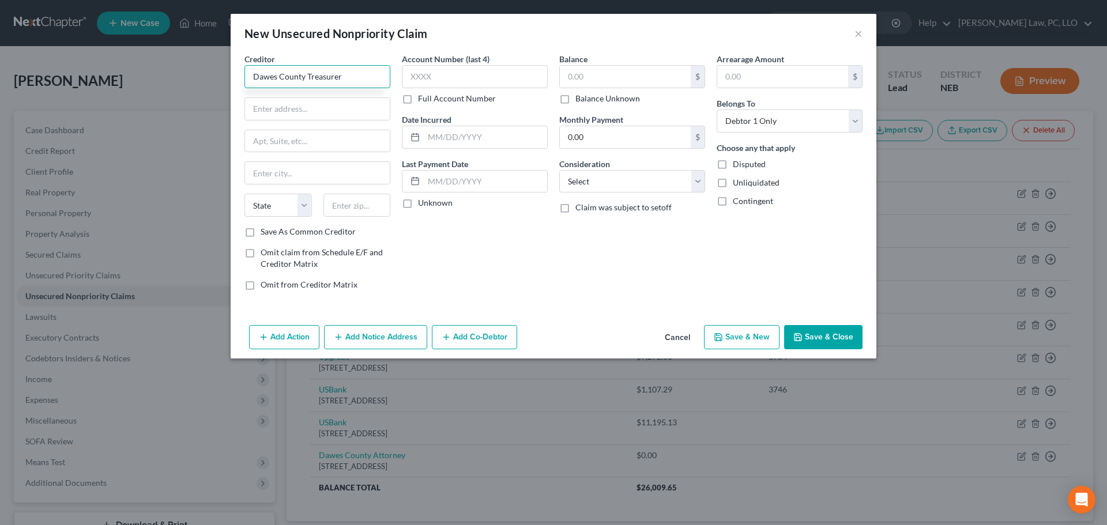
type input "Dawes County Treasurer"
paste input "451 Main St"
type input "451 Main St"
click at [356, 205] on input "text" at bounding box center [356, 205] width 67 height 23
type input "69337"
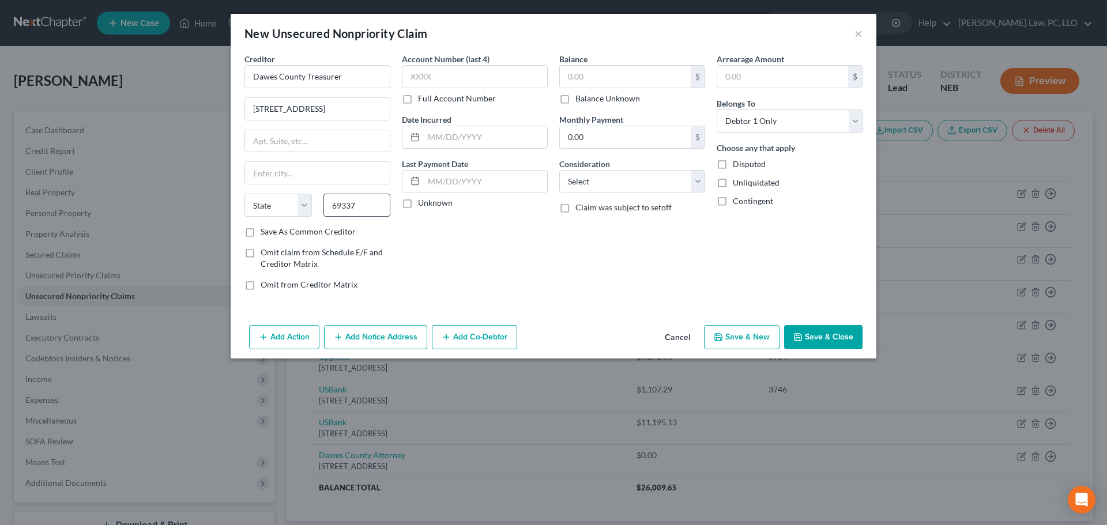
type input "Chadron"
select select "30"
click at [347, 231] on label "Save As Common Creditor" at bounding box center [308, 232] width 95 height 12
click at [273, 231] on input "Save As Common Creditor" at bounding box center [268, 229] width 7 height 7
click at [825, 344] on button "Save & Close" at bounding box center [823, 337] width 78 height 24
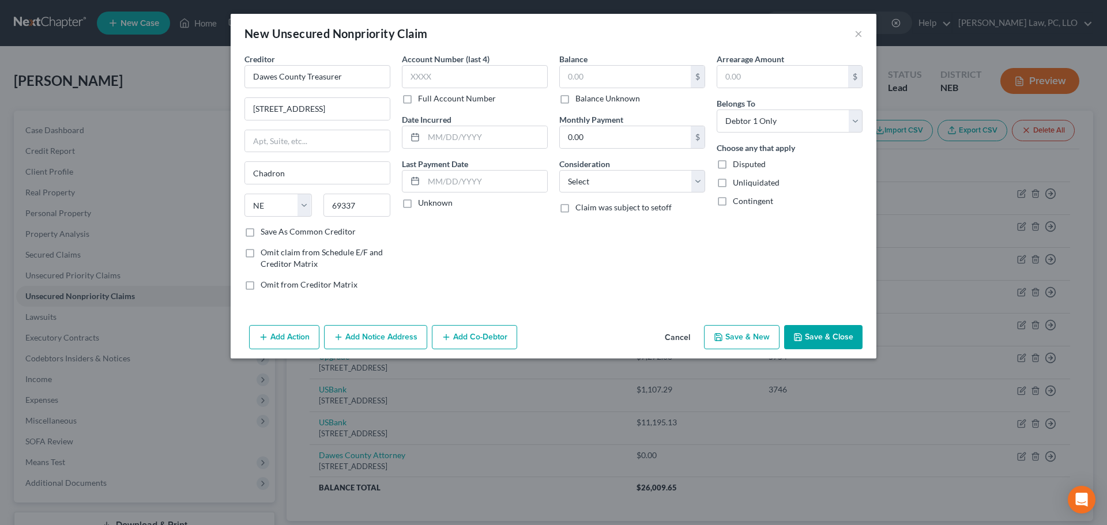
checkbox input "false"
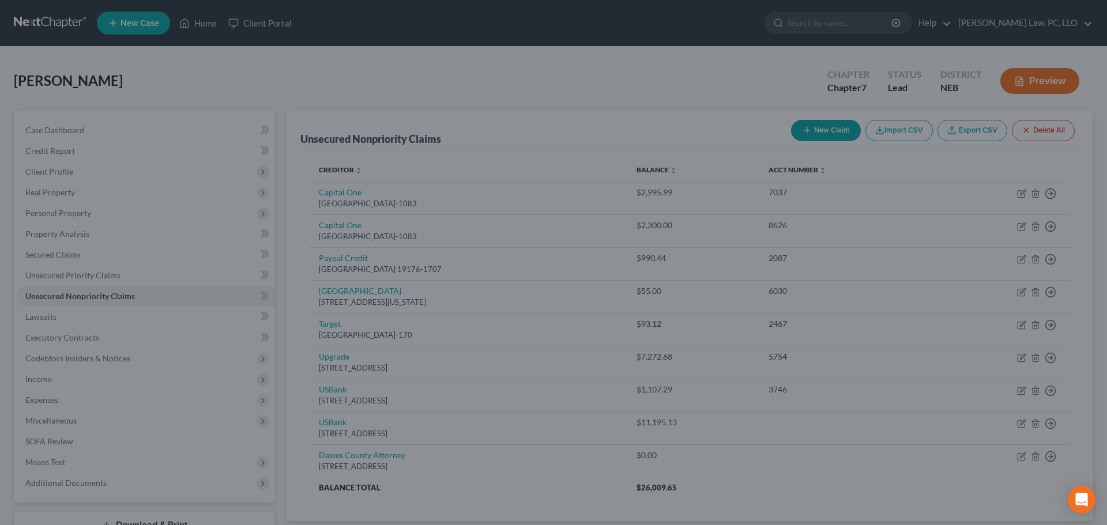
type input "0.00"
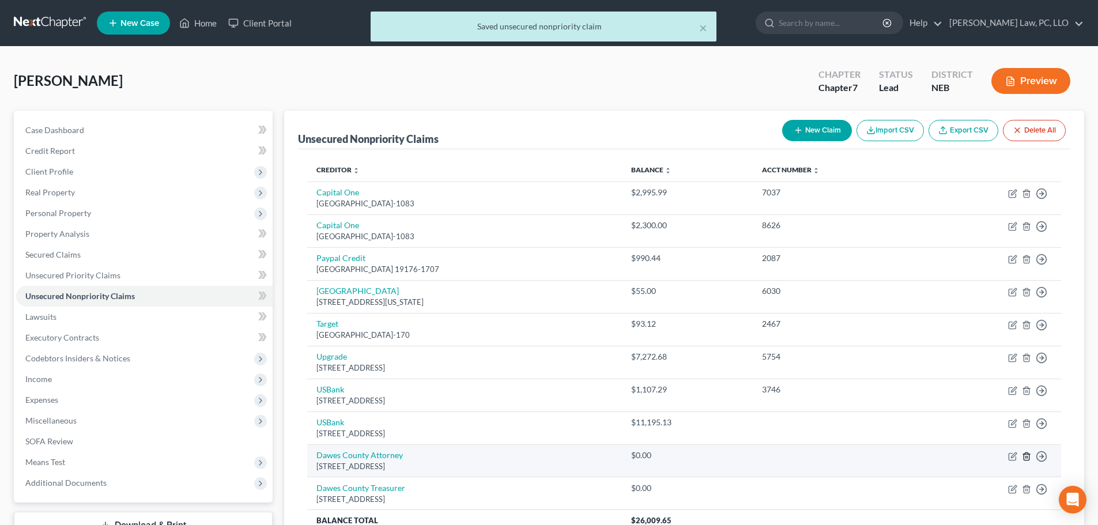
click at [1028, 459] on icon "button" at bounding box center [1026, 456] width 9 height 9
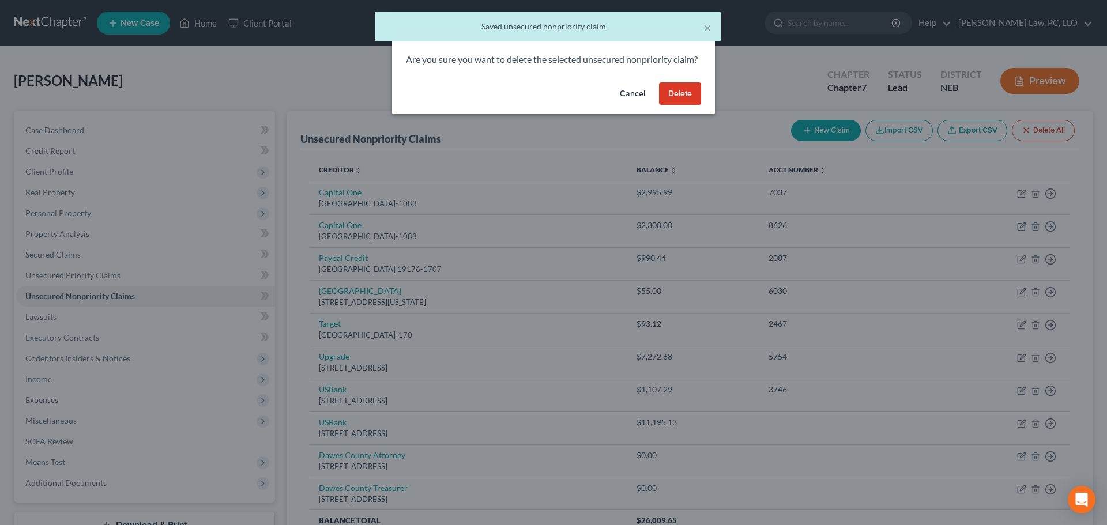
click at [677, 106] on button "Delete" at bounding box center [680, 93] width 42 height 23
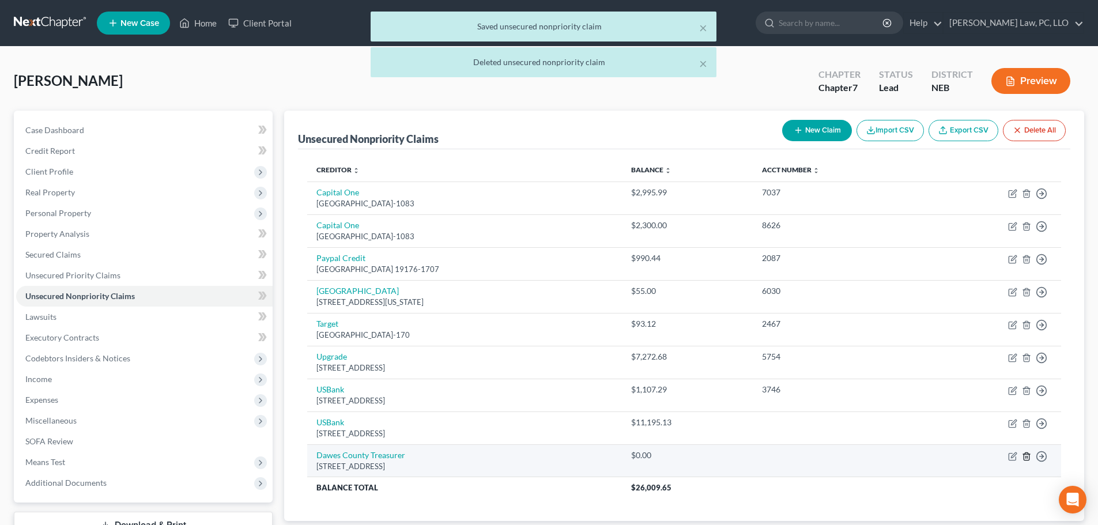
click at [1029, 456] on icon "button" at bounding box center [1026, 456] width 5 height 7
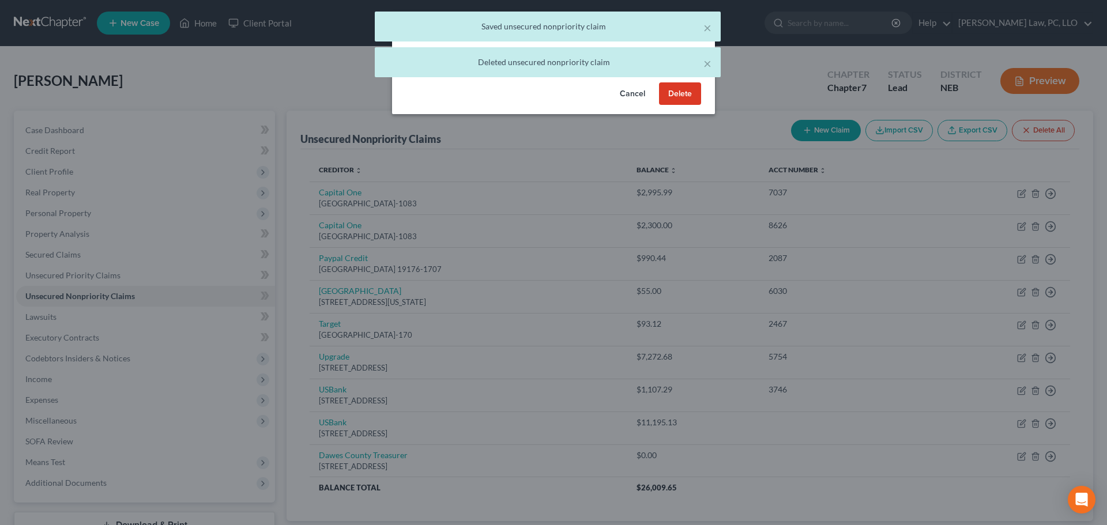
click at [663, 106] on button "Delete" at bounding box center [680, 93] width 42 height 23
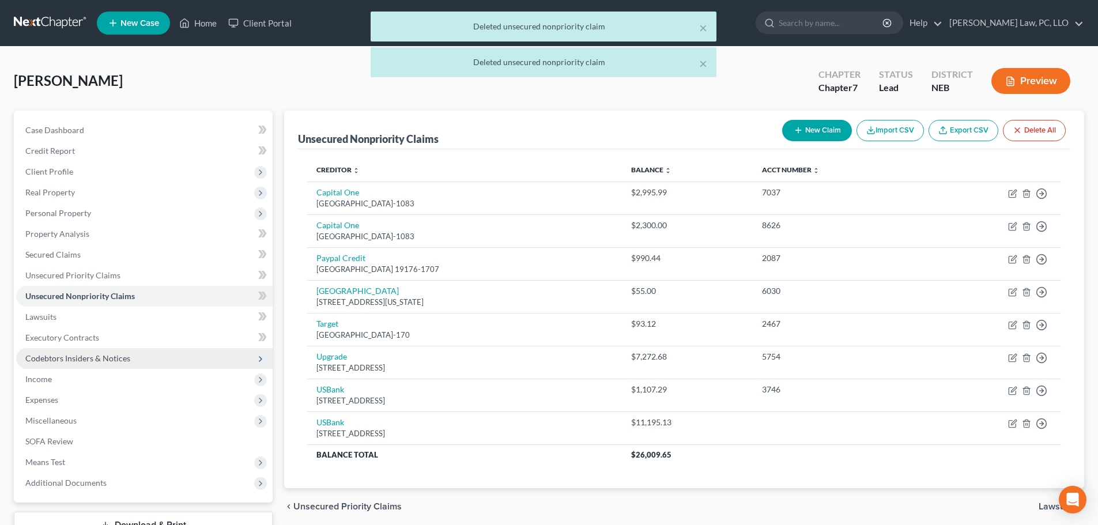
click at [61, 359] on span "Codebtors Insiders & Notices" at bounding box center [77, 358] width 105 height 10
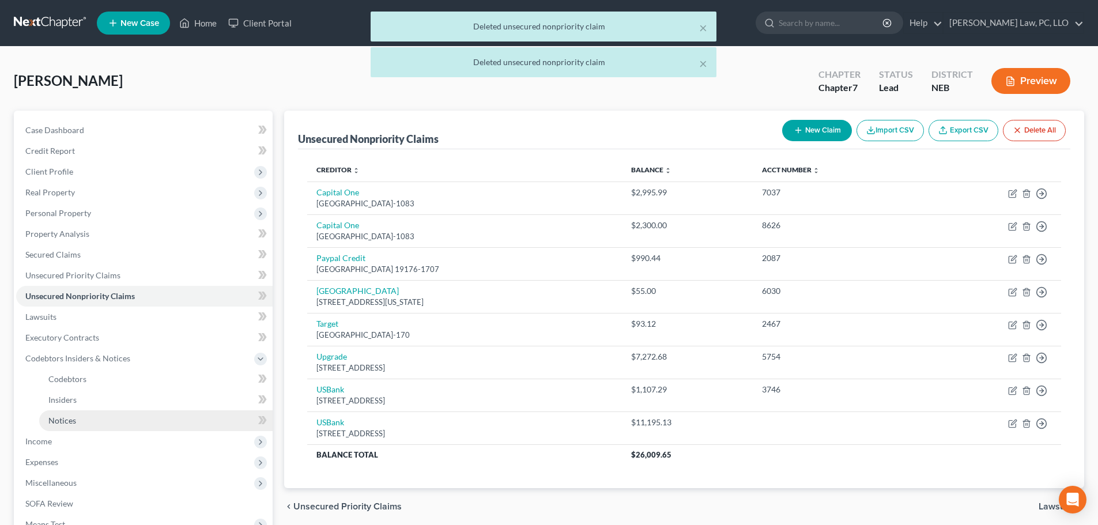
click at [55, 425] on span "Notices" at bounding box center [62, 421] width 28 height 10
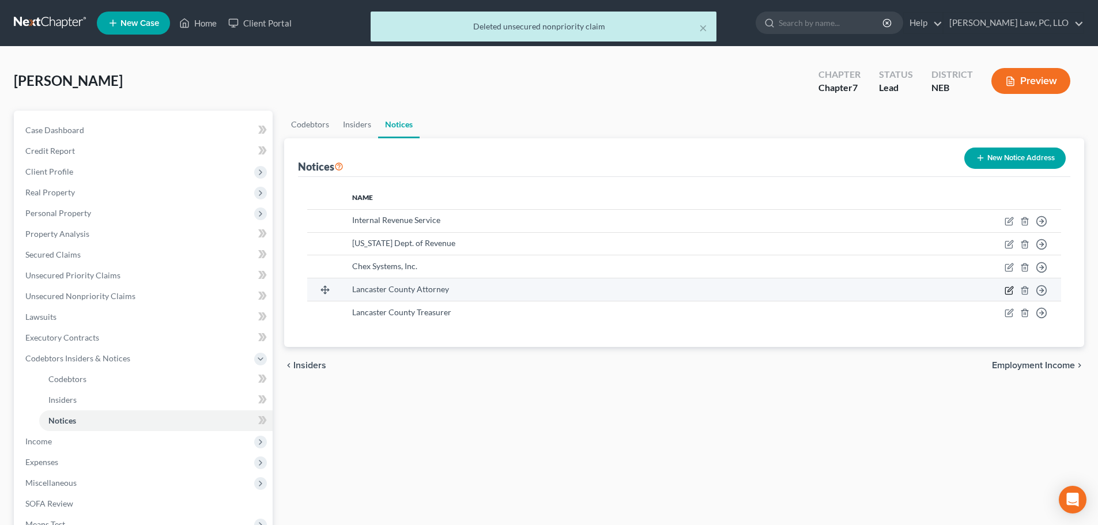
click at [1009, 291] on icon "button" at bounding box center [1010, 289] width 5 height 5
select select "30"
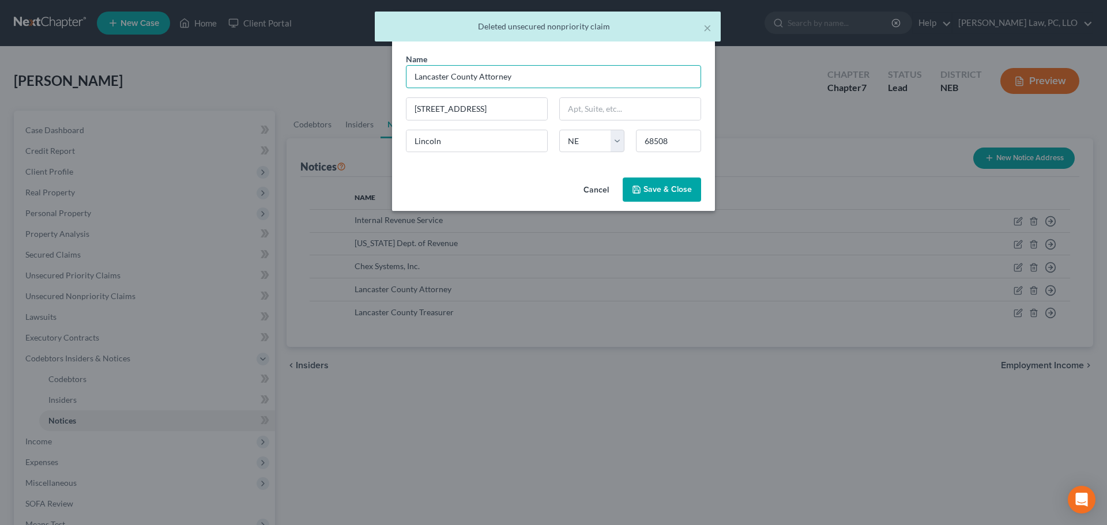
click at [430, 75] on input "Lancaster County Attorney" at bounding box center [553, 76] width 295 height 23
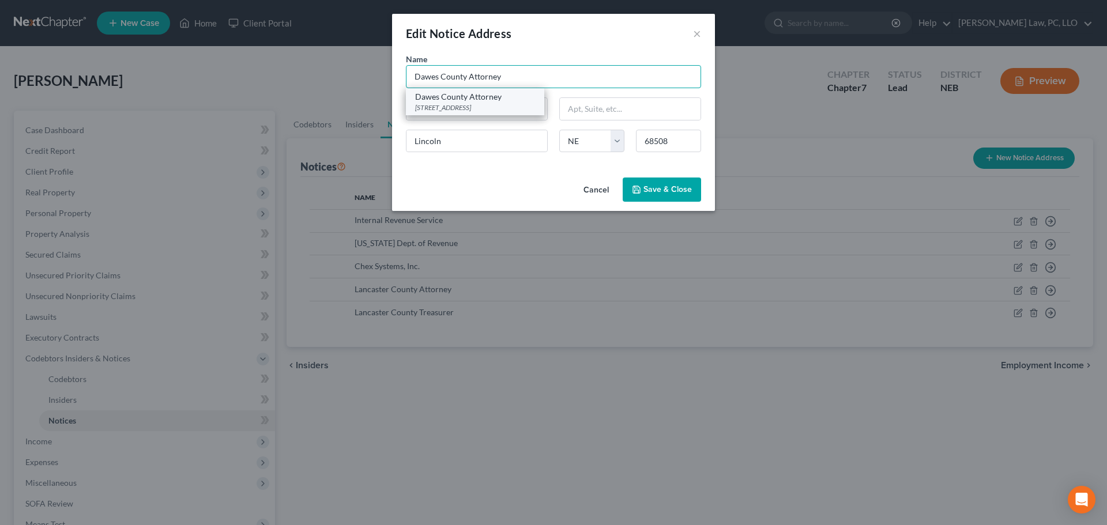
type input "Dawes County Attorney"
click at [475, 108] on div "250 Main Street, Chadron, NE 69337" at bounding box center [475, 108] width 120 height 10
type input "250 Main Street"
type input "Chadron"
type input "69337"
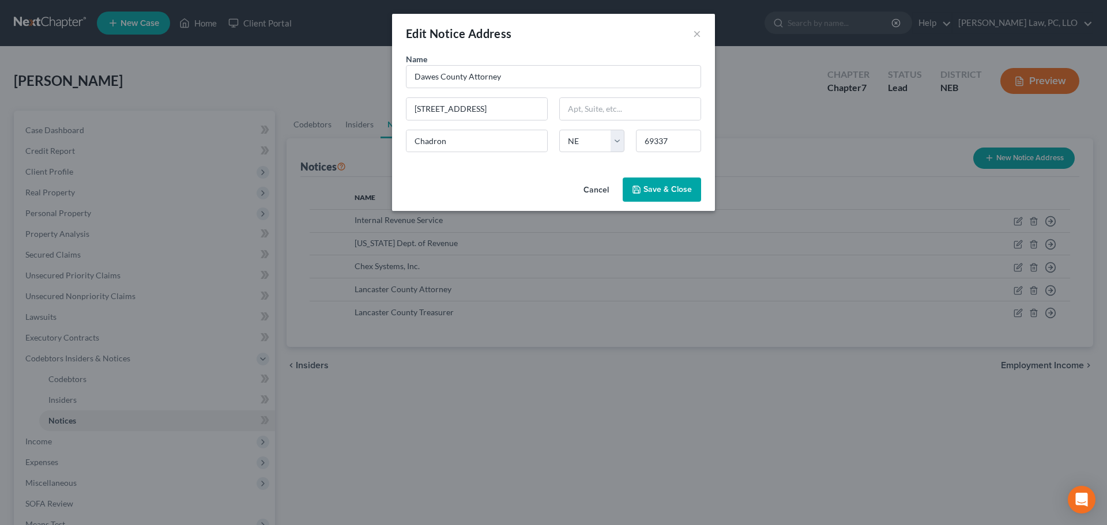
click at [644, 187] on button "Save & Close" at bounding box center [662, 190] width 78 height 24
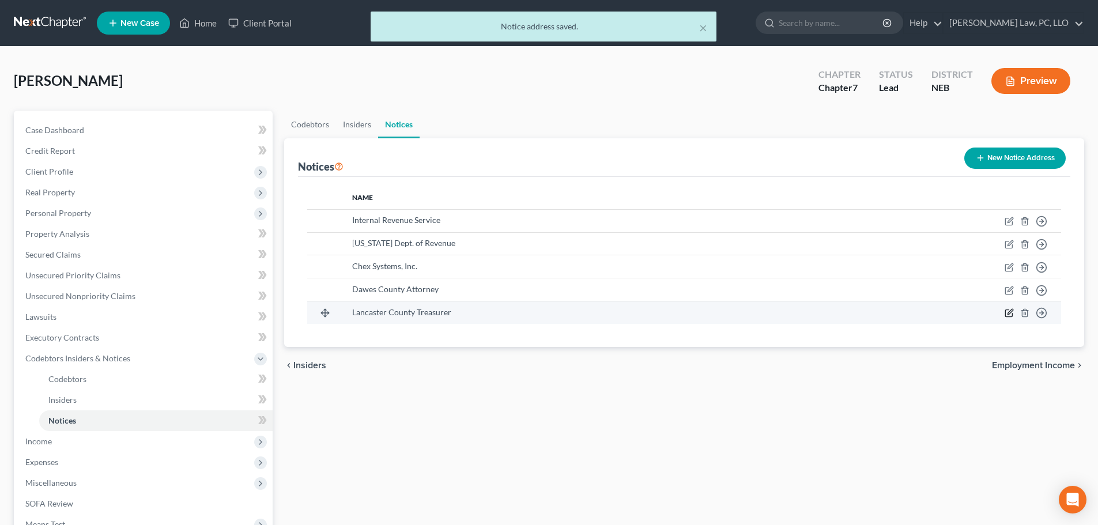
click at [1009, 312] on icon "button" at bounding box center [1009, 312] width 9 height 9
select select "30"
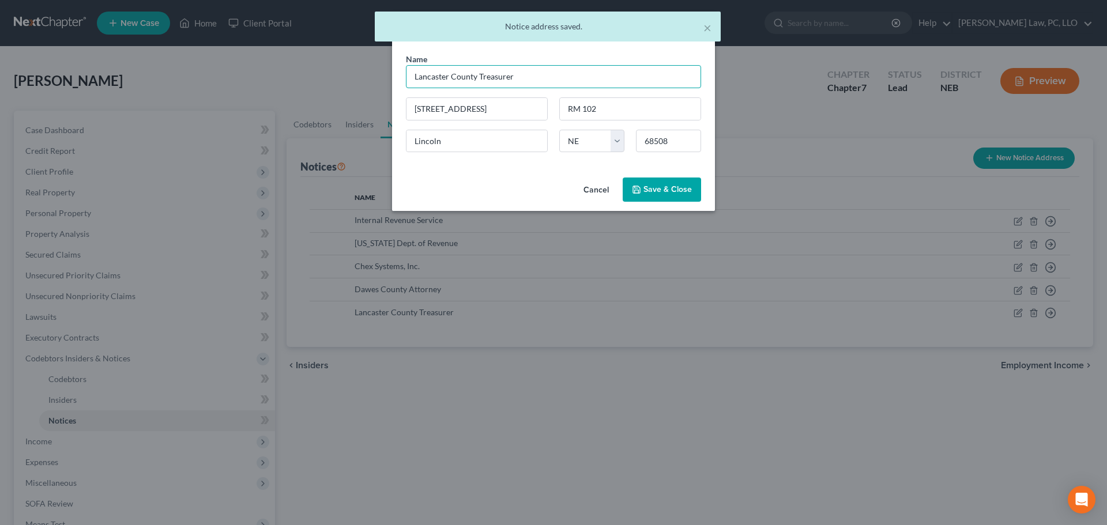
click at [431, 80] on input "Lancaster County Treasurer" at bounding box center [553, 76] width 295 height 23
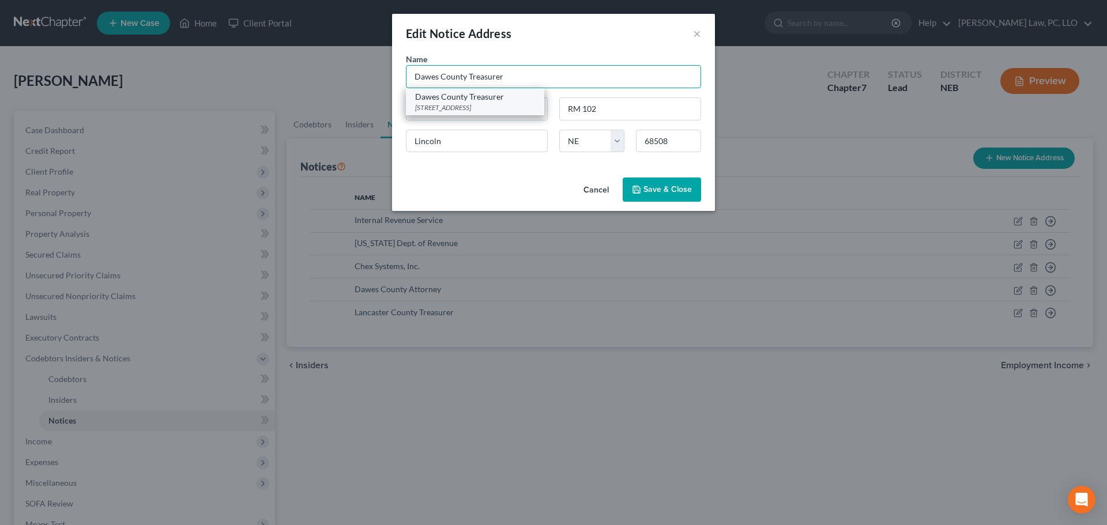
type input "Dawes County Treasurer"
click at [469, 104] on div "451 Main St, Chadron, NE 69337" at bounding box center [475, 108] width 120 height 10
type input "451 Main St"
type input "Chadron"
type input "69337"
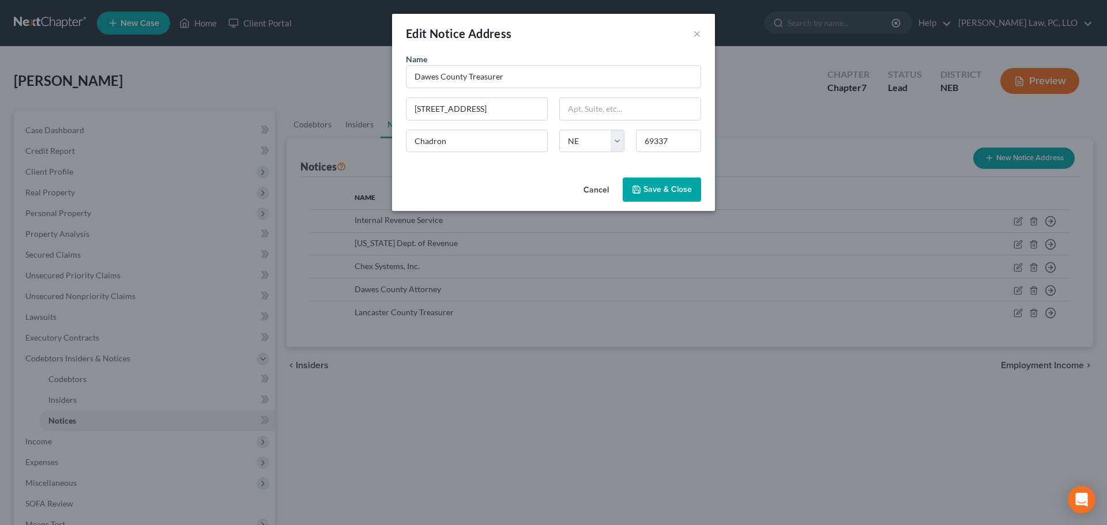
click at [649, 188] on span "Save & Close" at bounding box center [668, 190] width 48 height 10
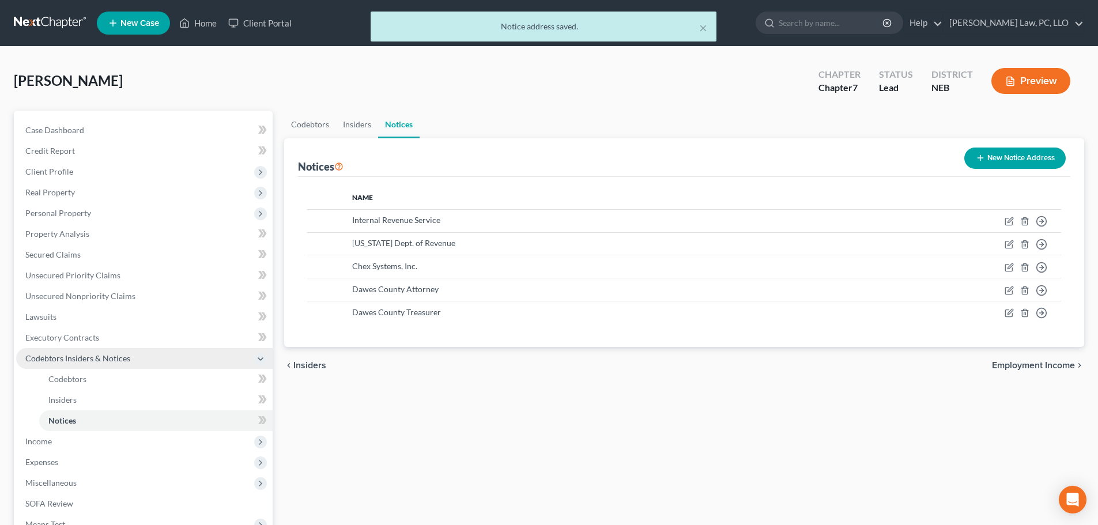
click at [72, 367] on span "Codebtors Insiders & Notices" at bounding box center [144, 358] width 257 height 21
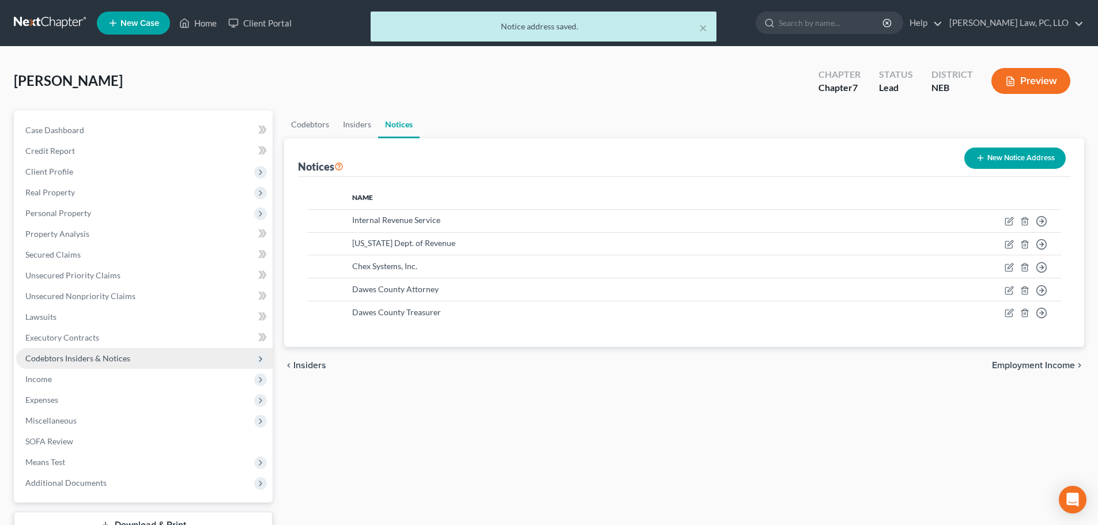
click at [67, 363] on span "Codebtors Insiders & Notices" at bounding box center [77, 358] width 105 height 10
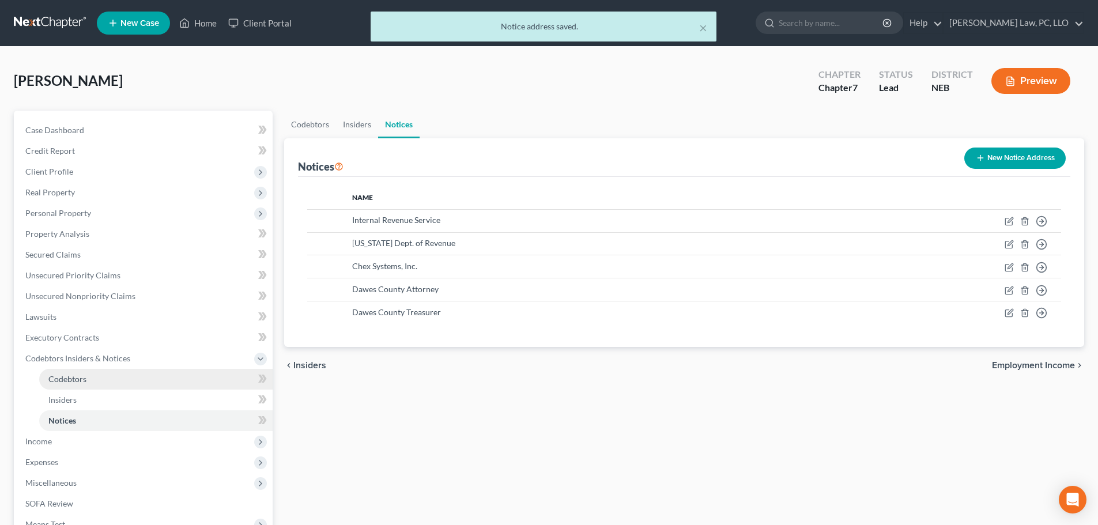
click at [67, 377] on span "Codebtors" at bounding box center [67, 379] width 38 height 10
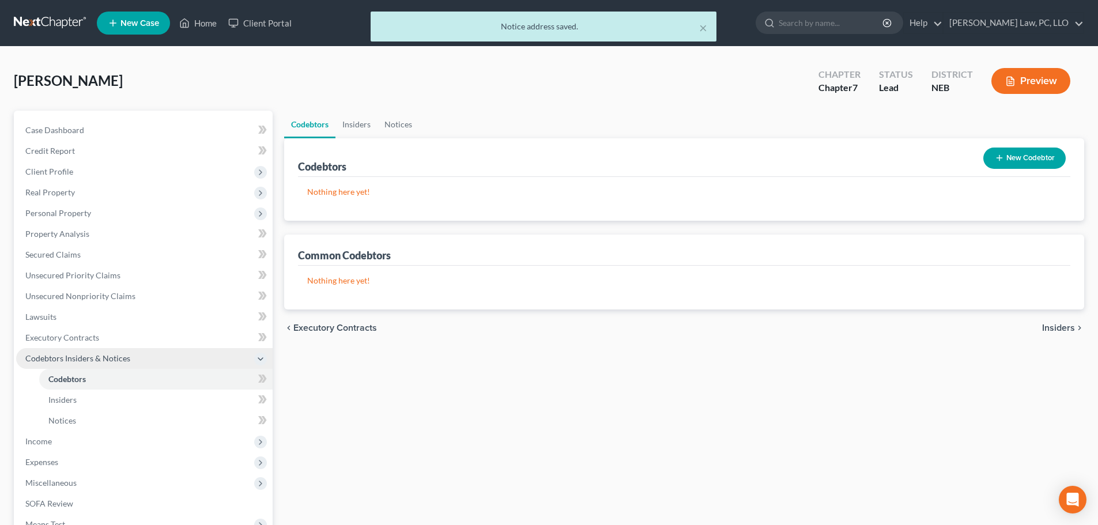
click at [70, 358] on span "Codebtors Insiders & Notices" at bounding box center [77, 358] width 105 height 10
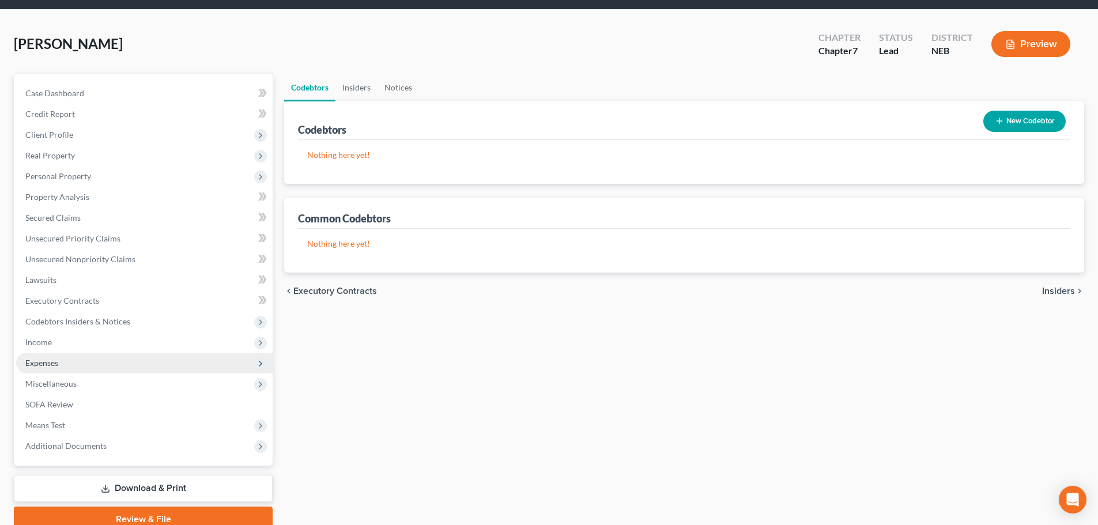
scroll to position [58, 0]
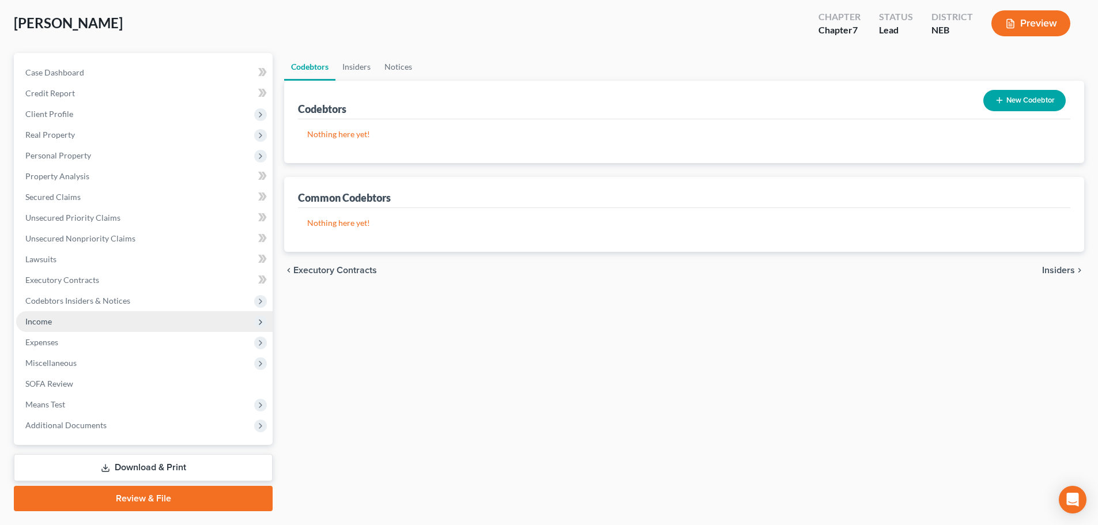
click at [46, 326] on span "Income" at bounding box center [144, 321] width 257 height 21
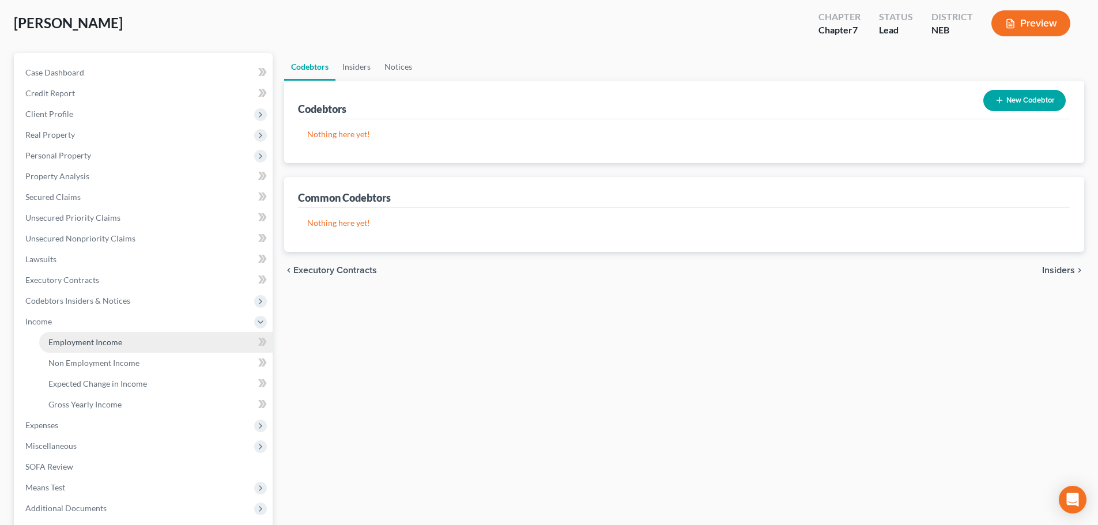
click at [90, 340] on span "Employment Income" at bounding box center [85, 342] width 74 height 10
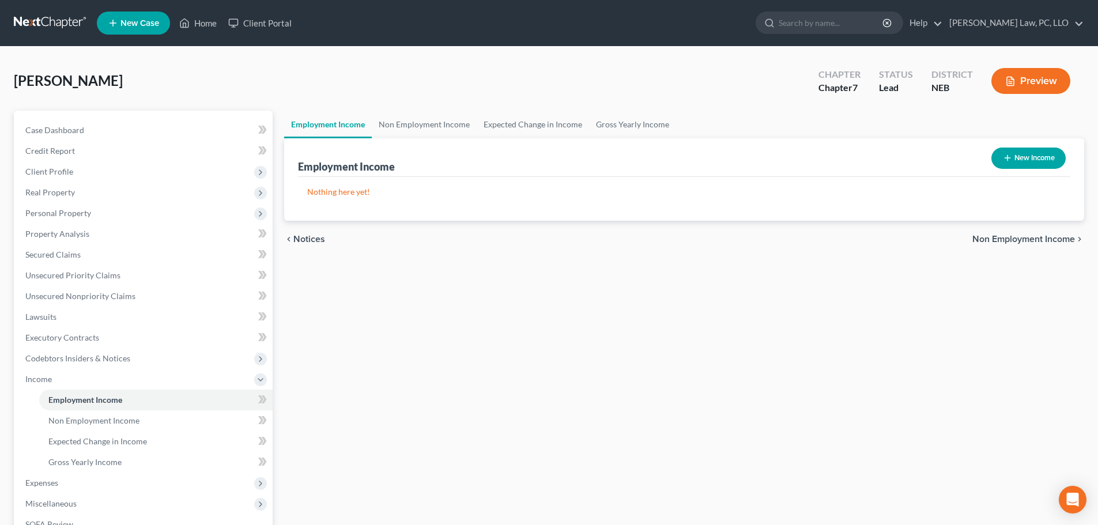
click at [1031, 154] on button "New Income" at bounding box center [1029, 158] width 74 height 21
select select "0"
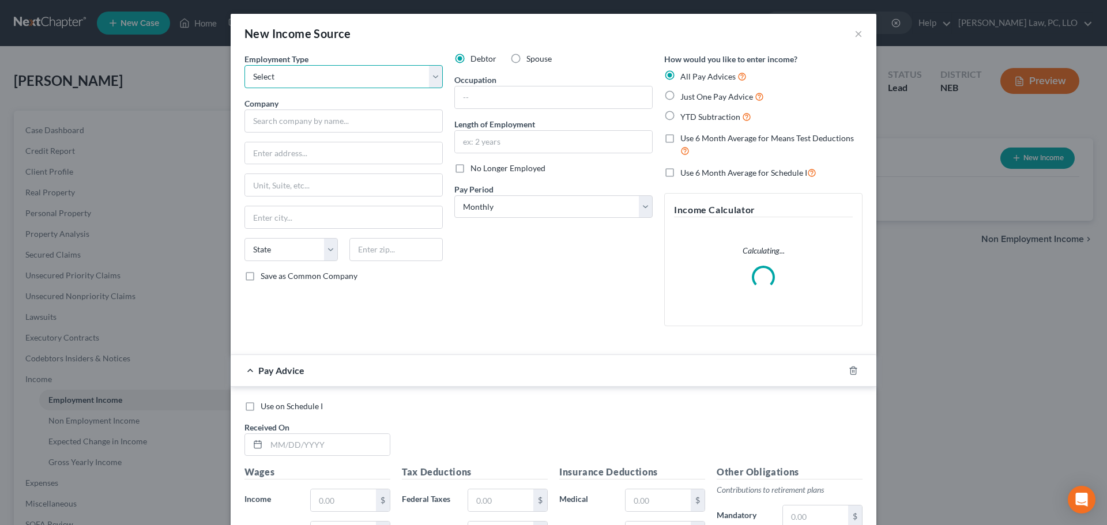
click at [352, 84] on select "Select Full or Part Time Employment Self Employment" at bounding box center [343, 76] width 198 height 23
select select "0"
click at [244, 65] on select "Select Full or Part Time Employment Self Employment" at bounding box center [343, 76] width 198 height 23
click at [338, 123] on input "text" at bounding box center [343, 121] width 198 height 23
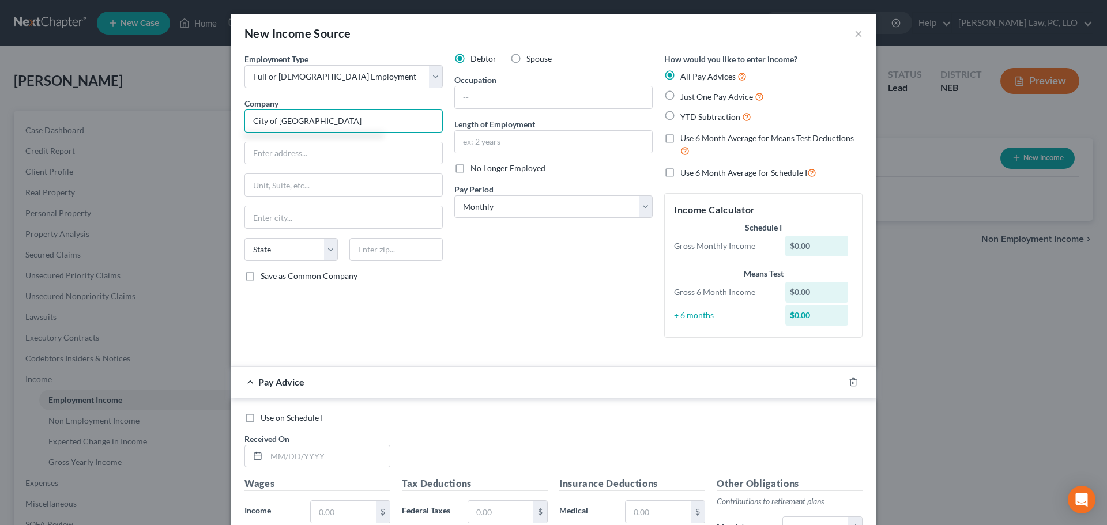
type input "City of Chadron"
paste input "234 Main St"
type input "234 Main St"
click at [387, 251] on input "text" at bounding box center [395, 249] width 93 height 23
type input "69337"
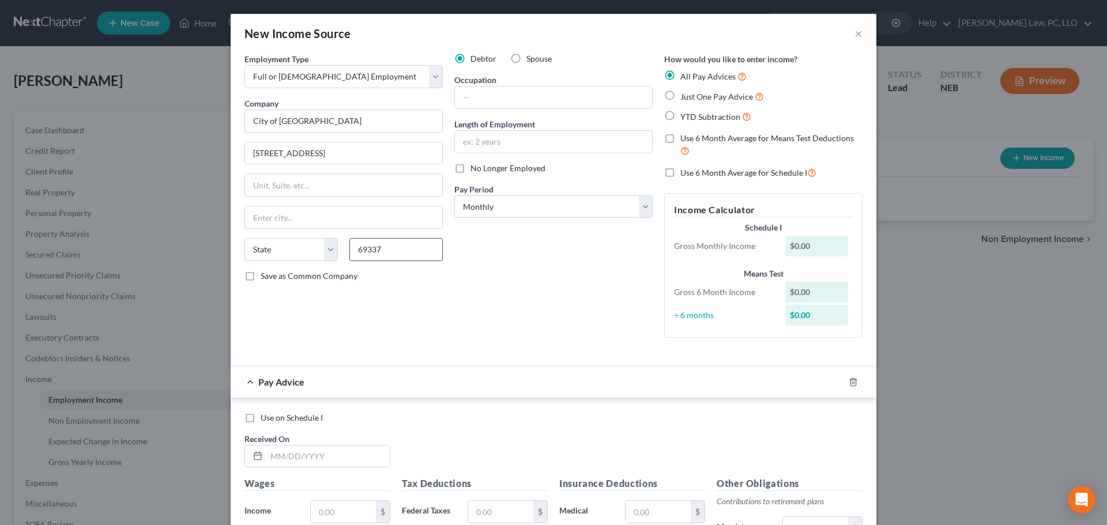
type input "Chadron"
select select "30"
click at [313, 274] on span "Save as Common Company" at bounding box center [309, 276] width 97 height 10
click at [273, 274] on input "Save as Common Company" at bounding box center [268, 273] width 7 height 7
checkbox input "true"
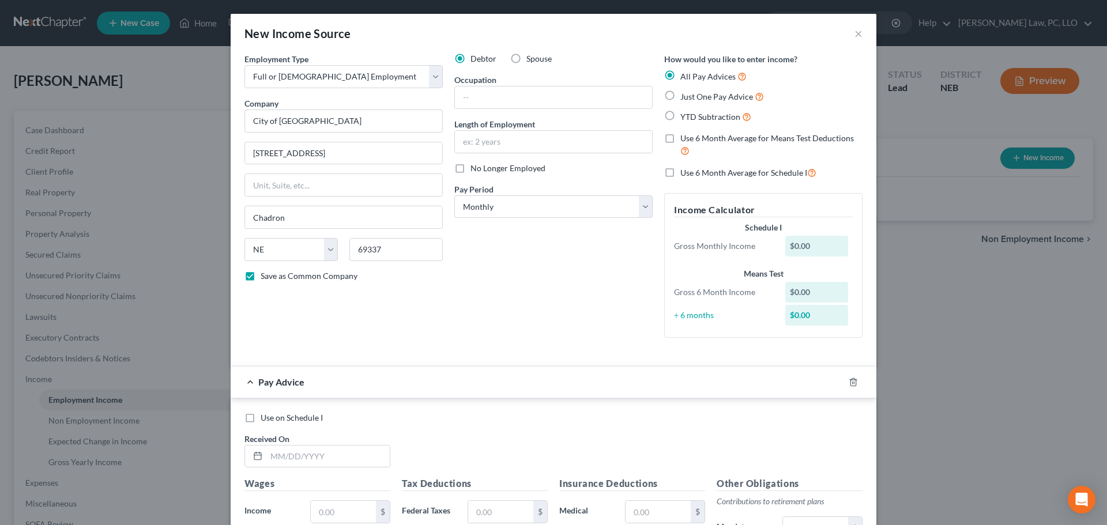
click at [517, 168] on span "No Longer Employed" at bounding box center [508, 168] width 75 height 10
click at [483, 168] on input "No Longer Employed" at bounding box center [478, 166] width 7 height 7
checkbox input "true"
click at [680, 134] on label "Use 6 Month Average for Means Test Deductions" at bounding box center [771, 145] width 182 height 25
click at [685, 134] on input "Use 6 Month Average for Means Test Deductions" at bounding box center [688, 136] width 7 height 7
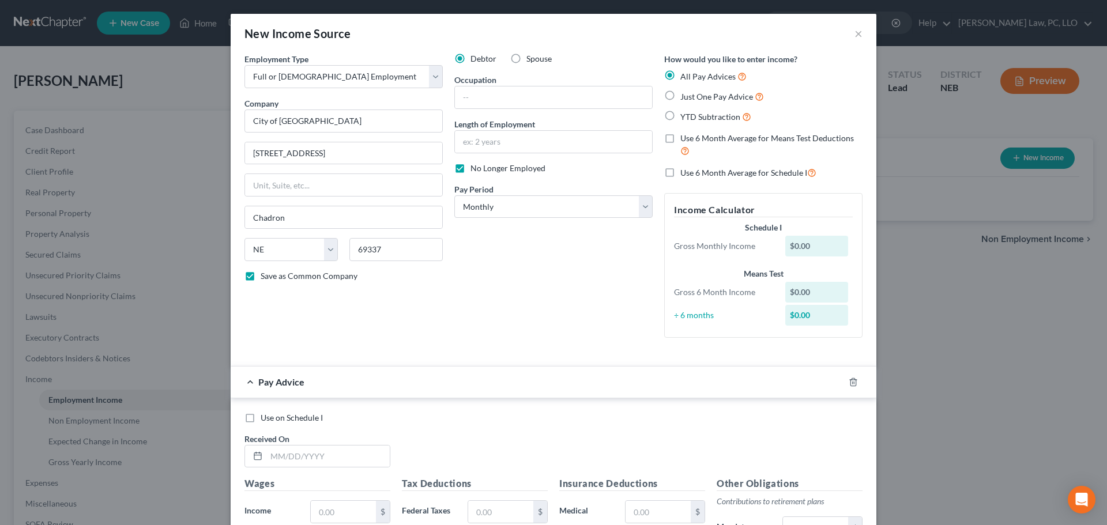
checkbox input "true"
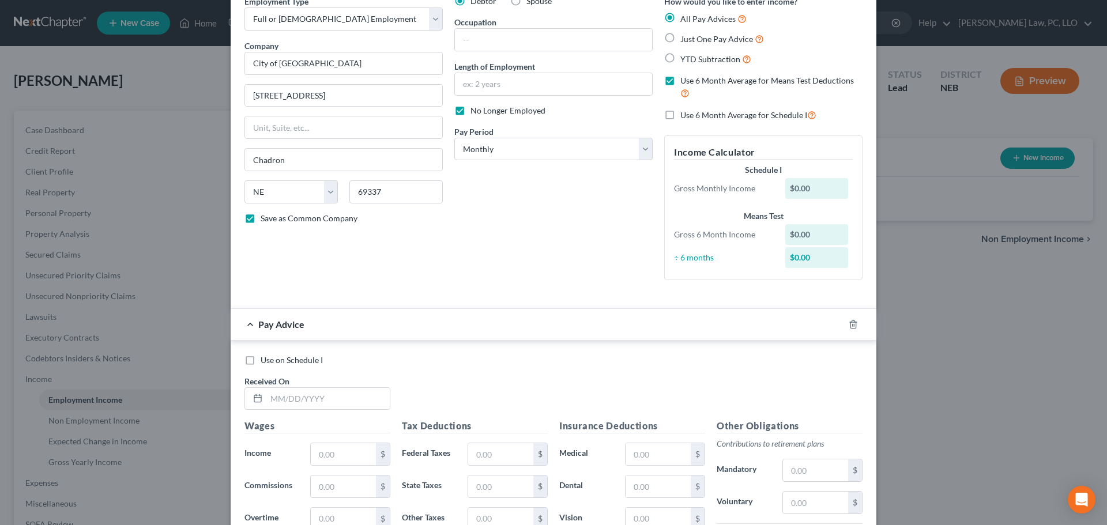
scroll to position [115, 0]
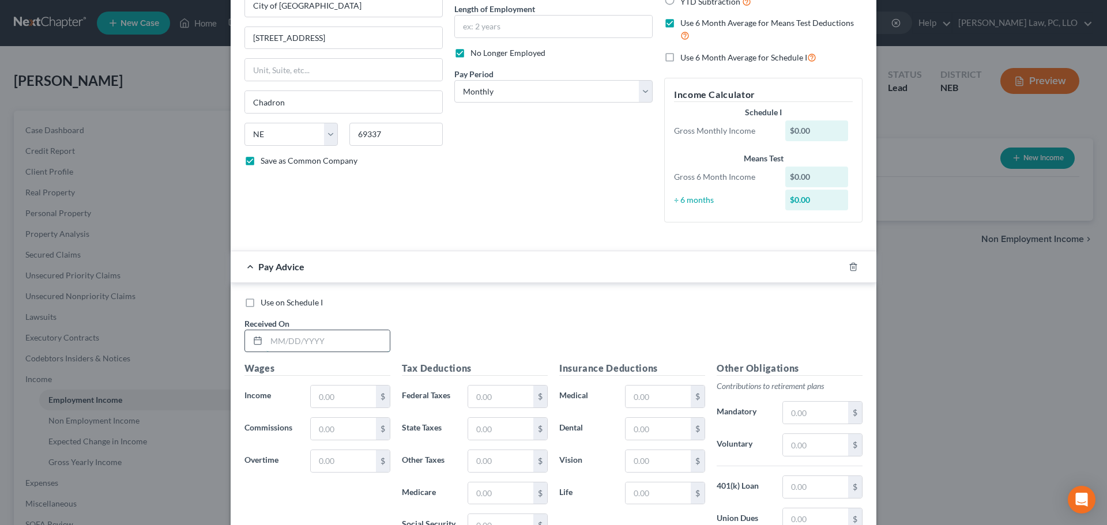
click at [344, 336] on input "text" at bounding box center [327, 341] width 123 height 22
type input "7/29/2025"
type input "429.00"
click at [838, 267] on rect "button" at bounding box center [840, 268] width 5 height 5
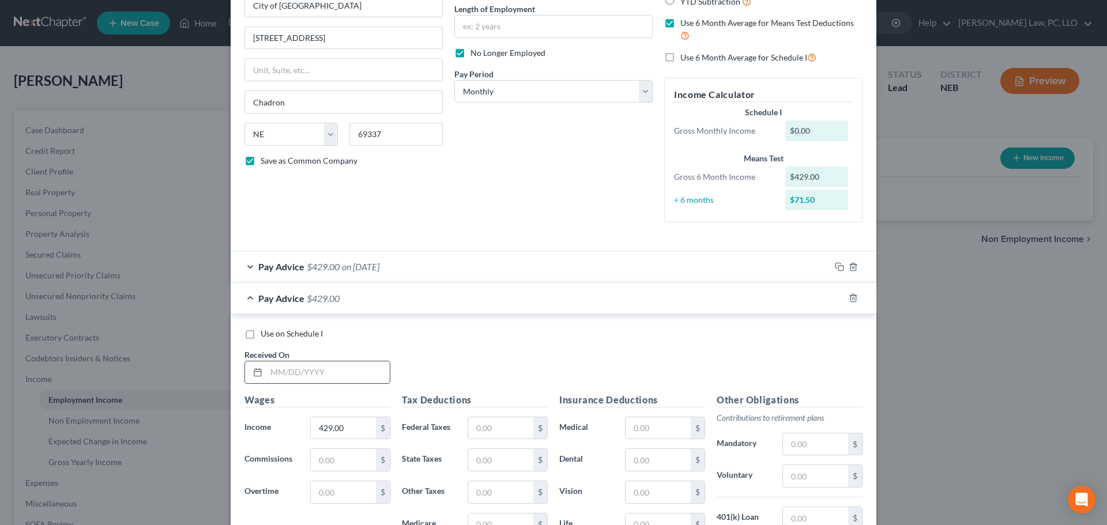
click at [329, 373] on input "text" at bounding box center [327, 373] width 123 height 22
type input "7/15/2025"
type input "43.26"
click at [835, 302] on icon "button" at bounding box center [839, 298] width 9 height 9
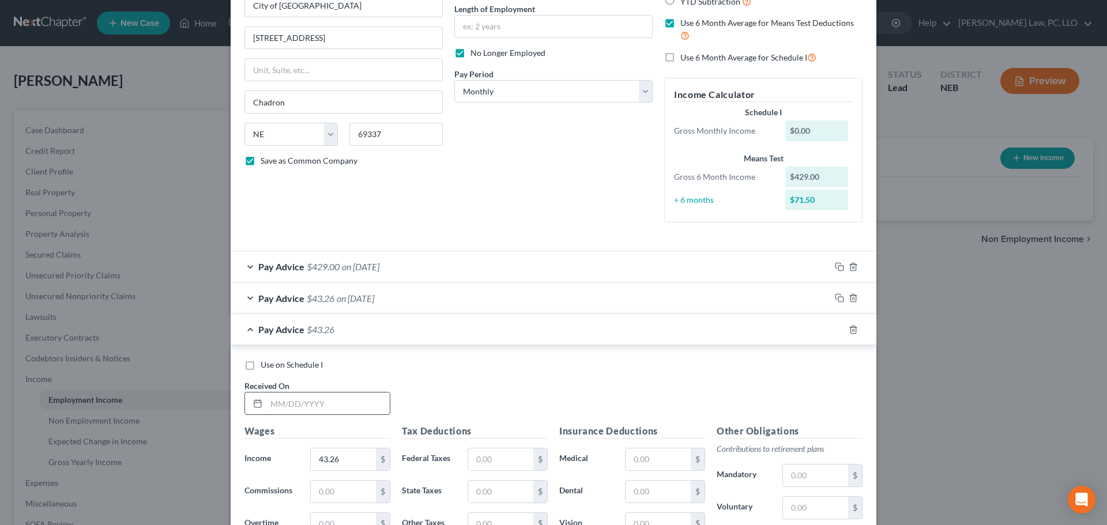
click at [291, 398] on input "text" at bounding box center [327, 404] width 123 height 22
type input "8/12/2025"
type input "396.55"
click at [838, 329] on icon "button" at bounding box center [839, 329] width 9 height 9
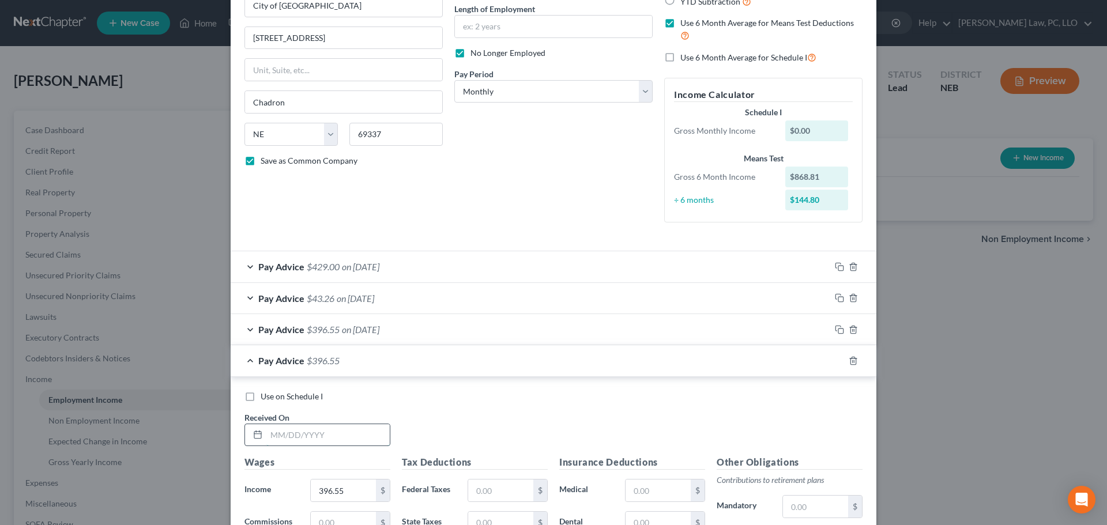
click at [328, 441] on input "text" at bounding box center [327, 435] width 123 height 22
type input "8/26/2025"
type input "926.34"
drag, startPoint x: 839, startPoint y: 363, endPoint x: 686, endPoint y: 383, distance: 154.7
click at [837, 363] on icon "button" at bounding box center [839, 360] width 9 height 9
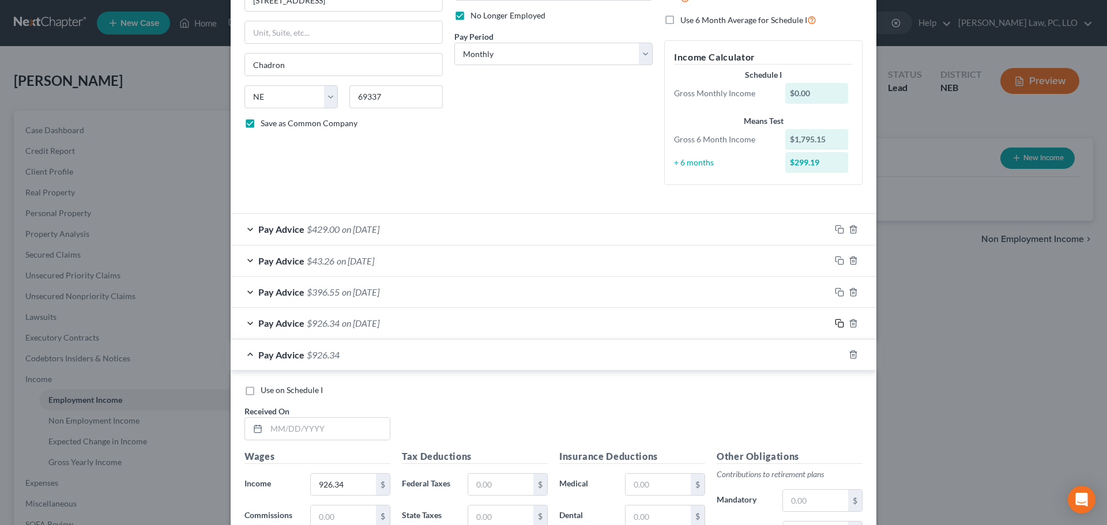
scroll to position [173, 0]
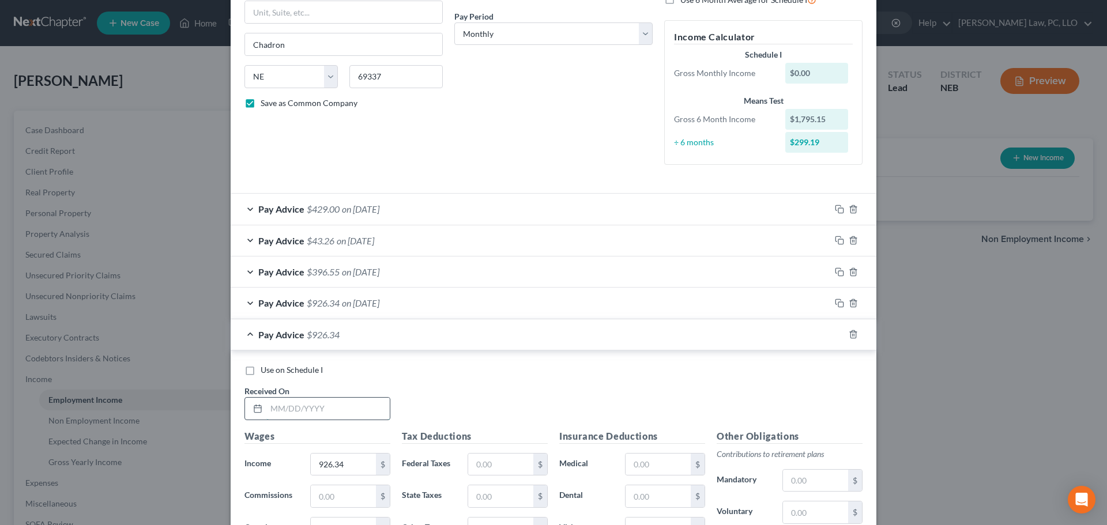
click at [344, 411] on input "text" at bounding box center [327, 409] width 123 height 22
type input "7/1/2025"
click at [353, 463] on input "926.34" at bounding box center [343, 465] width 65 height 22
type input "818.34"
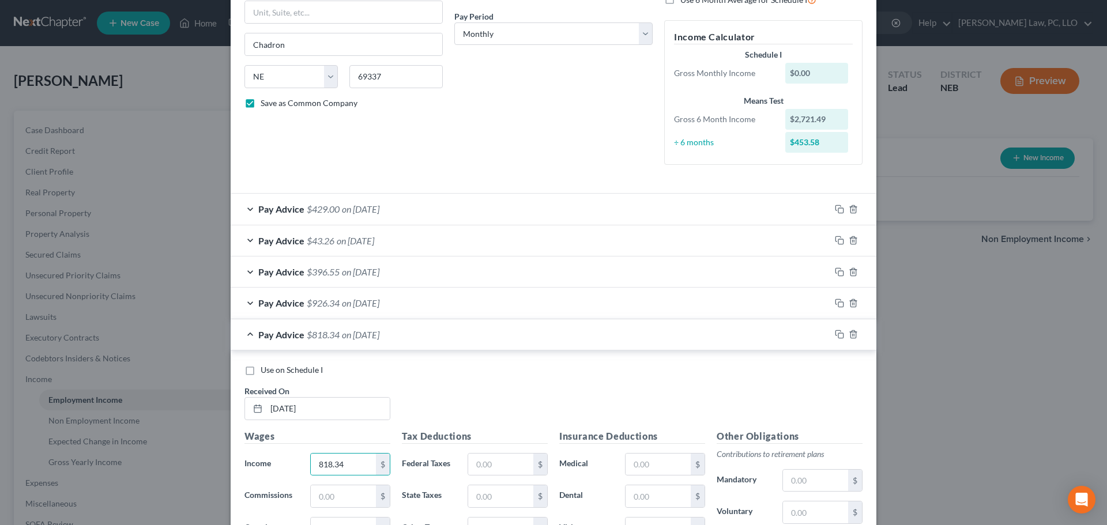
click at [250, 334] on div "Pay Advice $818.34 on 07/01/2025" at bounding box center [531, 334] width 600 height 31
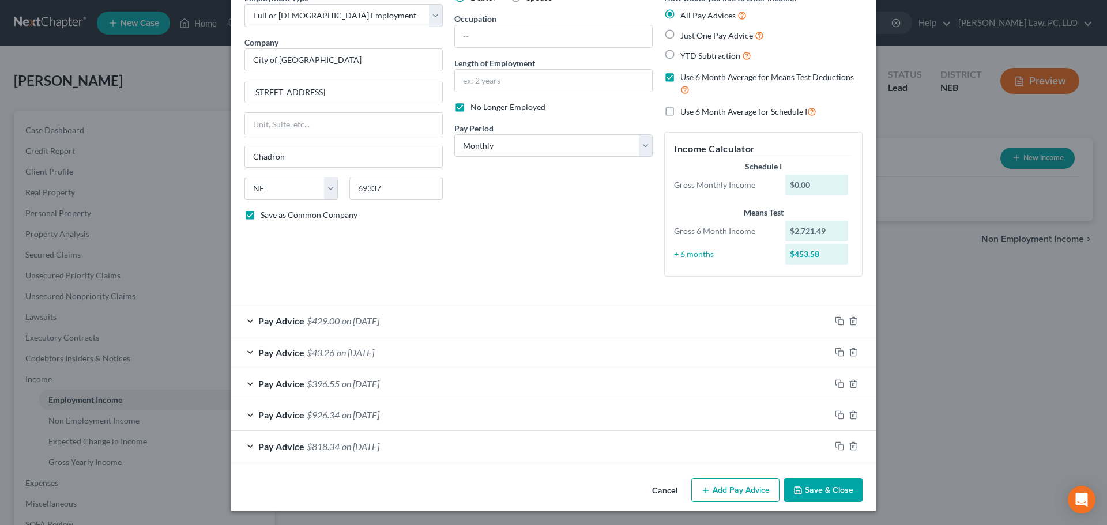
scroll to position [61, 0]
click at [550, 144] on select "Select Monthly Twice Monthly Every Other Week Weekly" at bounding box center [553, 145] width 198 height 23
select select "2"
click at [454, 134] on select "Select Monthly Twice Monthly Every Other Week Weekly" at bounding box center [553, 145] width 198 height 23
click at [795, 487] on icon "button" at bounding box center [798, 490] width 7 height 7
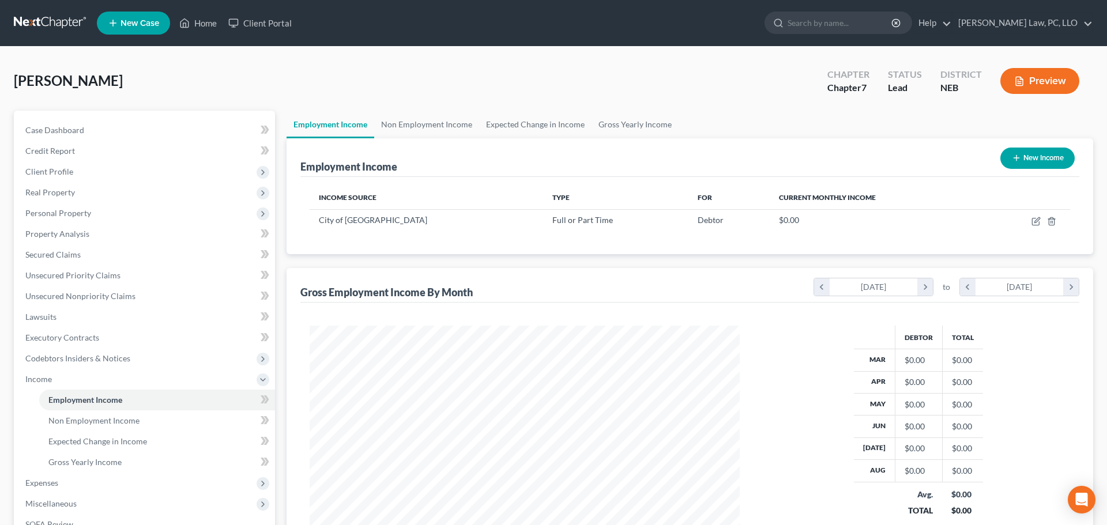
scroll to position [576416, 576178]
click at [1004, 161] on icon "button" at bounding box center [1007, 157] width 9 height 9
select select "0"
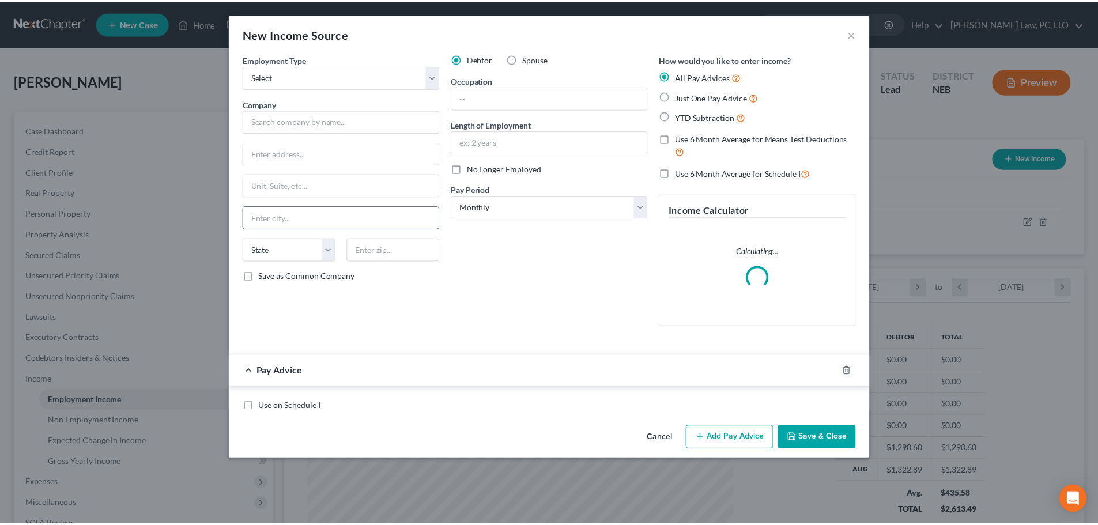
scroll to position [217, 457]
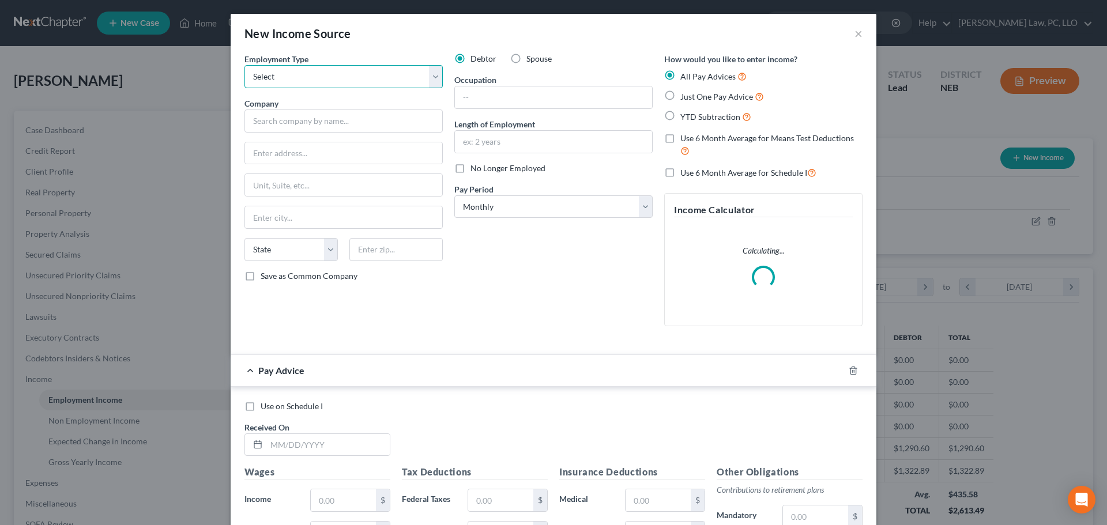
click at [310, 84] on select "Select Full or Part Time Employment Self Employment" at bounding box center [343, 76] width 198 height 23
select select "0"
click at [244, 65] on select "Select Full or Part Time Employment Self Employment" at bounding box center [343, 76] width 198 height 23
click at [294, 120] on input "text" at bounding box center [343, 121] width 198 height 23
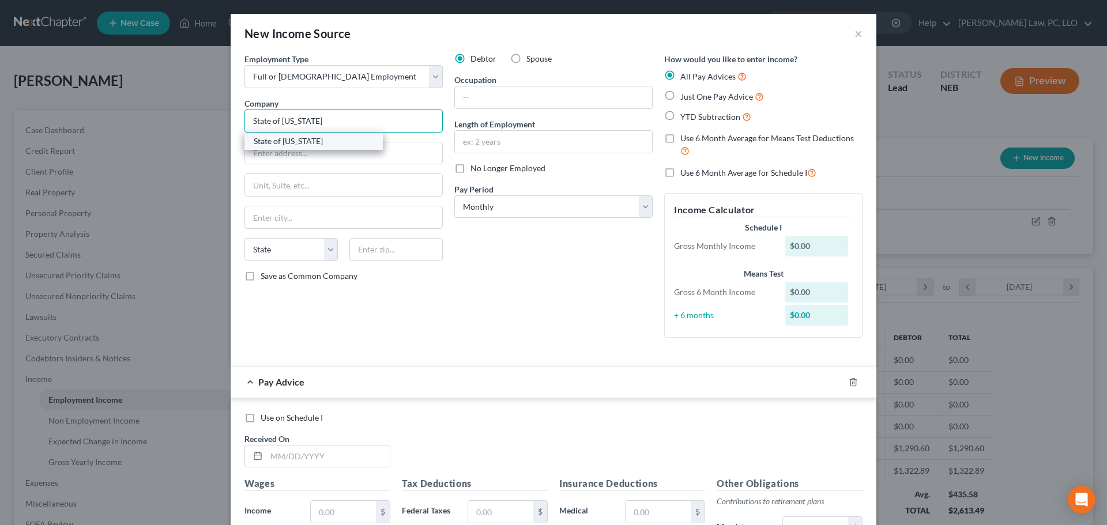
type input "State of Nebraska"
click at [331, 144] on div "State of Nebraska" at bounding box center [314, 142] width 120 height 12
type input "1526 K St."
type input "ste 190"
type input "Lincoln"
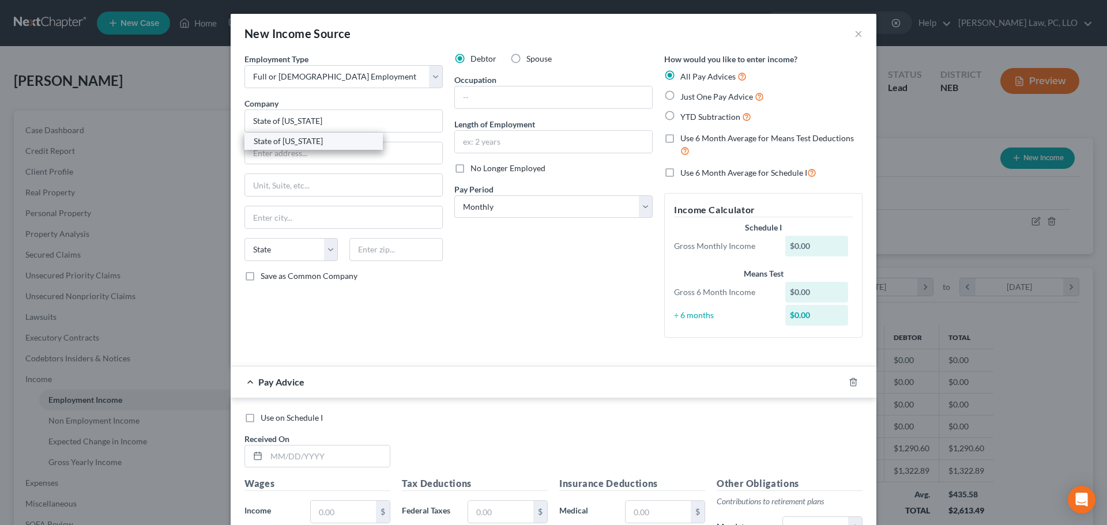
select select "30"
type input "68508"
click at [471, 170] on label "No Longer Employed" at bounding box center [508, 169] width 75 height 12
click at [475, 170] on input "No Longer Employed" at bounding box center [478, 166] width 7 height 7
checkbox input "true"
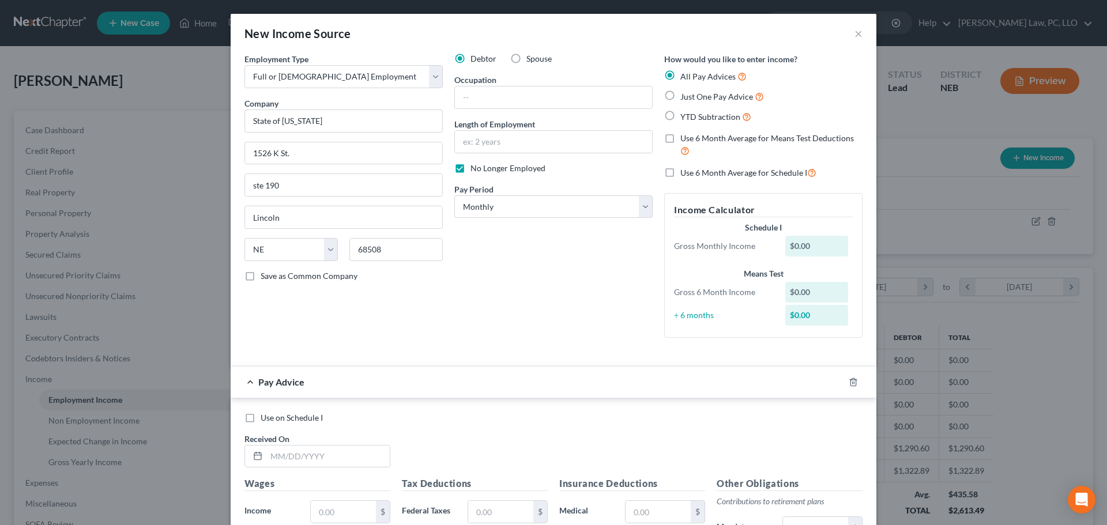
click at [680, 140] on label "Use 6 Month Average for Means Test Deductions" at bounding box center [771, 145] width 182 height 25
click at [685, 140] on input "Use 6 Month Average for Means Test Deductions" at bounding box center [688, 136] width 7 height 7
checkbox input "true"
click at [306, 468] on div "Use on Schedule I Received On *" at bounding box center [554, 444] width 630 height 65
click at [305, 458] on input "text" at bounding box center [327, 457] width 123 height 22
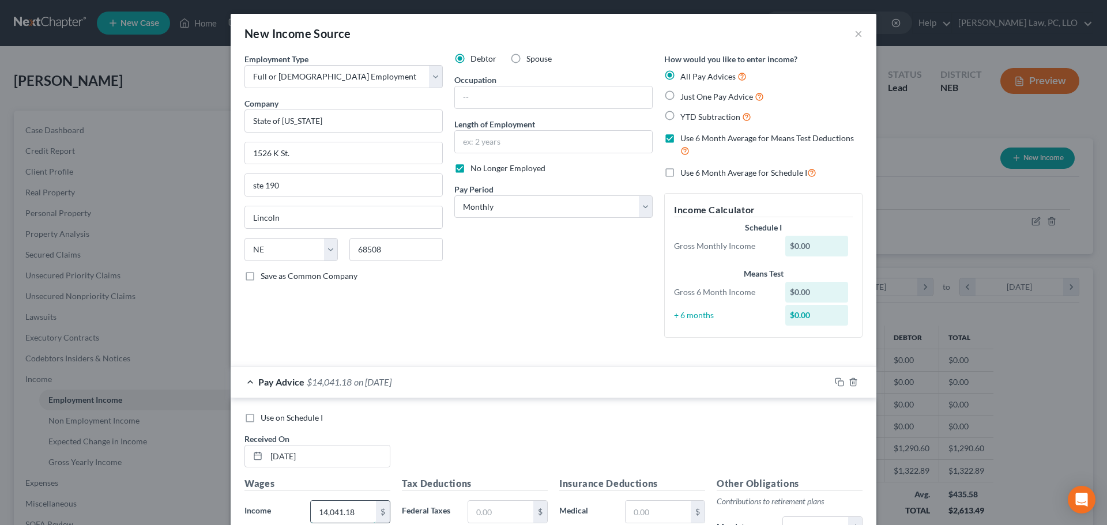
click at [337, 514] on input "14,041.18" at bounding box center [343, 512] width 65 height 22
click at [425, 457] on div "Use on Schedule I Received On * 6/11/2025" at bounding box center [554, 444] width 630 height 65
click at [243, 382] on div "Pay Advice $1,404.18 on 06/11/2025" at bounding box center [531, 382] width 600 height 31
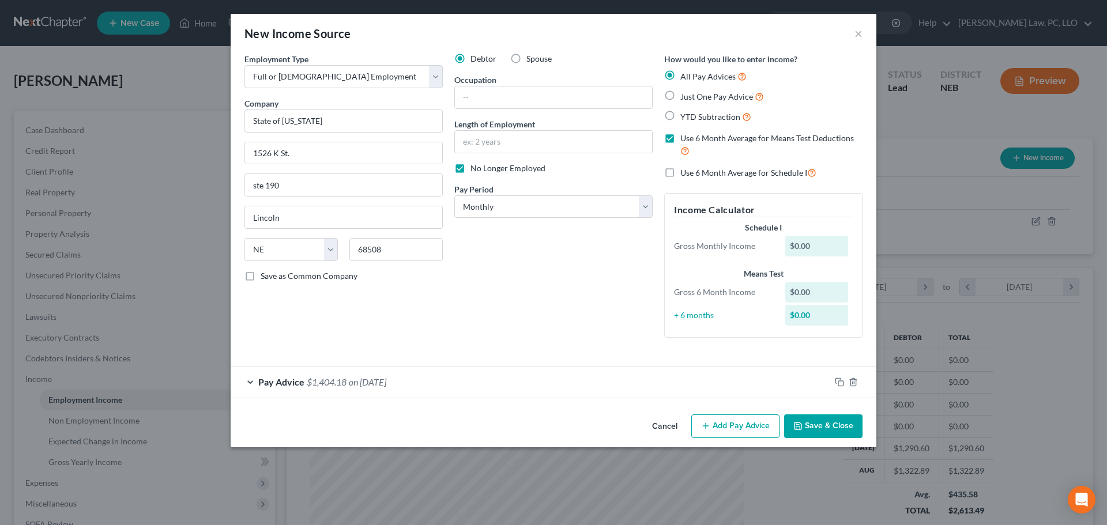
click at [809, 429] on button "Save & Close" at bounding box center [823, 427] width 78 height 24
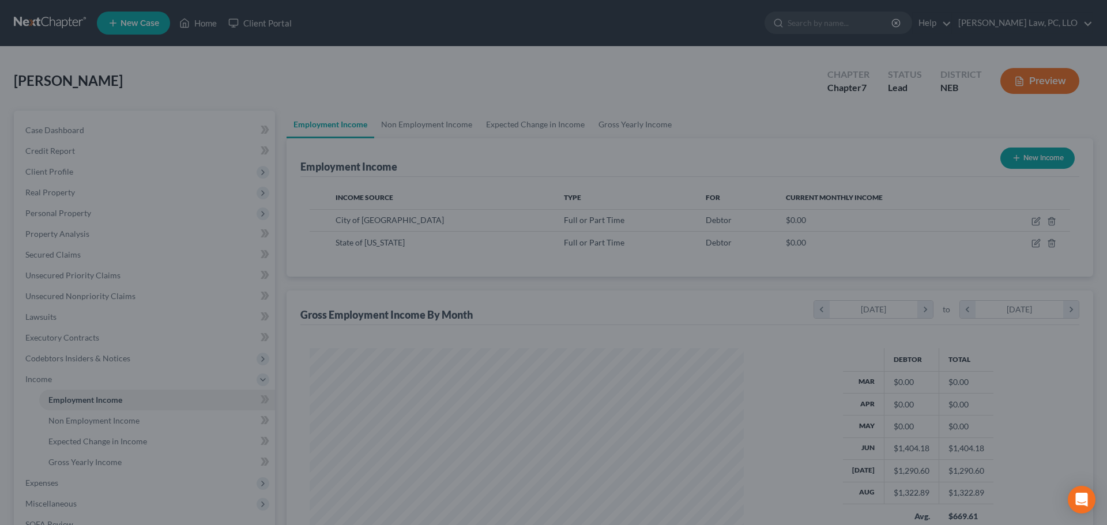
scroll to position [576416, 576178]
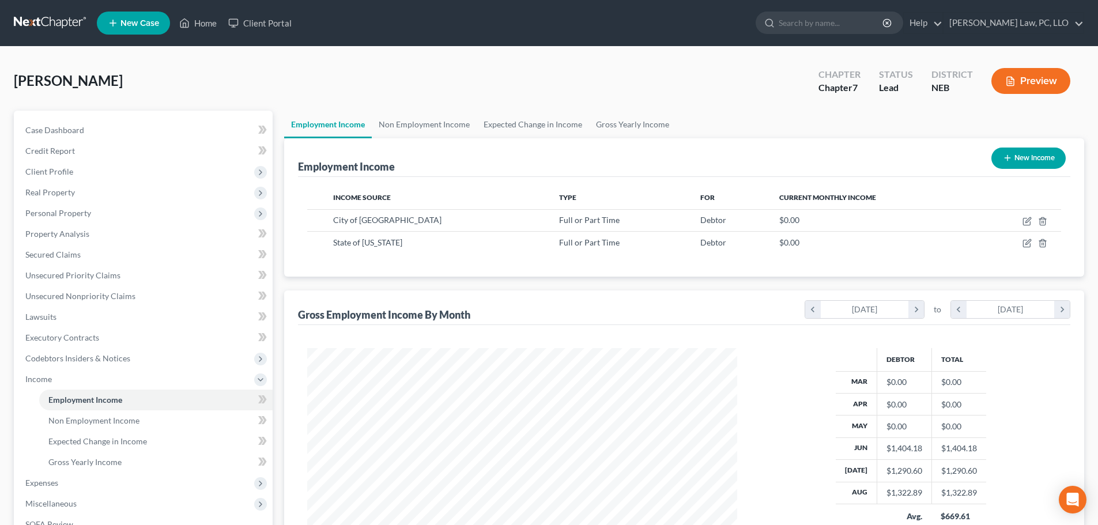
click at [1000, 164] on button "New Income" at bounding box center [1029, 158] width 74 height 21
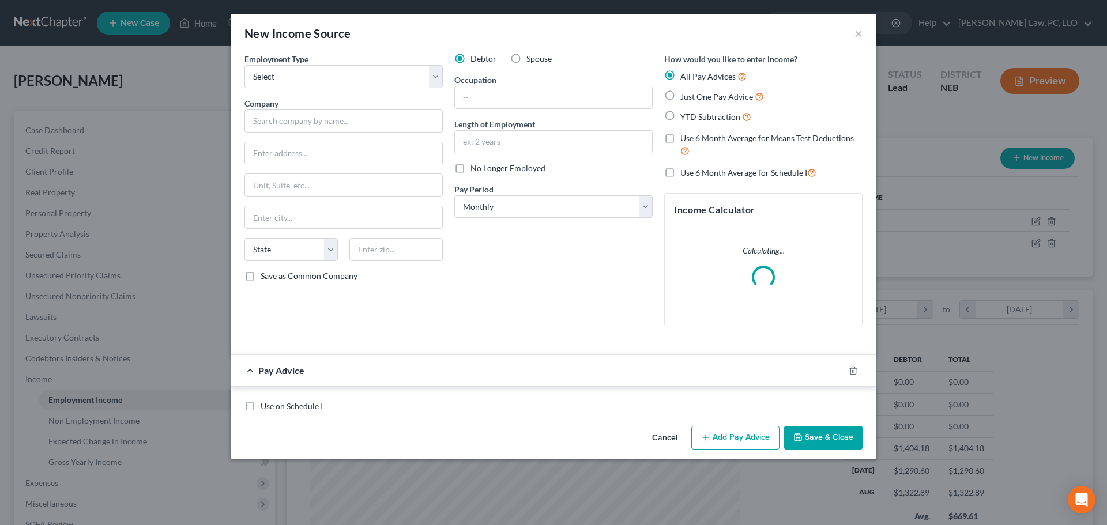
scroll to position [217, 457]
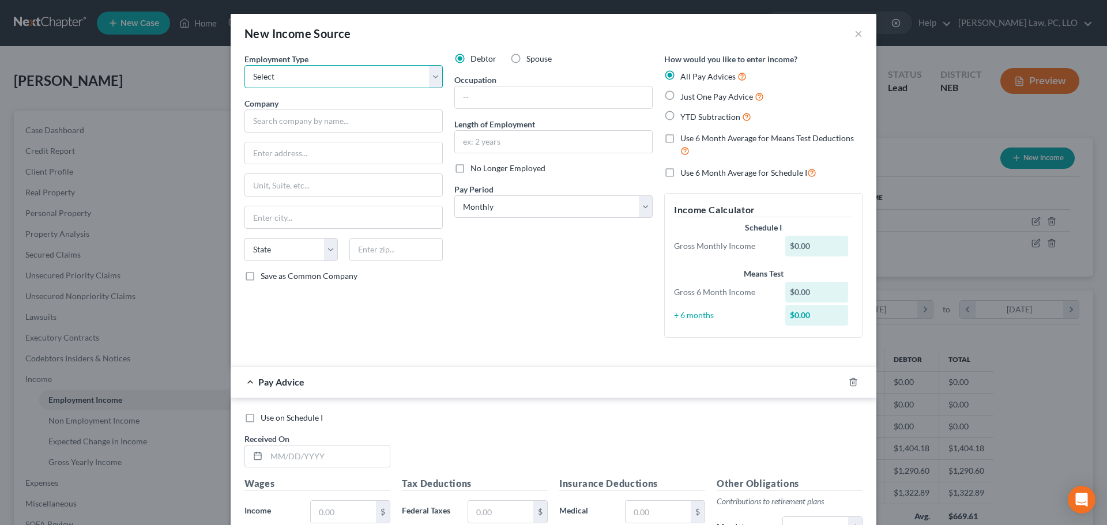
drag, startPoint x: 297, startPoint y: 75, endPoint x: 297, endPoint y: 86, distance: 11.0
click at [297, 75] on select "Select Full or Part Time Employment Self Employment" at bounding box center [343, 76] width 198 height 23
click at [244, 65] on select "Select Full or Part Time Employment Self Employment" at bounding box center [343, 76] width 198 height 23
click at [292, 118] on input "text" at bounding box center [343, 121] width 198 height 23
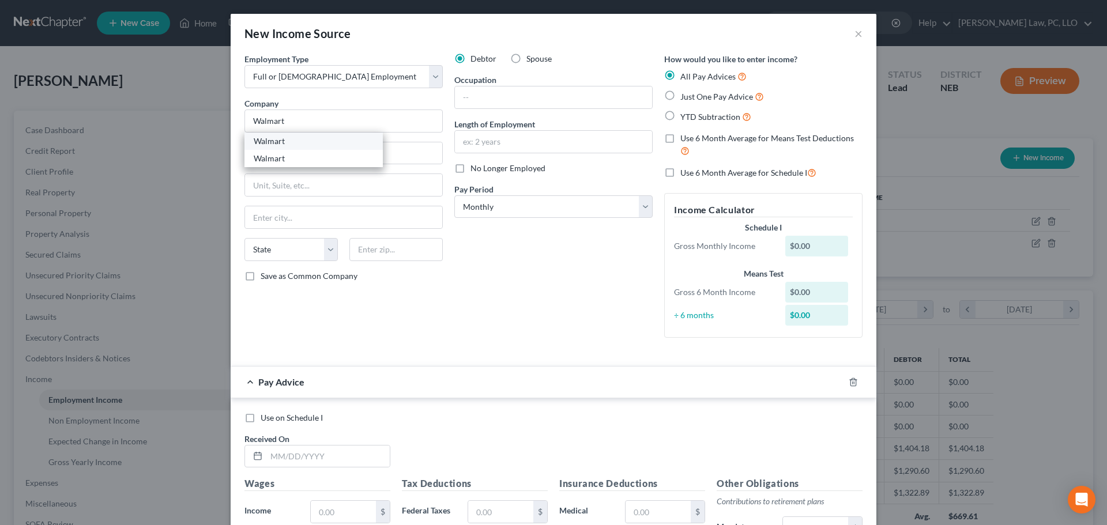
click at [288, 140] on div "Walmart" at bounding box center [314, 142] width 120 height 12
click at [308, 116] on input "Walmart" at bounding box center [343, 121] width 198 height 23
click at [306, 148] on div "Walmart" at bounding box center [313, 141] width 138 height 17
click at [307, 118] on input "Walmart" at bounding box center [343, 121] width 198 height 23
click at [274, 163] on div "Walmart" at bounding box center [314, 159] width 120 height 12
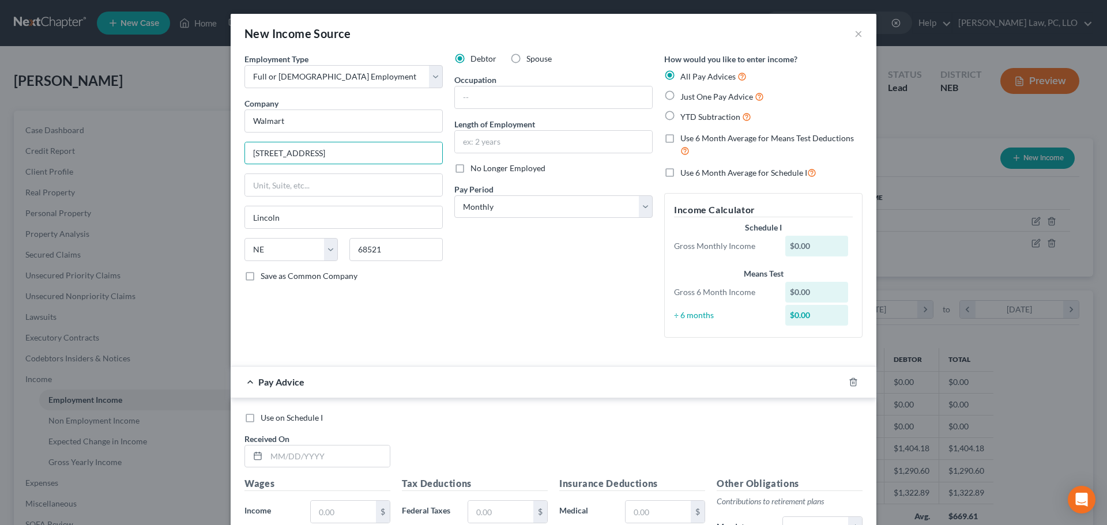
drag, startPoint x: 330, startPoint y: 150, endPoint x: 219, endPoint y: 164, distance: 112.7
click at [220, 163] on div "New Income Source × Employment Type * Select Full or Part Time Employment Self …" at bounding box center [553, 262] width 1107 height 525
click at [507, 166] on span "No Longer Employed" at bounding box center [508, 168] width 75 height 10
click at [483, 166] on input "No Longer Employed" at bounding box center [478, 166] width 7 height 7
click at [680, 139] on label "Use 6 Month Average for Means Test Deductions" at bounding box center [771, 145] width 182 height 25
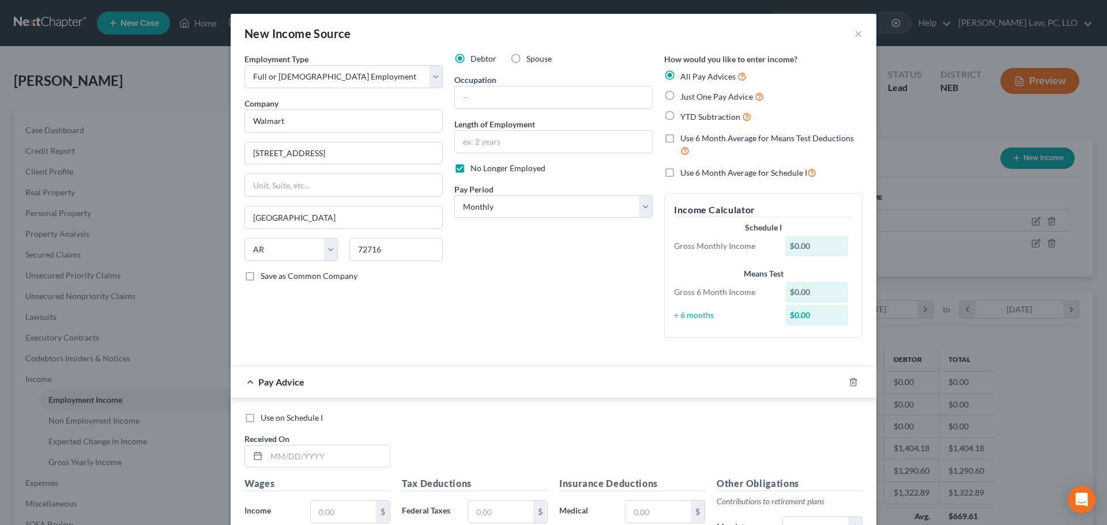
click at [685, 139] on input "Use 6 Month Average for Means Test Deductions" at bounding box center [688, 136] width 7 height 7
click at [289, 464] on input "text" at bounding box center [327, 457] width 123 height 22
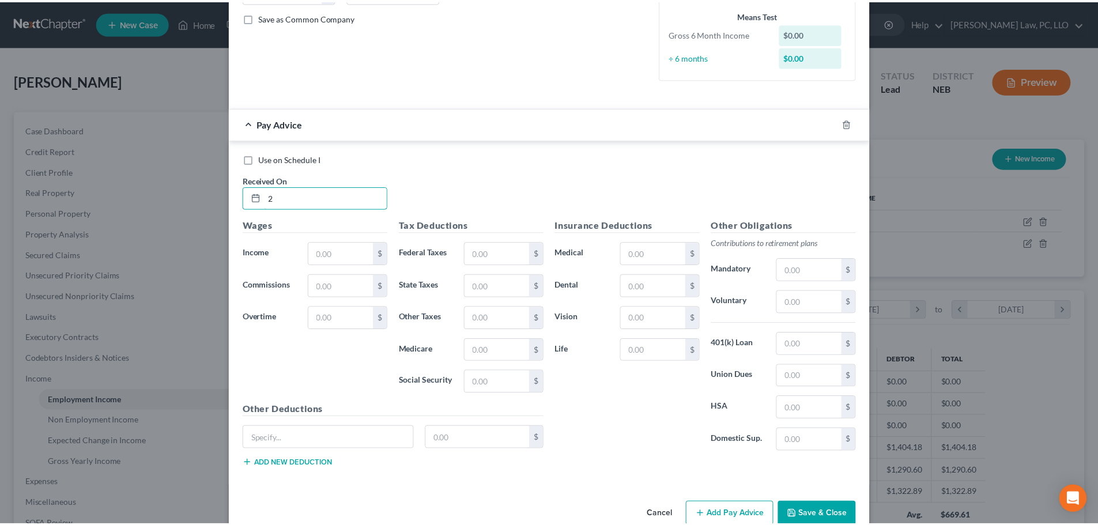
scroll to position [283, 0]
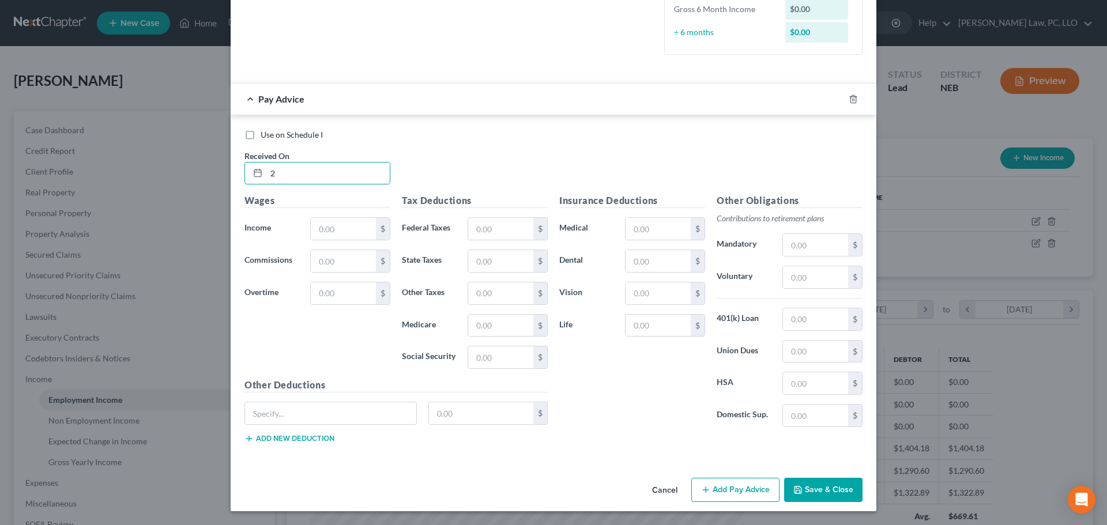
click at [661, 489] on button "Cancel" at bounding box center [665, 490] width 44 height 23
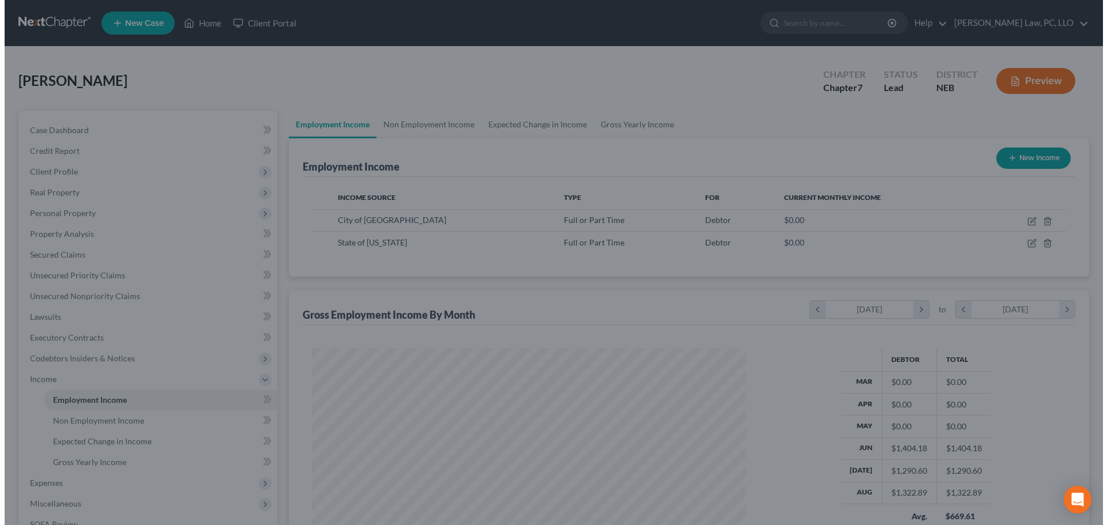
scroll to position [576416, 576178]
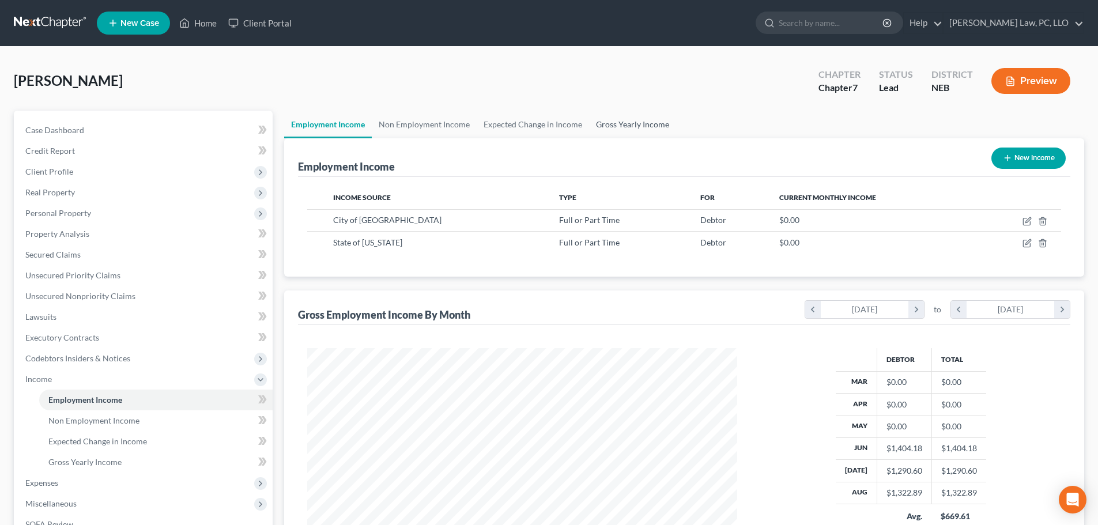
drag, startPoint x: 621, startPoint y: 119, endPoint x: 562, endPoint y: 179, distance: 84.4
click at [621, 119] on link "Gross Yearly Income" at bounding box center [632, 125] width 87 height 28
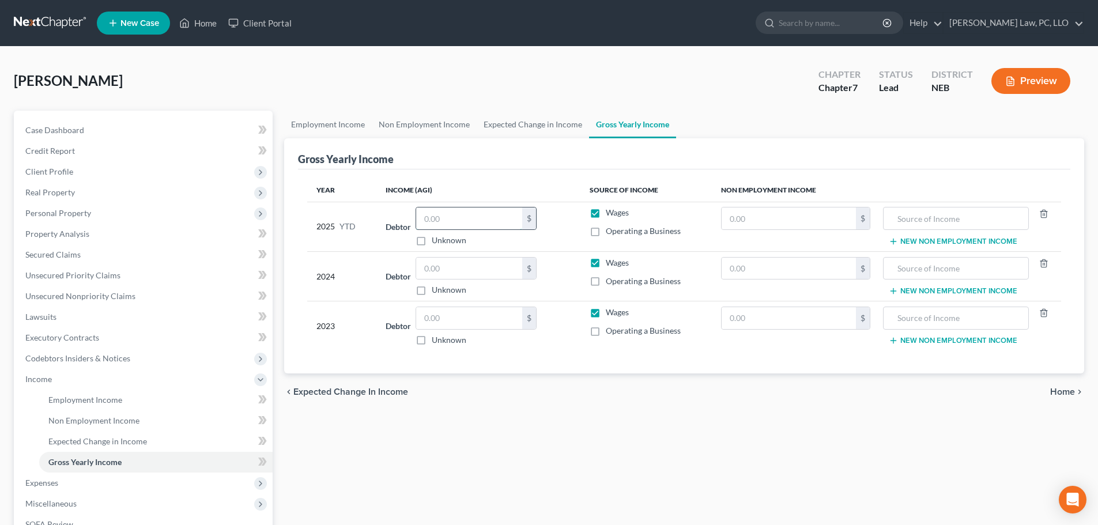
click at [483, 210] on input "text" at bounding box center [469, 219] width 106 height 22
paste input "4,196.53"
click at [461, 266] on input "text" at bounding box center [469, 269] width 106 height 22
drag, startPoint x: 872, startPoint y: 428, endPoint x: 581, endPoint y: 357, distance: 299.7
click at [872, 428] on div "Employment Income Non Employment Income Expected Change in Income Gross Yearly …" at bounding box center [685, 381] width 812 height 541
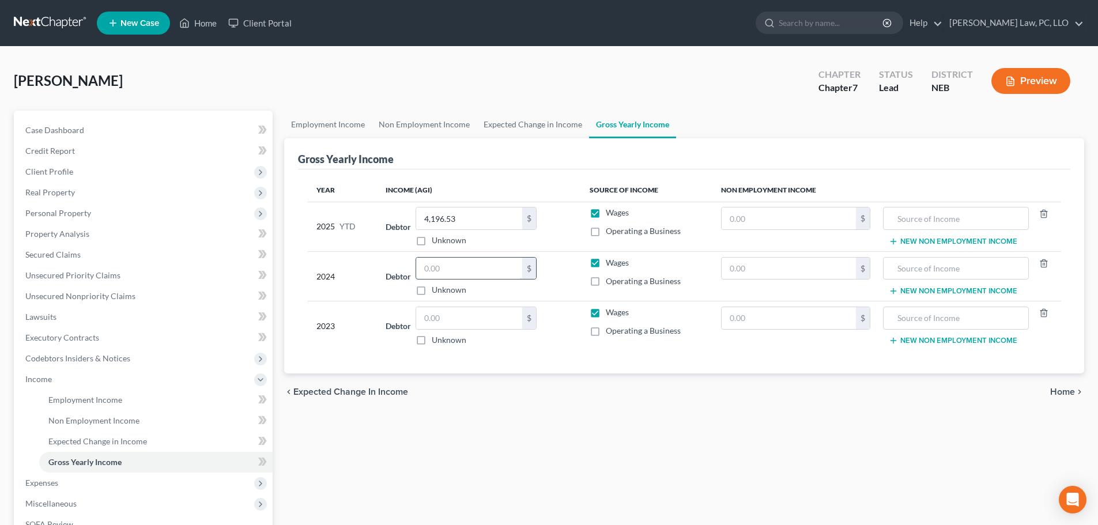
click at [453, 272] on input "text" at bounding box center [469, 269] width 106 height 22
click at [467, 320] on input "text" at bounding box center [469, 318] width 106 height 22
click at [931, 399] on div "chevron_left Expected Change in Income Home chevron_right" at bounding box center [684, 392] width 800 height 37
click at [753, 270] on input "text" at bounding box center [789, 269] width 134 height 22
paste input "10,206"
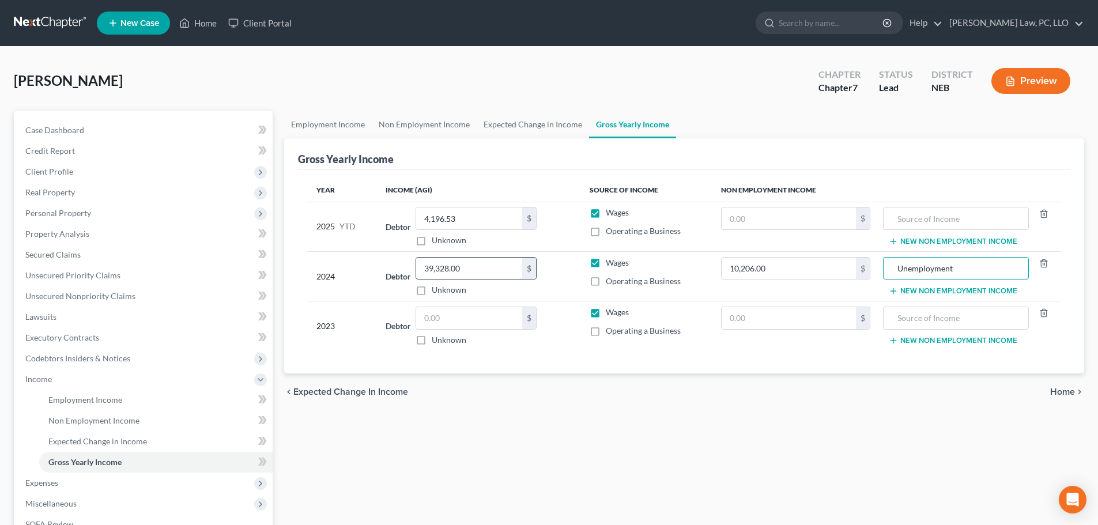
click at [499, 271] on input "39,328.00" at bounding box center [469, 269] width 106 height 22
click at [468, 273] on input "39,328.00" at bounding box center [469, 269] width 106 height 22
click at [446, 318] on input "text" at bounding box center [469, 318] width 106 height 22
drag, startPoint x: 932, startPoint y: 415, endPoint x: 558, endPoint y: 360, distance: 377.6
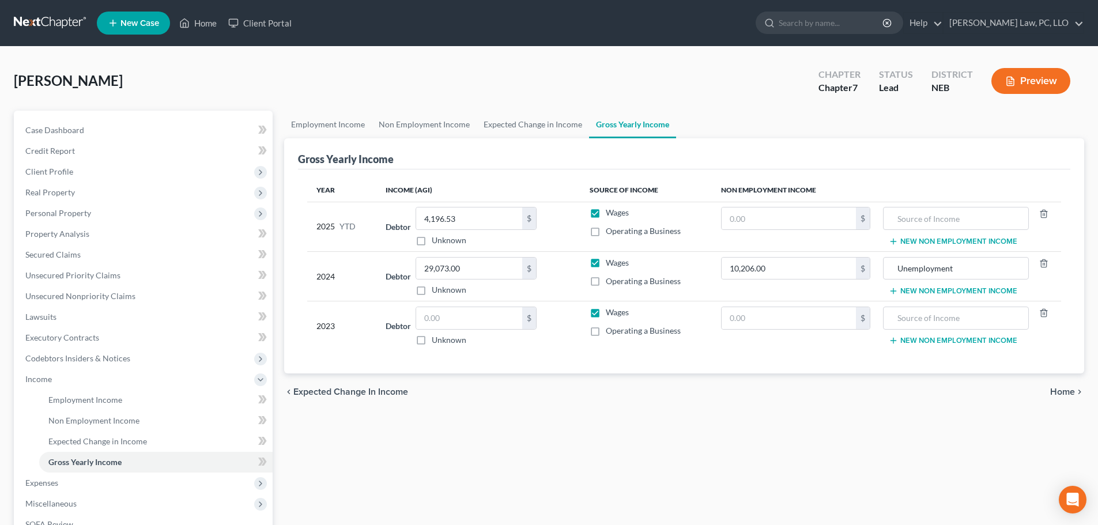
click at [932, 415] on div "Employment Income Non Employment Income Expected Change in Income Gross Yearly …" at bounding box center [685, 381] width 812 height 541
click at [454, 316] on input "text" at bounding box center [469, 318] width 106 height 22
drag, startPoint x: 784, startPoint y: 318, endPoint x: 778, endPoint y: 318, distance: 6.3
click at [784, 318] on input "text" at bounding box center [789, 318] width 134 height 22
click at [751, 223] on input "text" at bounding box center [789, 219] width 134 height 22
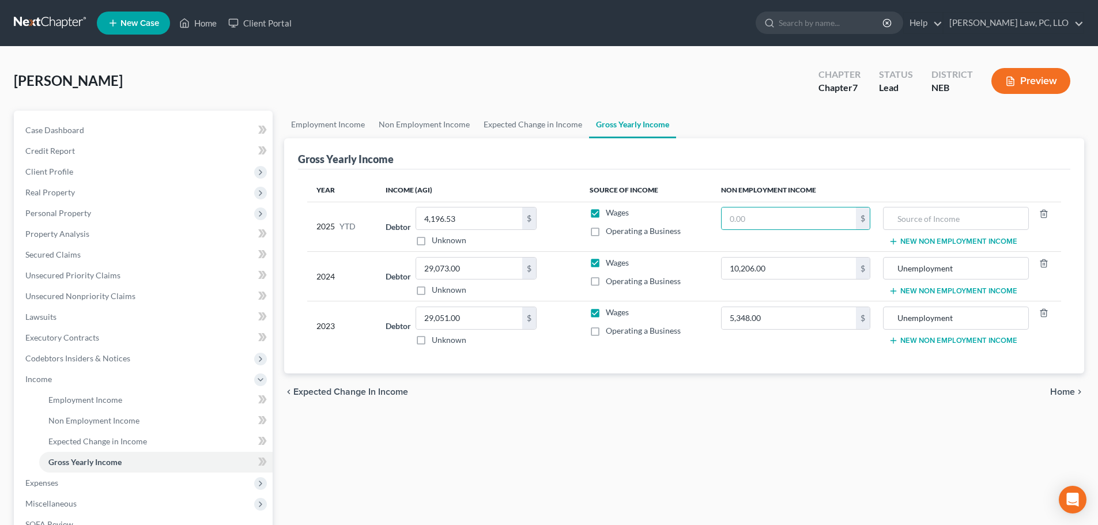
click at [521, 426] on div "Employment Income Non Employment Income Expected Change in Income Gross Yearly …" at bounding box center [685, 381] width 812 height 541
click at [74, 389] on span "Income" at bounding box center [144, 379] width 257 height 21
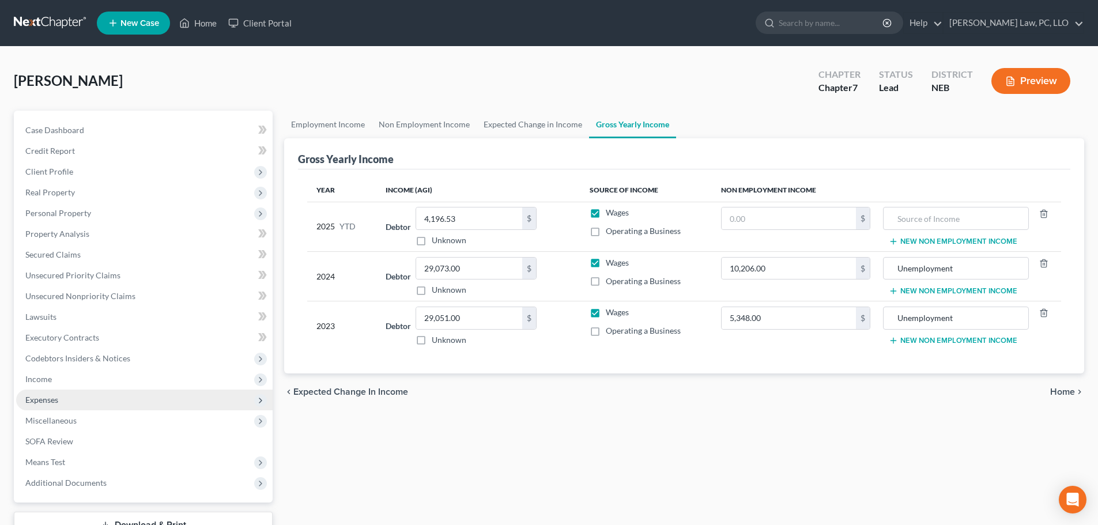
click at [67, 402] on span "Expenses" at bounding box center [144, 400] width 257 height 21
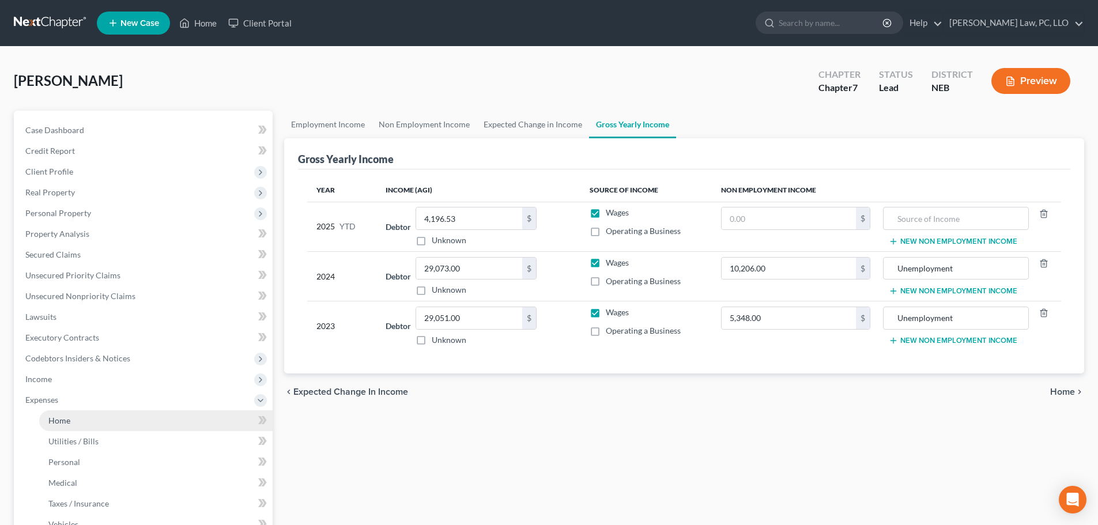
click at [66, 416] on span "Home" at bounding box center [59, 421] width 22 height 10
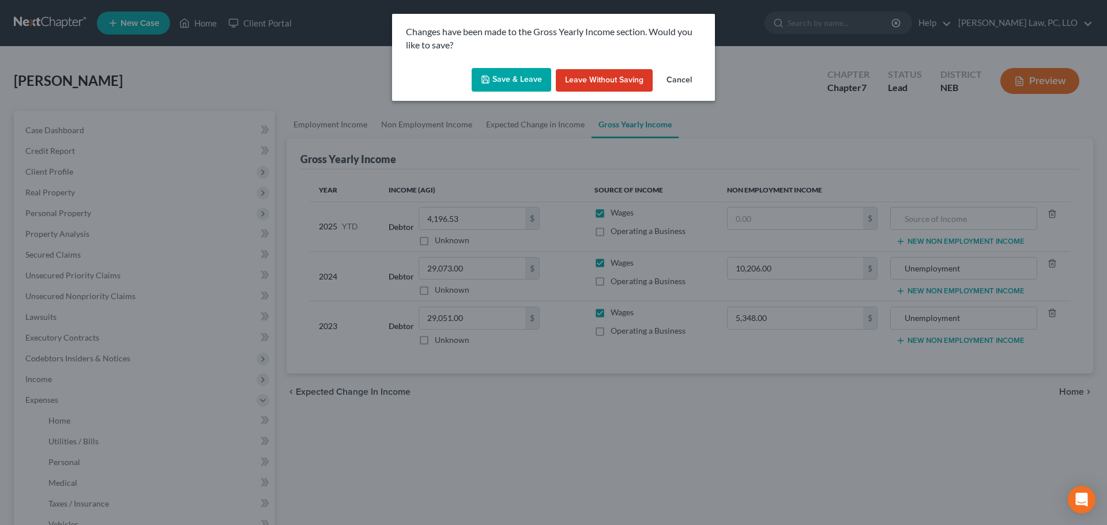
click at [493, 84] on button "Save & Leave" at bounding box center [512, 80] width 80 height 24
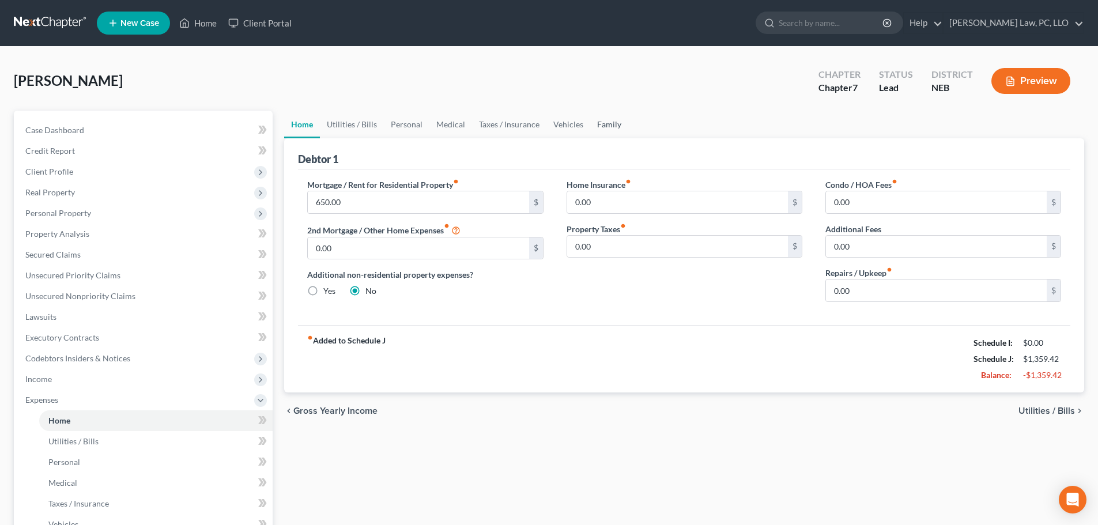
click at [600, 125] on link "Family" at bounding box center [609, 125] width 38 height 28
click at [615, 125] on link "Family" at bounding box center [609, 125] width 38 height 28
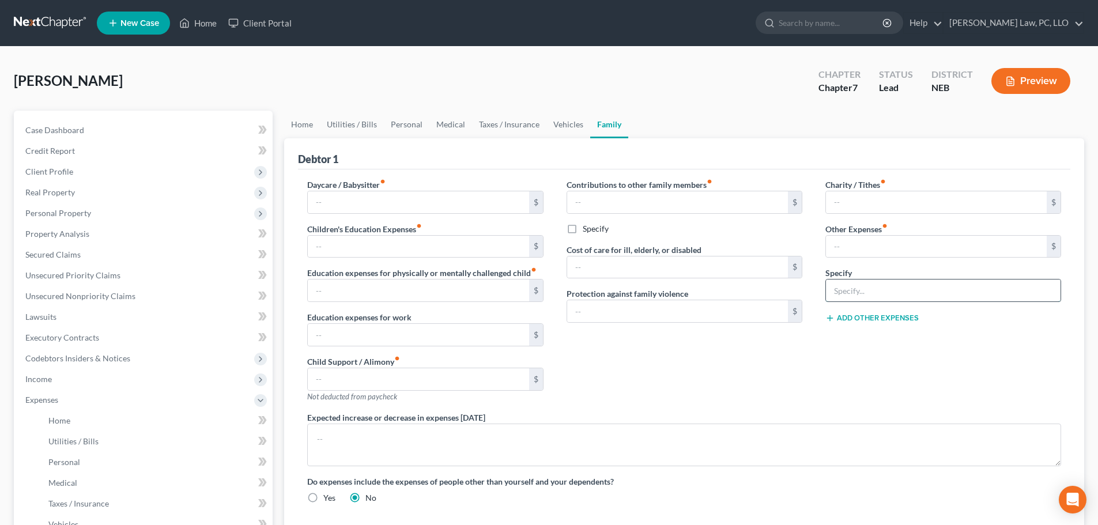
click at [866, 293] on input "text" at bounding box center [943, 291] width 235 height 22
type input "MISC"
click at [864, 251] on input "text" at bounding box center [936, 247] width 221 height 22
type input "100.00"
click at [576, 127] on link "Vehicles" at bounding box center [569, 125] width 44 height 28
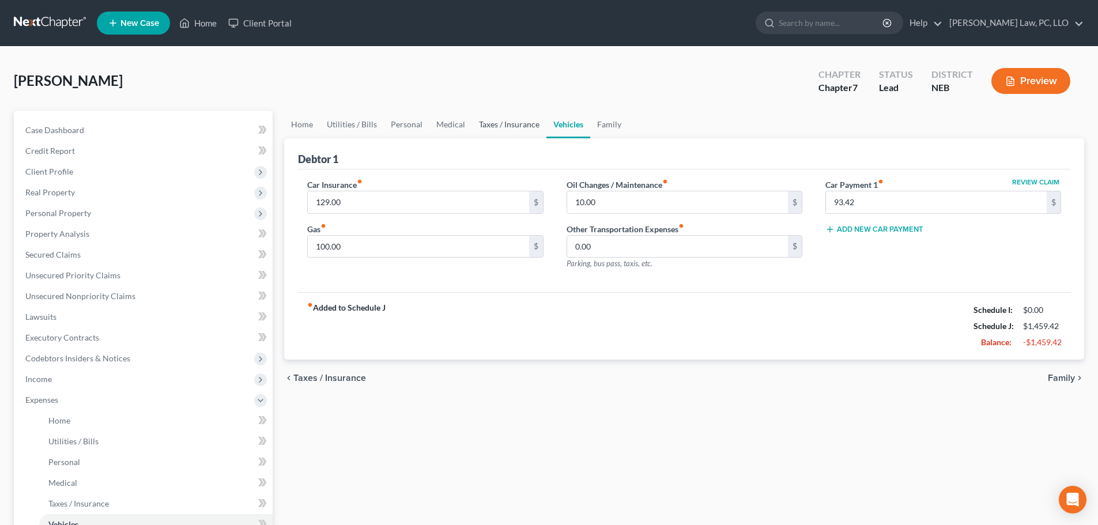
click at [506, 126] on link "Taxes / Insurance" at bounding box center [509, 125] width 74 height 28
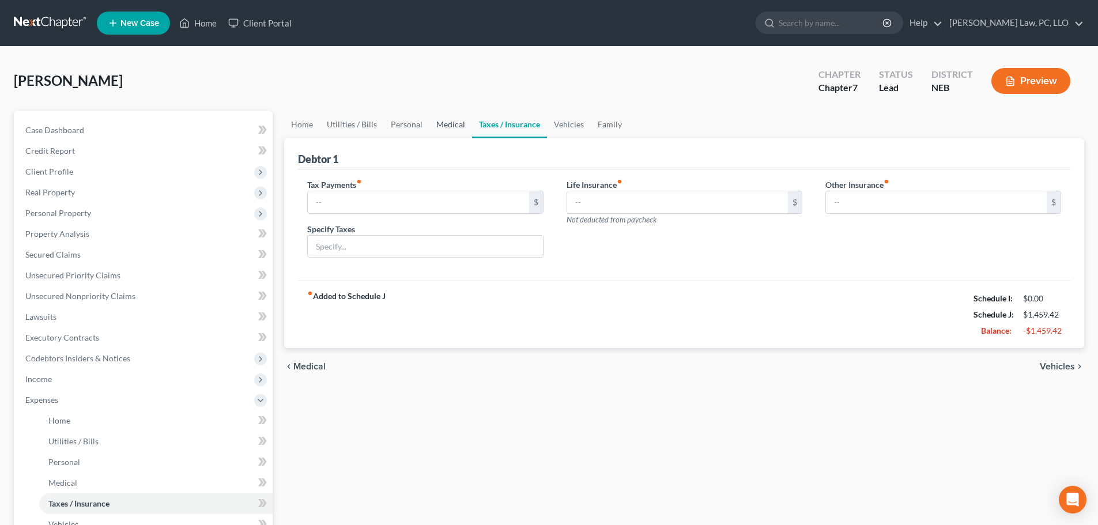
click at [451, 126] on link "Medical" at bounding box center [451, 125] width 43 height 28
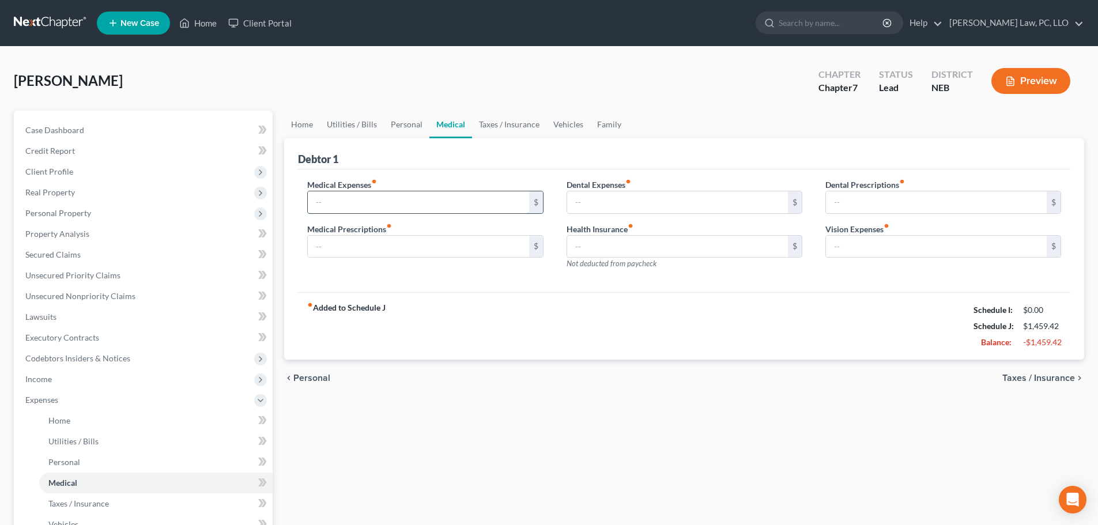
click at [378, 202] on input "text" at bounding box center [418, 202] width 221 height 22
type input "40.00"
click at [407, 126] on link "Personal" at bounding box center [407, 125] width 46 height 28
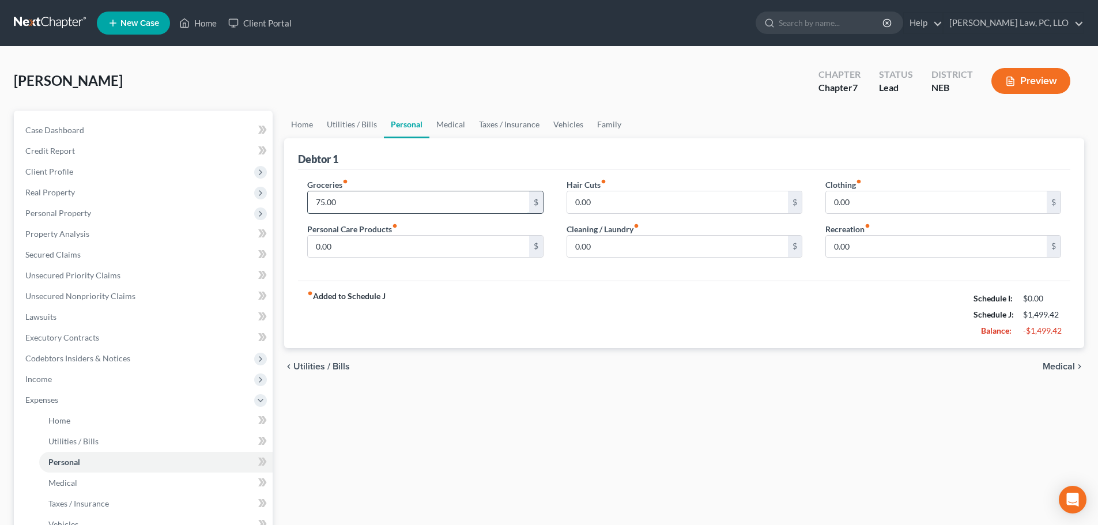
click at [344, 201] on input "75.00" at bounding box center [418, 202] width 221 height 22
type input "400.00"
click at [924, 212] on input "0.00" at bounding box center [936, 202] width 221 height 22
type input "15.00"
click at [616, 209] on input "0.00" at bounding box center [677, 202] width 221 height 22
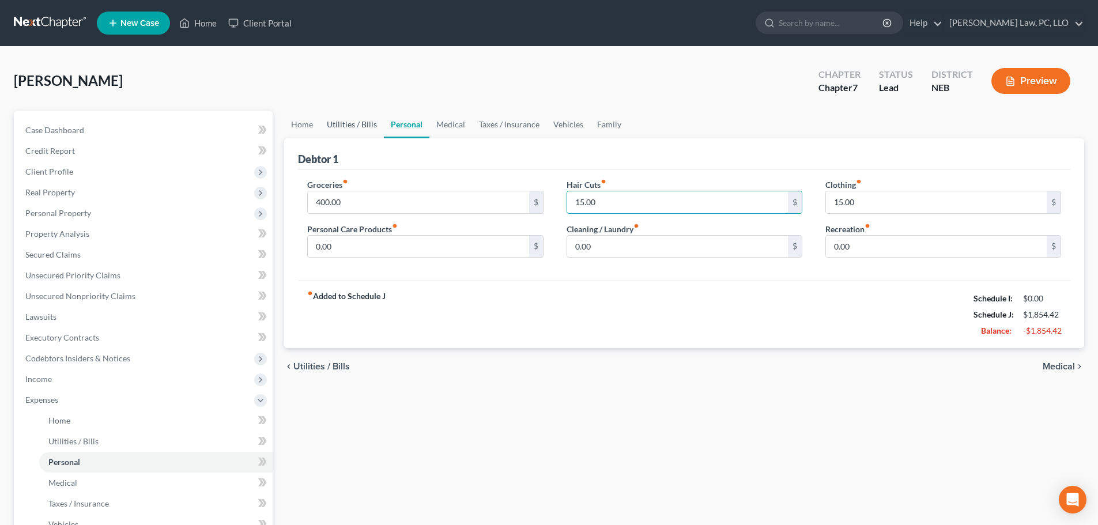
type input "15.00"
click at [345, 121] on link "Utilities / Bills" at bounding box center [352, 125] width 64 height 28
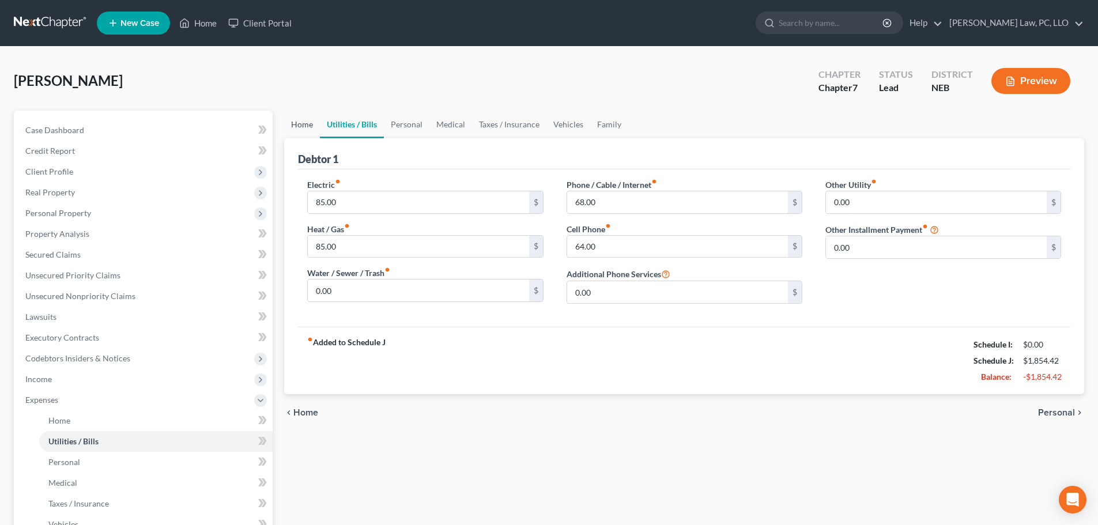
click at [316, 129] on link "Home" at bounding box center [302, 125] width 36 height 28
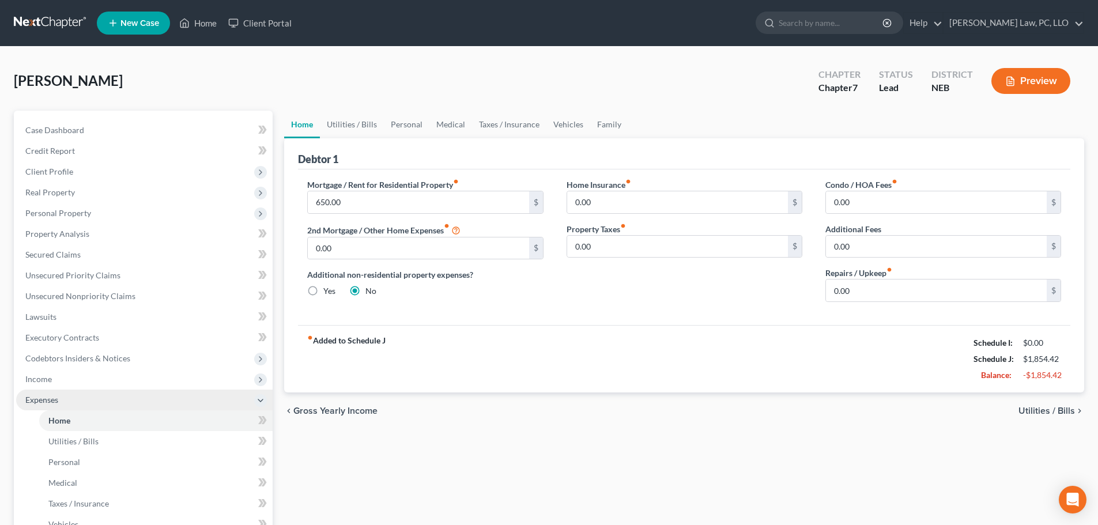
click at [41, 402] on span "Expenses" at bounding box center [41, 400] width 33 height 10
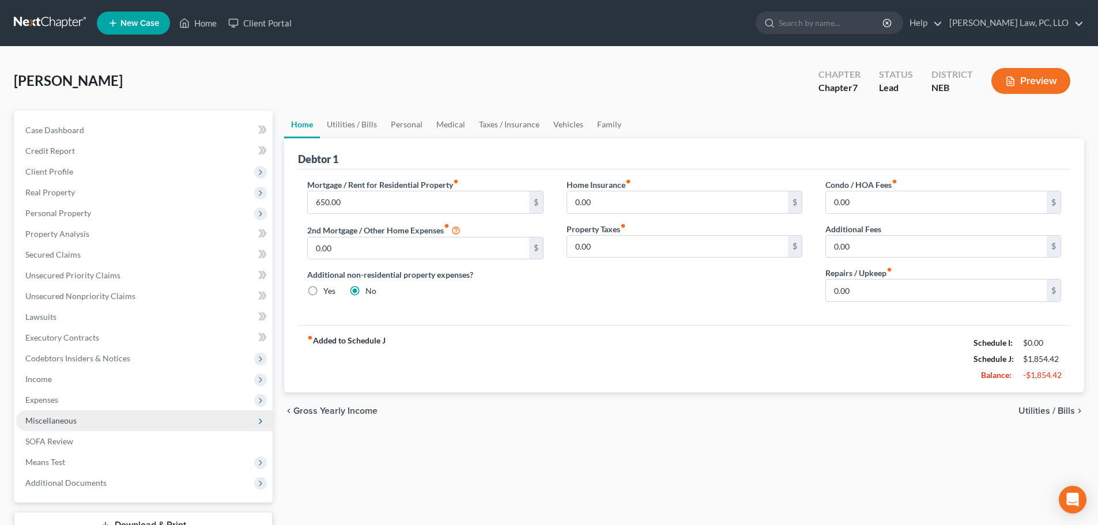
click at [77, 426] on span "Miscellaneous" at bounding box center [144, 421] width 257 height 21
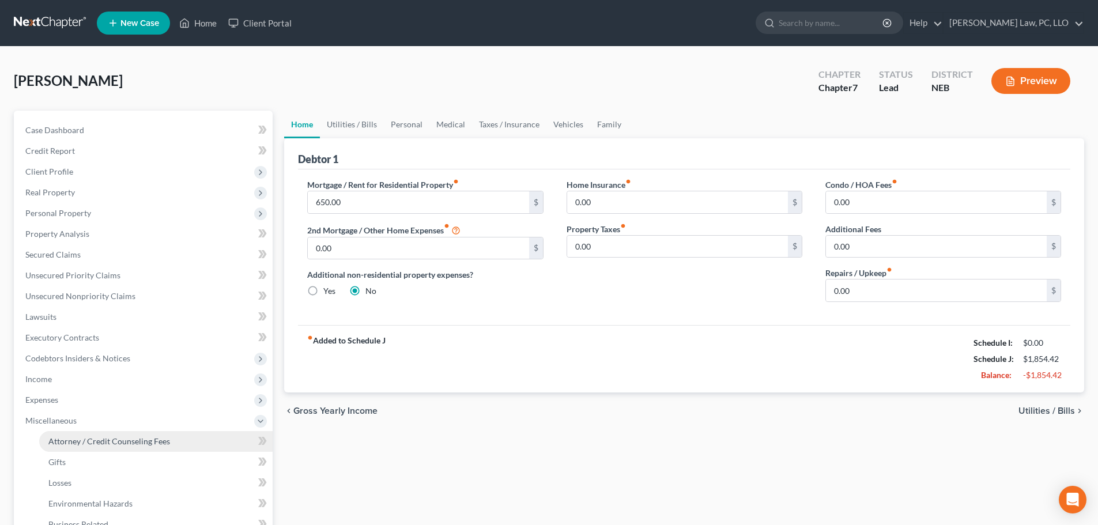
click at [89, 442] on span "Attorney / Credit Counseling Fees" at bounding box center [109, 442] width 122 height 10
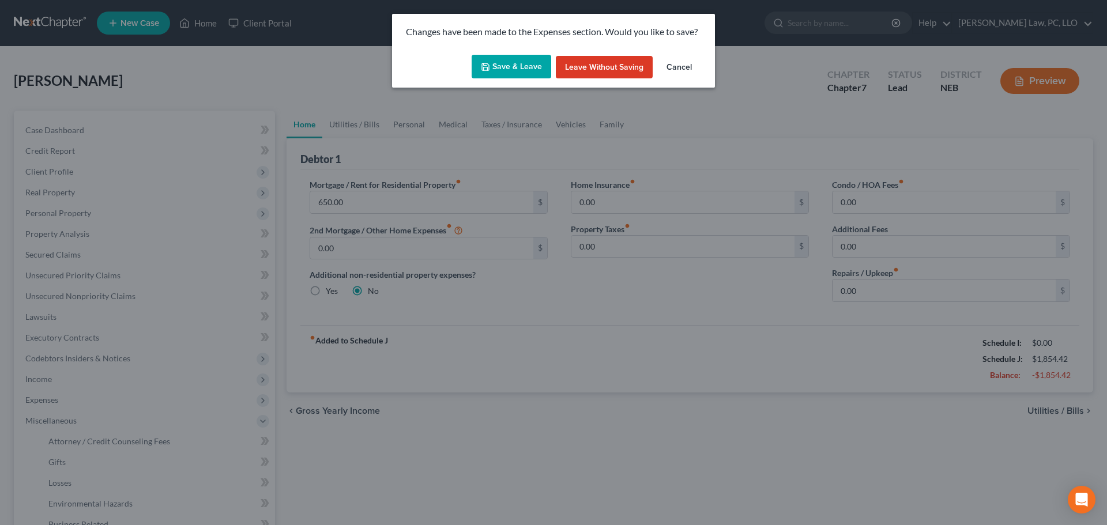
click at [509, 67] on button "Save & Leave" at bounding box center [512, 67] width 80 height 24
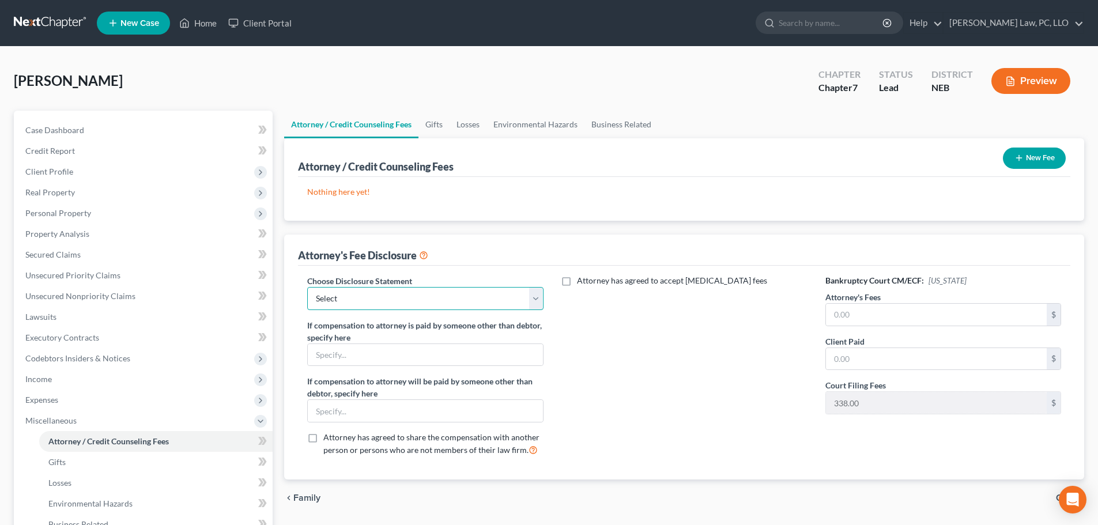
click at [373, 300] on select "Select Fees Chapter 11/12 Fees Chapter 13 Fees Chapter 7" at bounding box center [425, 298] width 236 height 23
select select "2"
click at [307, 287] on select "Select Fees Chapter 11/12 Fees Chapter 13 Fees Chapter 7" at bounding box center [425, 298] width 236 height 23
click at [851, 319] on input "text" at bounding box center [936, 315] width 221 height 22
click at [843, 310] on input "text" at bounding box center [936, 315] width 221 height 22
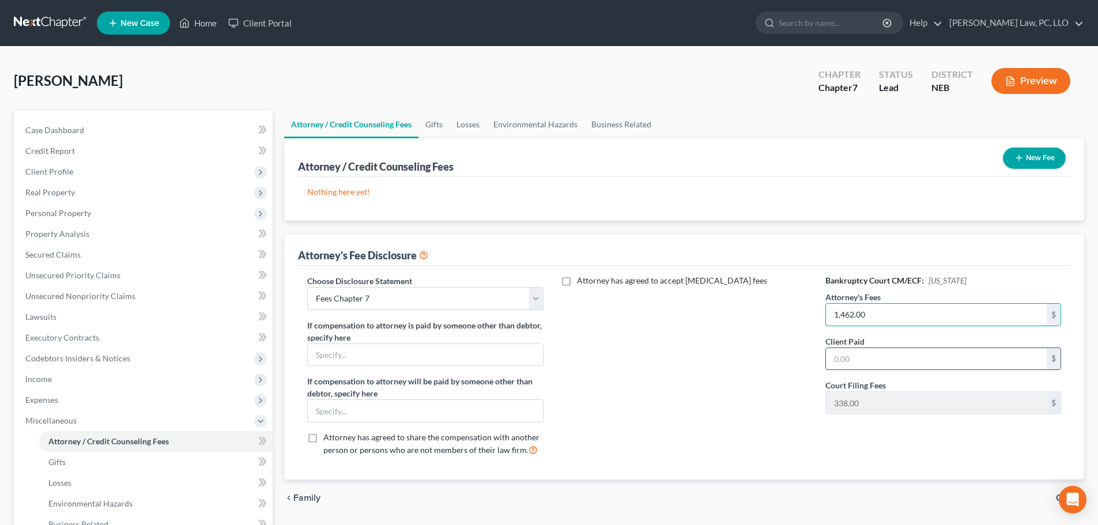
type input "1,462.00"
click at [862, 362] on input "text" at bounding box center [936, 359] width 221 height 22
type input "1,462.00"
click at [1019, 165] on button "New Fee" at bounding box center [1034, 158] width 63 height 21
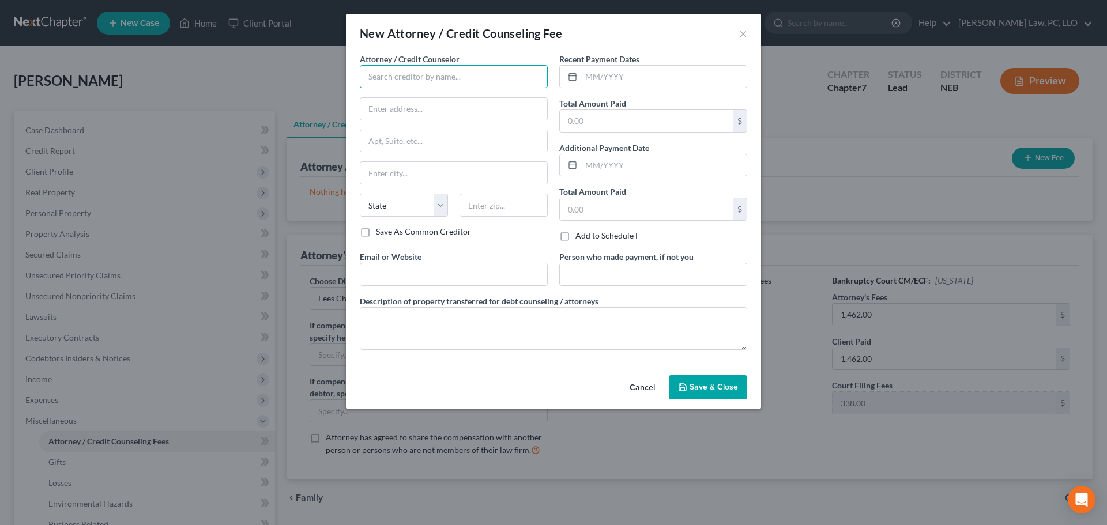
click at [435, 78] on input "text" at bounding box center [454, 76] width 188 height 23
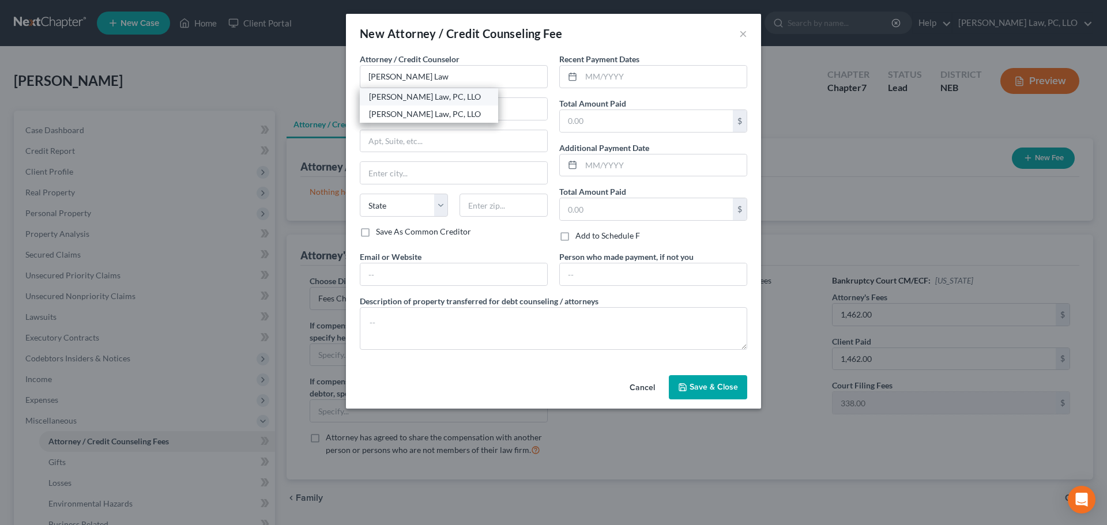
click at [408, 95] on div "[PERSON_NAME] Law, PC, LLO" at bounding box center [429, 97] width 120 height 12
type input "[PERSON_NAME] Law, PC, LLO"
type input "[STREET_ADDRESS]"
type input "Ste 215B"
type input "Lincoln"
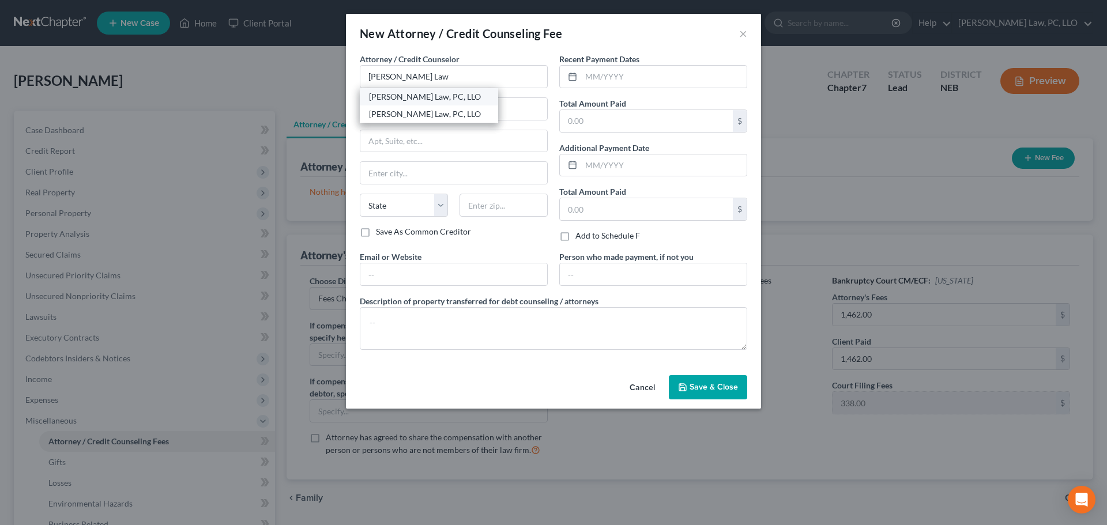
select select "30"
type input "68508"
click at [608, 76] on input "text" at bounding box center [663, 77] width 165 height 22
type input "09/2025"
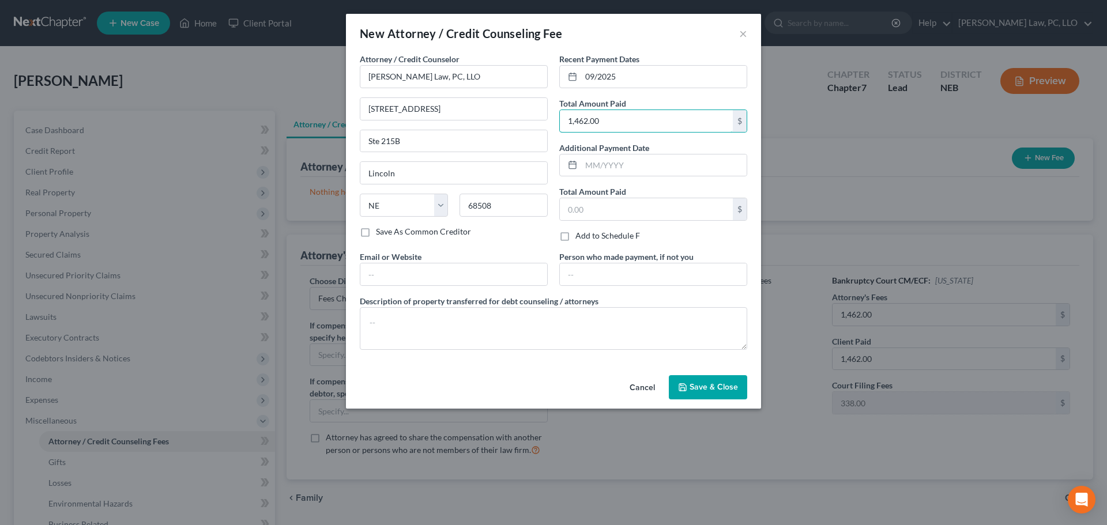
type input "1,462.00"
click at [703, 398] on button "Save & Close" at bounding box center [708, 387] width 78 height 24
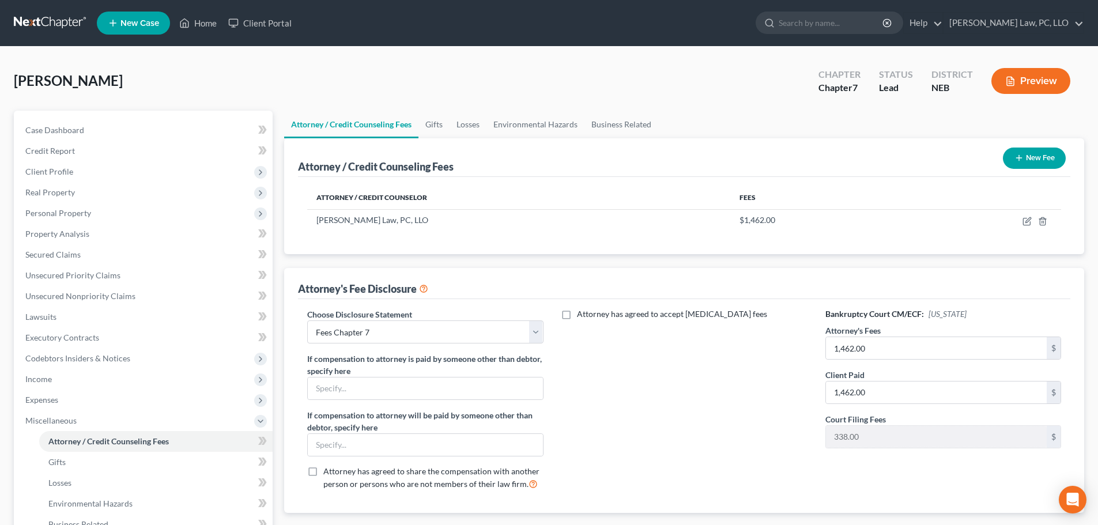
click at [1040, 159] on button "New Fee" at bounding box center [1034, 158] width 63 height 21
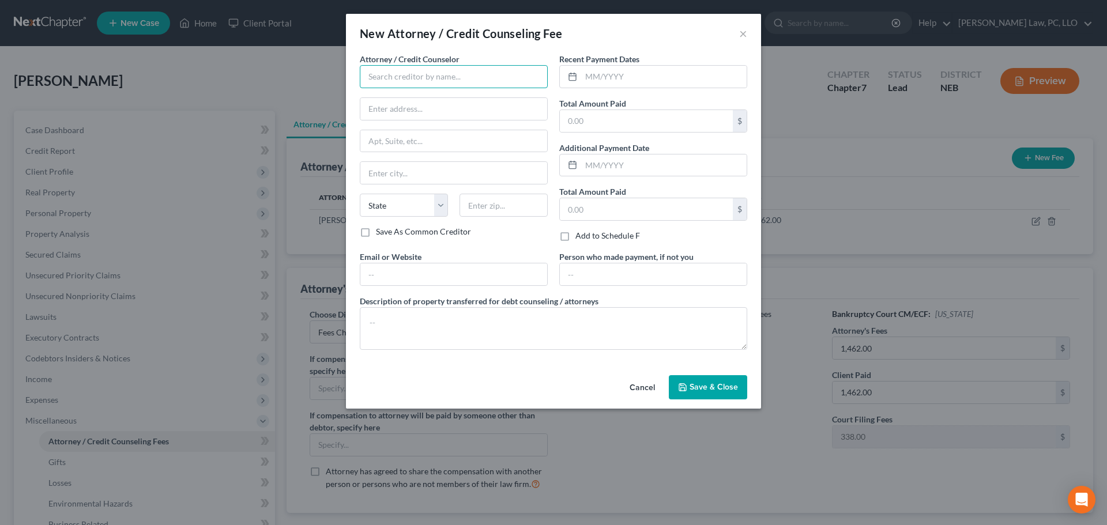
drag, startPoint x: 466, startPoint y: 77, endPoint x: 465, endPoint y: 86, distance: 9.2
click at [465, 78] on input "text" at bounding box center [454, 76] width 188 height 23
click at [425, 96] on div "[PERSON_NAME] Credit Counseling" at bounding box center [434, 97] width 131 height 12
type input "[PERSON_NAME] Credit Counseling"
click at [381, 277] on input "text" at bounding box center [453, 275] width 187 height 22
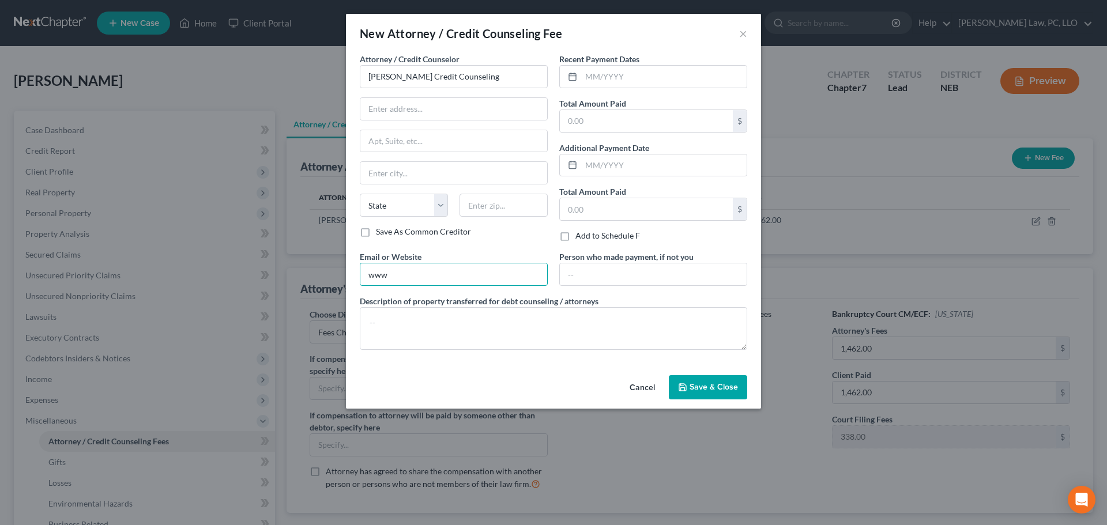
type input "[DOMAIN_NAME]"
click at [611, 79] on input "text" at bounding box center [663, 77] width 165 height 22
type input "09/2025"
type input "25.00"
click at [709, 387] on span "Save & Close" at bounding box center [714, 387] width 48 height 10
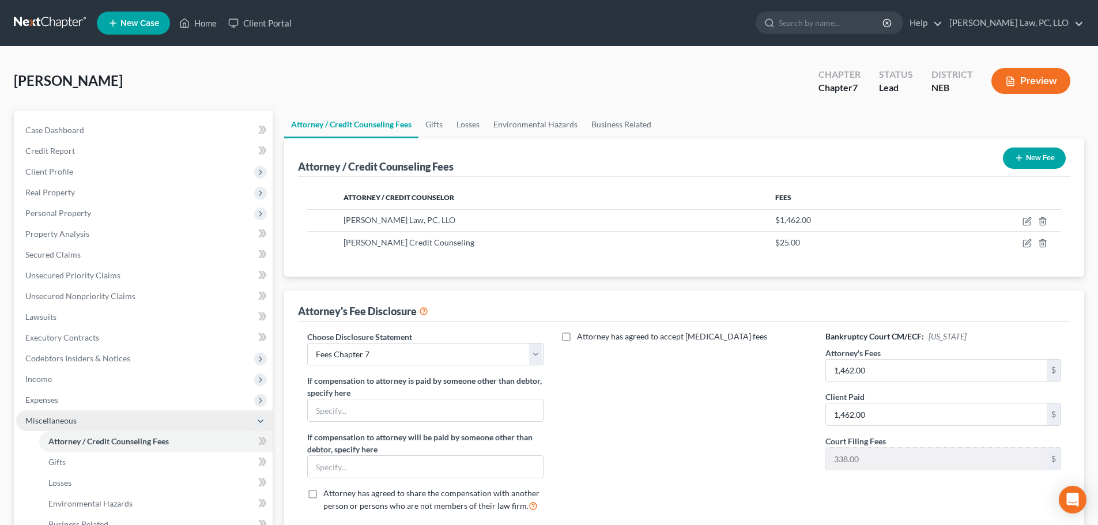
click at [52, 420] on span "Miscellaneous" at bounding box center [50, 421] width 51 height 10
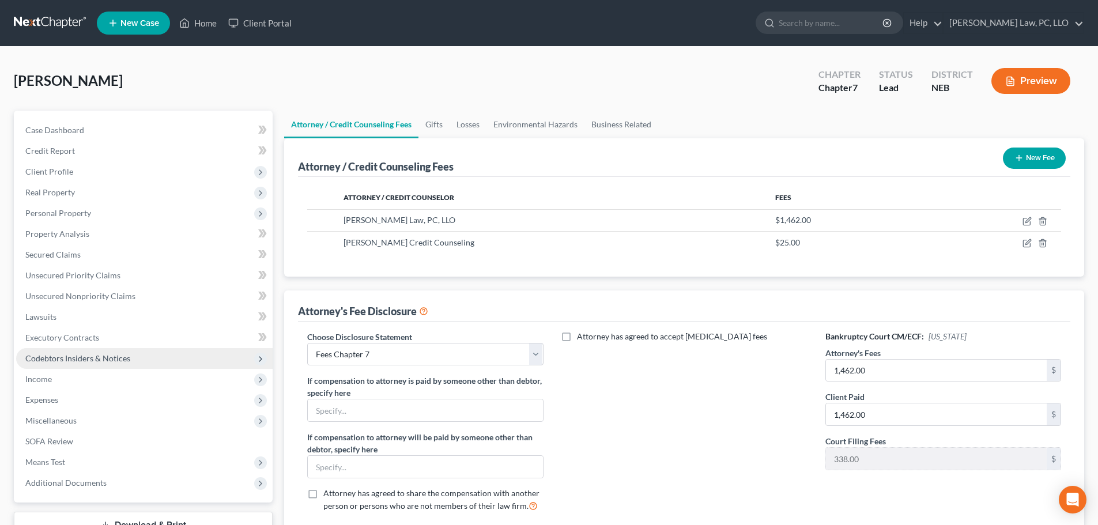
click at [77, 360] on span "Codebtors Insiders & Notices" at bounding box center [77, 358] width 105 height 10
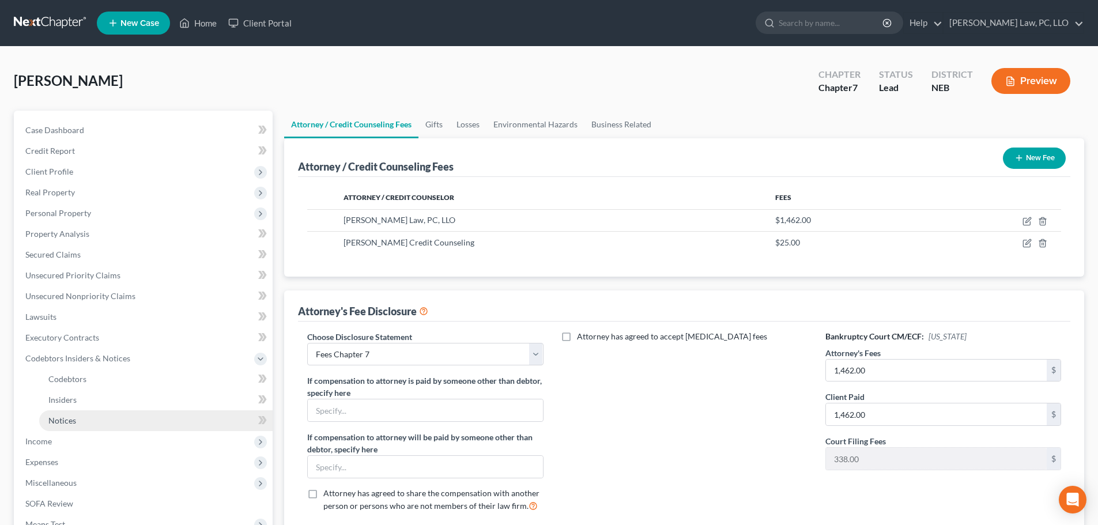
click at [68, 421] on span "Notices" at bounding box center [62, 421] width 28 height 10
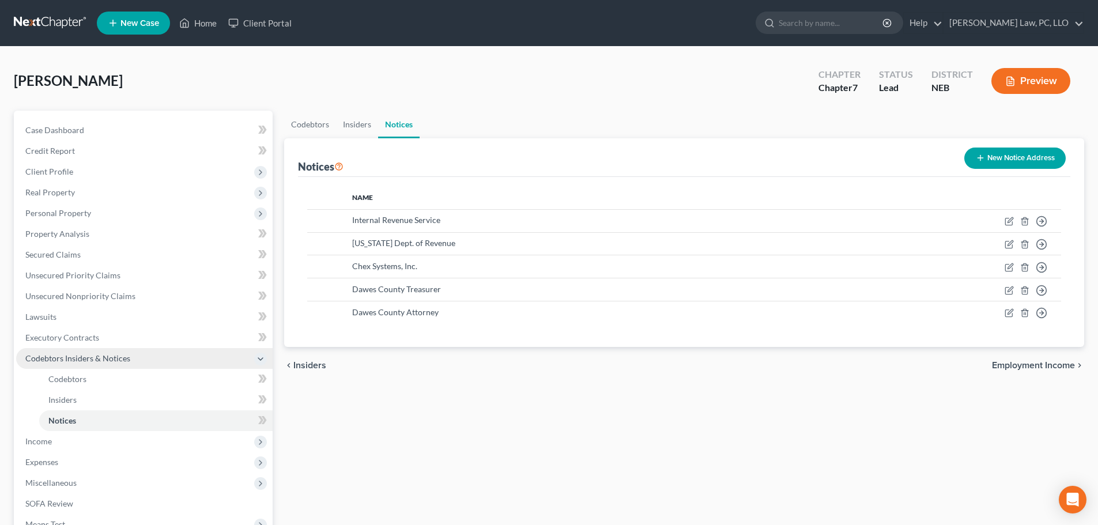
click at [62, 359] on span "Codebtors Insiders & Notices" at bounding box center [77, 358] width 105 height 10
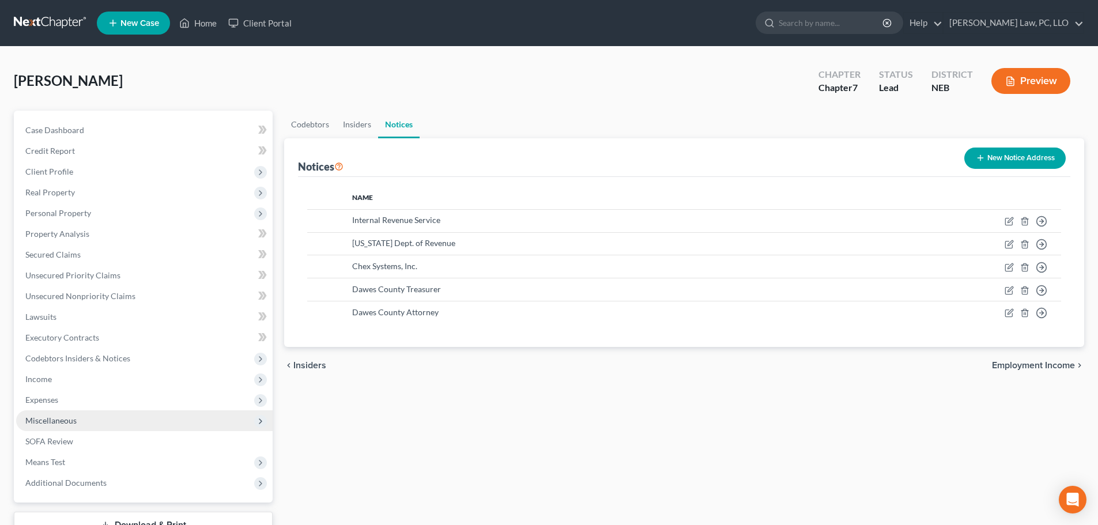
click at [72, 422] on span "Miscellaneous" at bounding box center [50, 421] width 51 height 10
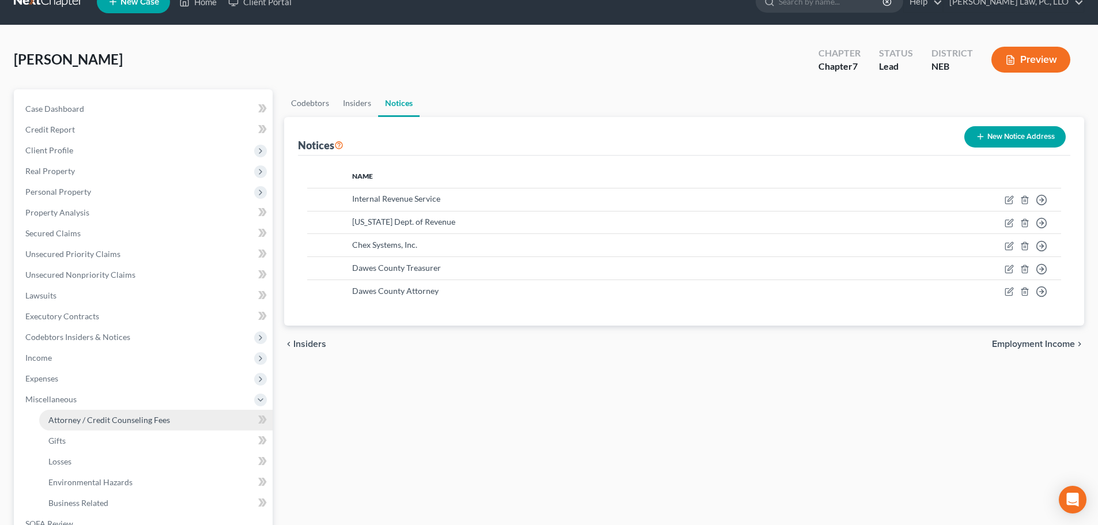
scroll to position [58, 0]
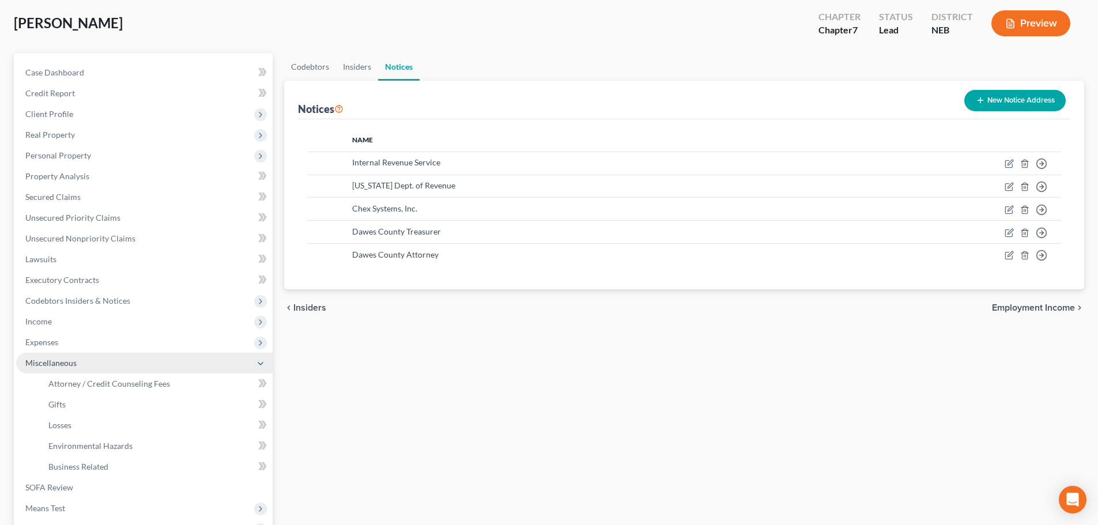
click at [57, 370] on span "Miscellaneous" at bounding box center [144, 363] width 257 height 21
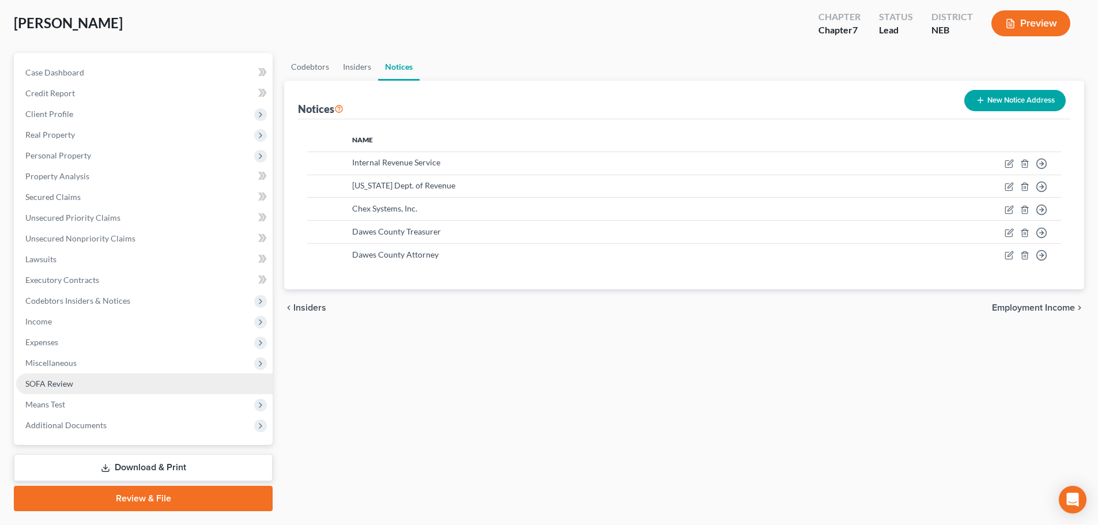
click at [61, 386] on span "SOFA Review" at bounding box center [49, 384] width 48 height 10
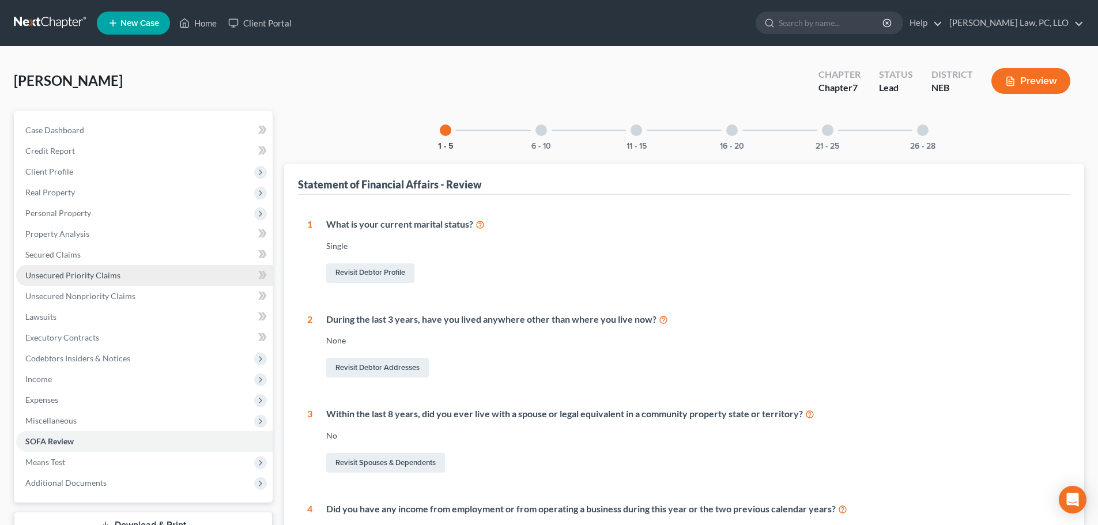
click at [73, 279] on span "Unsecured Priority Claims" at bounding box center [72, 275] width 95 height 10
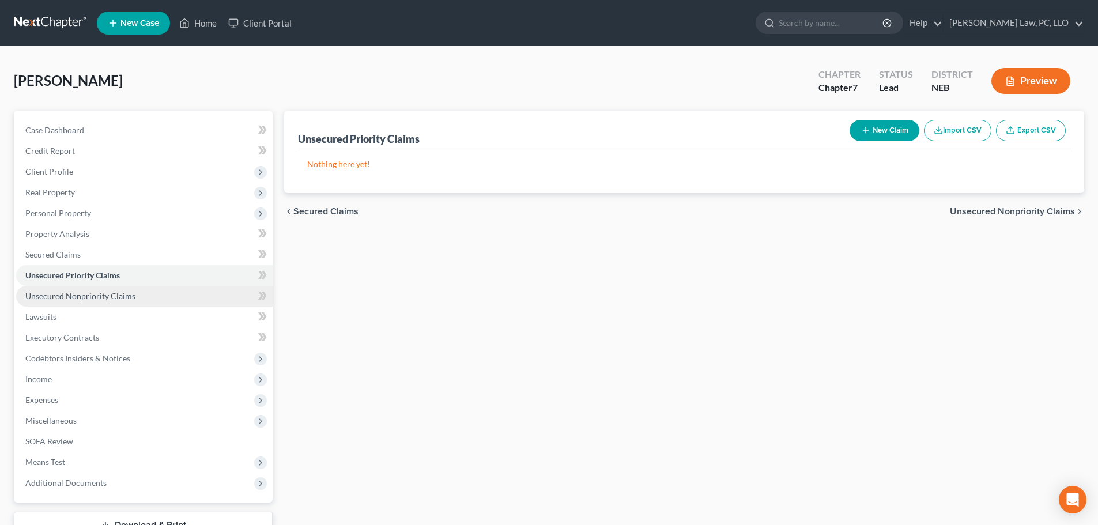
click at [70, 296] on span "Unsecured Nonpriority Claims" at bounding box center [80, 296] width 110 height 10
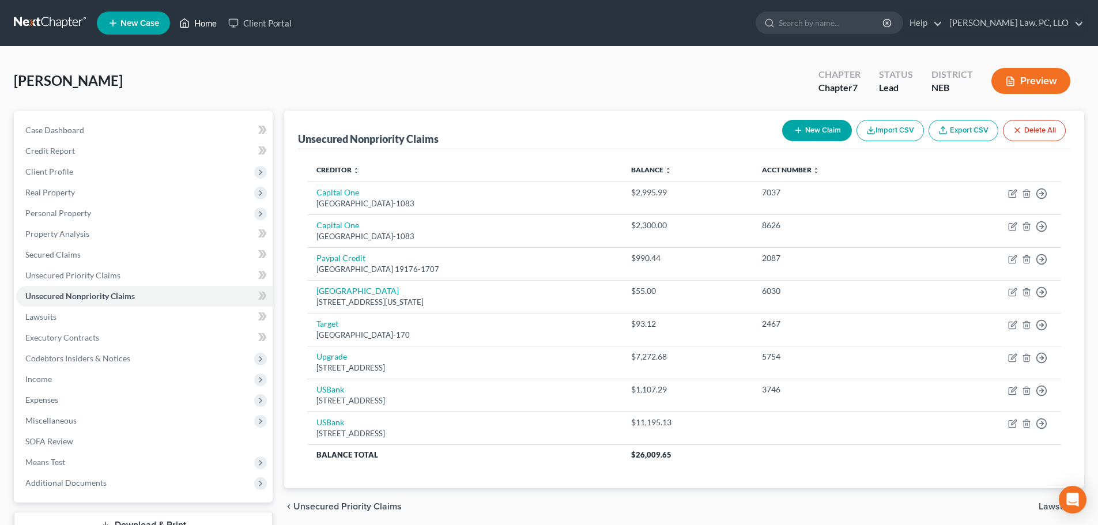
click at [194, 27] on link "Home" at bounding box center [198, 23] width 49 height 21
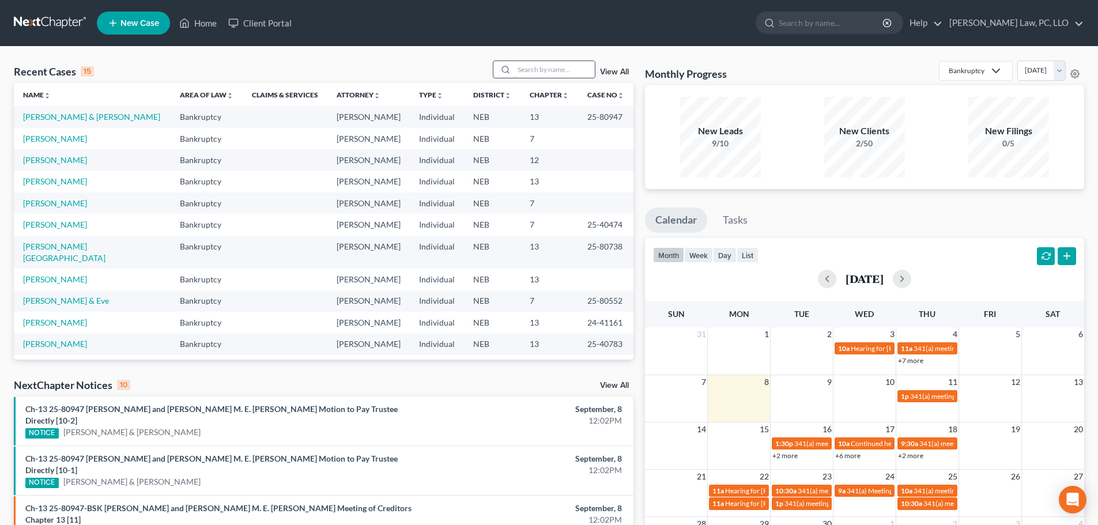
click at [551, 69] on input "search" at bounding box center [554, 69] width 81 height 17
type input "alba"
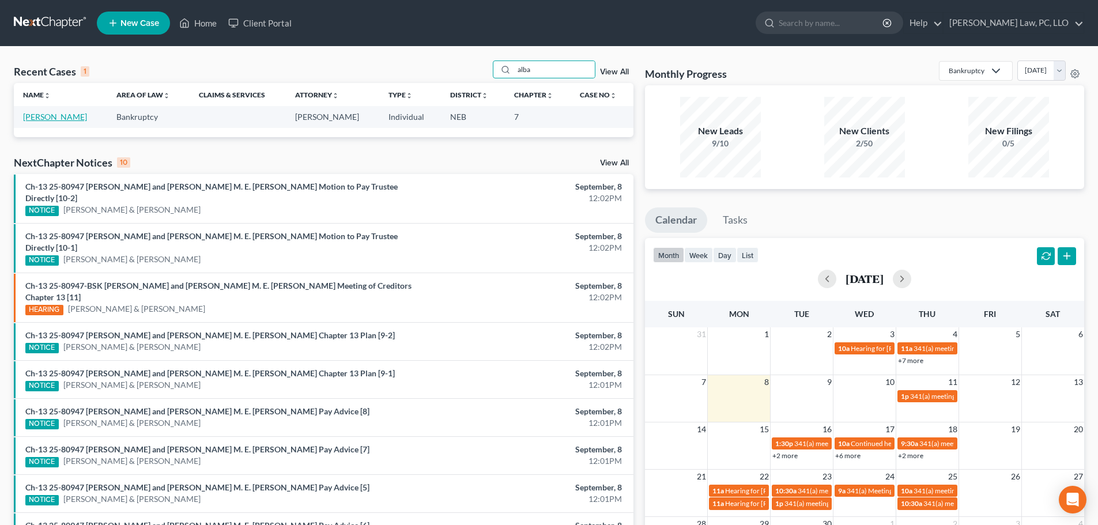
click at [40, 118] on link "[PERSON_NAME]" at bounding box center [55, 117] width 64 height 10
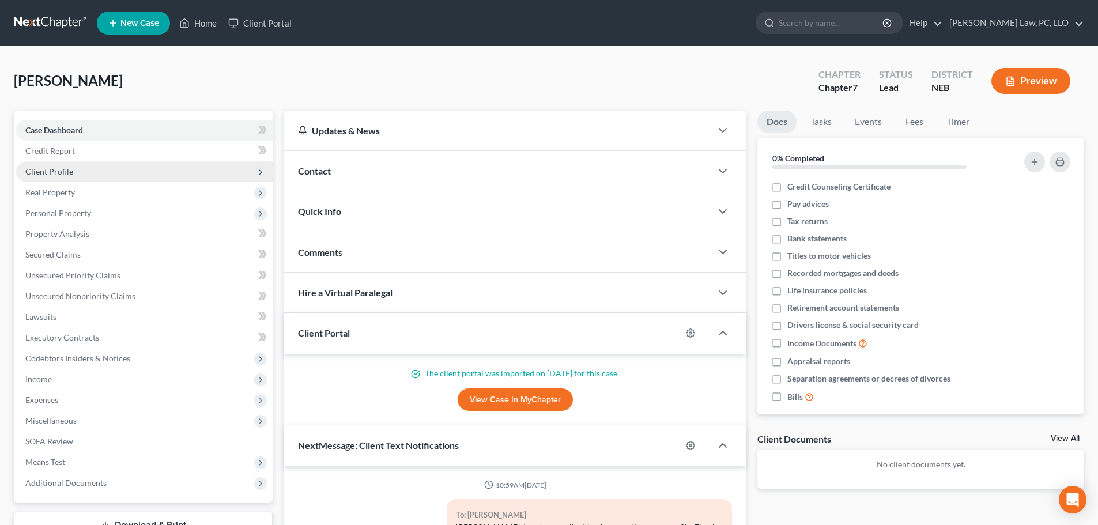
click at [52, 177] on span "Client Profile" at bounding box center [144, 171] width 257 height 21
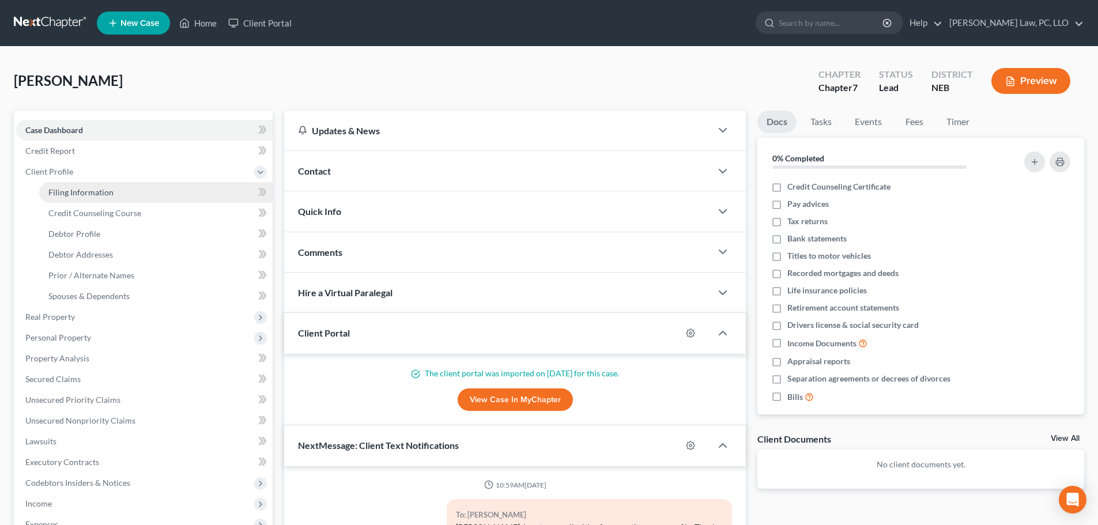
click at [58, 191] on span "Filing Information" at bounding box center [80, 192] width 65 height 10
select select "1"
select select "0"
select select "30"
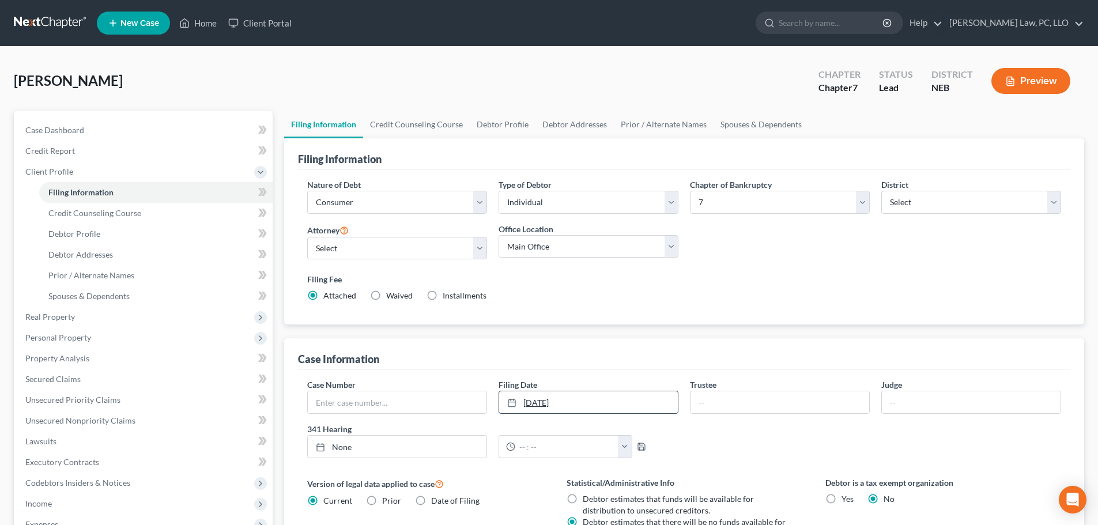
click at [651, 411] on link "[DATE]" at bounding box center [588, 403] width 179 height 22
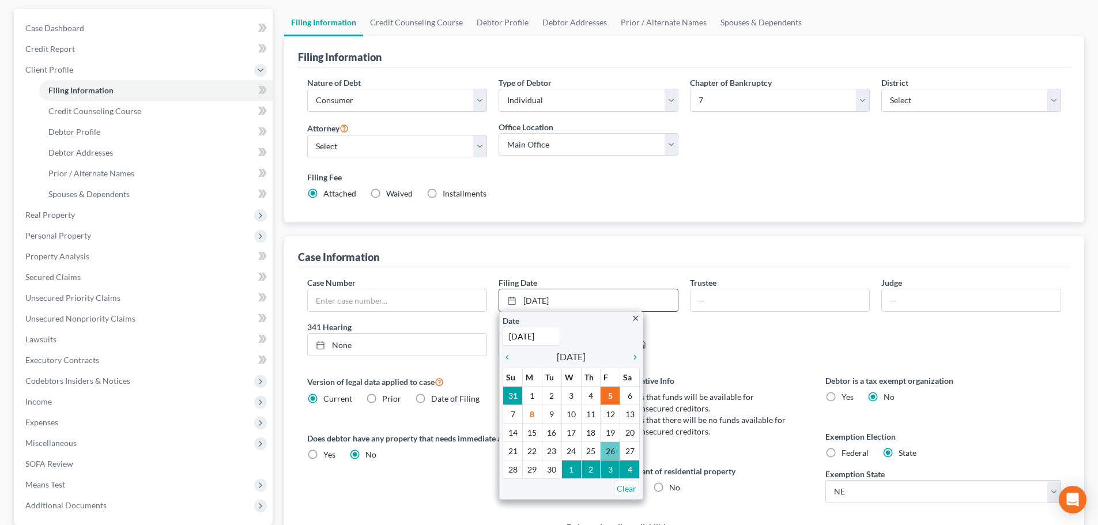
scroll to position [115, 0]
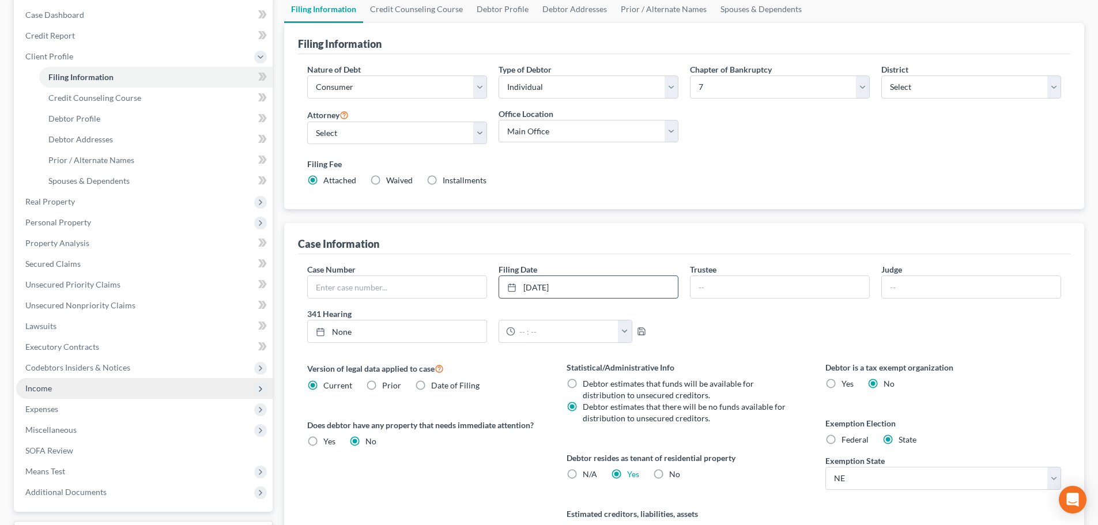
click at [44, 387] on span "Income" at bounding box center [38, 388] width 27 height 10
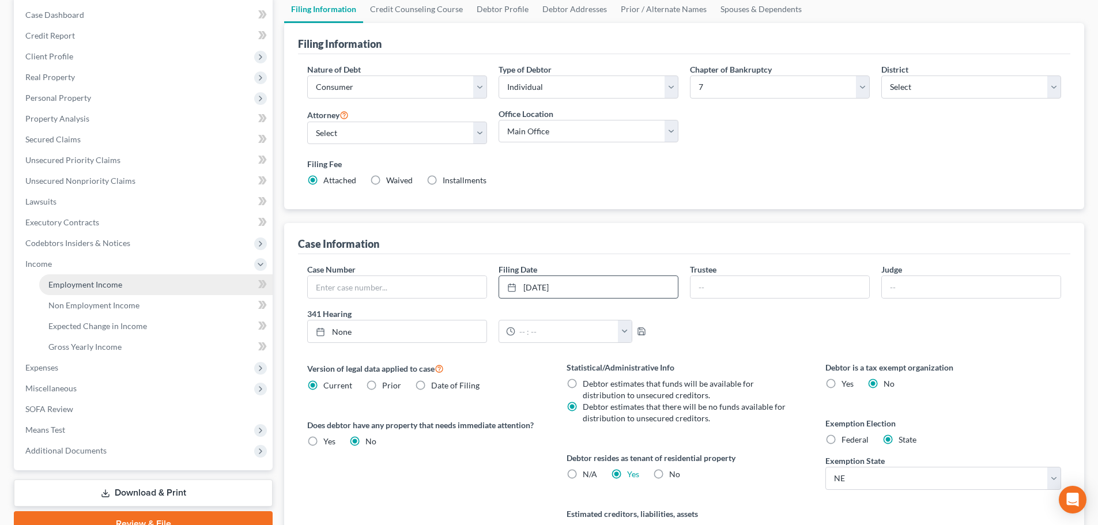
click at [74, 287] on span "Employment Income" at bounding box center [85, 285] width 74 height 10
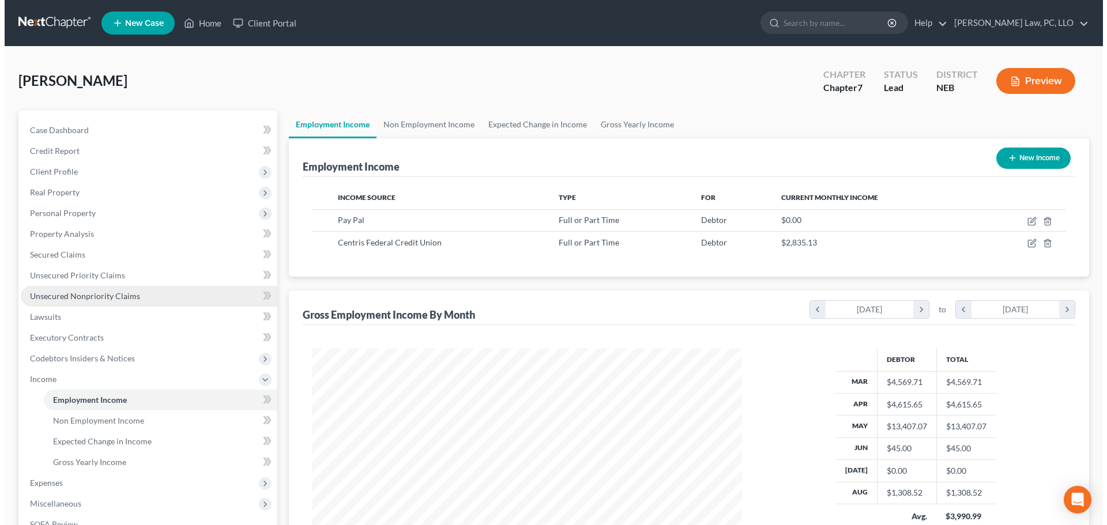
scroll to position [215, 453]
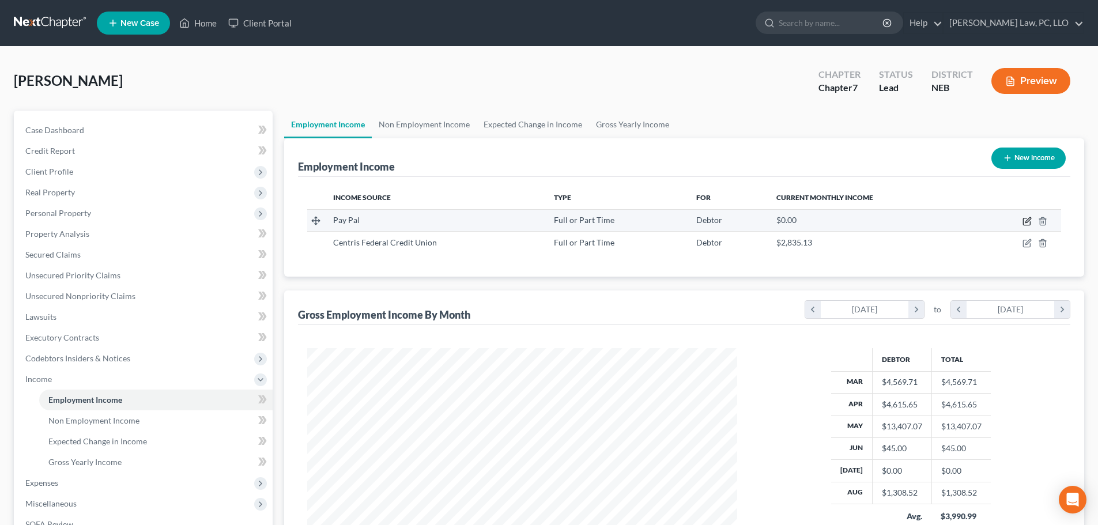
click at [1028, 220] on icon "button" at bounding box center [1028, 219] width 5 height 5
select select "0"
select select "30"
select select "1"
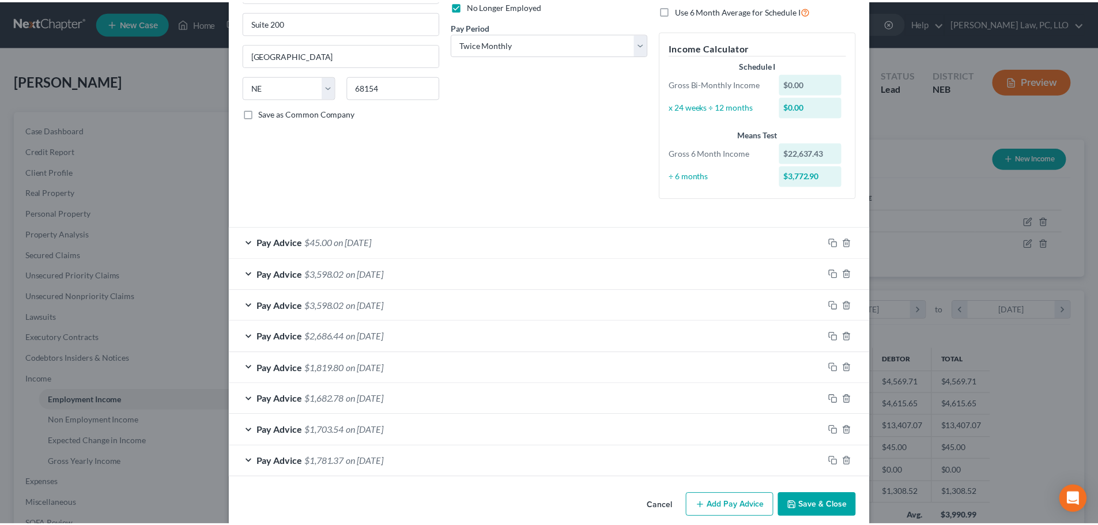
scroll to position [178, 0]
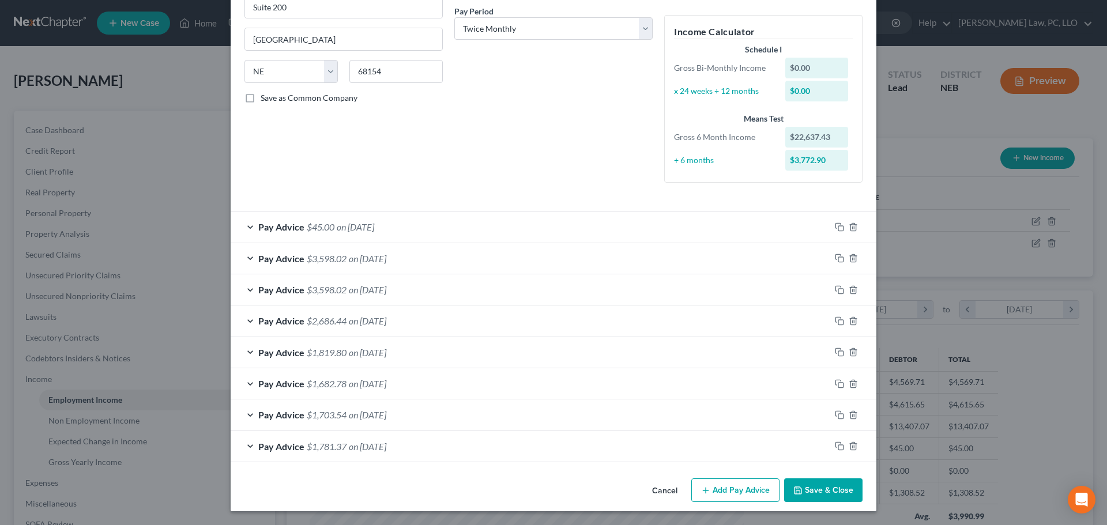
click at [818, 488] on button "Save & Close" at bounding box center [823, 491] width 78 height 24
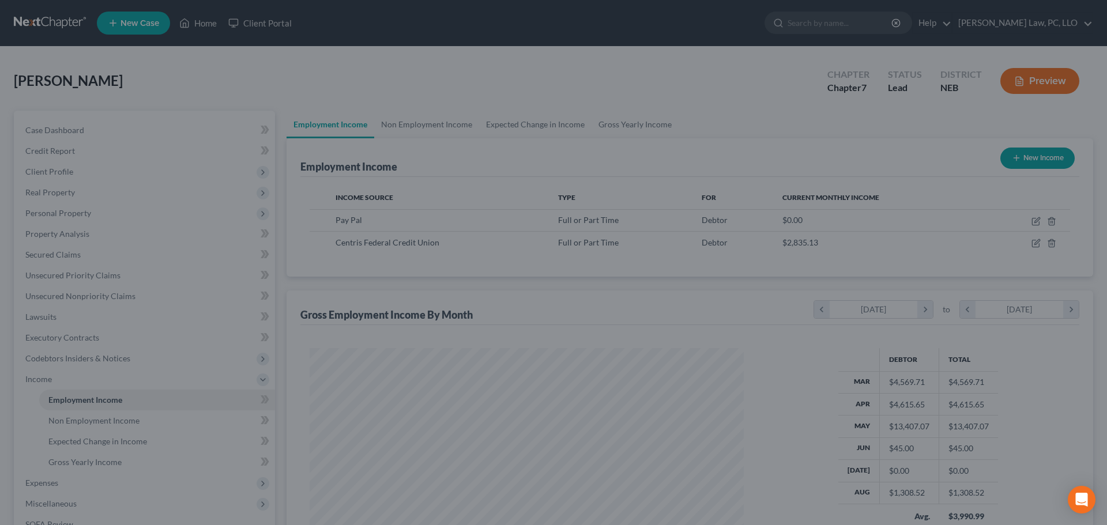
scroll to position [576416, 576178]
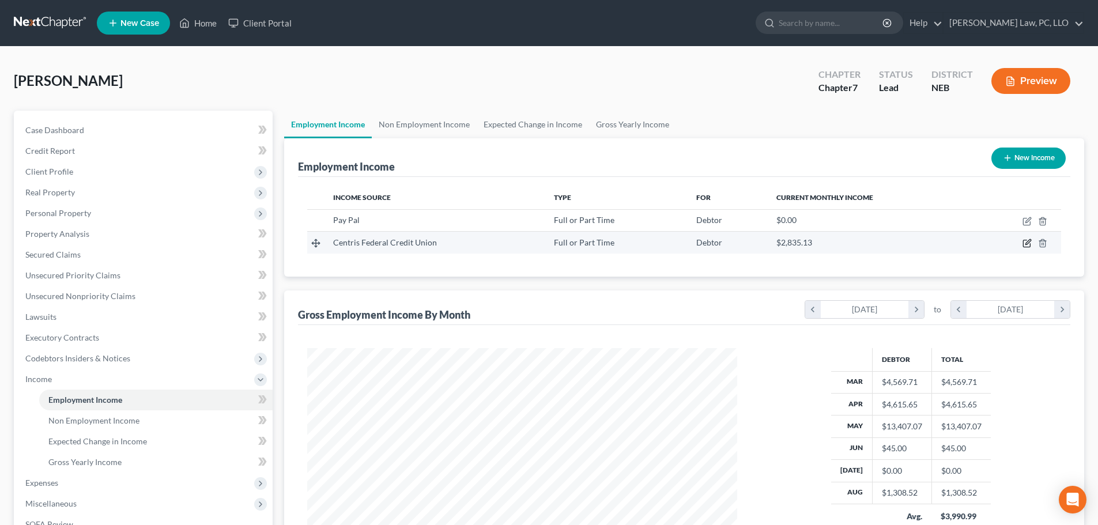
click at [1026, 244] on icon "button" at bounding box center [1027, 243] width 9 height 9
select select "0"
select select "30"
select select "2"
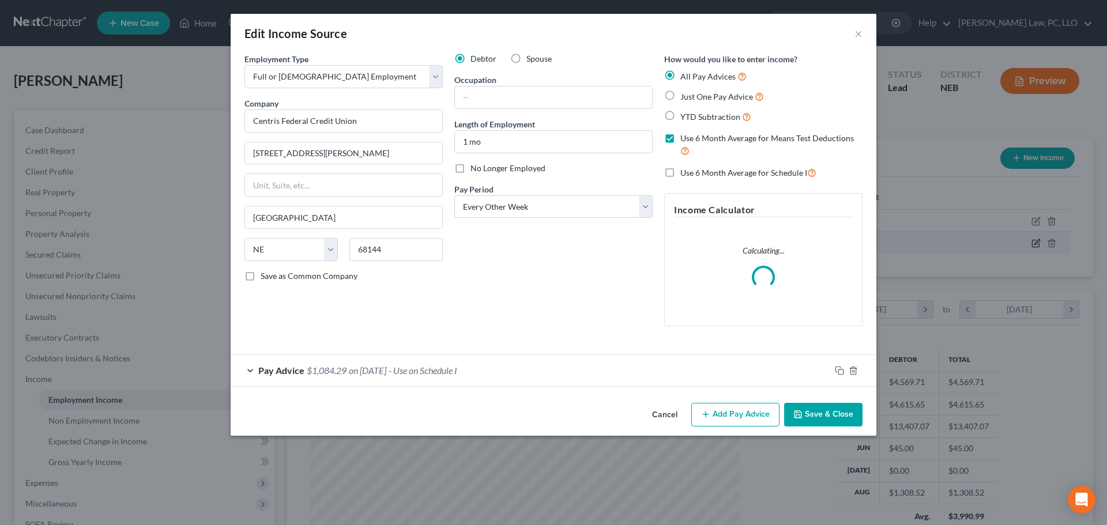
scroll to position [217, 457]
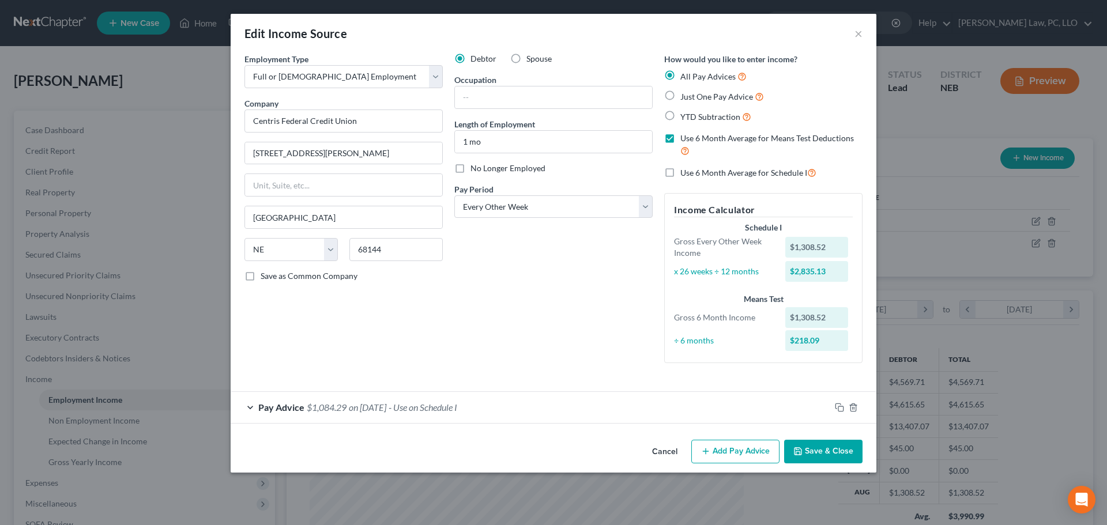
click at [521, 413] on div "Pay Advice $1,084.29 on [DATE] - Use on Schedule I" at bounding box center [531, 407] width 600 height 31
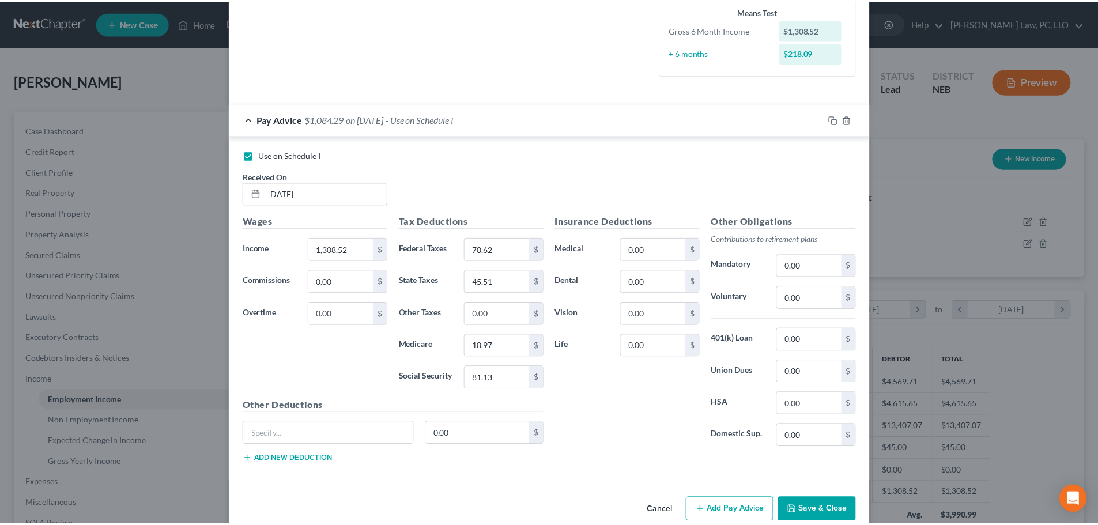
scroll to position [308, 0]
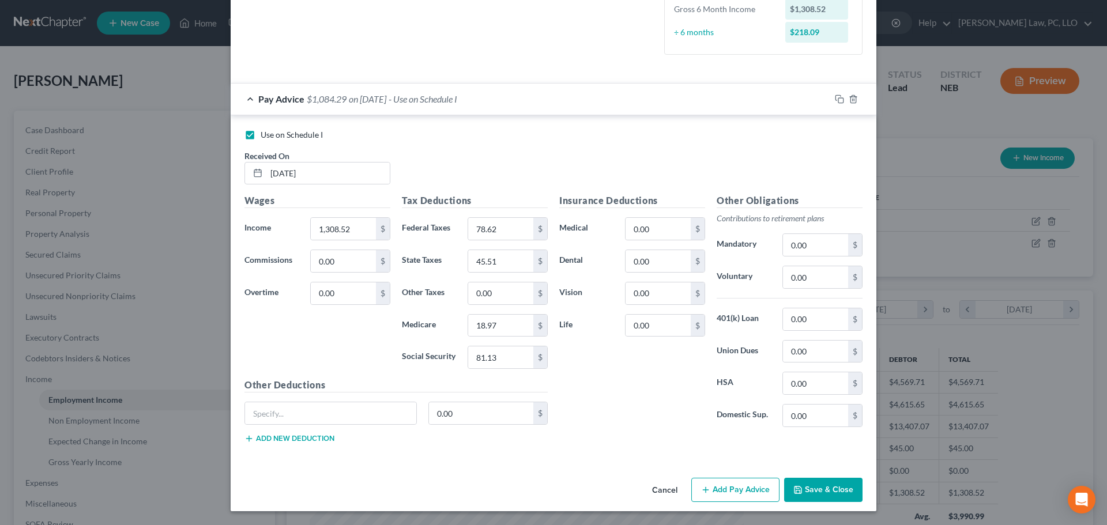
click at [652, 487] on button "Cancel" at bounding box center [665, 490] width 44 height 23
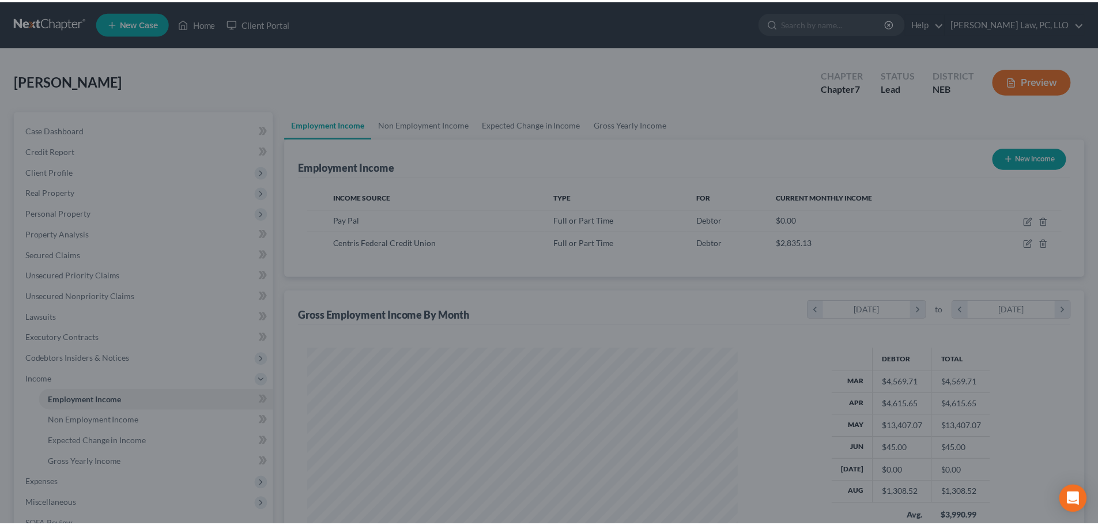
scroll to position [576416, 576178]
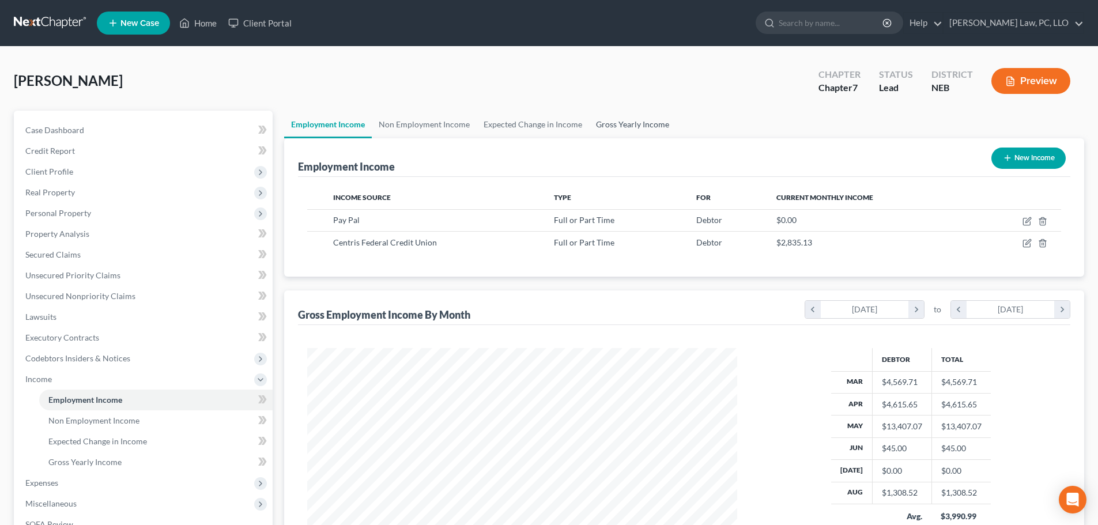
click at [619, 128] on link "Gross Yearly Income" at bounding box center [632, 125] width 87 height 28
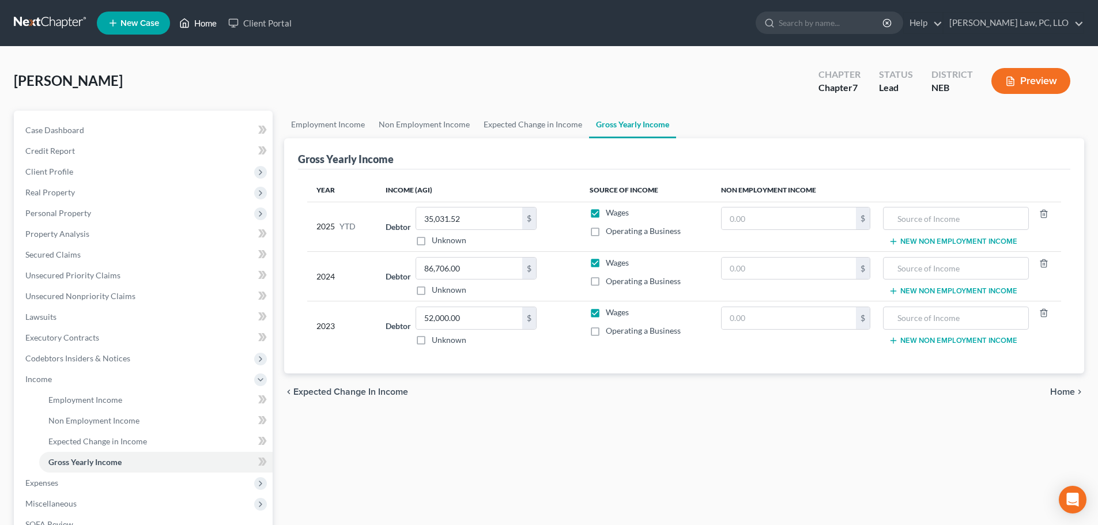
click at [209, 24] on link "Home" at bounding box center [198, 23] width 49 height 21
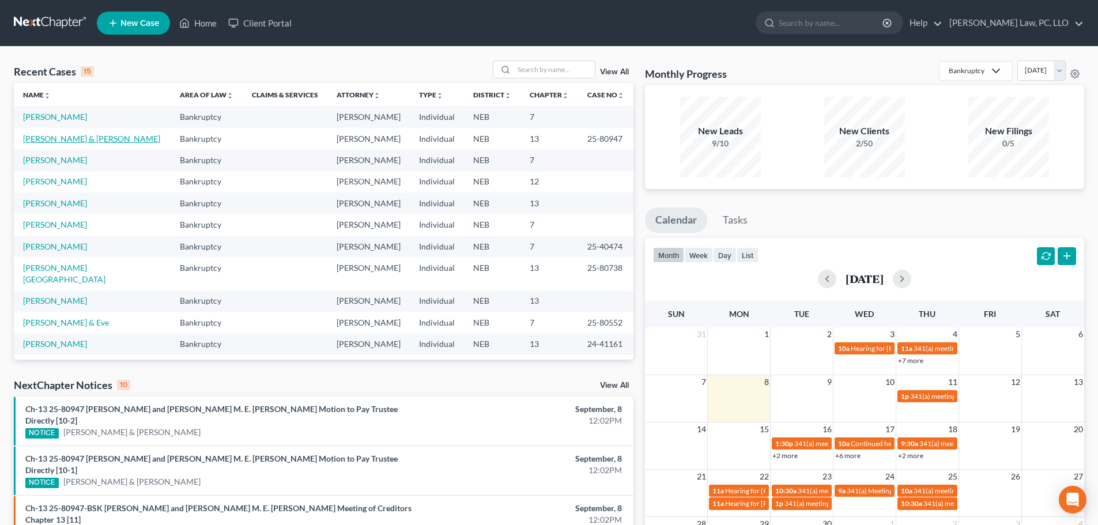
click at [93, 140] on link "[PERSON_NAME] & [PERSON_NAME]" at bounding box center [91, 139] width 137 height 10
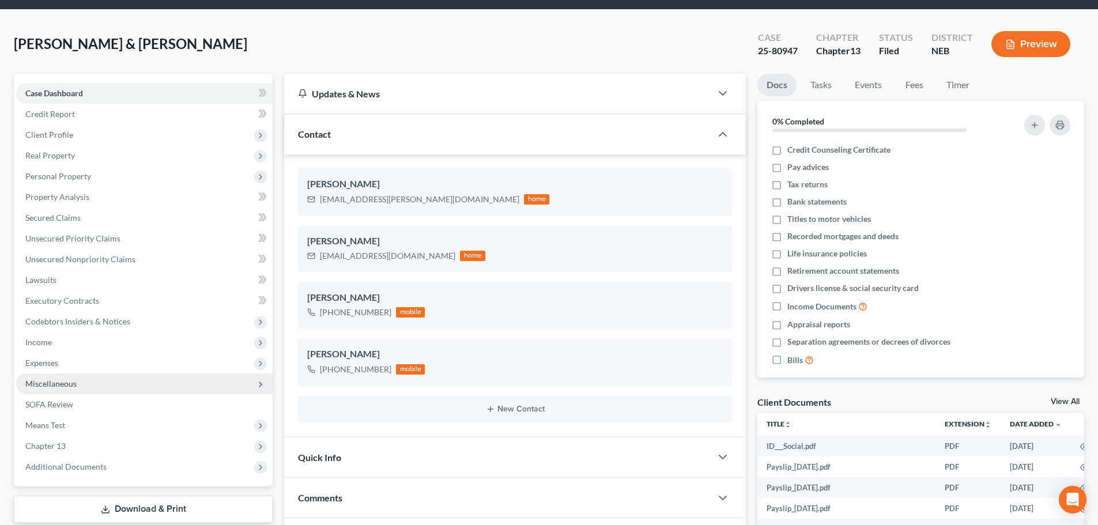
scroll to position [58, 0]
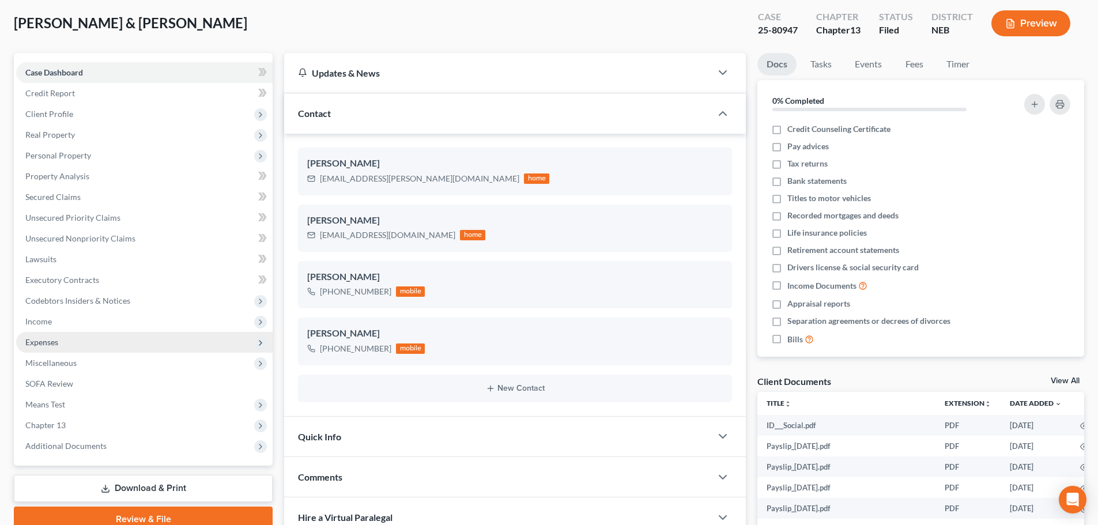
click at [62, 344] on span "Expenses" at bounding box center [144, 342] width 257 height 21
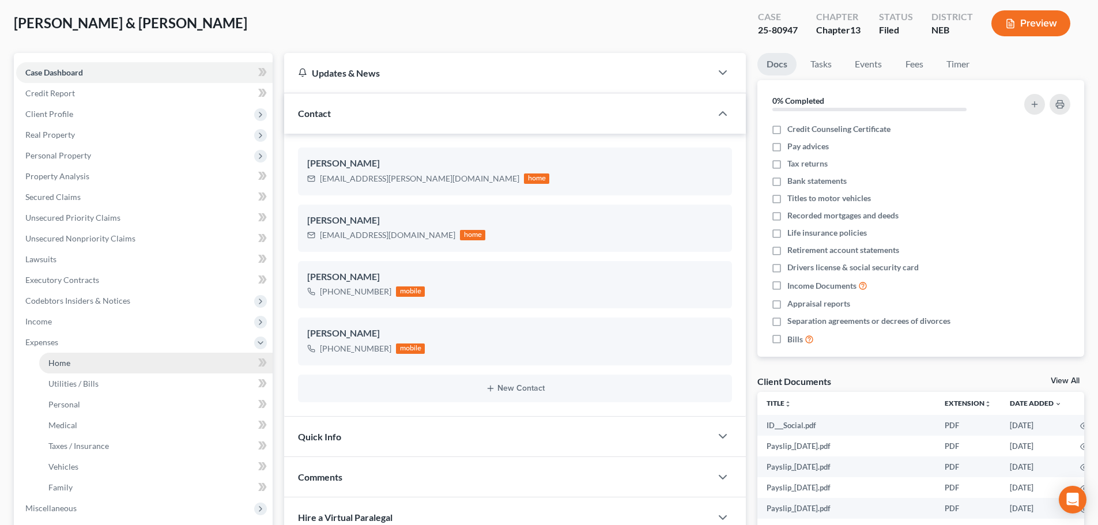
click at [61, 361] on span "Home" at bounding box center [59, 363] width 22 height 10
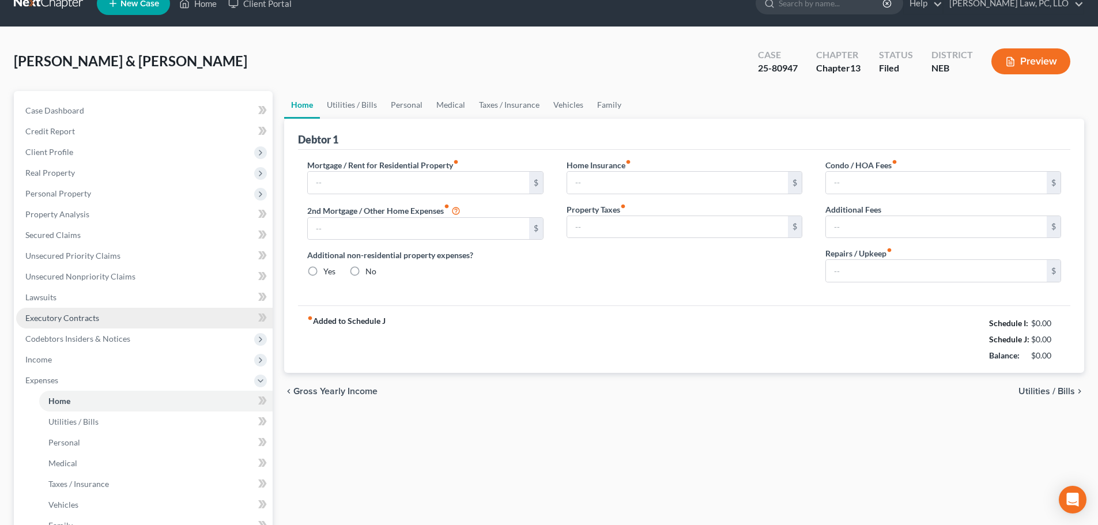
type input "2,355.57"
type input "105.12"
radio input "true"
type input "0.00"
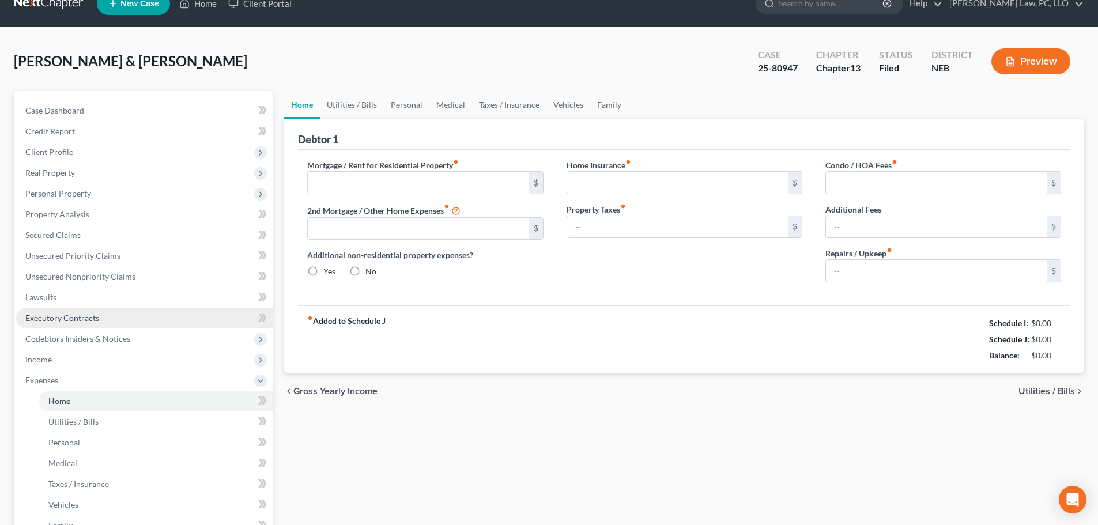
type input "0.00"
type input "100.00"
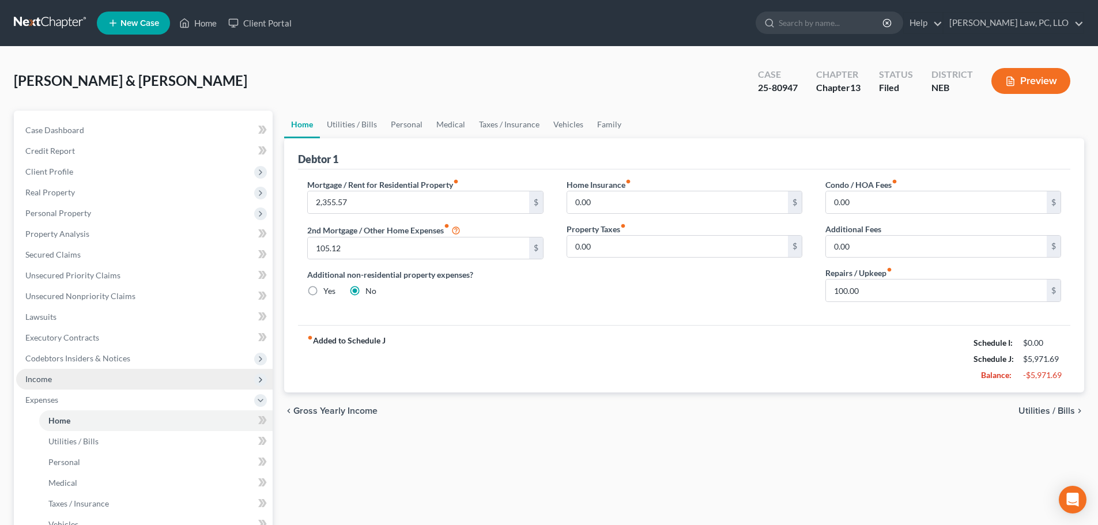
click at [51, 376] on span "Income" at bounding box center [38, 379] width 27 height 10
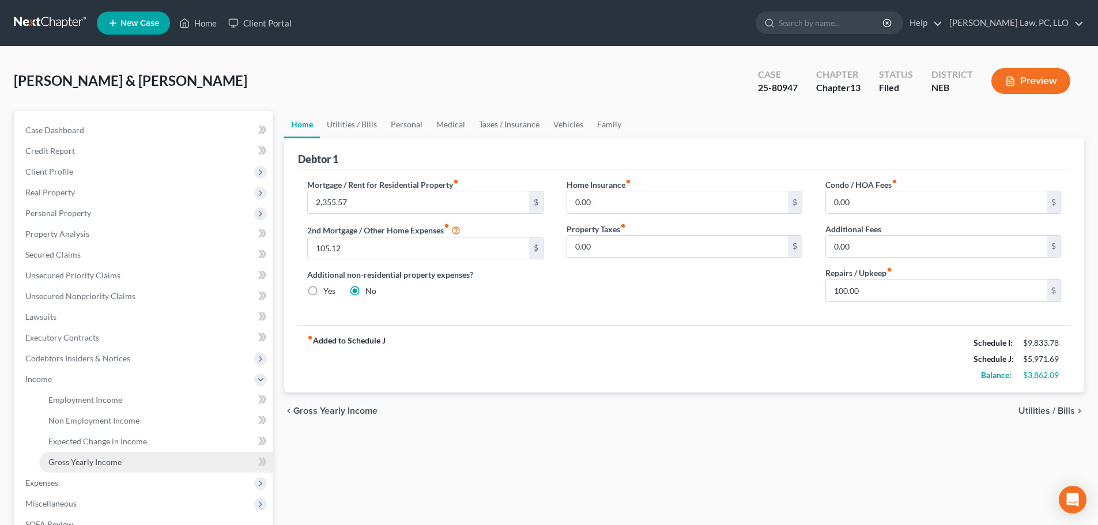
click at [70, 463] on span "Gross Yearly Income" at bounding box center [84, 462] width 73 height 10
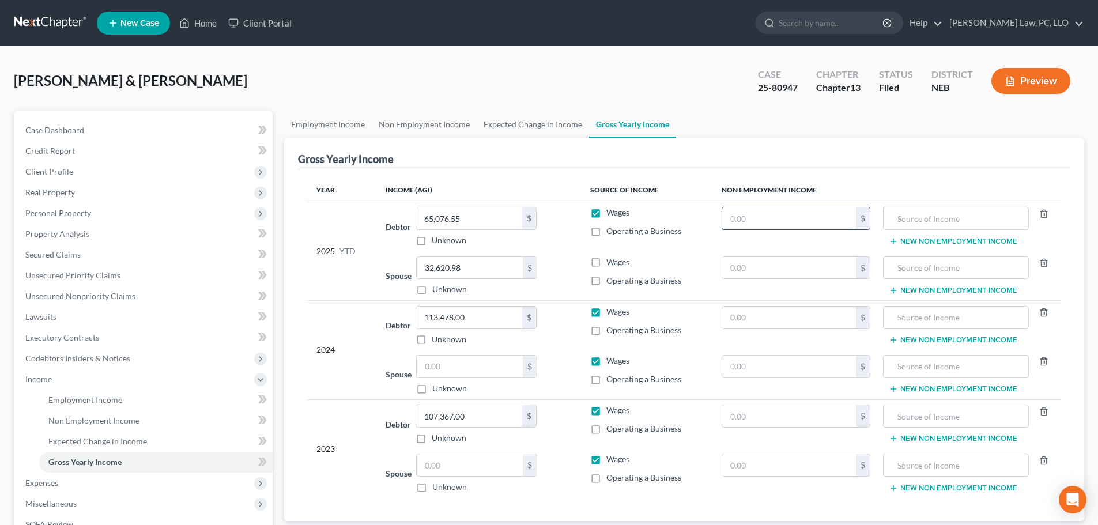
click at [742, 220] on input "text" at bounding box center [790, 219] width 134 height 22
paste input "2430"
type input "0"
click at [204, 25] on link "Home" at bounding box center [198, 23] width 49 height 21
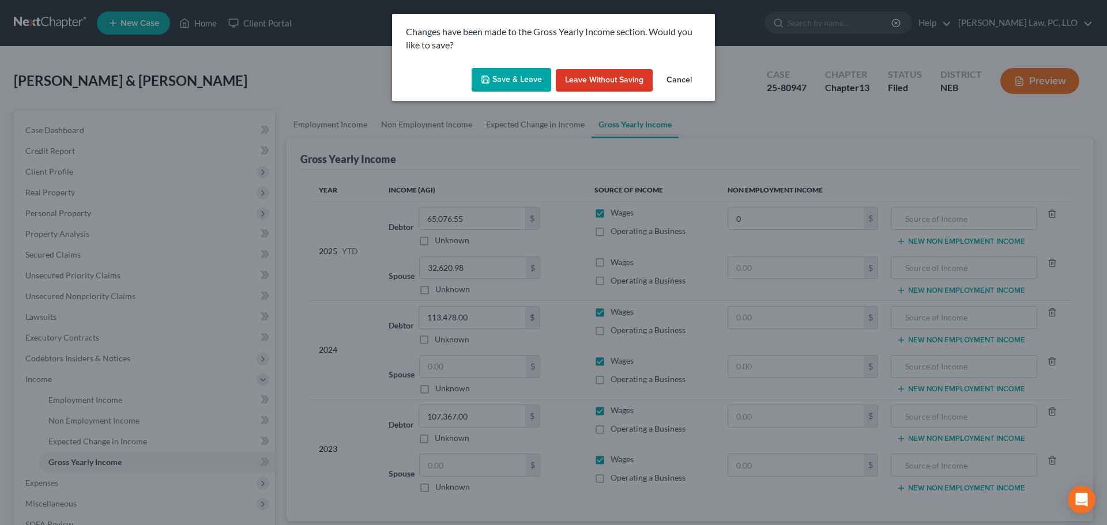
click at [506, 83] on button "Save & Leave" at bounding box center [512, 80] width 80 height 24
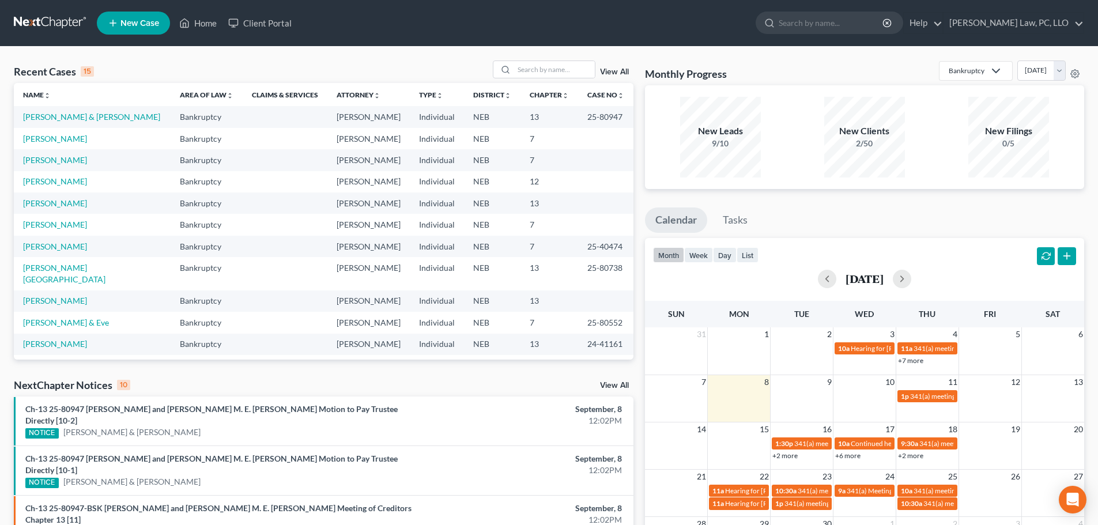
click at [58, 165] on td "[PERSON_NAME]" at bounding box center [92, 159] width 157 height 21
click at [58, 163] on link "[PERSON_NAME]" at bounding box center [55, 160] width 64 height 10
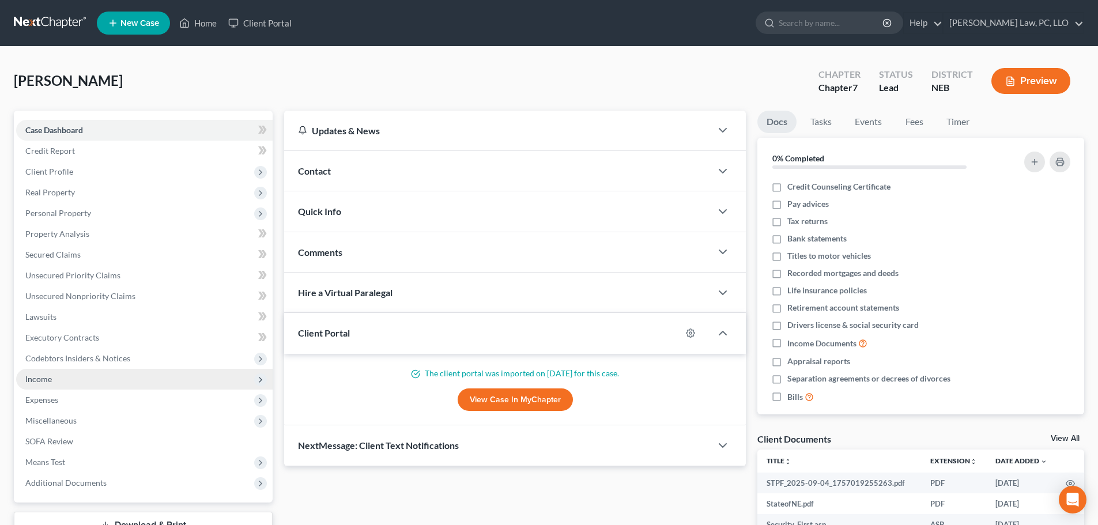
click at [47, 381] on span "Income" at bounding box center [38, 379] width 27 height 10
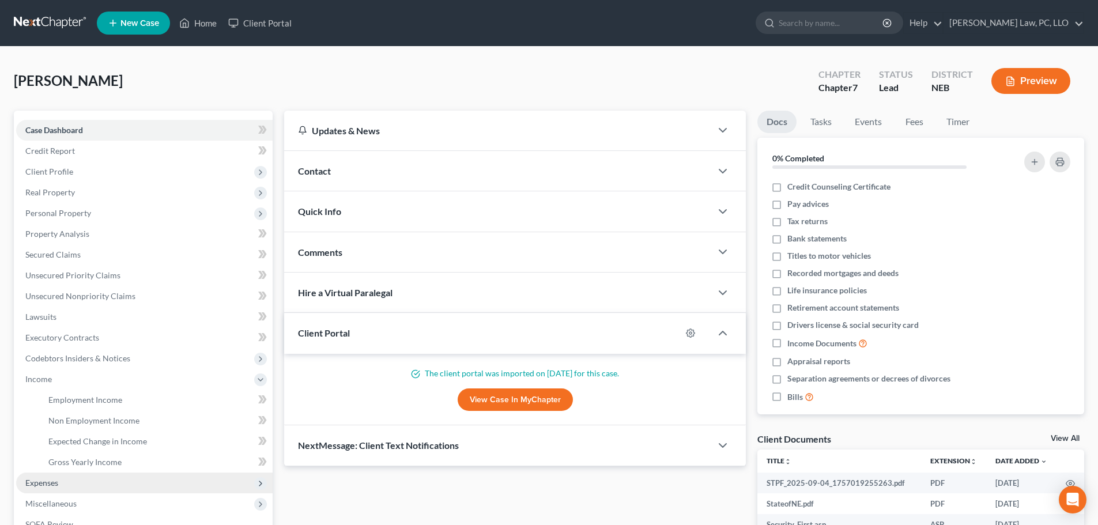
click at [72, 475] on span "Expenses" at bounding box center [144, 483] width 257 height 21
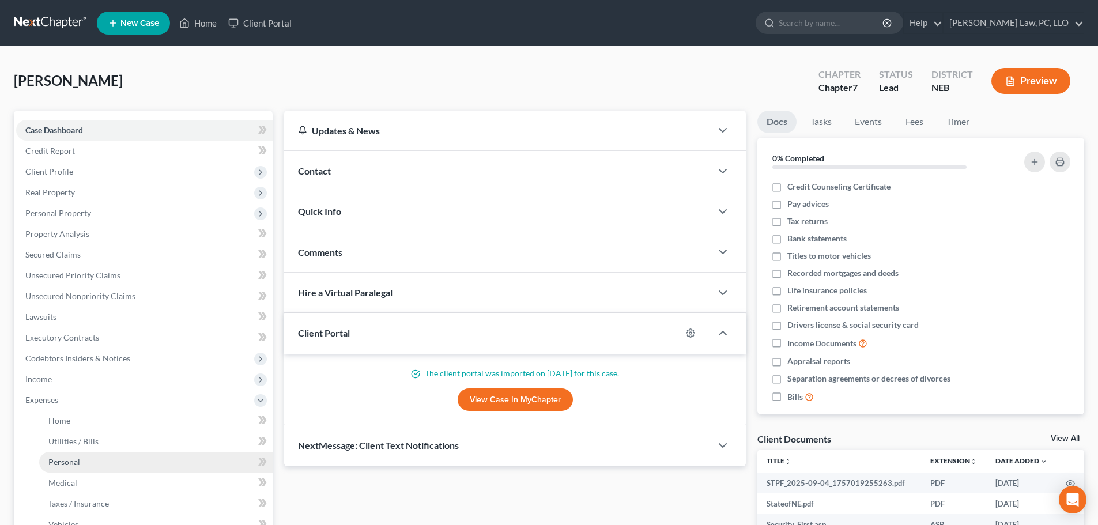
click at [72, 468] on link "Personal" at bounding box center [156, 462] width 234 height 21
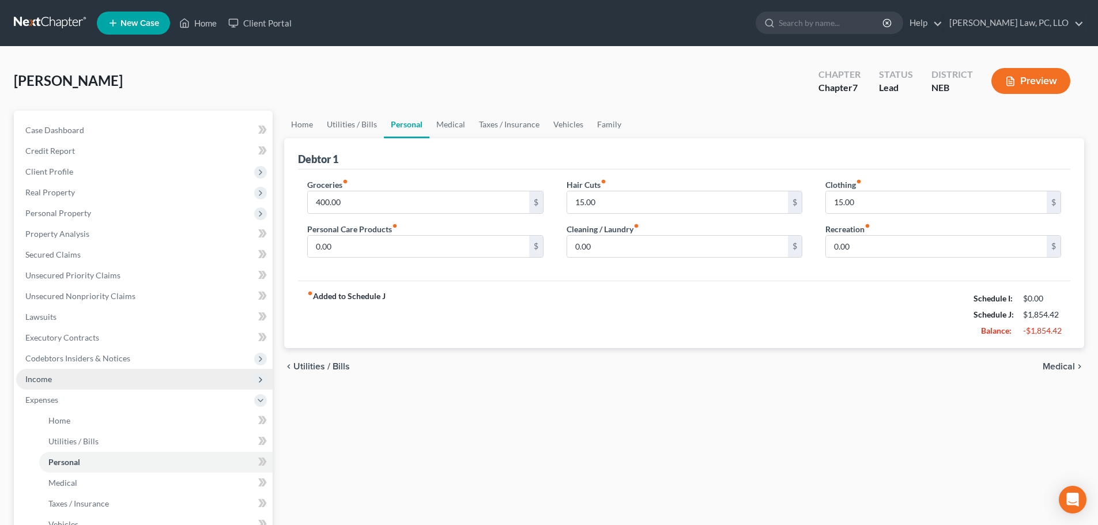
click at [59, 382] on span "Income" at bounding box center [144, 379] width 257 height 21
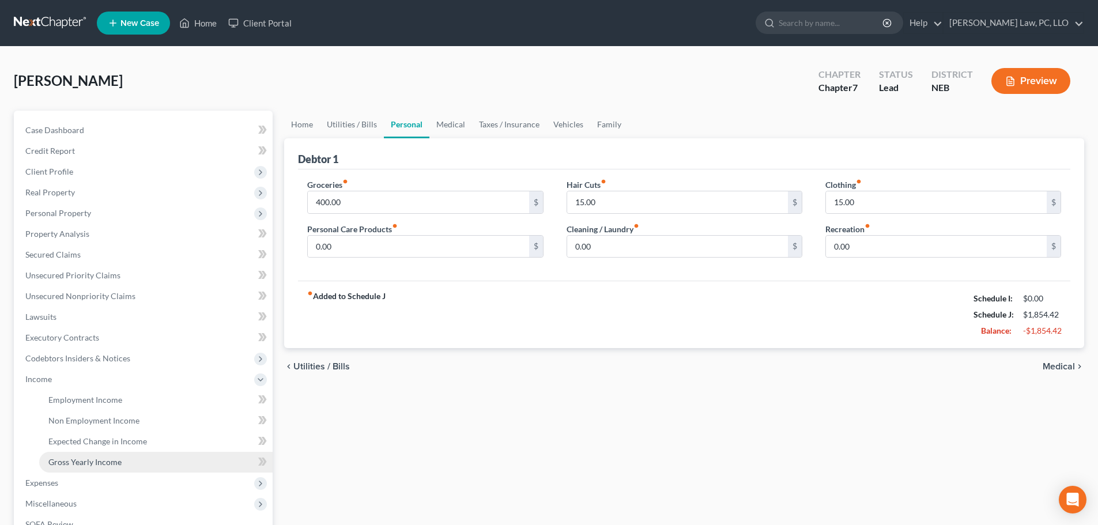
click at [70, 460] on span "Gross Yearly Income" at bounding box center [84, 462] width 73 height 10
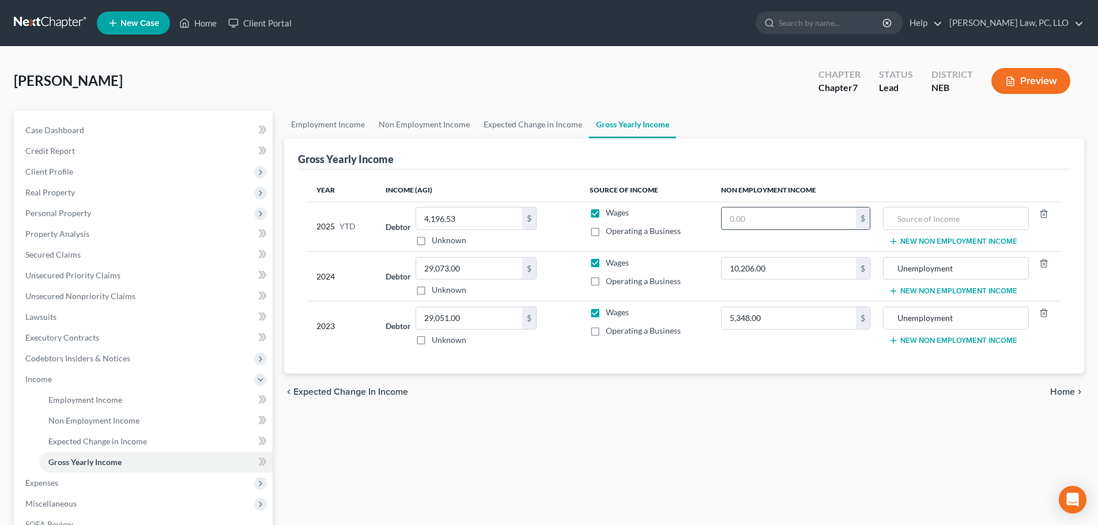
click at [779, 215] on input "text" at bounding box center [789, 219] width 134 height 22
paste input "2430"
type input "2,430.00"
type input "Unemployment"
click at [699, 406] on div "chevron_left Expected Change in Income Home chevron_right" at bounding box center [684, 392] width 800 height 37
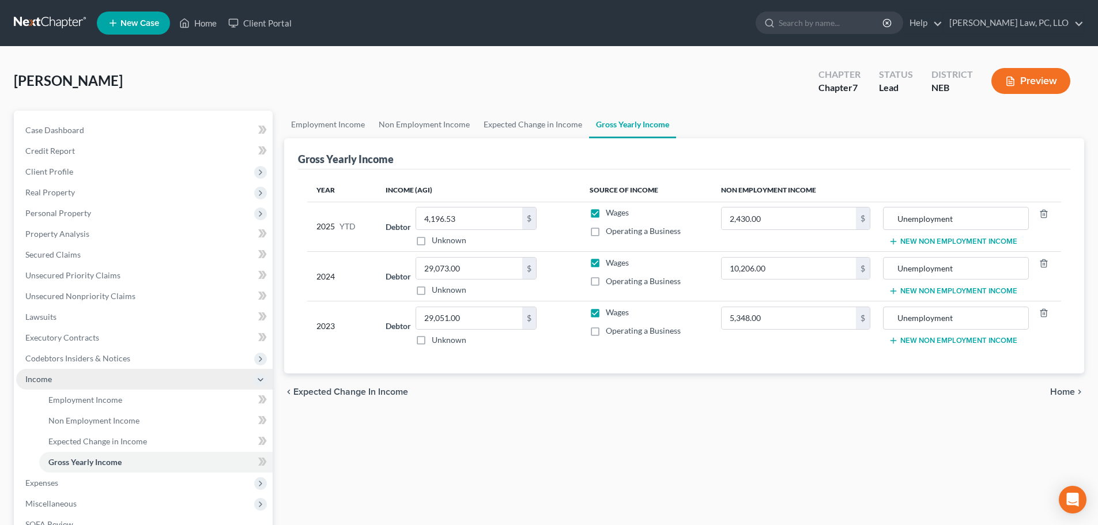
click at [79, 371] on span "Income" at bounding box center [144, 379] width 257 height 21
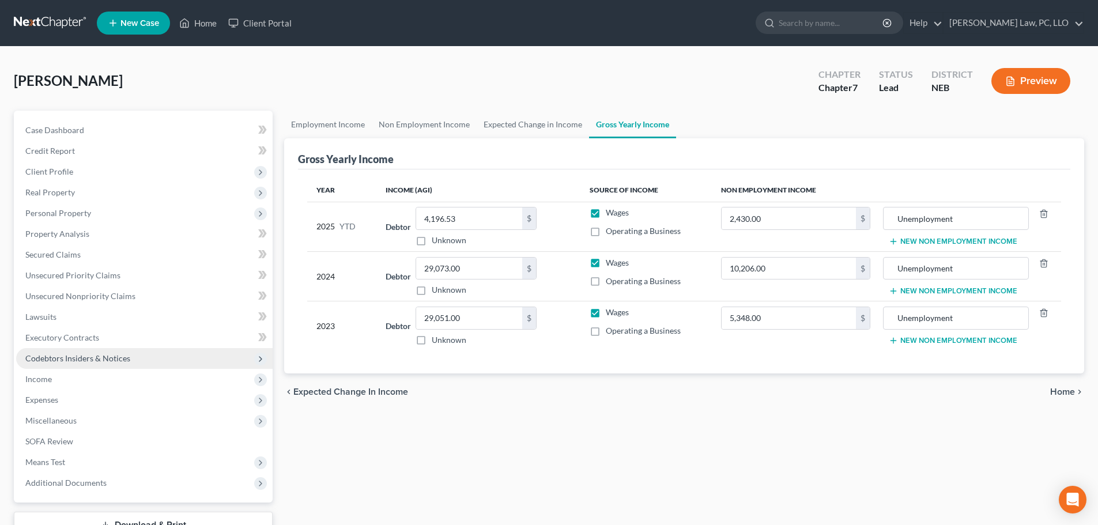
click at [85, 363] on span "Codebtors Insiders & Notices" at bounding box center [144, 358] width 257 height 21
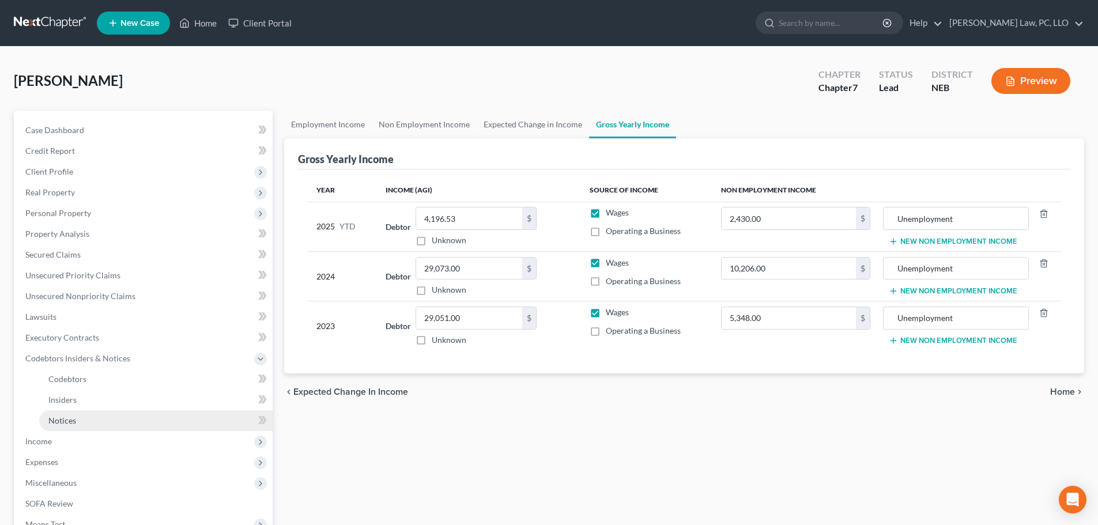
click at [78, 429] on link "Notices" at bounding box center [156, 421] width 234 height 21
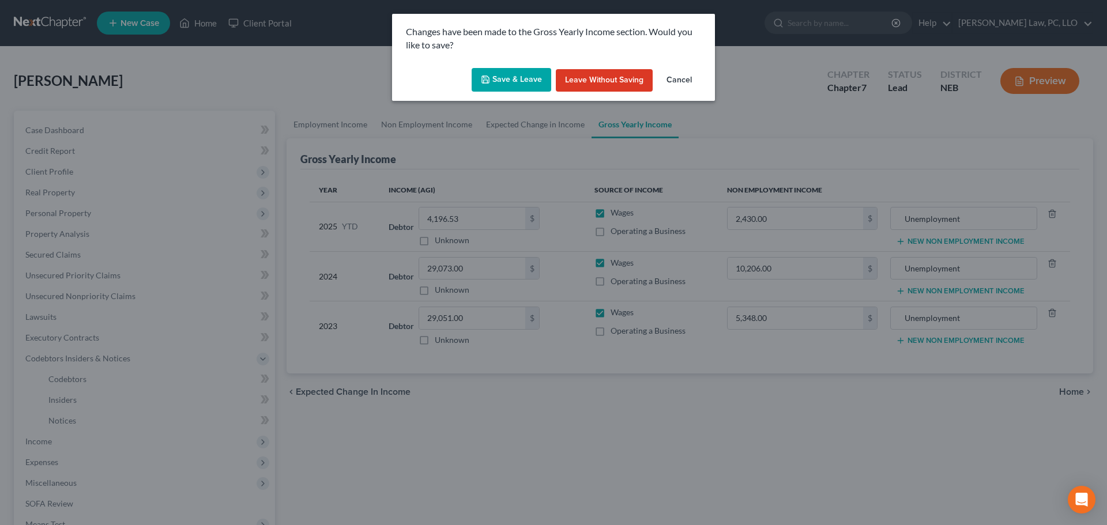
click at [504, 68] on button "Save & Leave" at bounding box center [512, 80] width 80 height 24
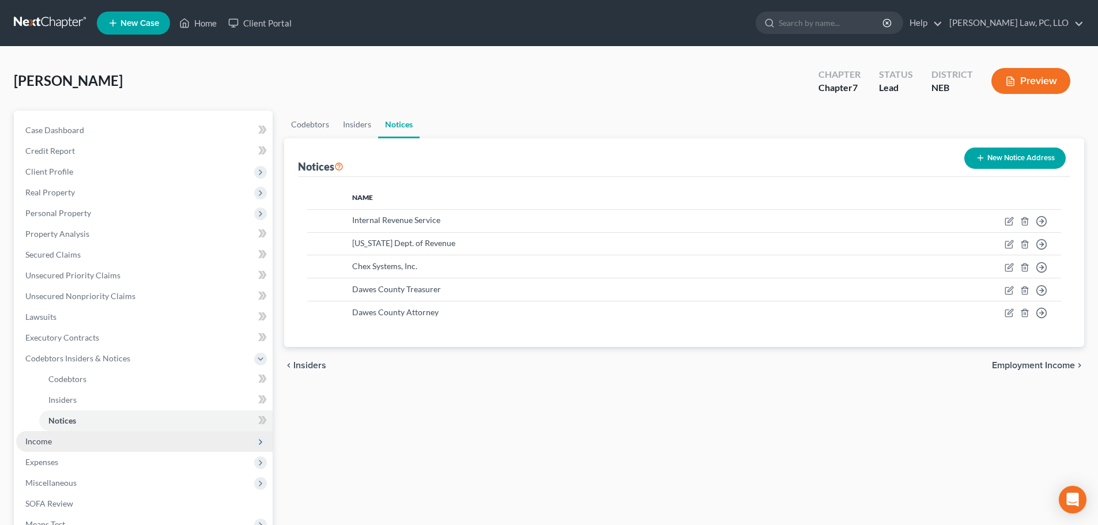
click at [36, 447] on span "Income" at bounding box center [144, 441] width 257 height 21
